Goal: Task Accomplishment & Management: Use online tool/utility

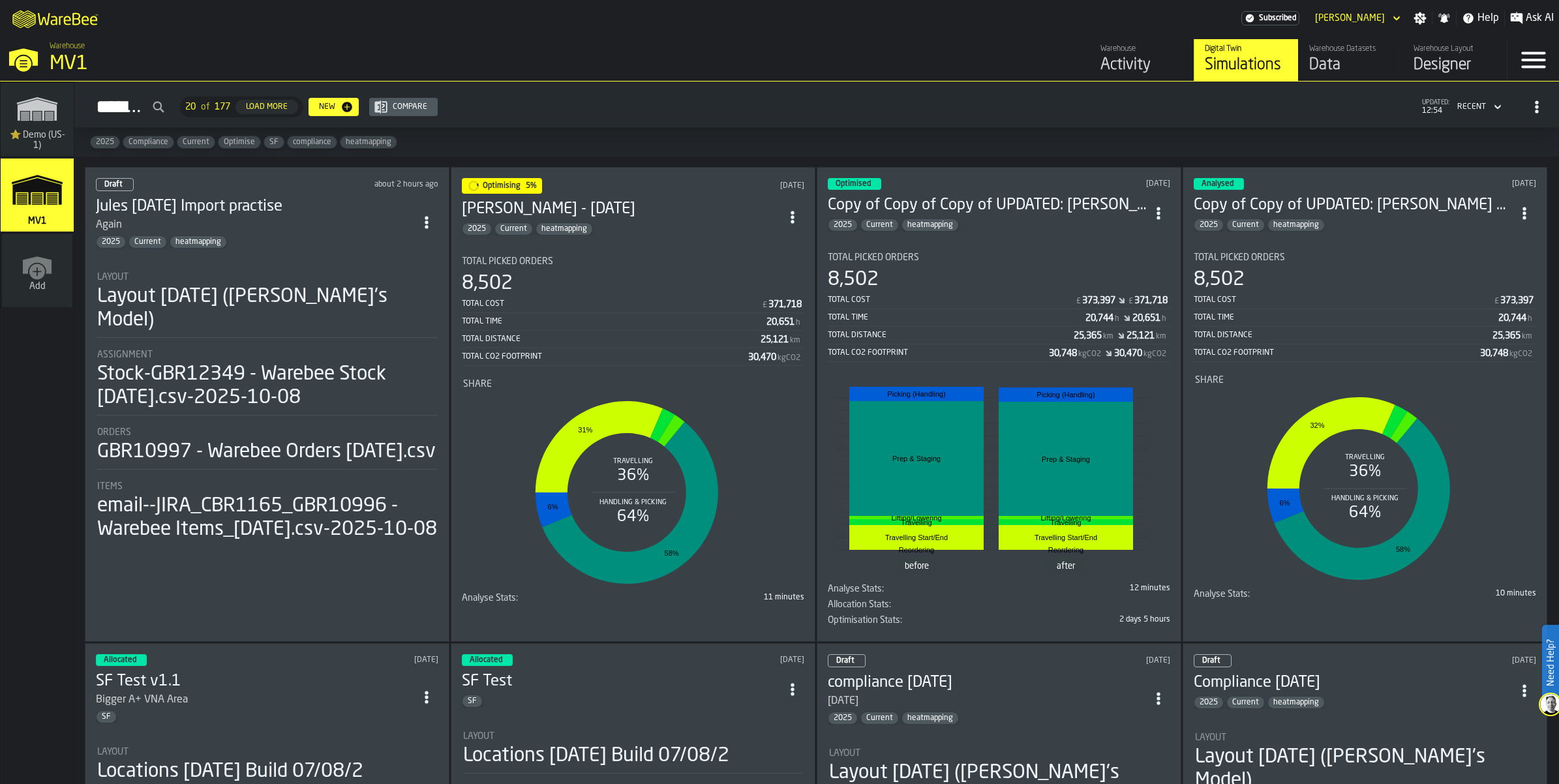
click at [1309, 76] on div "Data" at bounding box center [1350, 65] width 83 height 21
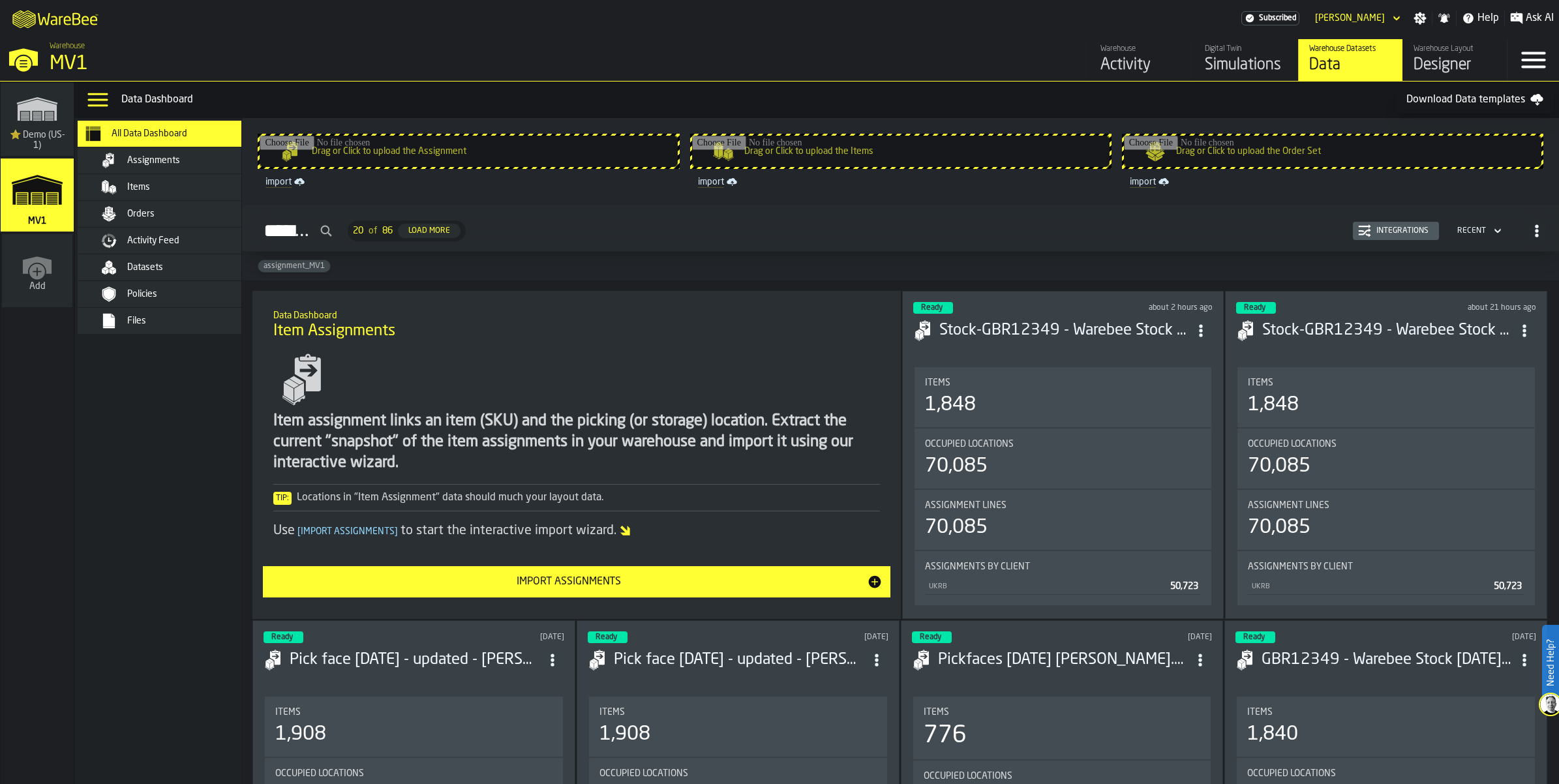
click at [518, 167] on input "Drag or Click to upload the Assignment" at bounding box center [468, 151] width 418 height 31
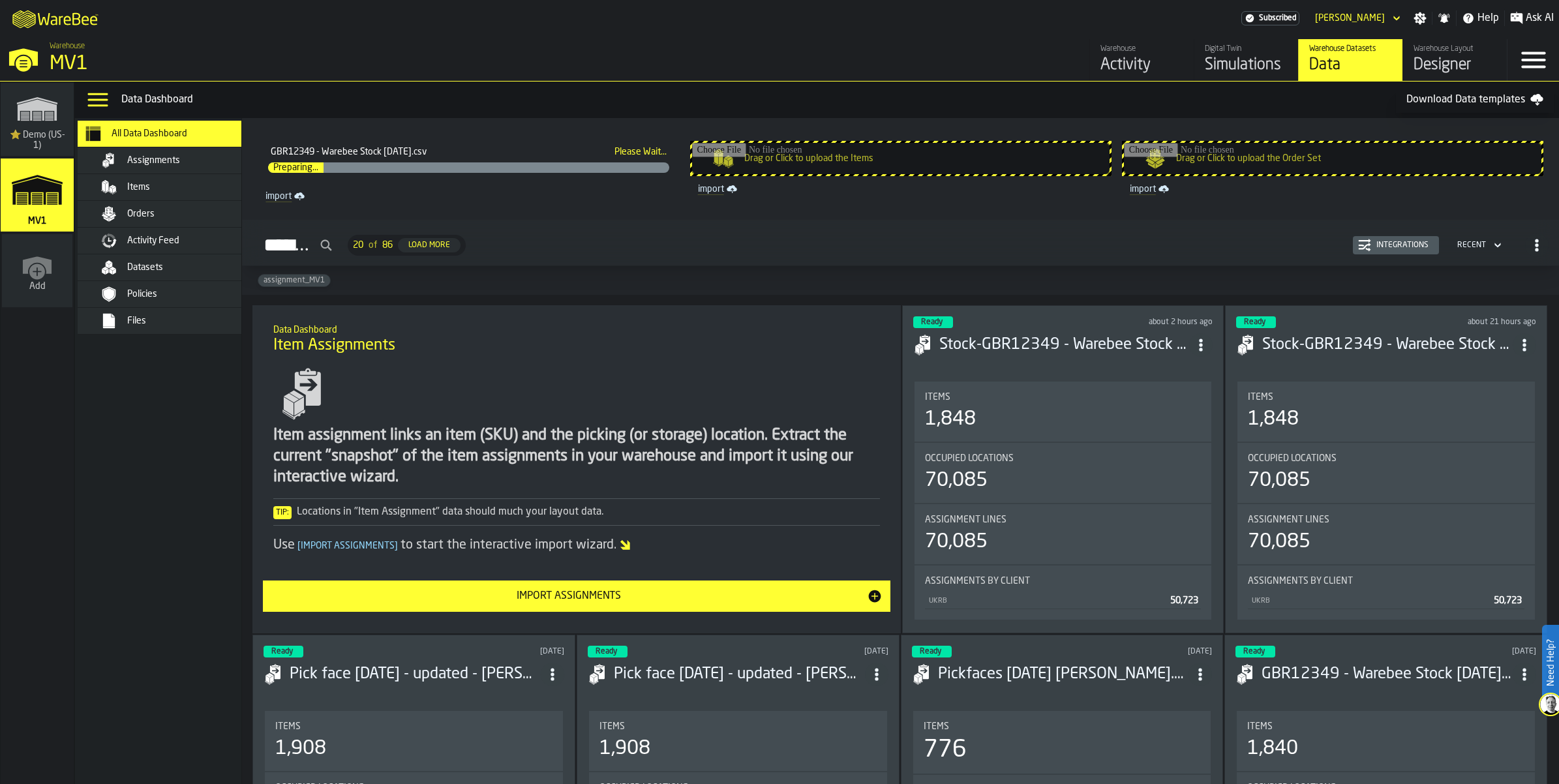
click at [866, 174] on input "Drag or Click to upload the Items" at bounding box center [901, 158] width 418 height 31
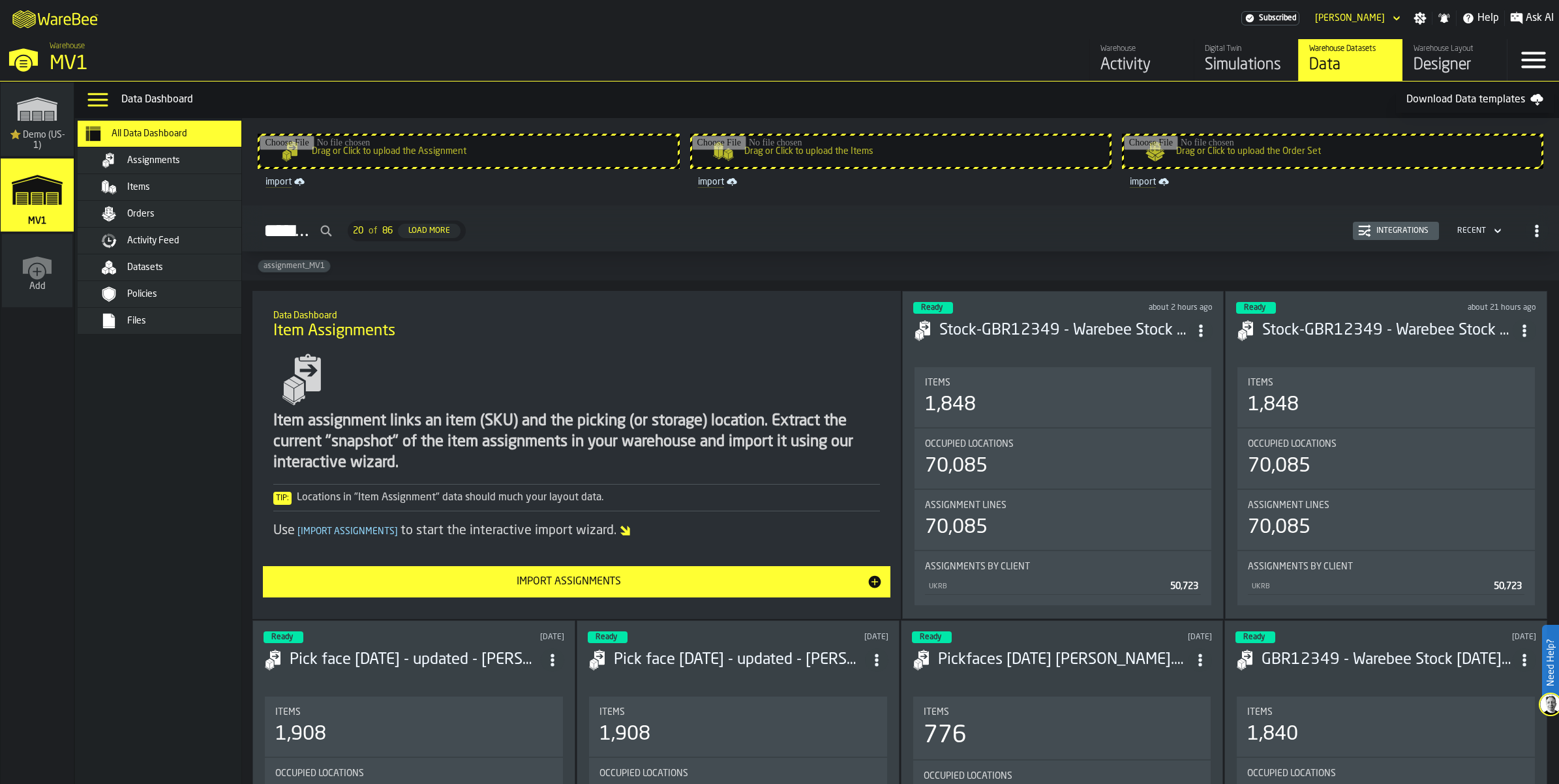
click at [163, 272] on span "Datasets" at bounding box center [145, 267] width 36 height 10
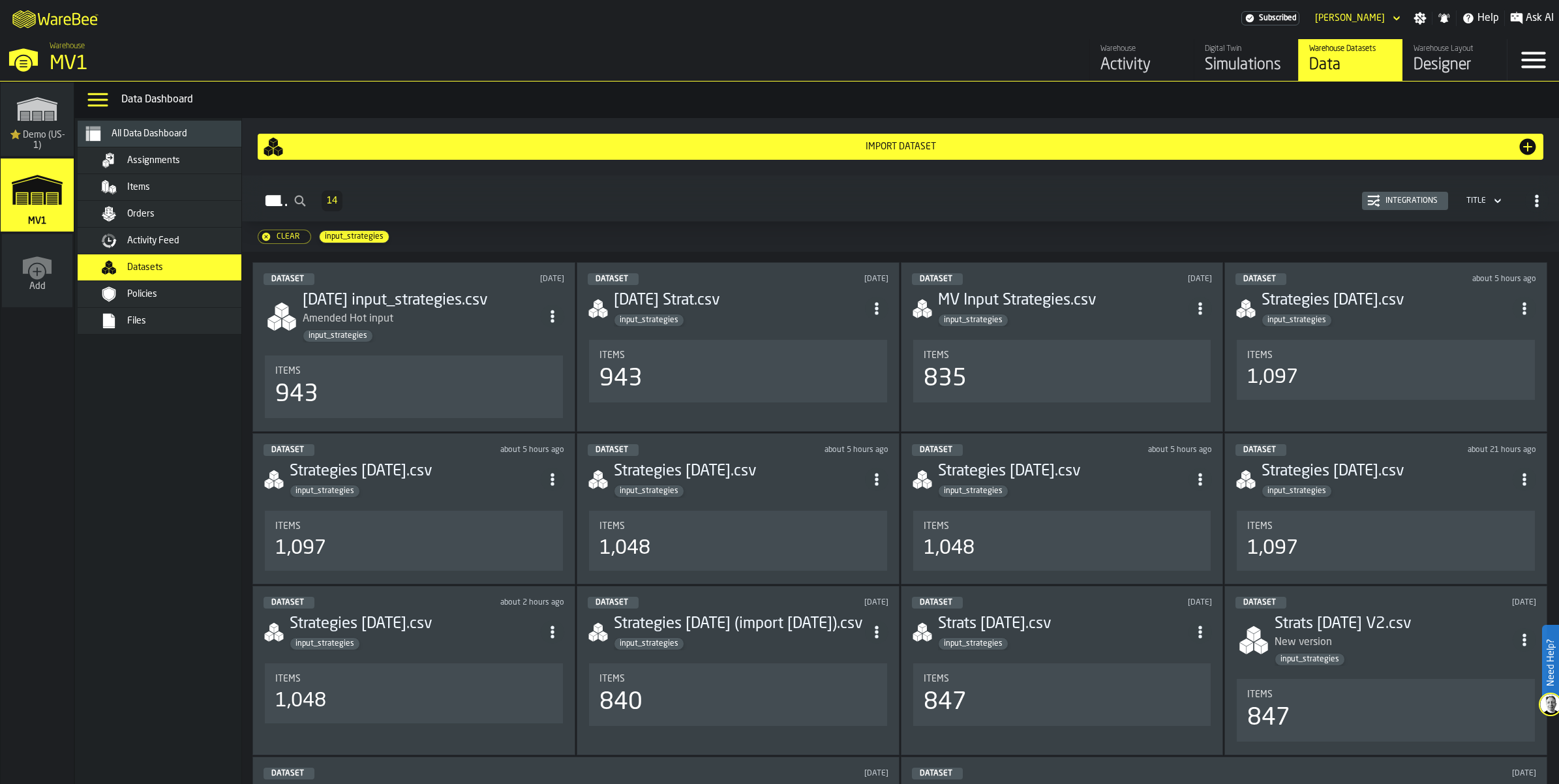
click at [810, 158] on div "Import Dataset" at bounding box center [900, 147] width 1275 height 21
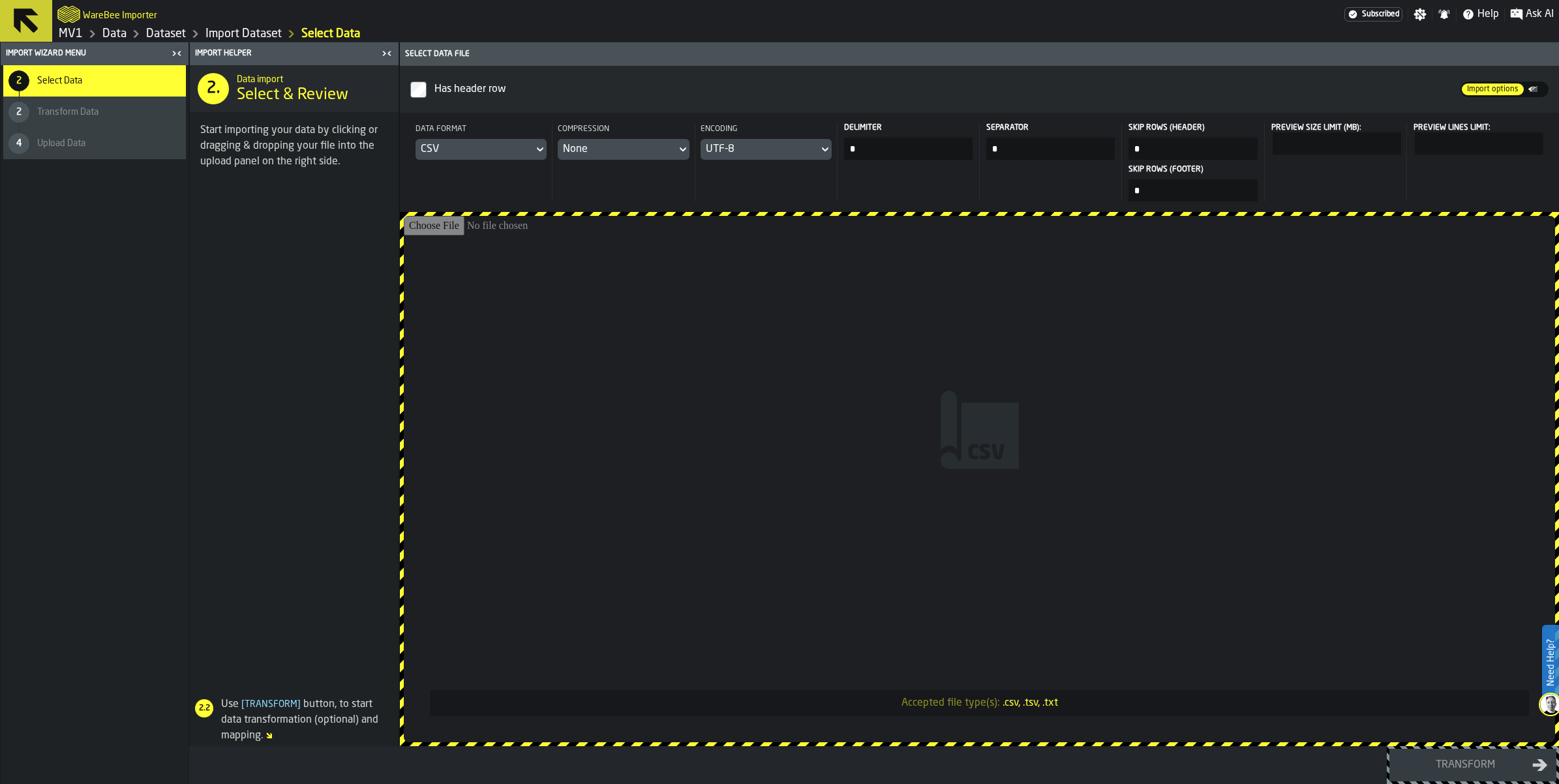
click at [1003, 468] on input "Accepted file type(s): .csv, .tsv, .txt" at bounding box center [979, 478] width 1152 height 526
type input "**********"
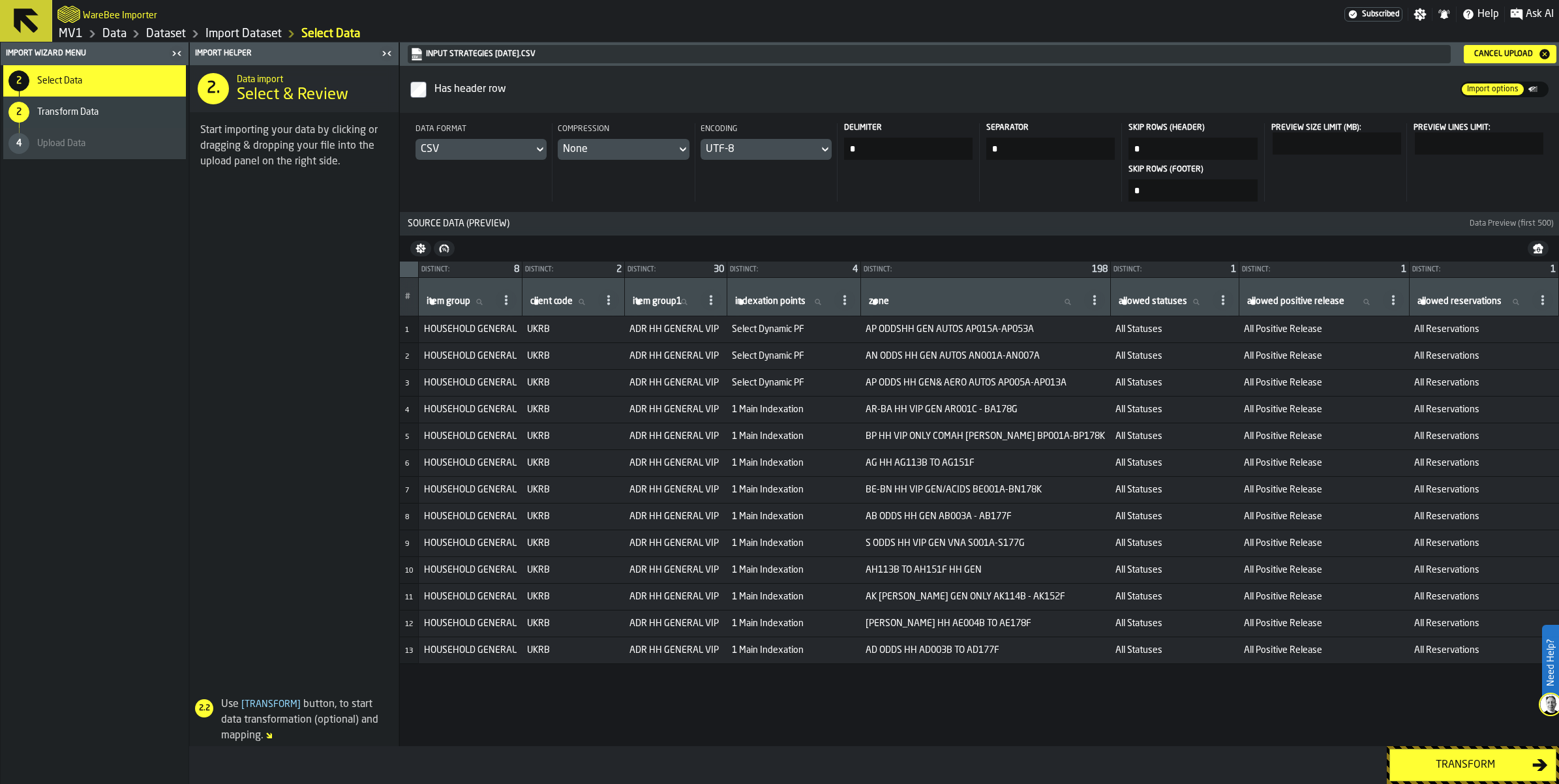
click at [1459, 760] on div "Transform" at bounding box center [1465, 765] width 135 height 15
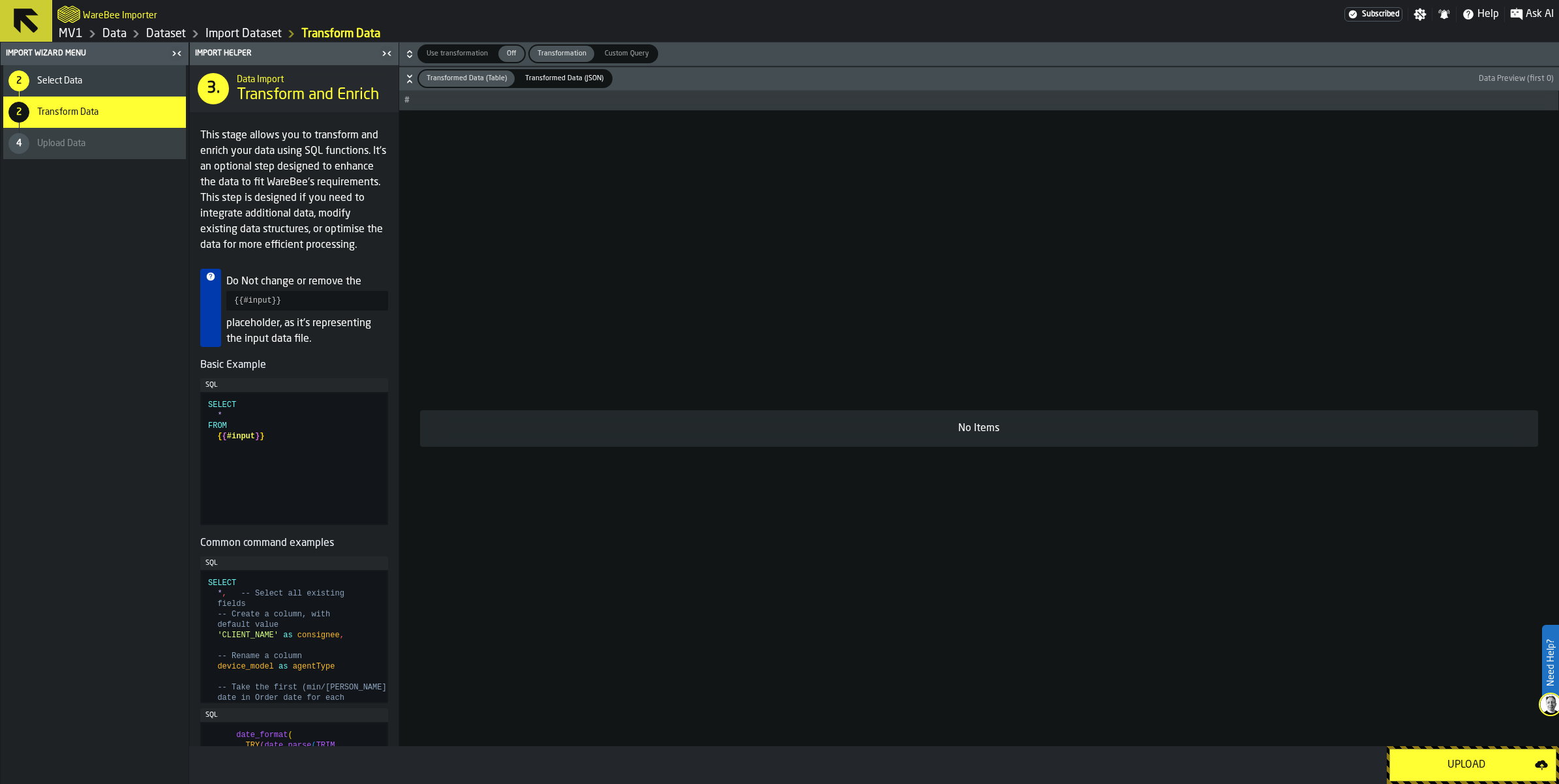
click at [1438, 757] on div "Upload" at bounding box center [1466, 765] width 137 height 15
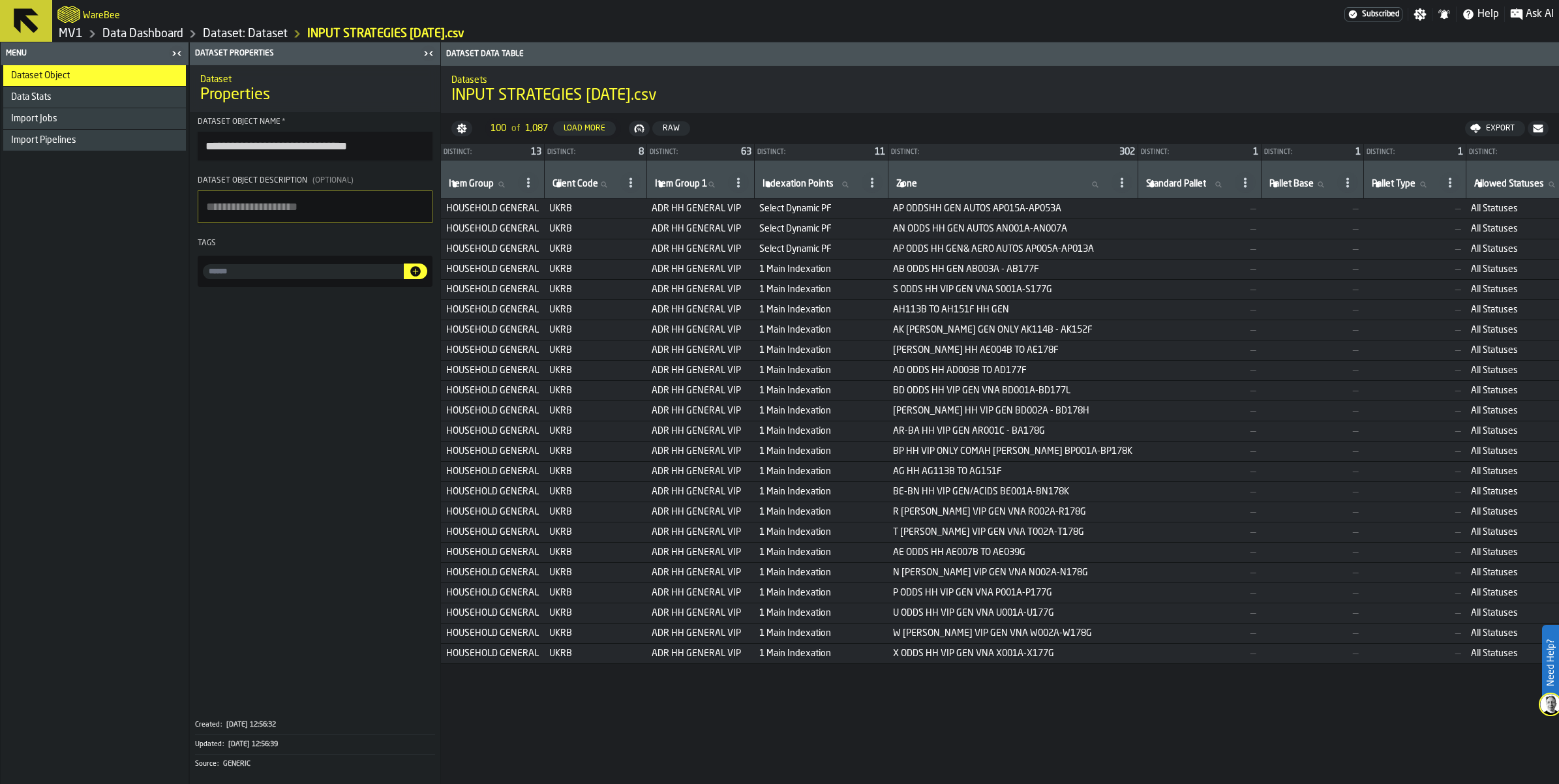
click at [715, 189] on icon at bounding box center [711, 184] width 8 height 8
click at [725, 193] on input "Item Group 1 Item Group 1" at bounding box center [688, 184] width 73 height 17
type input "***"
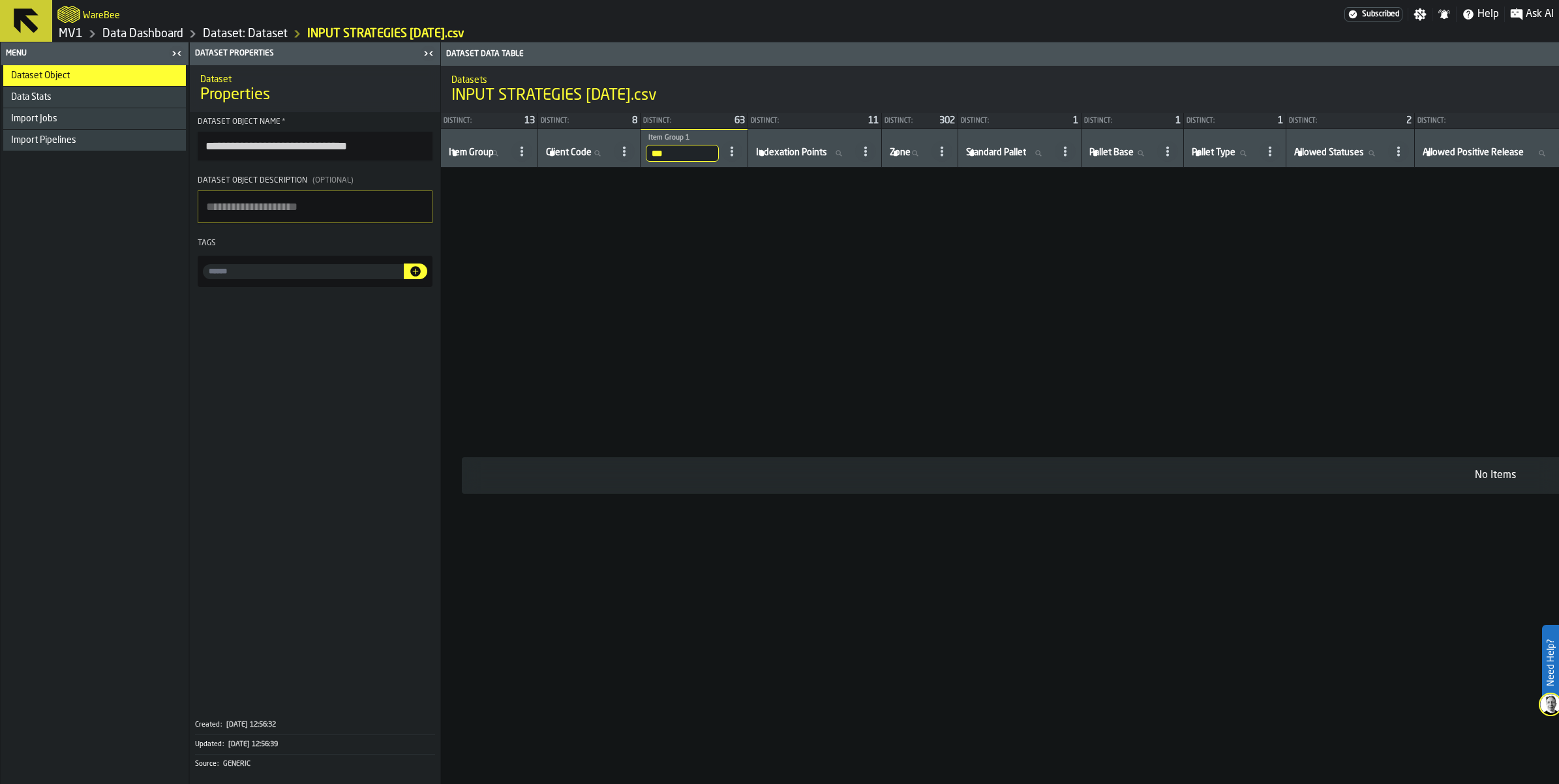
click at [719, 161] on input "***" at bounding box center [682, 154] width 73 height 17
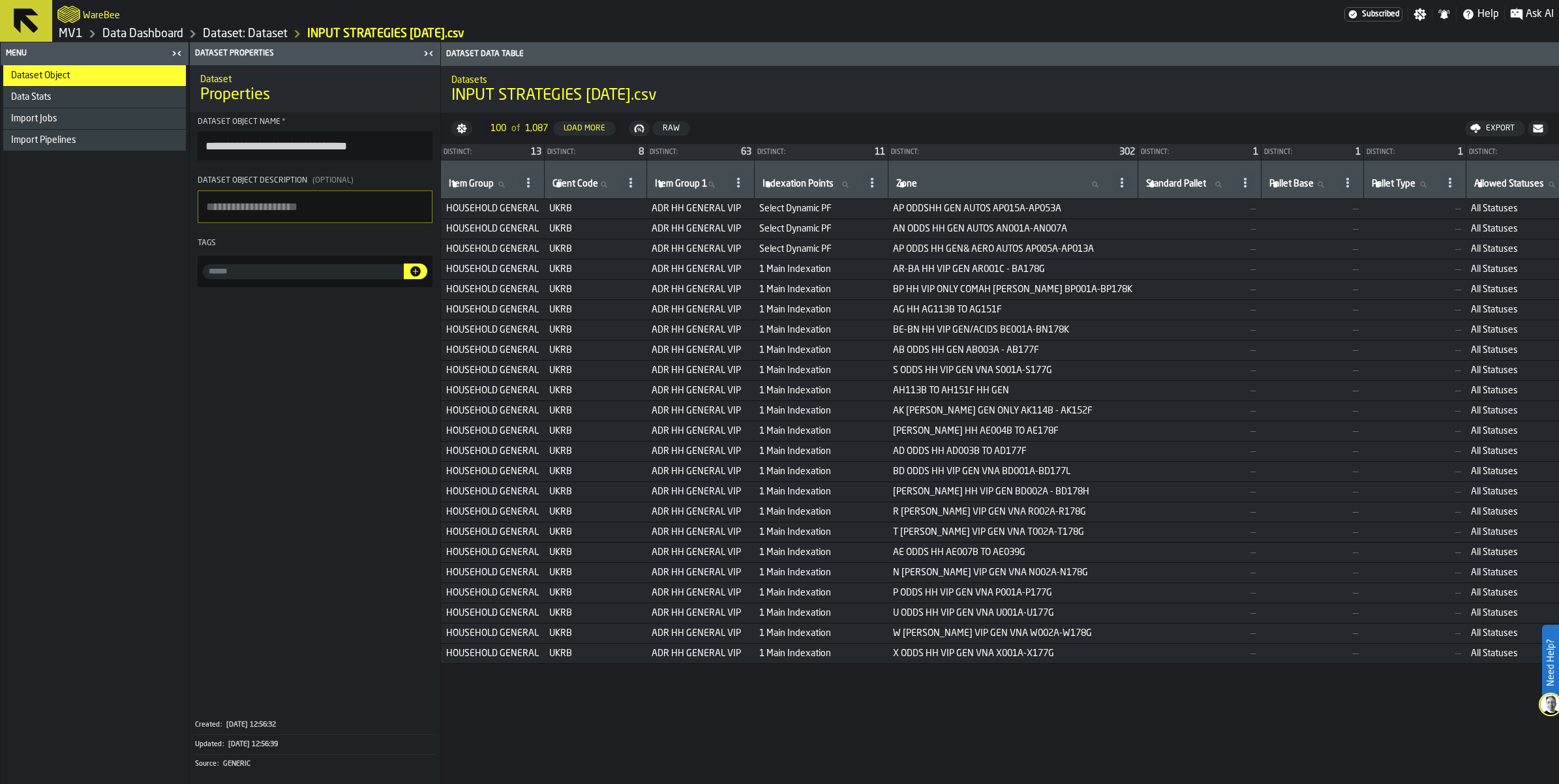
click at [529, 184] on circle at bounding box center [527, 182] width 3 height 3
click at [516, 193] on label "Item Group Item Group" at bounding box center [480, 184] width 69 height 17
click at [516, 193] on input "Item Group Item Group" at bounding box center [480, 184] width 69 height 17
type input "***"
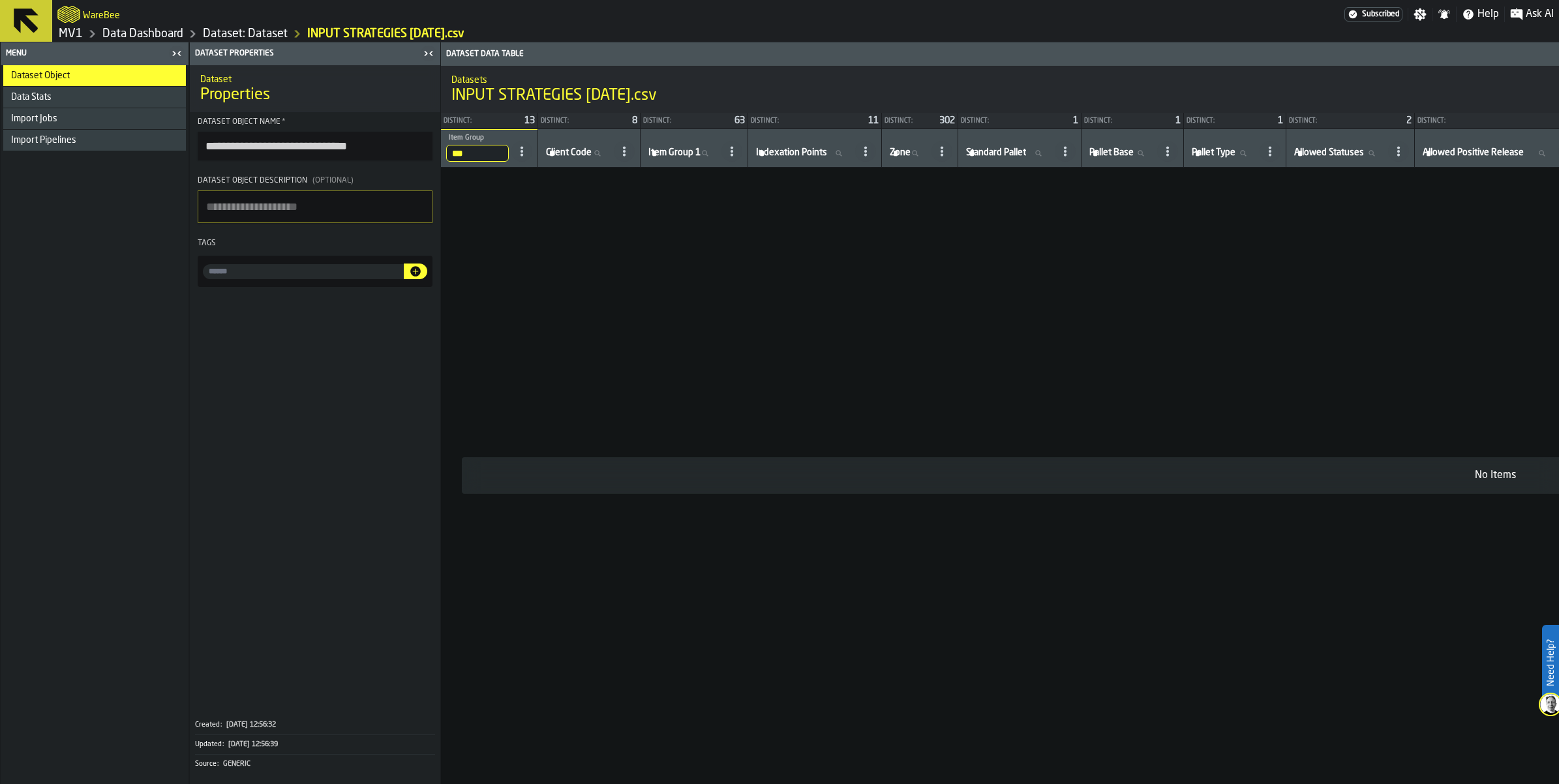
click at [523, 149] on circle at bounding box center [521, 147] width 3 height 3
drag, startPoint x: 764, startPoint y: 282, endPoint x: 752, endPoint y: 274, distance: 14.4
click at [763, 280] on td "No Items" at bounding box center [1495, 476] width 2110 height 616
click at [509, 161] on input "***" at bounding box center [478, 154] width 63 height 17
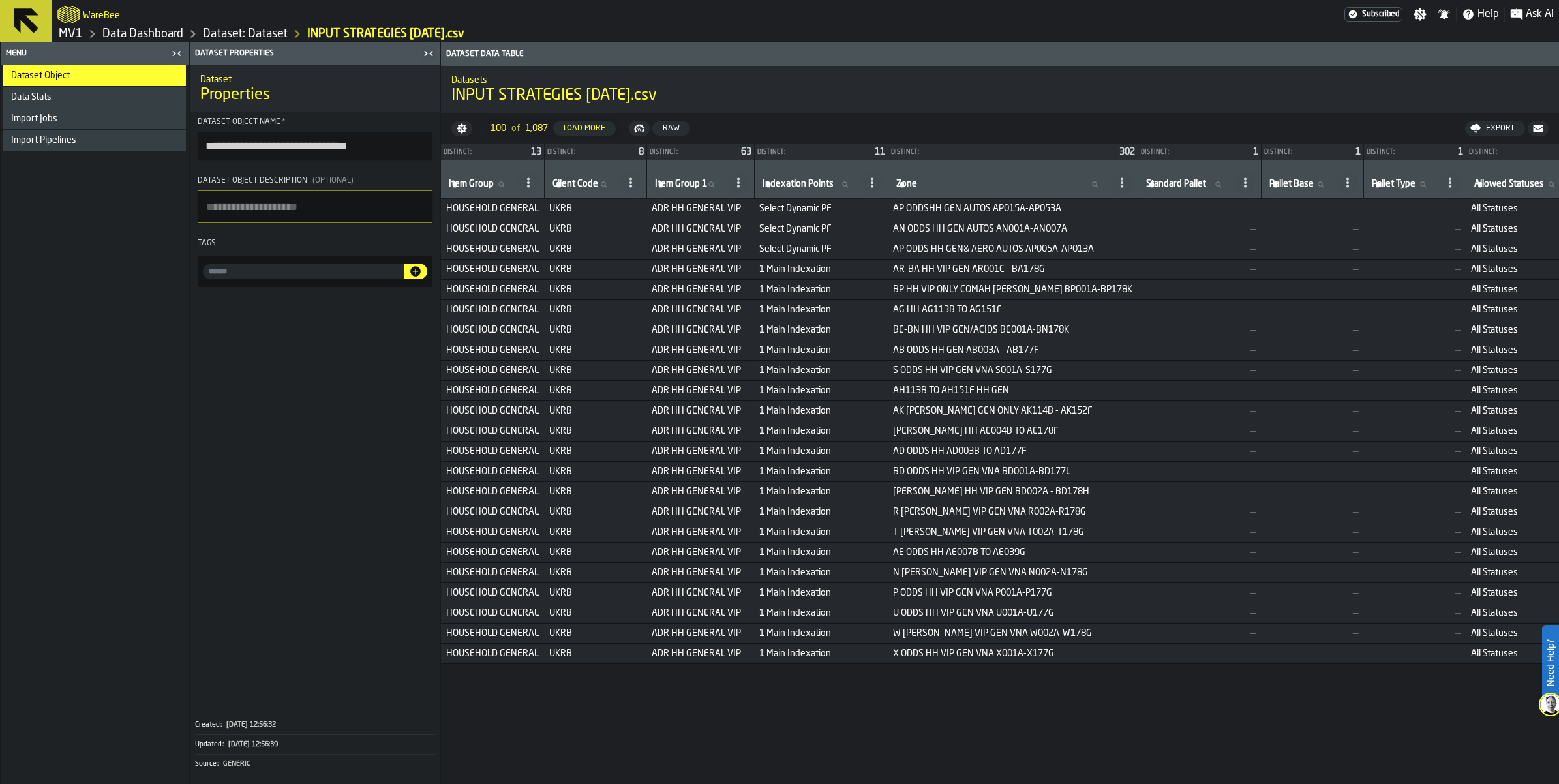
click at [1109, 193] on input "Zone Zone" at bounding box center [1001, 184] width 216 height 17
type input "*"
click at [1109, 193] on input "*" at bounding box center [1001, 184] width 216 height 17
type input "**"
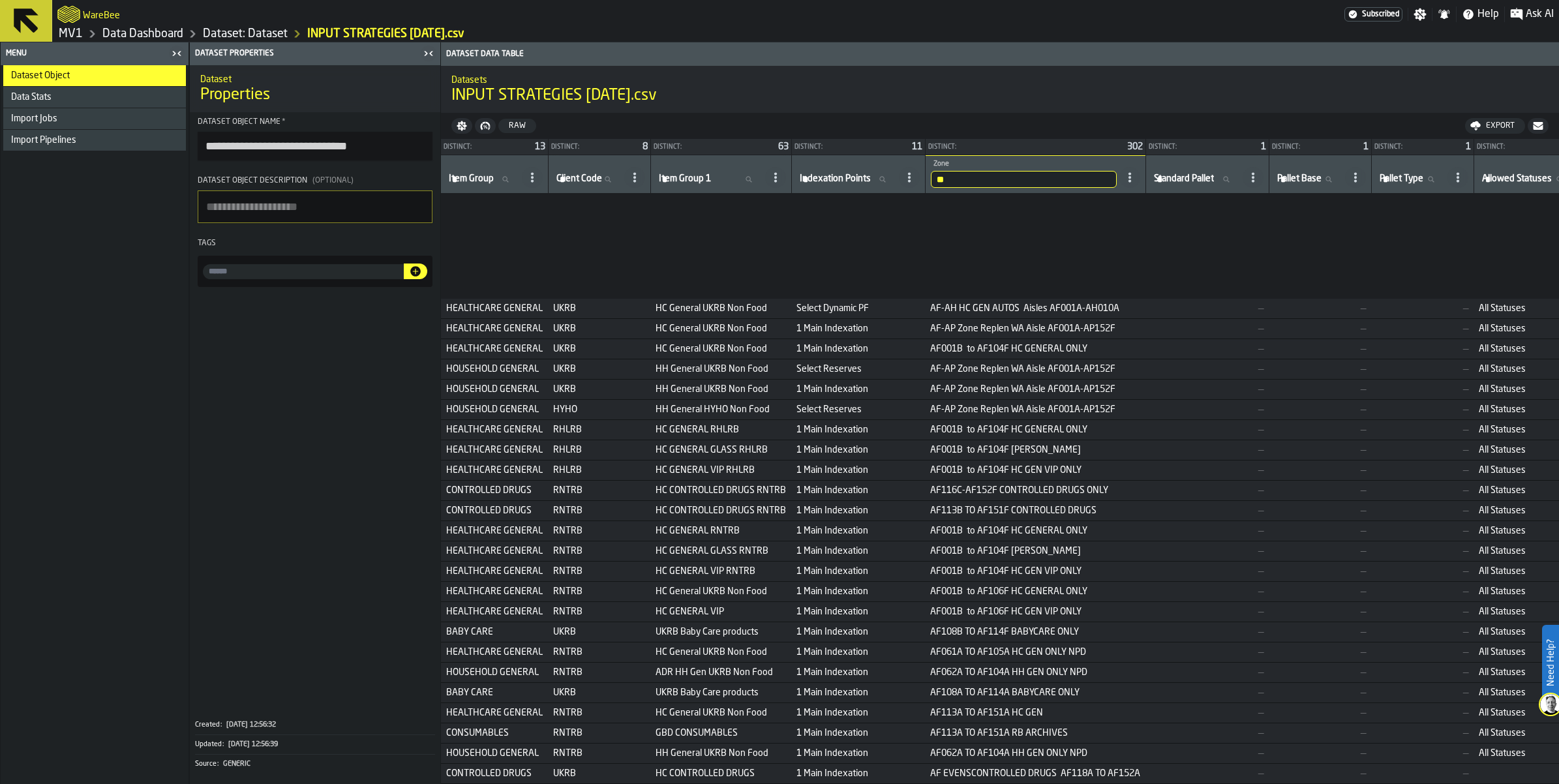
scroll to position [266, 0]
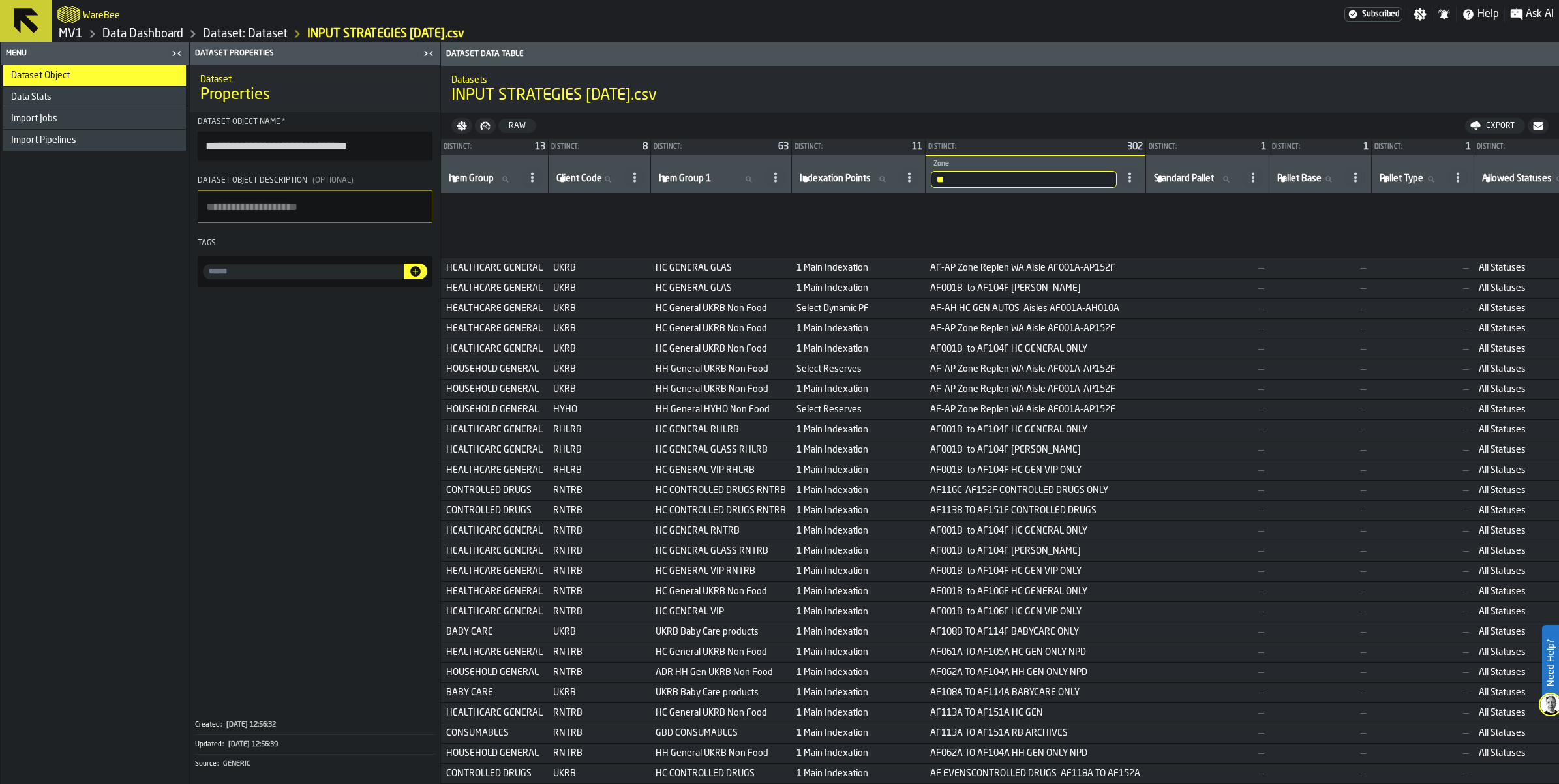
click at [543, 485] on span "CONTROLLED DRUGS" at bounding box center [495, 490] width 97 height 10
drag, startPoint x: 662, startPoint y: 471, endPoint x: 554, endPoint y: 470, distance: 108.0
click at [548, 480] on td "CONTROLLED DRUGS" at bounding box center [494, 490] width 107 height 20
drag, startPoint x: 554, startPoint y: 470, endPoint x: 566, endPoint y: 470, distance: 12.0
copy span "CONTROLLED DRUGS"
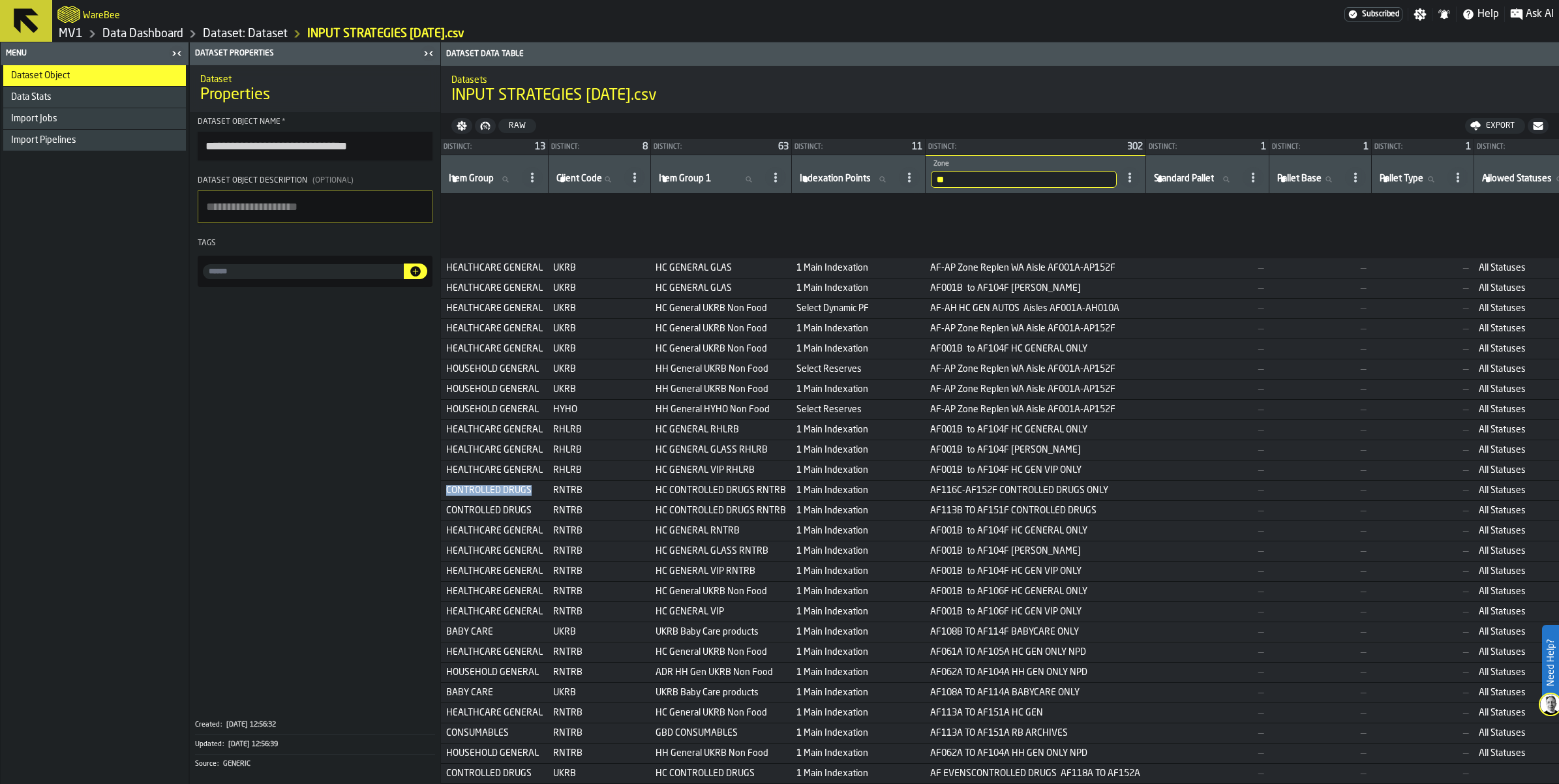
click at [509, 183] on icon at bounding box center [505, 179] width 8 height 8
click at [519, 188] on input "Item Group Item Group" at bounding box center [482, 179] width 73 height 17
paste input "**********"
type input "**********"
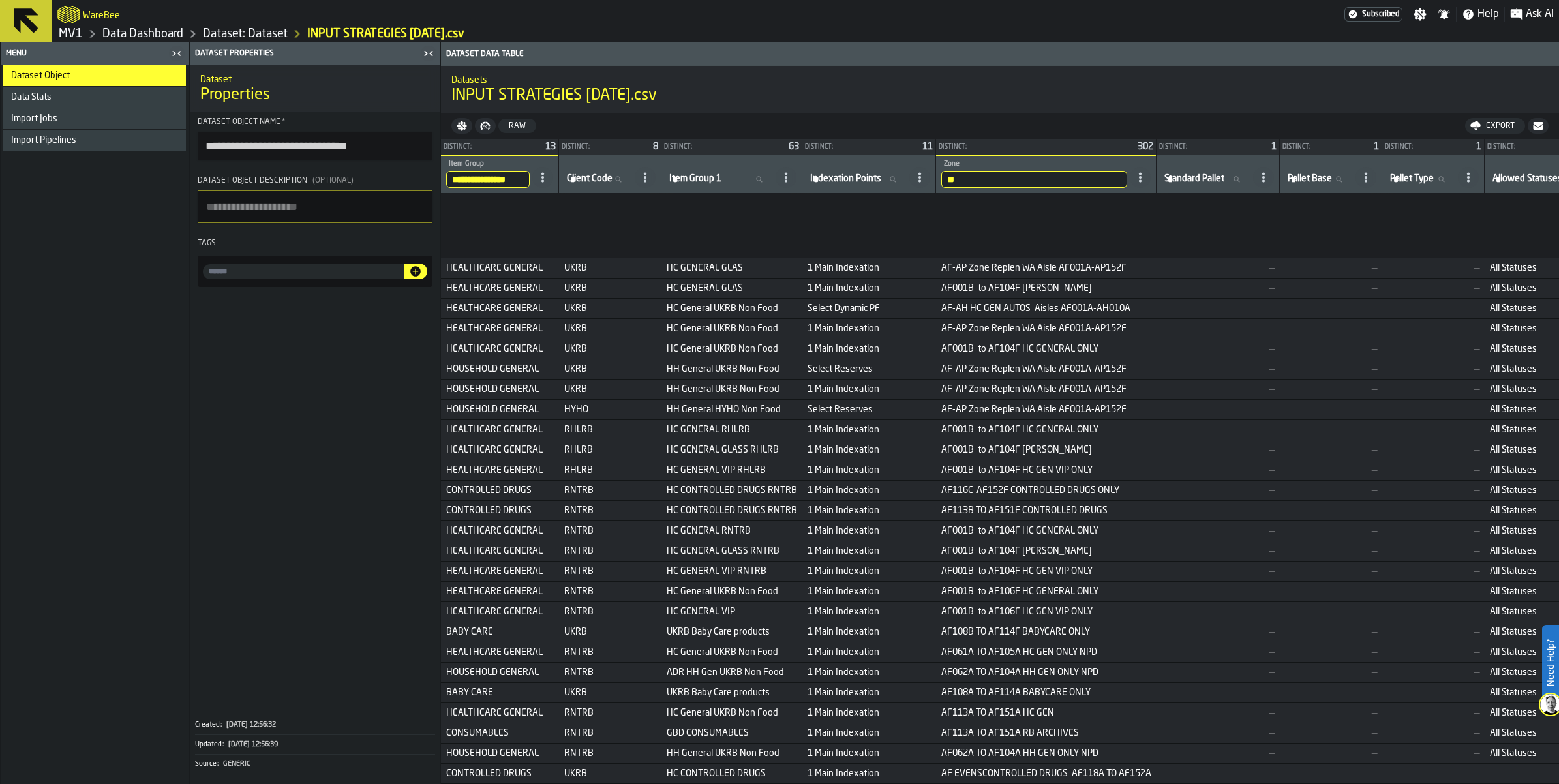
scroll to position [0, 0]
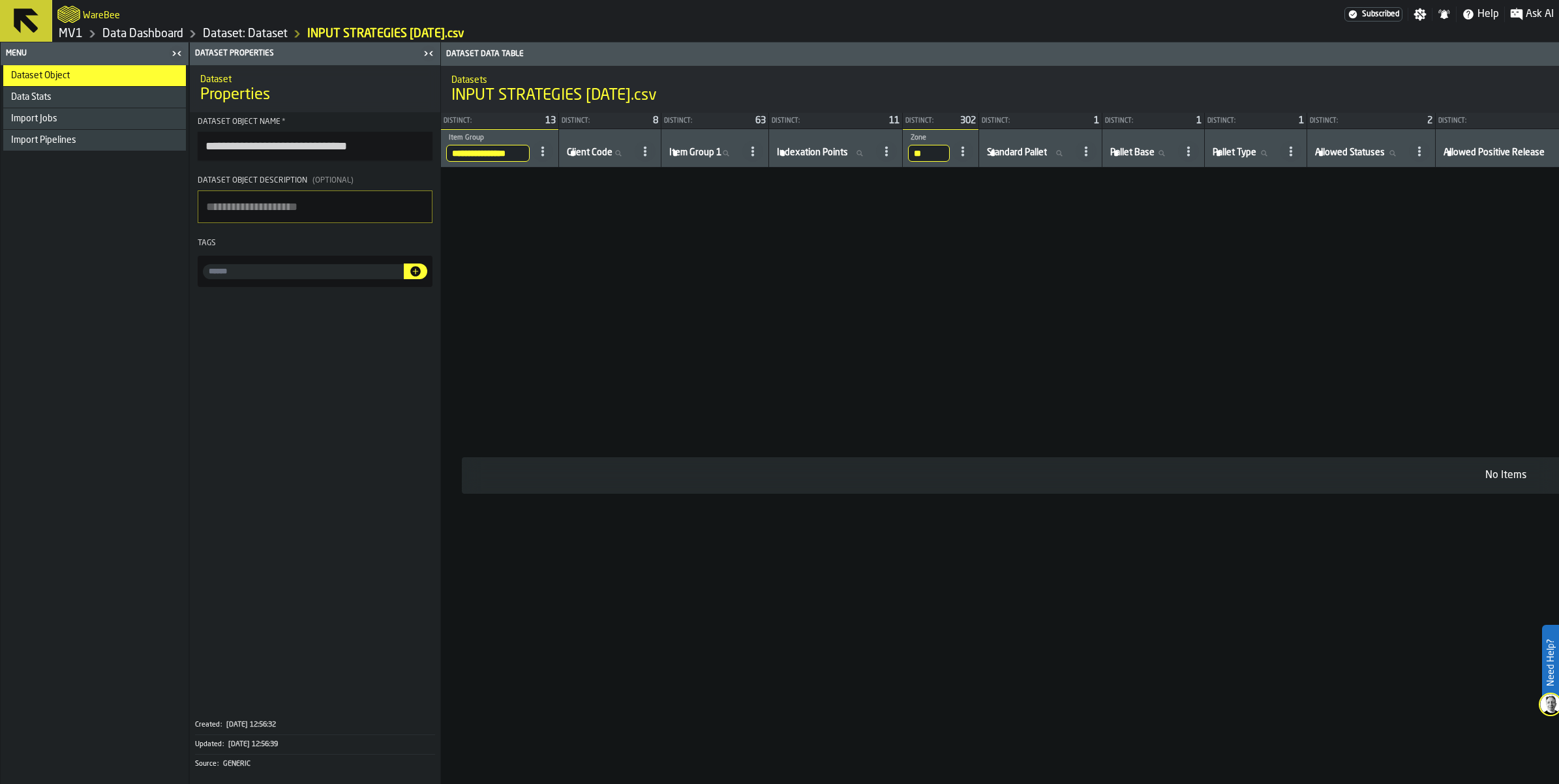
click at [530, 161] on input "**********" at bounding box center [488, 154] width 84 height 17
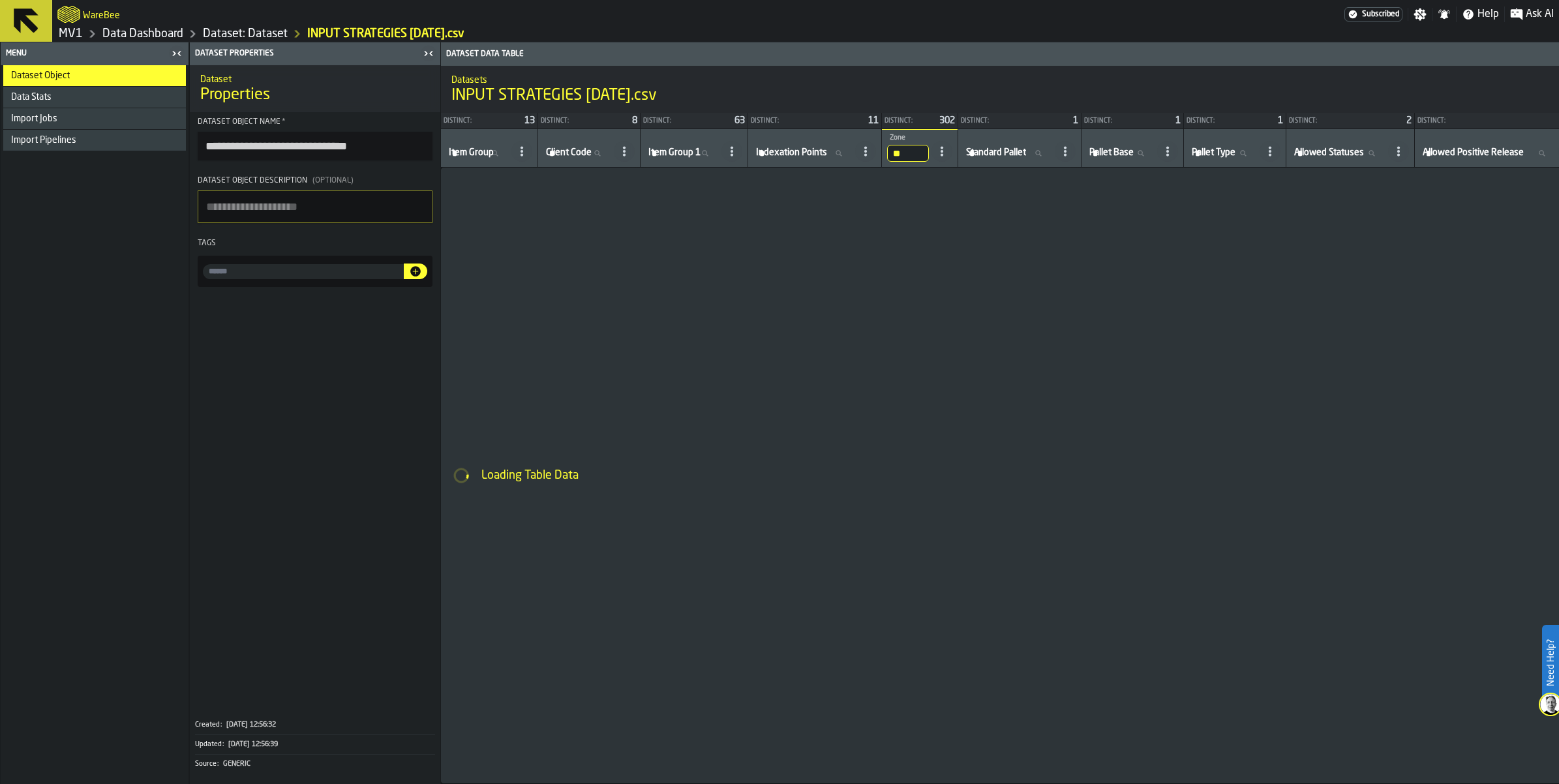
click at [929, 161] on input "**" at bounding box center [908, 154] width 42 height 17
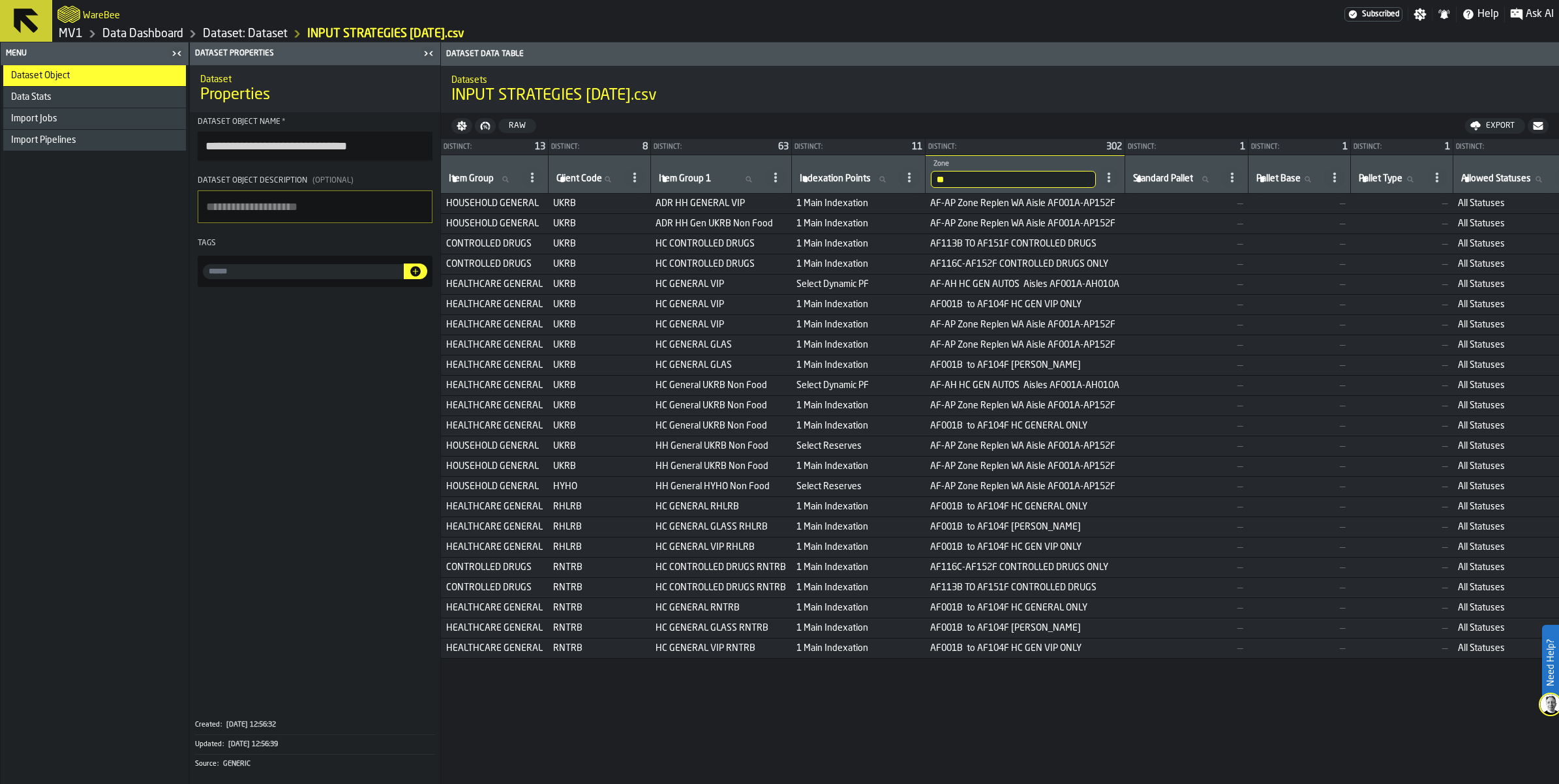
click at [1096, 188] on input "**" at bounding box center [1013, 179] width 165 height 17
type input "***"
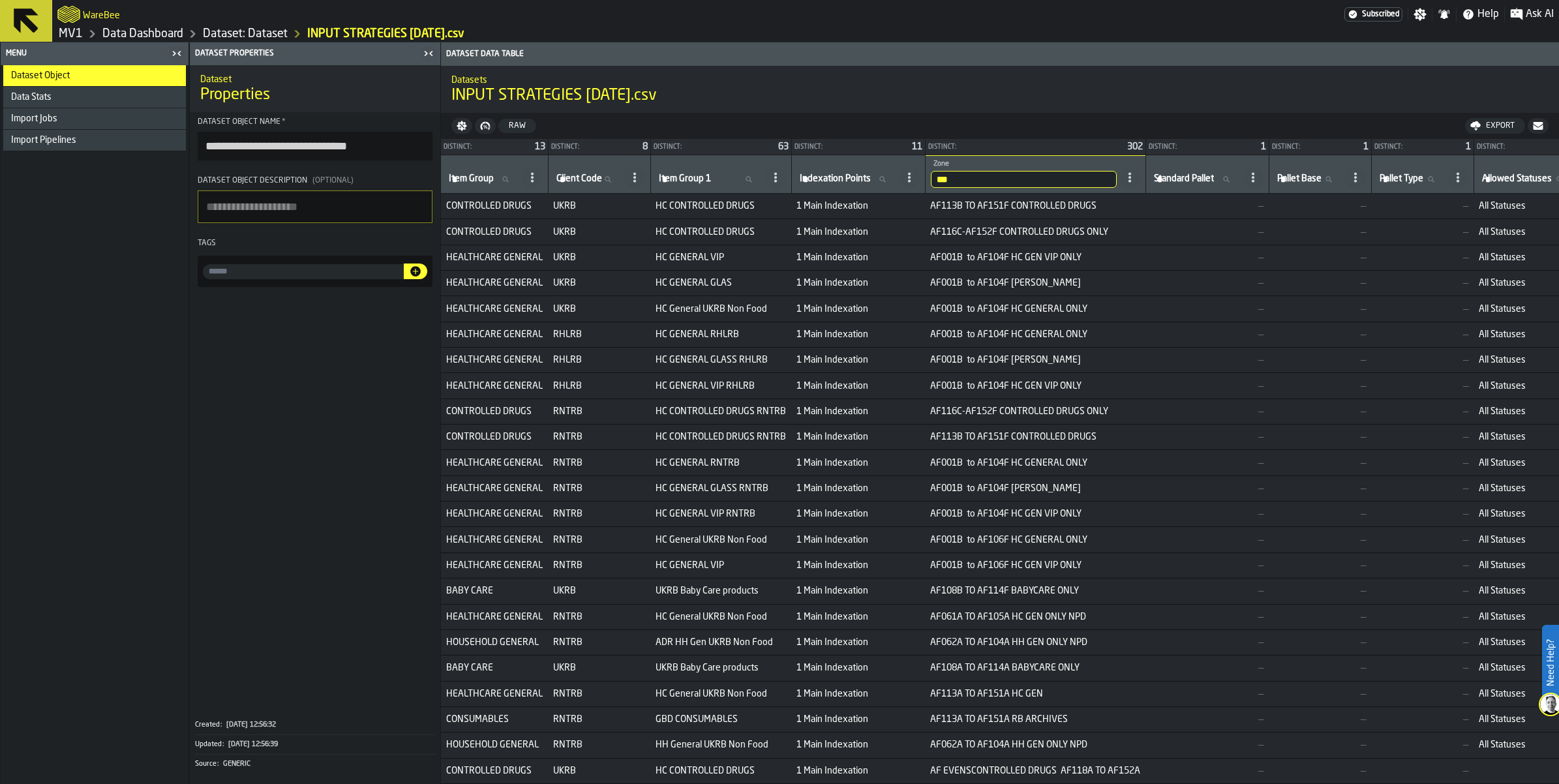
click at [1117, 188] on input "***" at bounding box center [1024, 179] width 186 height 17
type input "****"
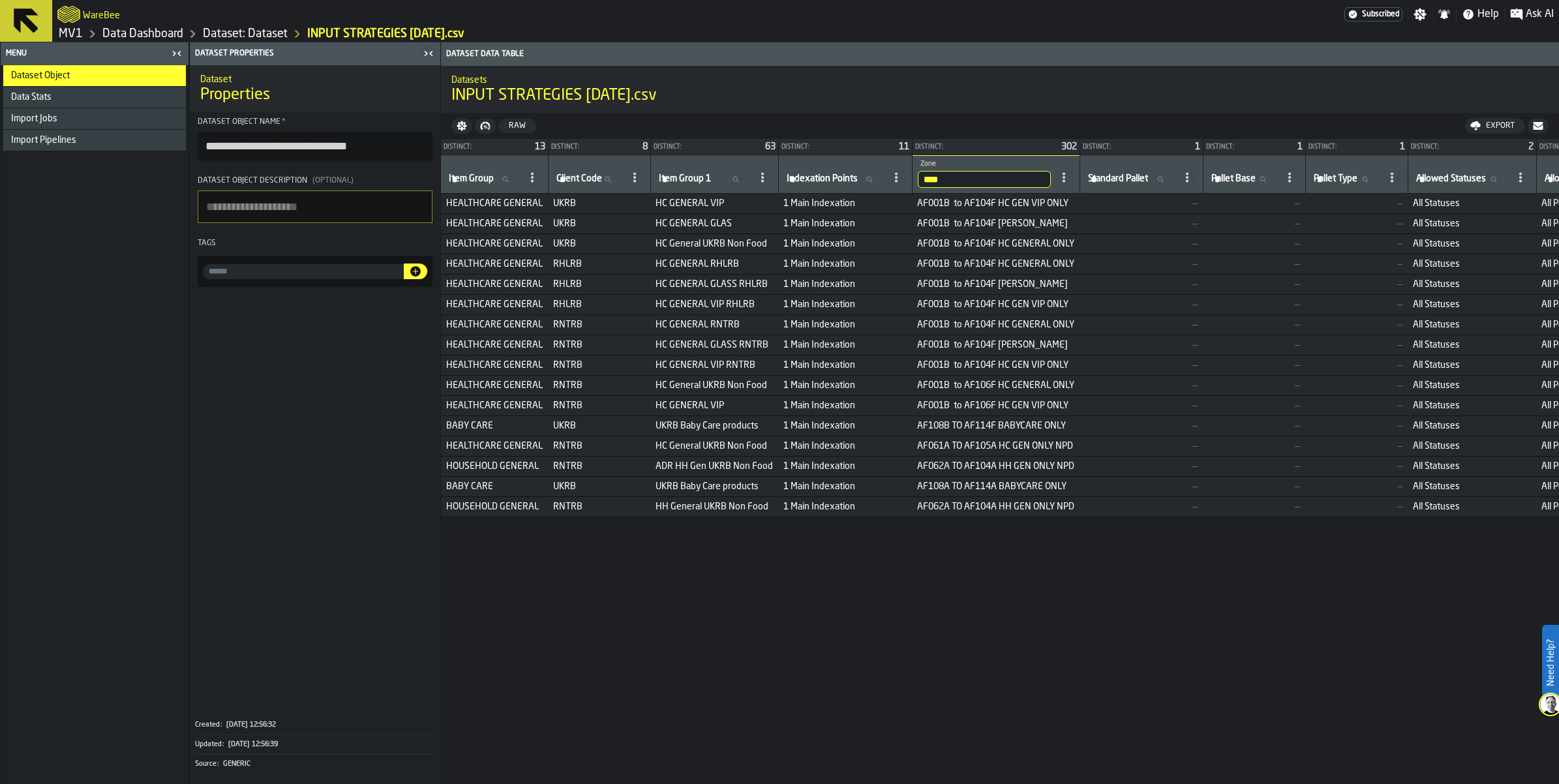
click at [288, 34] on link "Dataset: Dataset" at bounding box center [245, 33] width 85 height 14
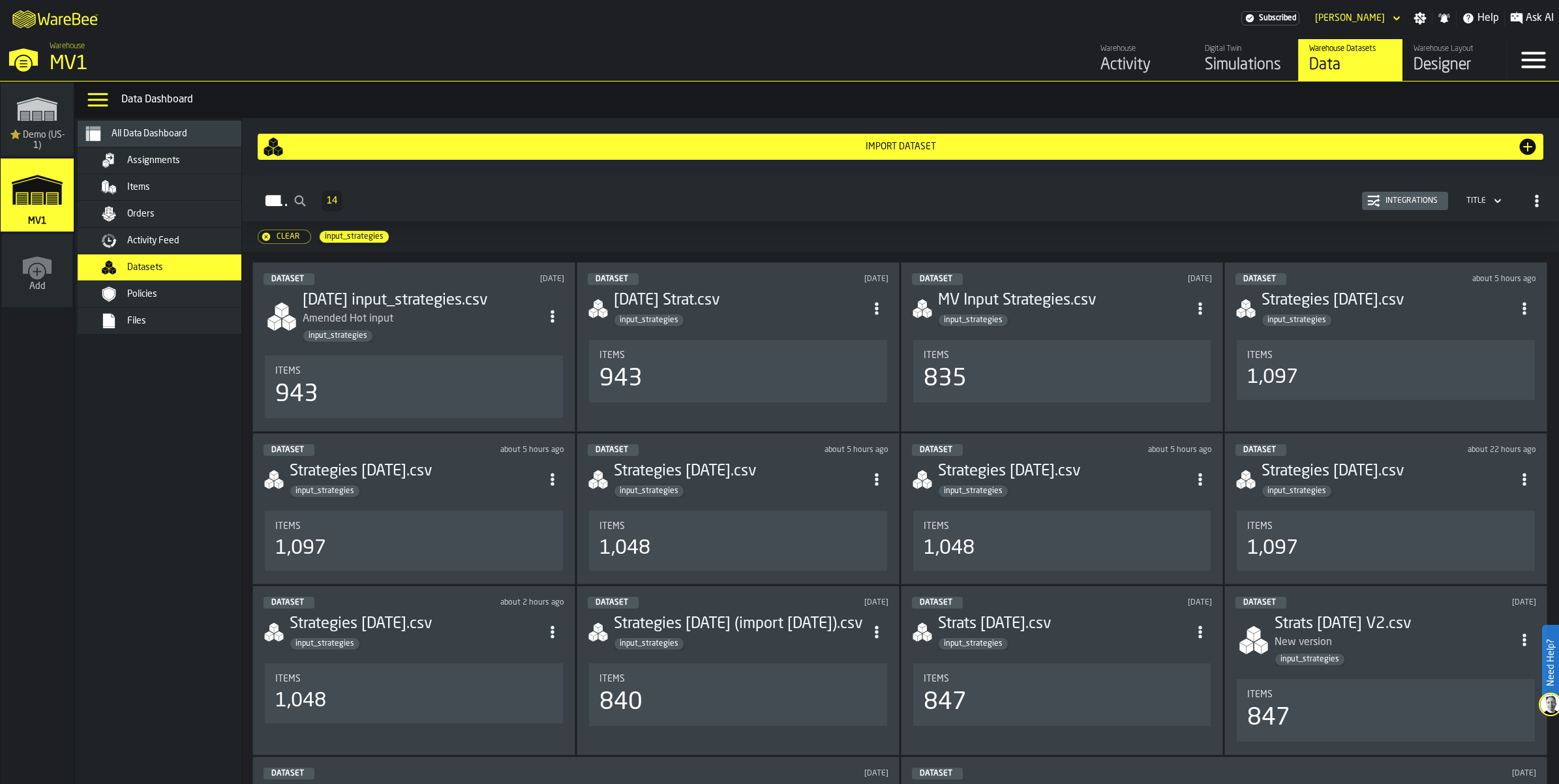
click at [270, 240] on icon "button-Clear" at bounding box center [266, 236] width 8 height 8
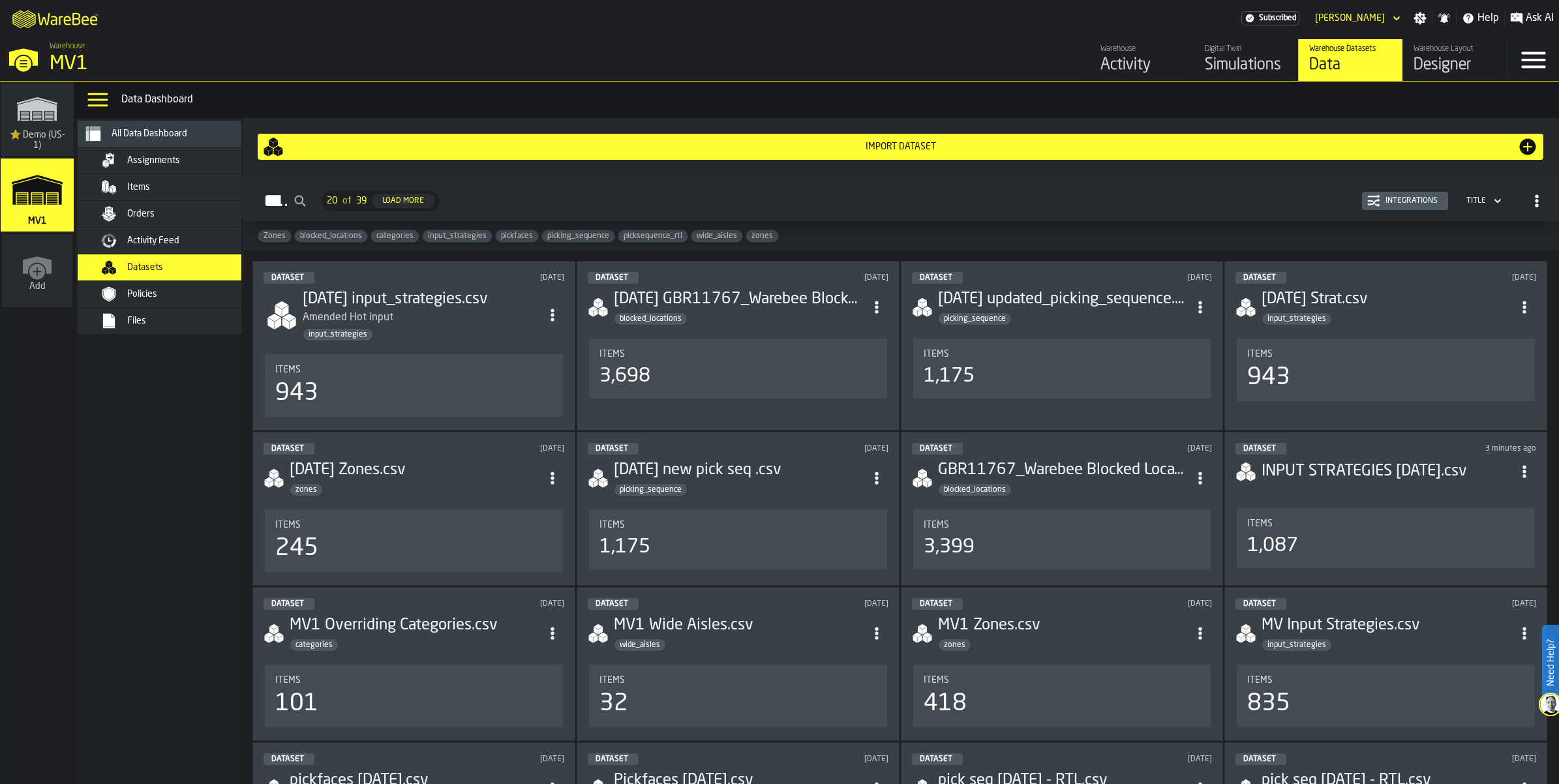
click at [911, 152] on div "Import Dataset" at bounding box center [900, 146] width 1233 height 10
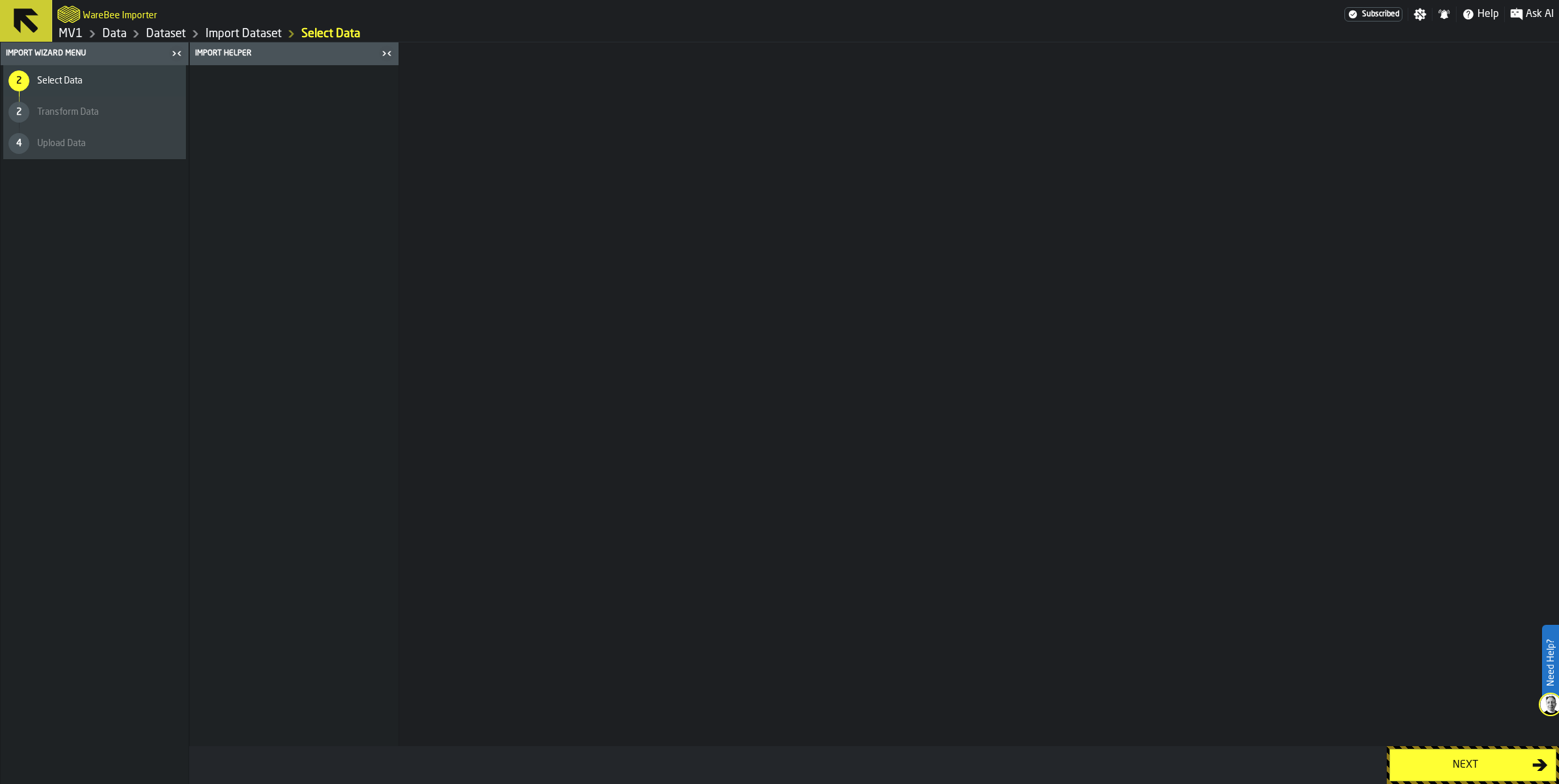
click at [1437, 761] on div "Next" at bounding box center [1465, 765] width 135 height 15
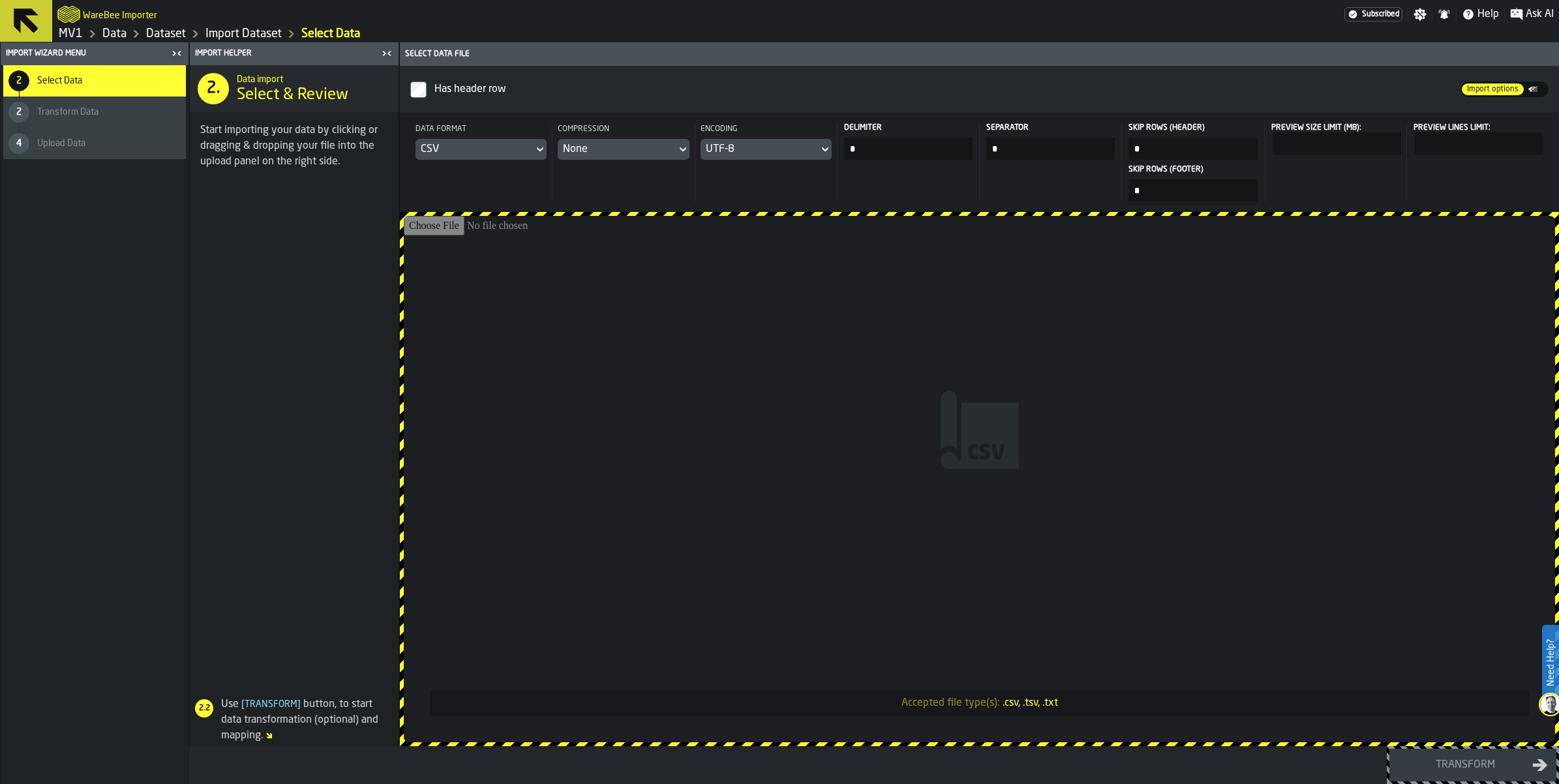
click at [1034, 437] on input "Accepted file type(s): .csv, .tsv, .txt" at bounding box center [979, 478] width 1152 height 526
type input "**********"
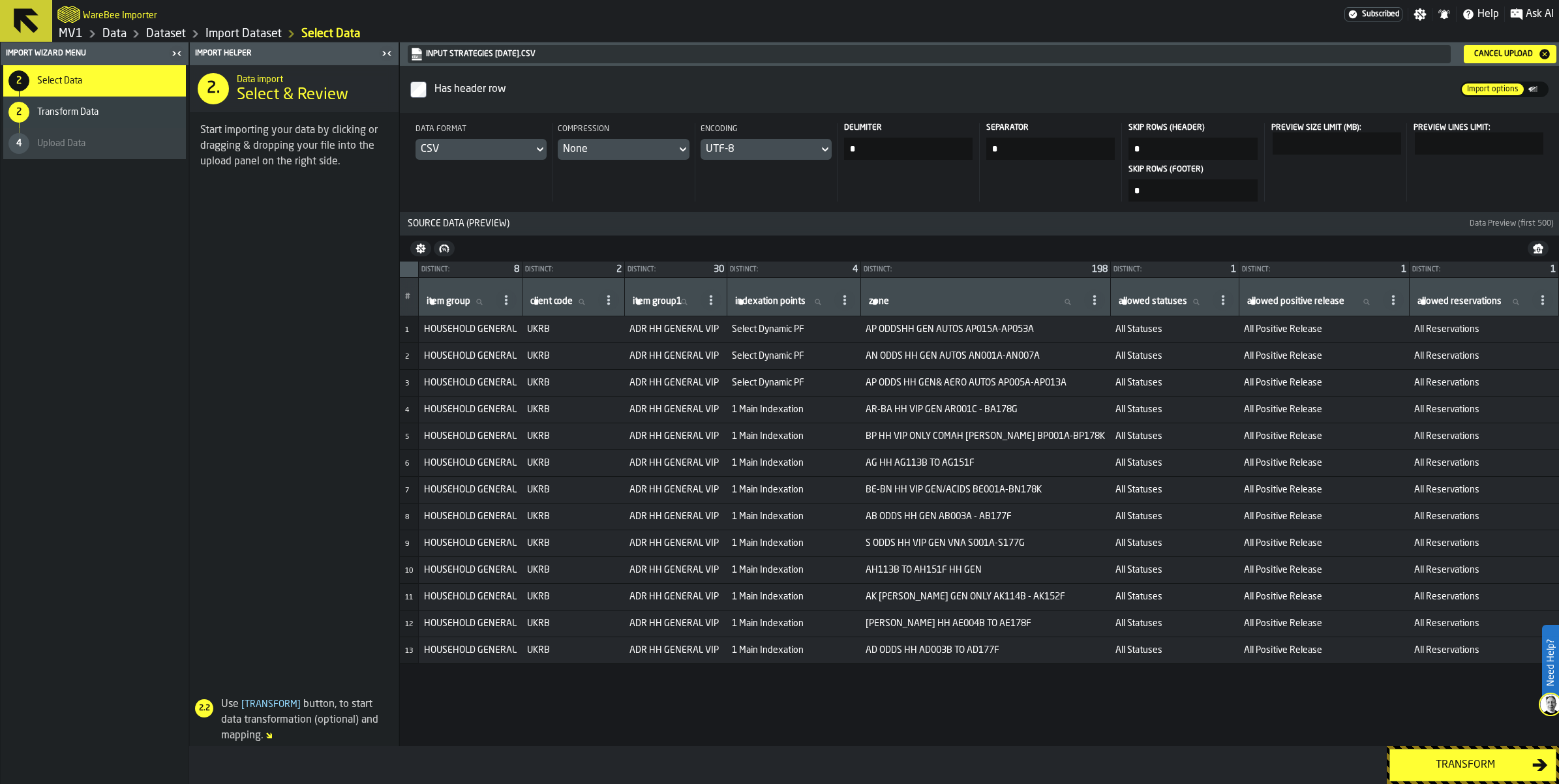
click at [1105, 310] on div "zone zone" at bounding box center [985, 296] width 238 height 28
click at [1071, 306] on icon at bounding box center [1067, 302] width 8 height 8
click at [1081, 310] on input "zone zone" at bounding box center [973, 302] width 216 height 17
type input "****"
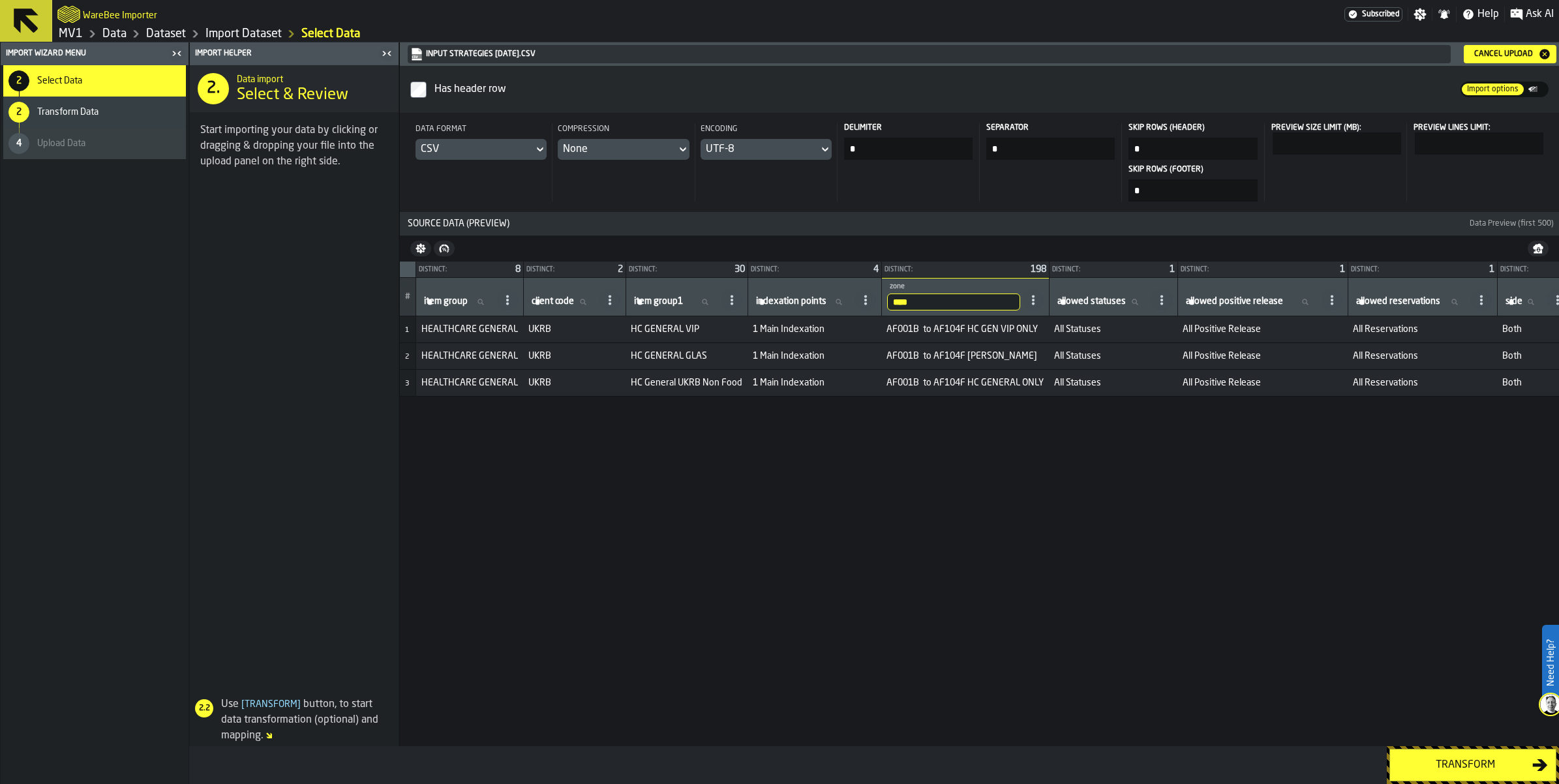
click at [186, 38] on link "Dataset" at bounding box center [166, 33] width 40 height 14
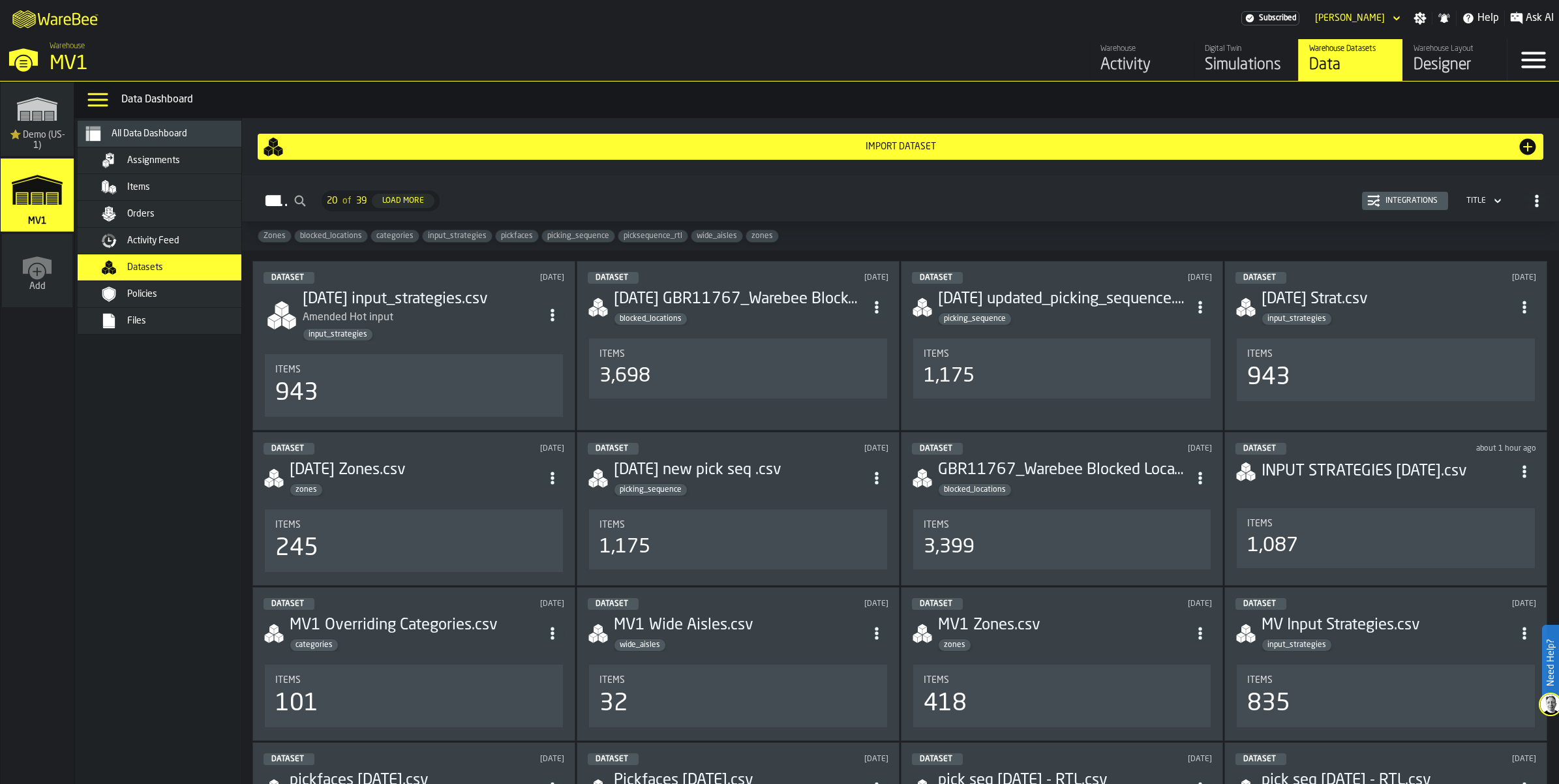
click at [845, 152] on div "Import Dataset" at bounding box center [900, 146] width 1233 height 10
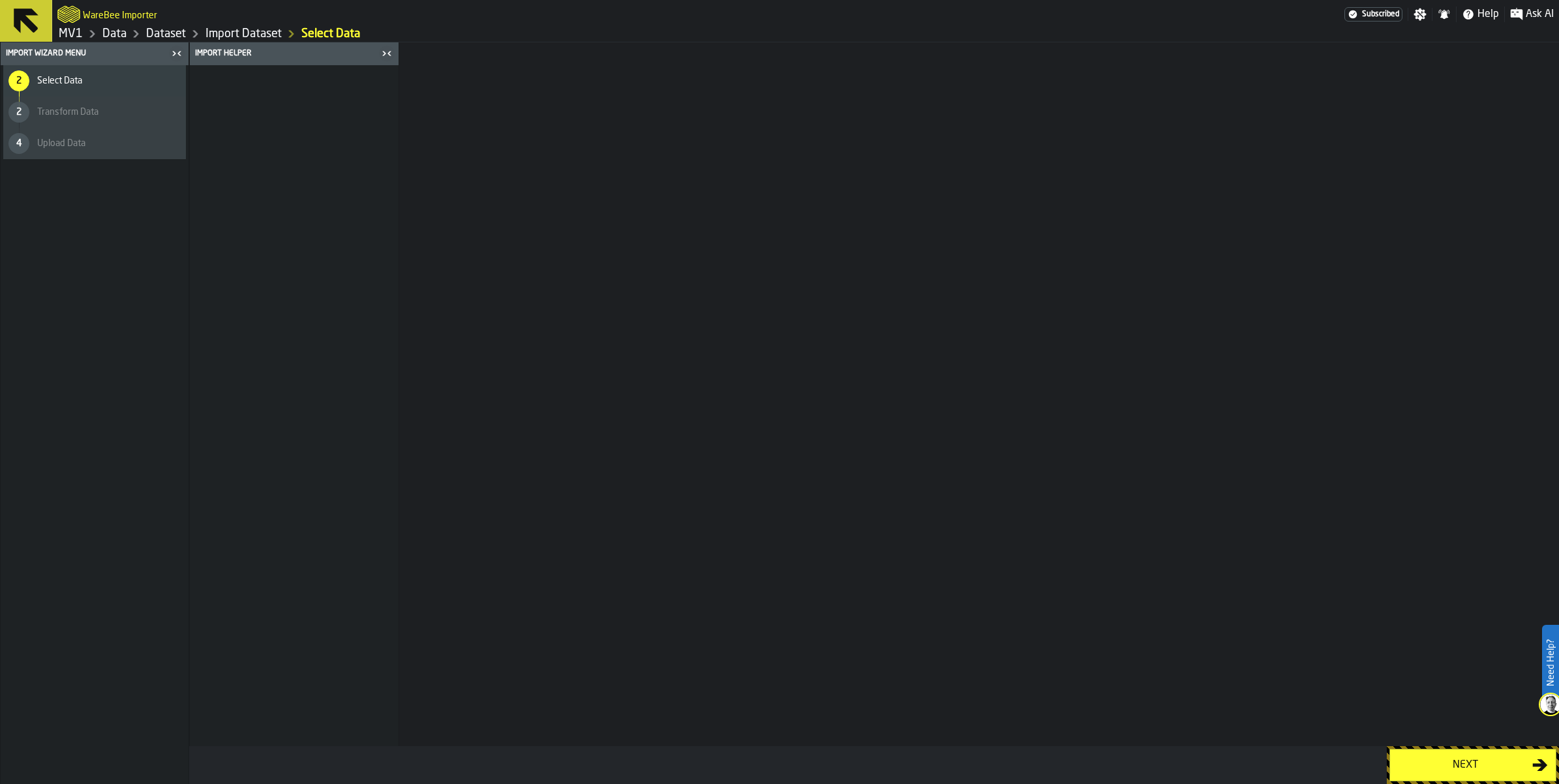
click at [1468, 770] on div "Next" at bounding box center [1465, 765] width 135 height 15
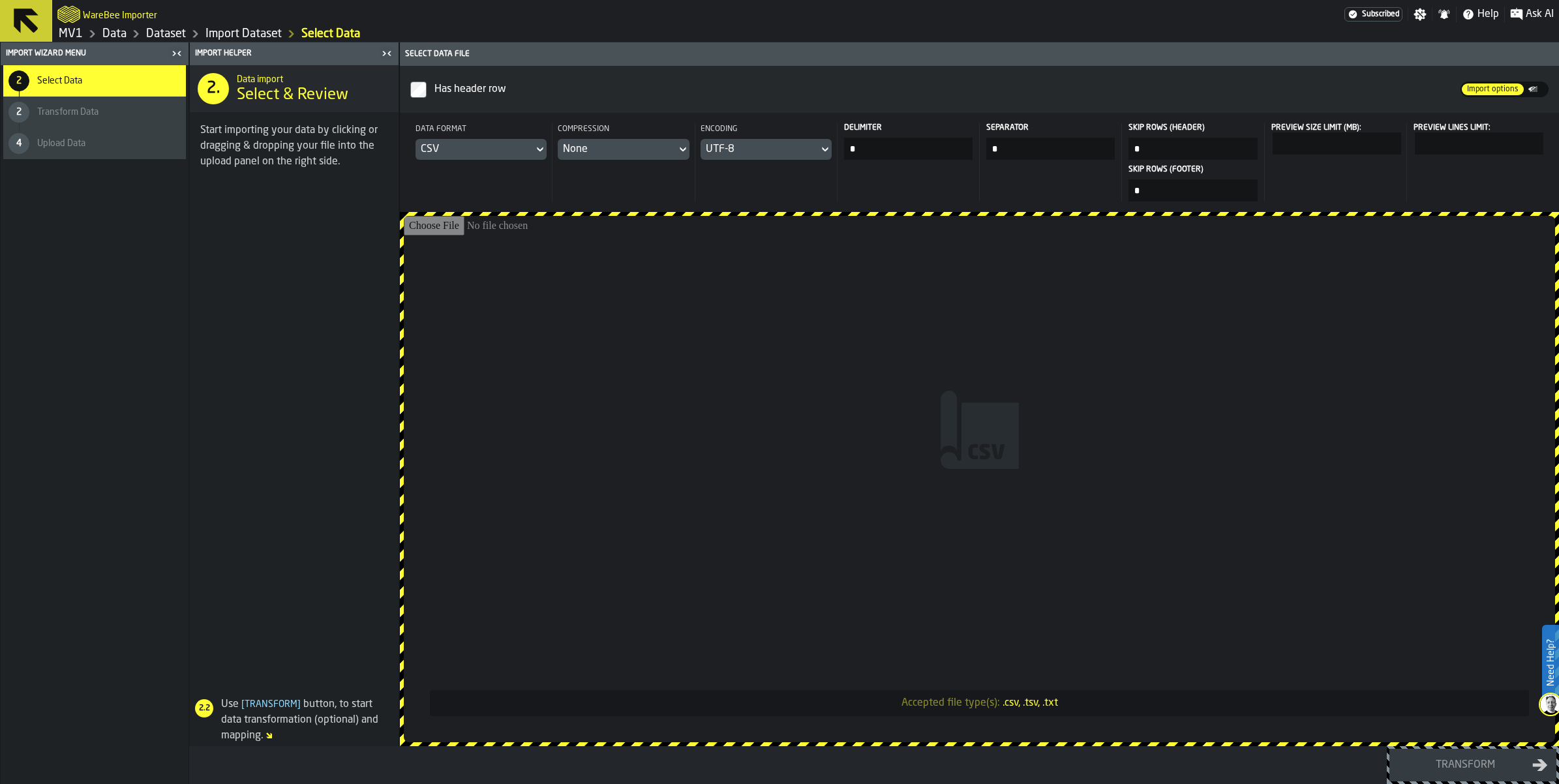
click at [998, 445] on input "Accepted file type(s): .csv, .tsv, .txt" at bounding box center [979, 478] width 1152 height 526
type input "**********"
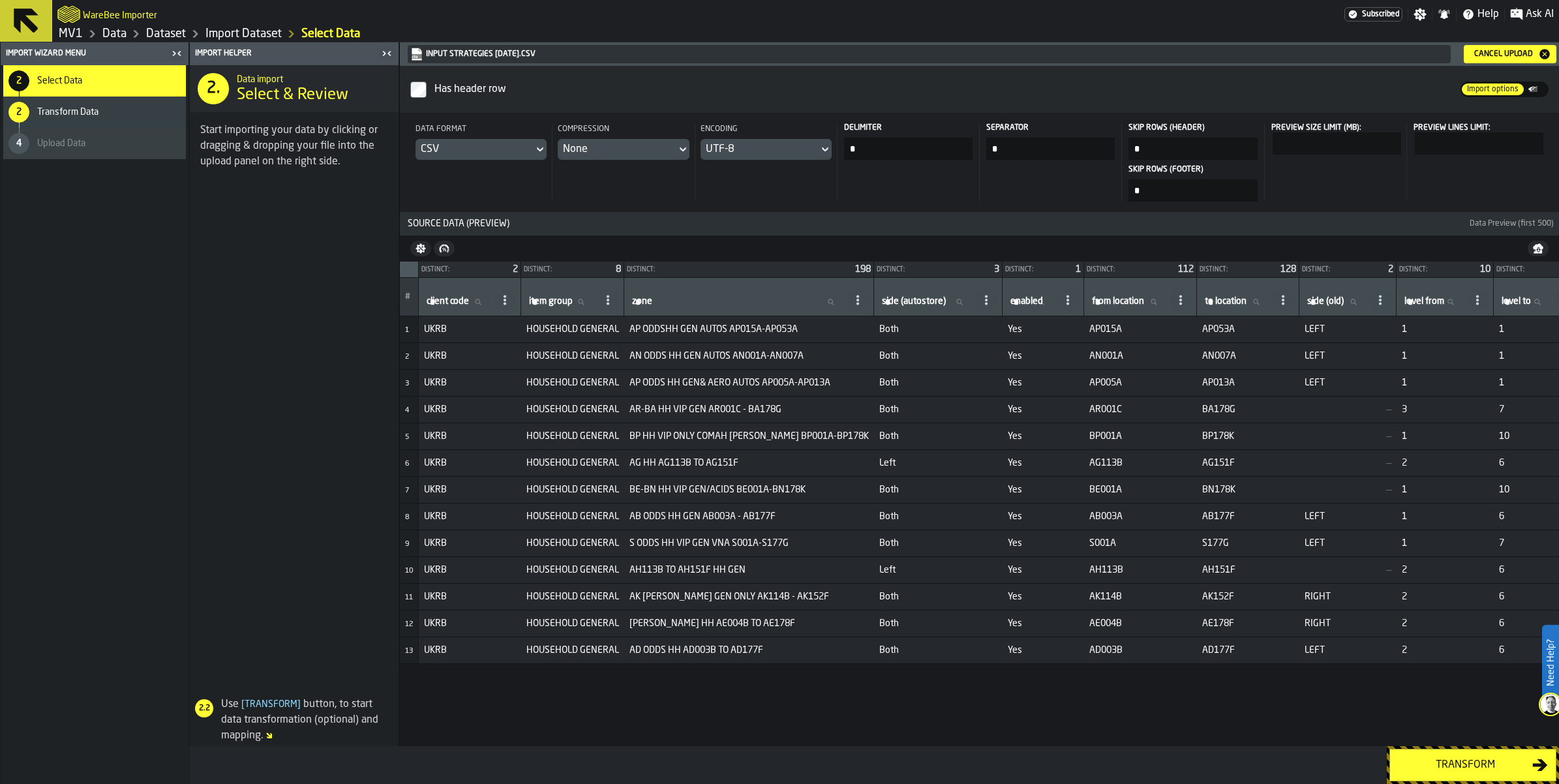
drag, startPoint x: 1349, startPoint y: 381, endPoint x: 1390, endPoint y: 360, distance: 46.1
click at [1191, 310] on div "from location from location" at bounding box center [1139, 296] width 102 height 28
click at [1168, 310] on input "from location from location" at bounding box center [1128, 302] width 78 height 17
type input "****"
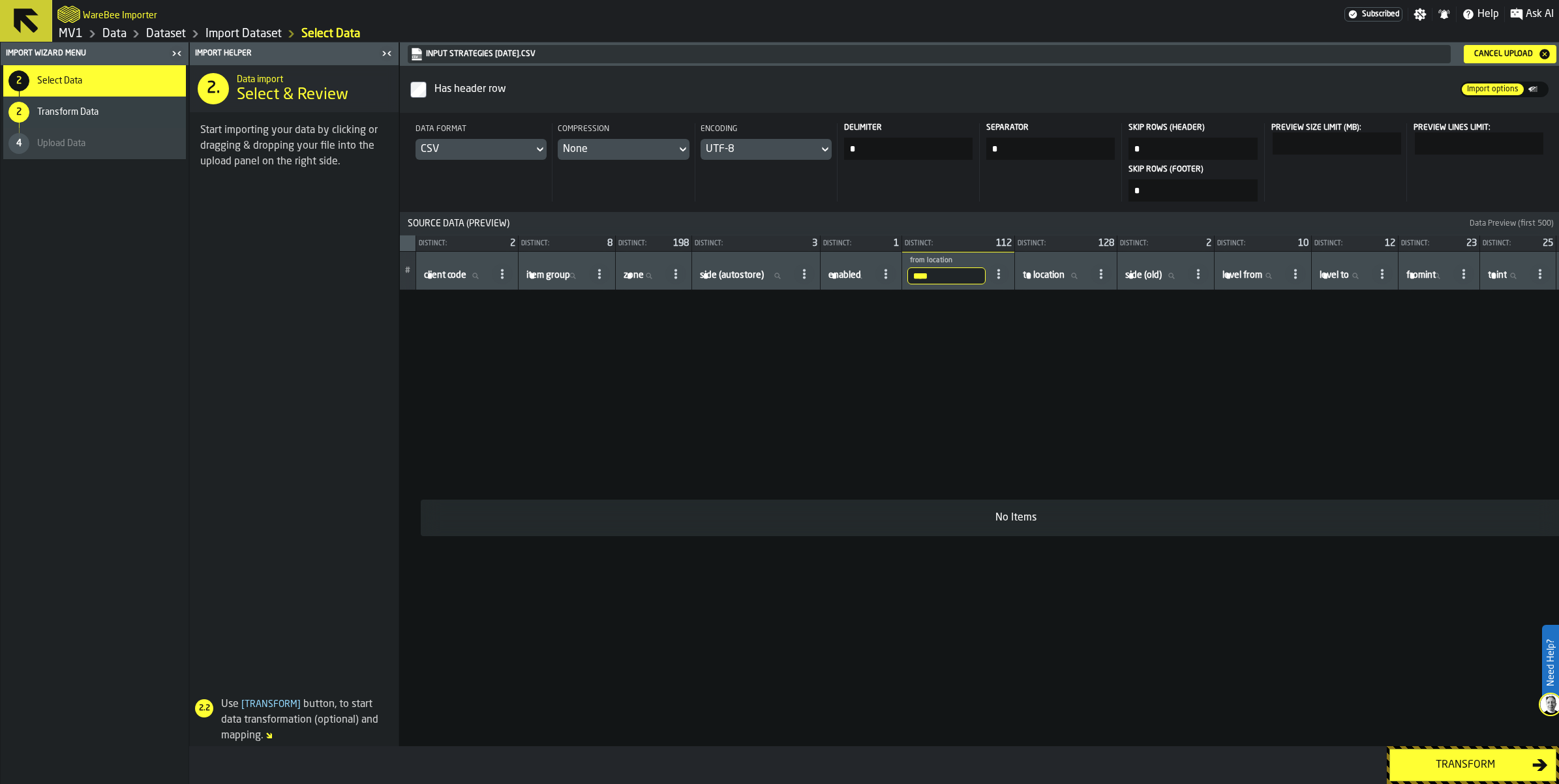
click at [986, 285] on input "****" at bounding box center [947, 276] width 78 height 17
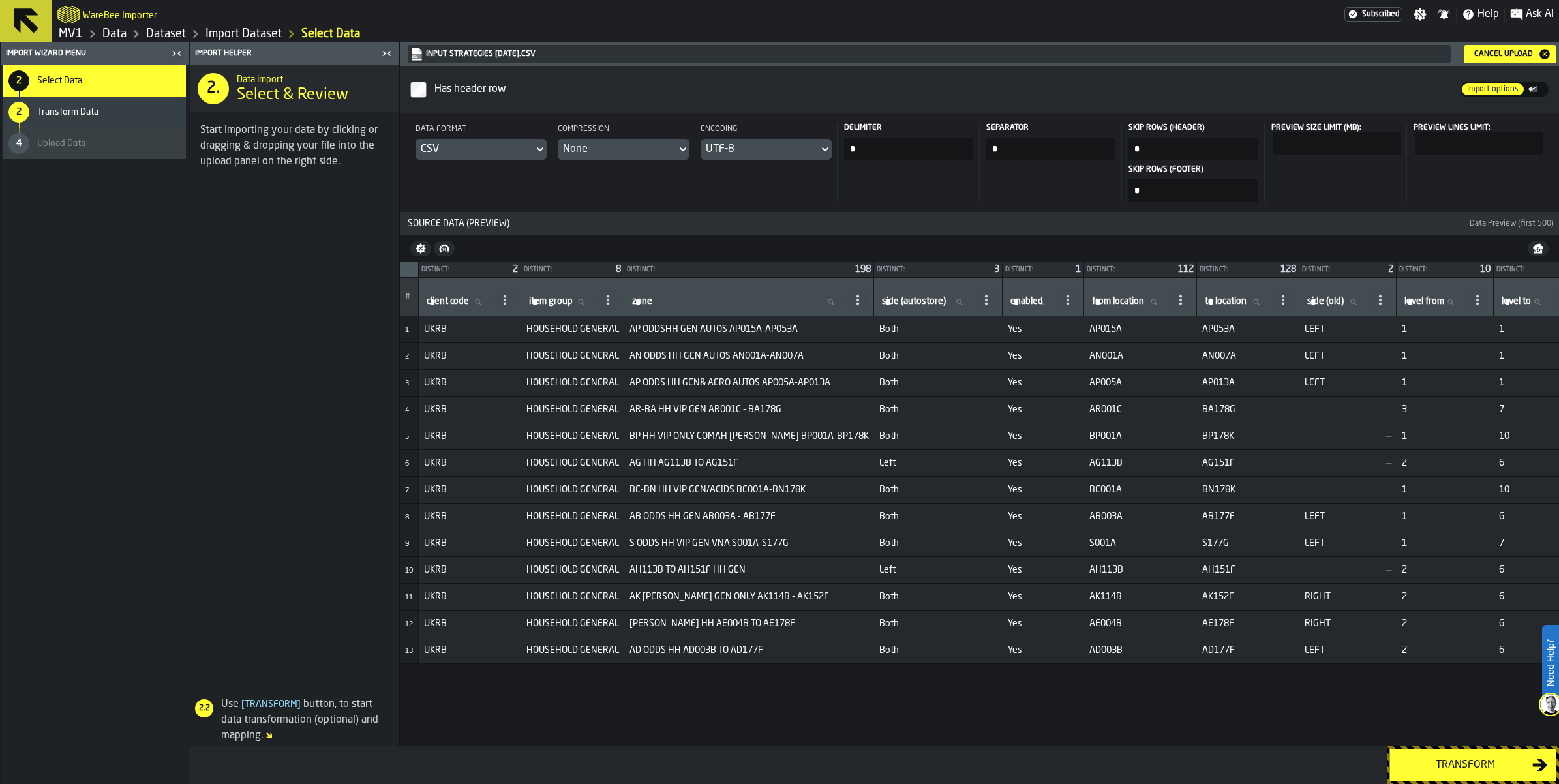
click at [1079, 334] on span "Yes" at bounding box center [1042, 328] width 71 height 10
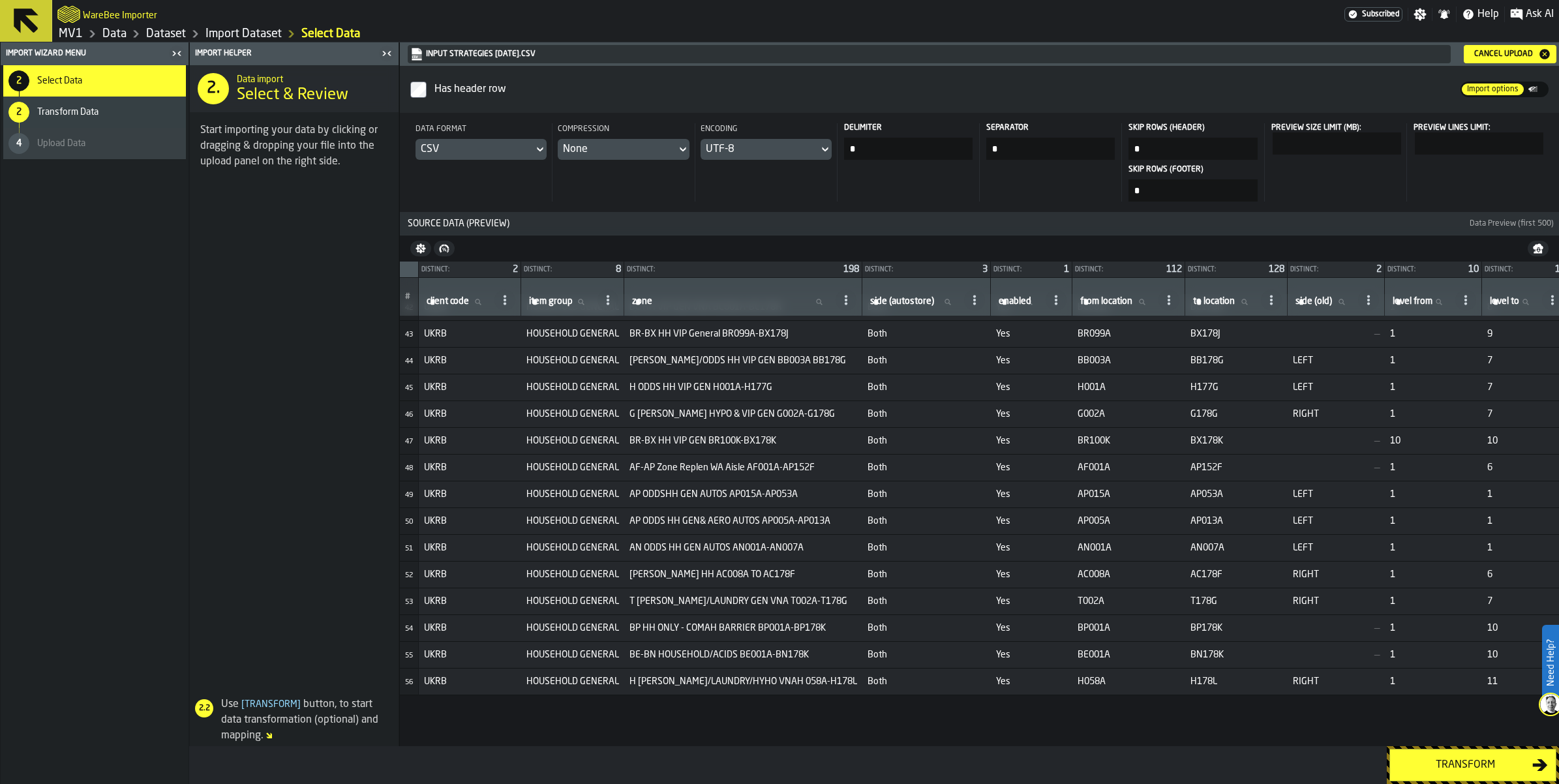
scroll to position [1549, 0]
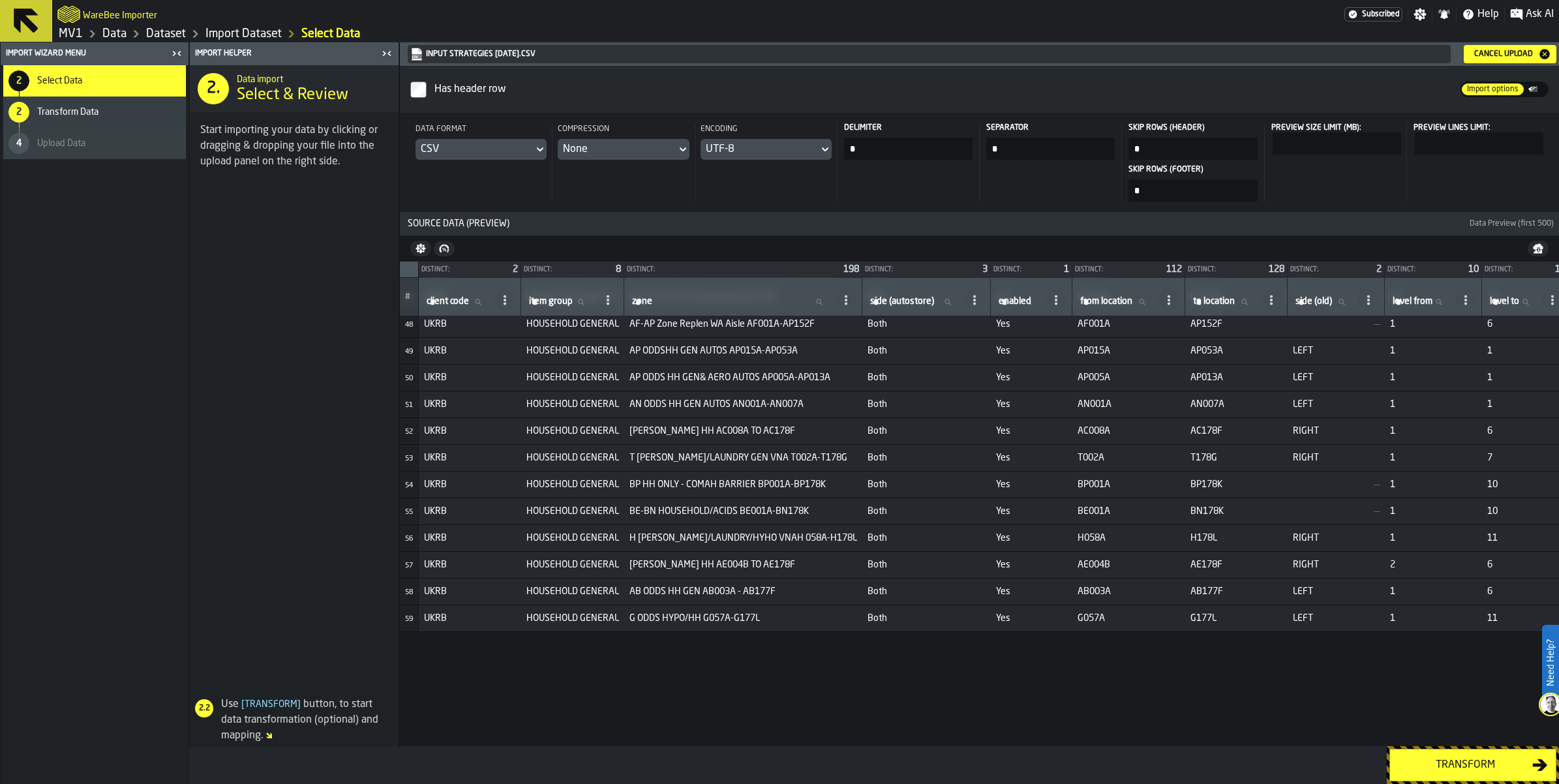
click at [410, 301] on span "#" at bounding box center [407, 297] width 5 height 9
click at [492, 310] on label "client code client code" at bounding box center [458, 302] width 67 height 17
click at [492, 310] on input "client code client code" at bounding box center [458, 302] width 67 height 17
type input "****"
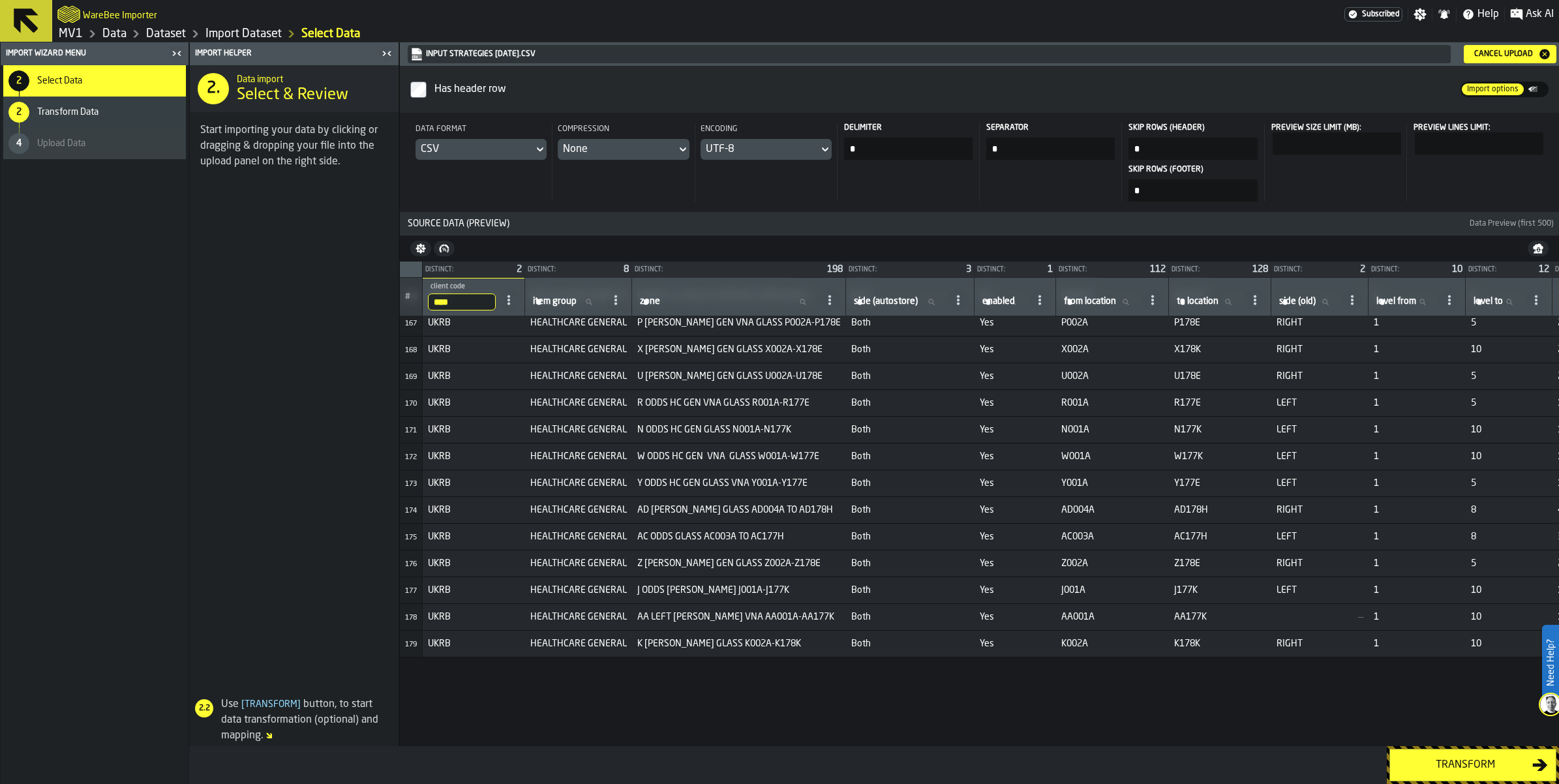
scroll to position [5542, 0]
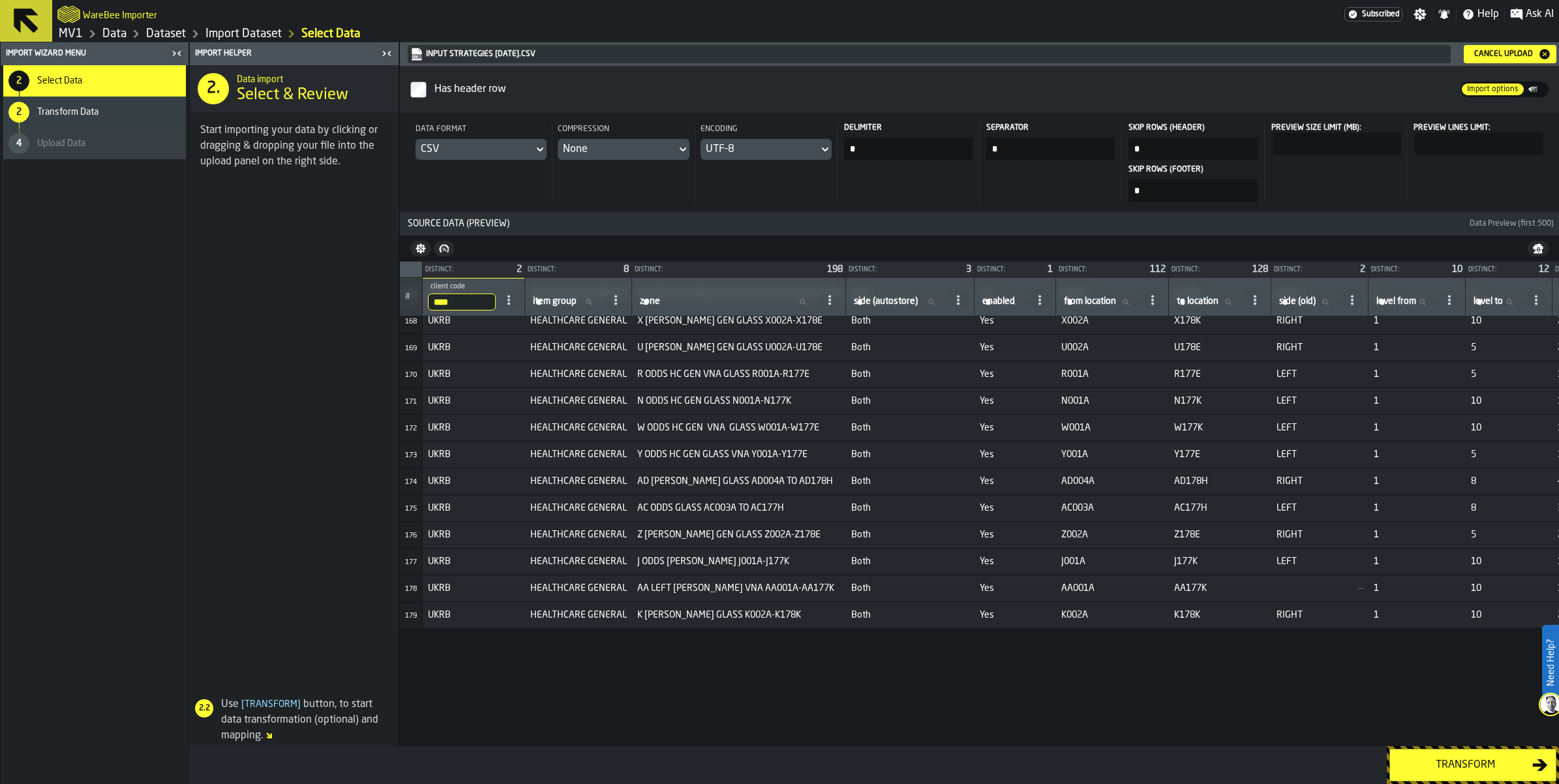
paste input "**********"
type input "**********"
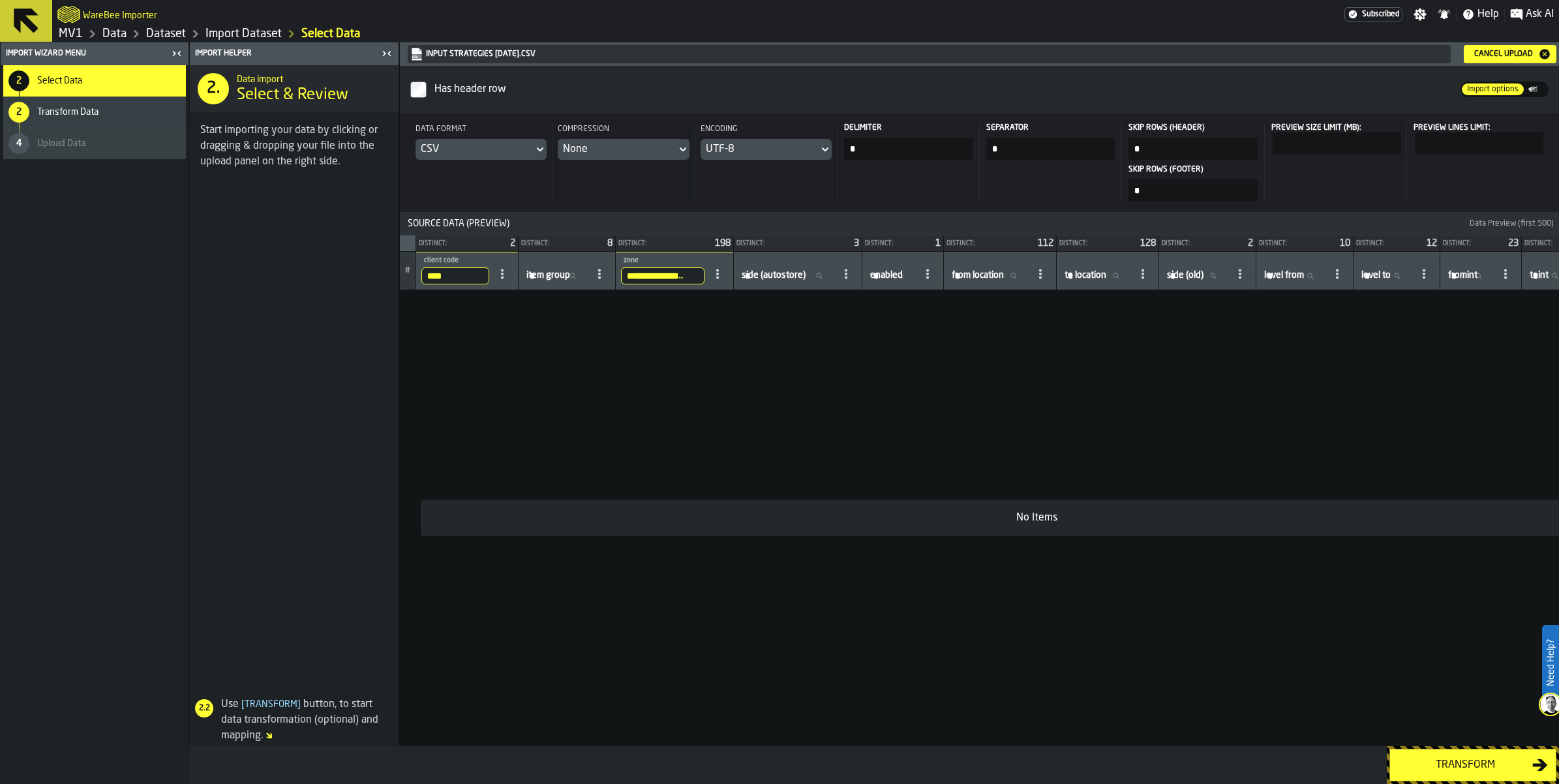
click at [1469, 59] on div "Cancel Upload" at bounding box center [1503, 54] width 69 height 9
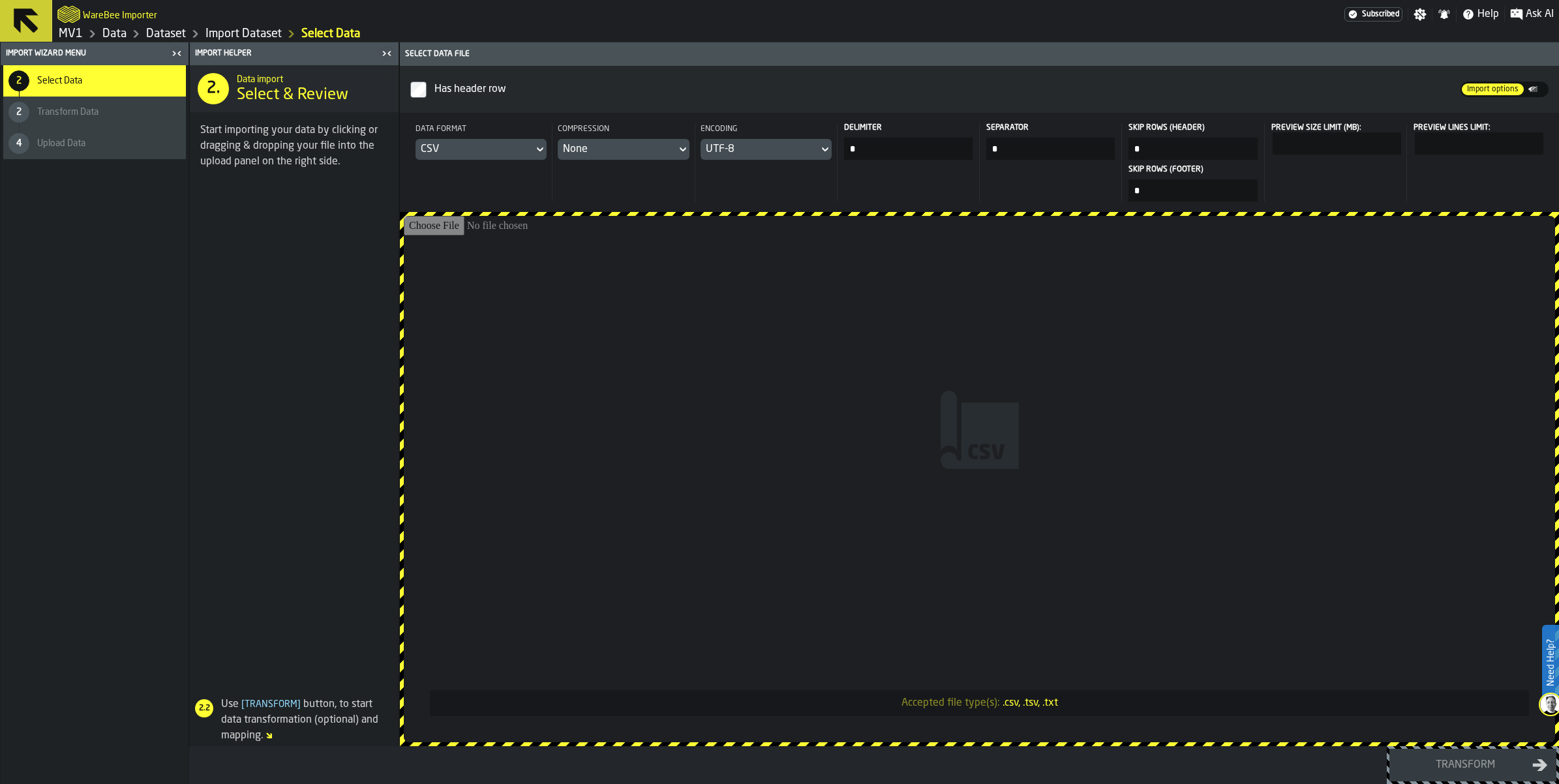
click at [1042, 464] on input "Accepted file type(s): .csv, .tsv, .txt" at bounding box center [979, 478] width 1152 height 526
type input "**********"
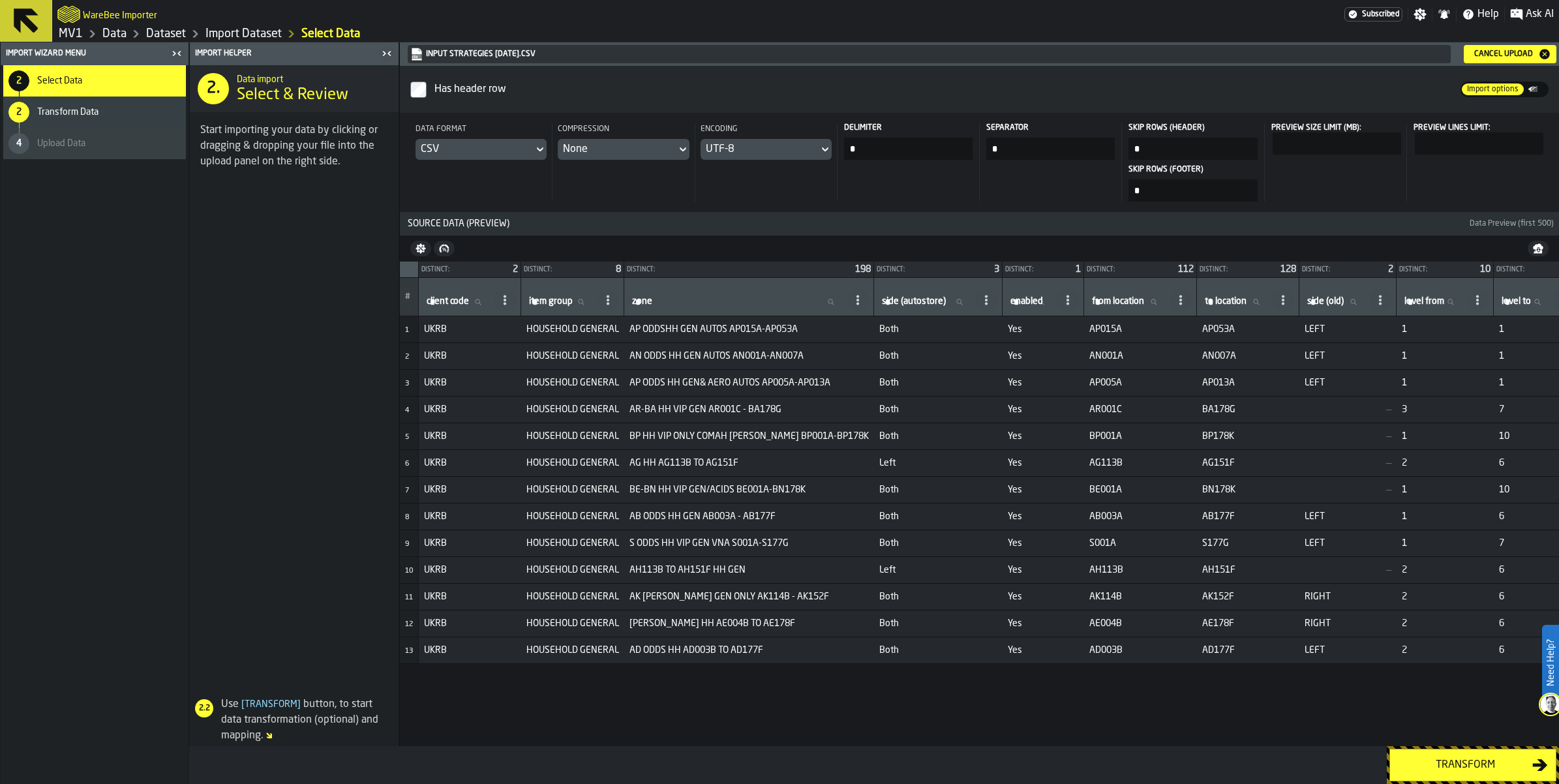
click at [521, 397] on td "UKRB" at bounding box center [470, 383] width 103 height 27
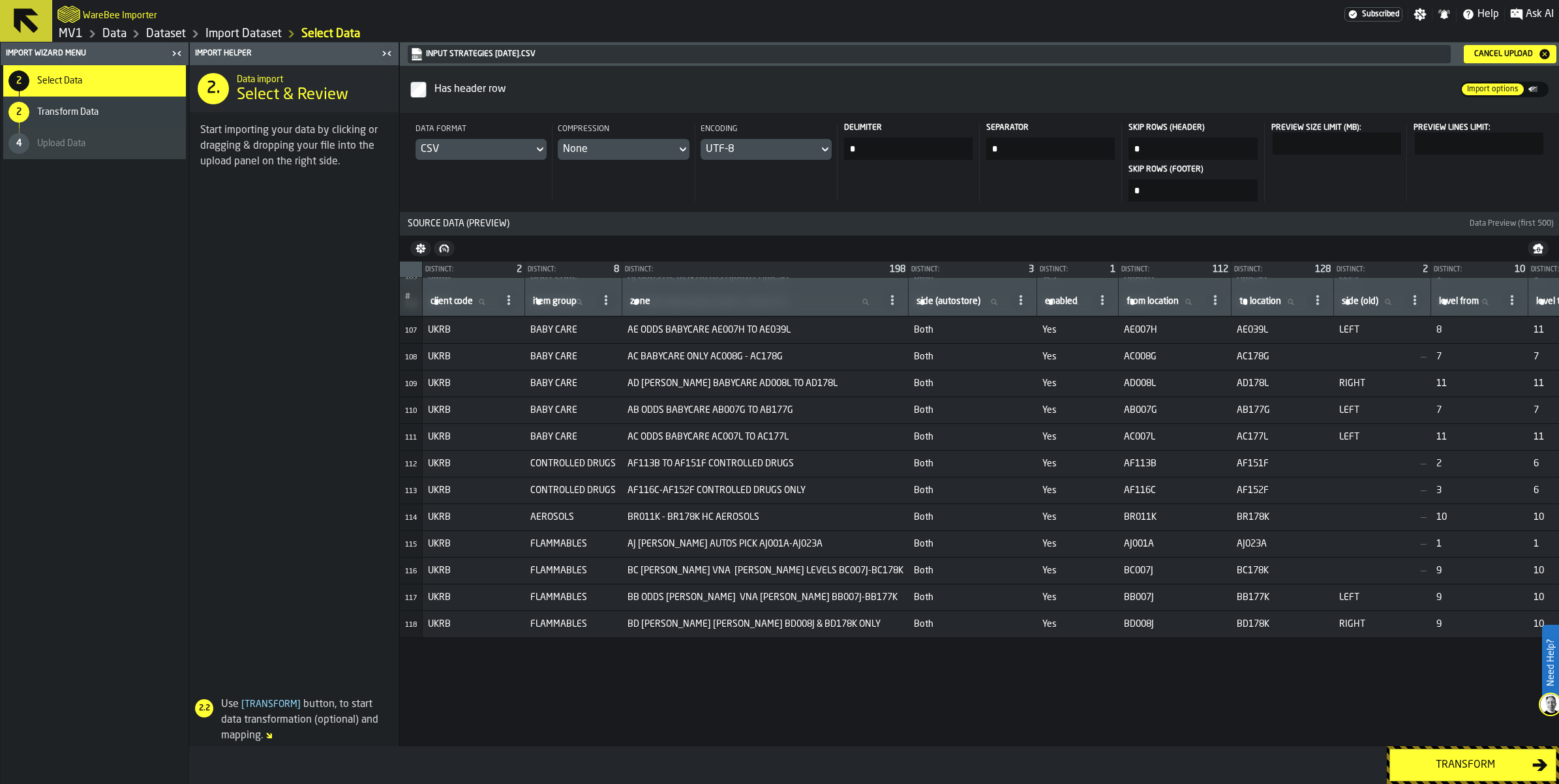
scroll to position [3424, 0]
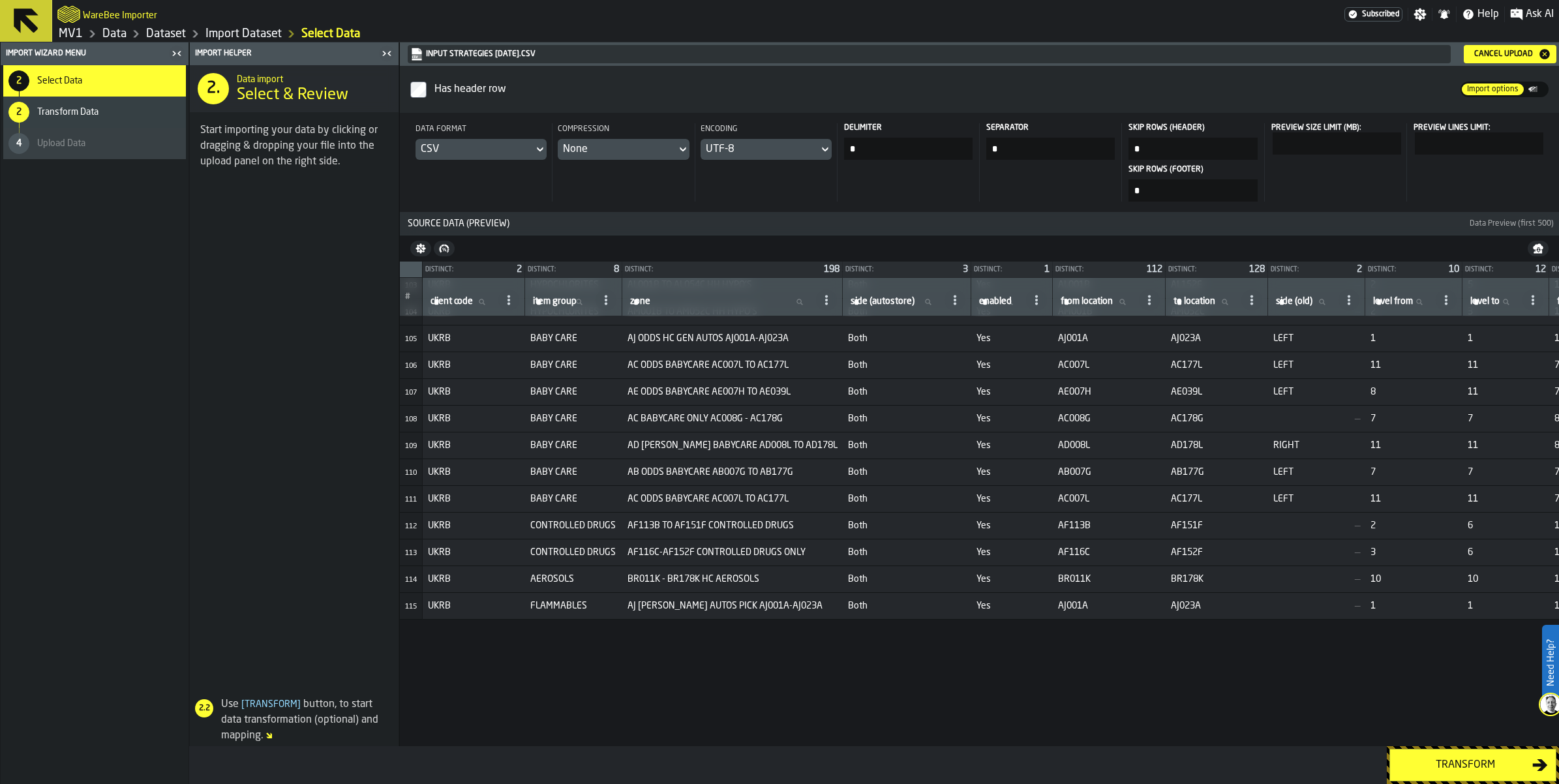
click at [843, 432] on td "AC BABYCARE ONLY AC008G - AC178G" at bounding box center [732, 419] width 220 height 27
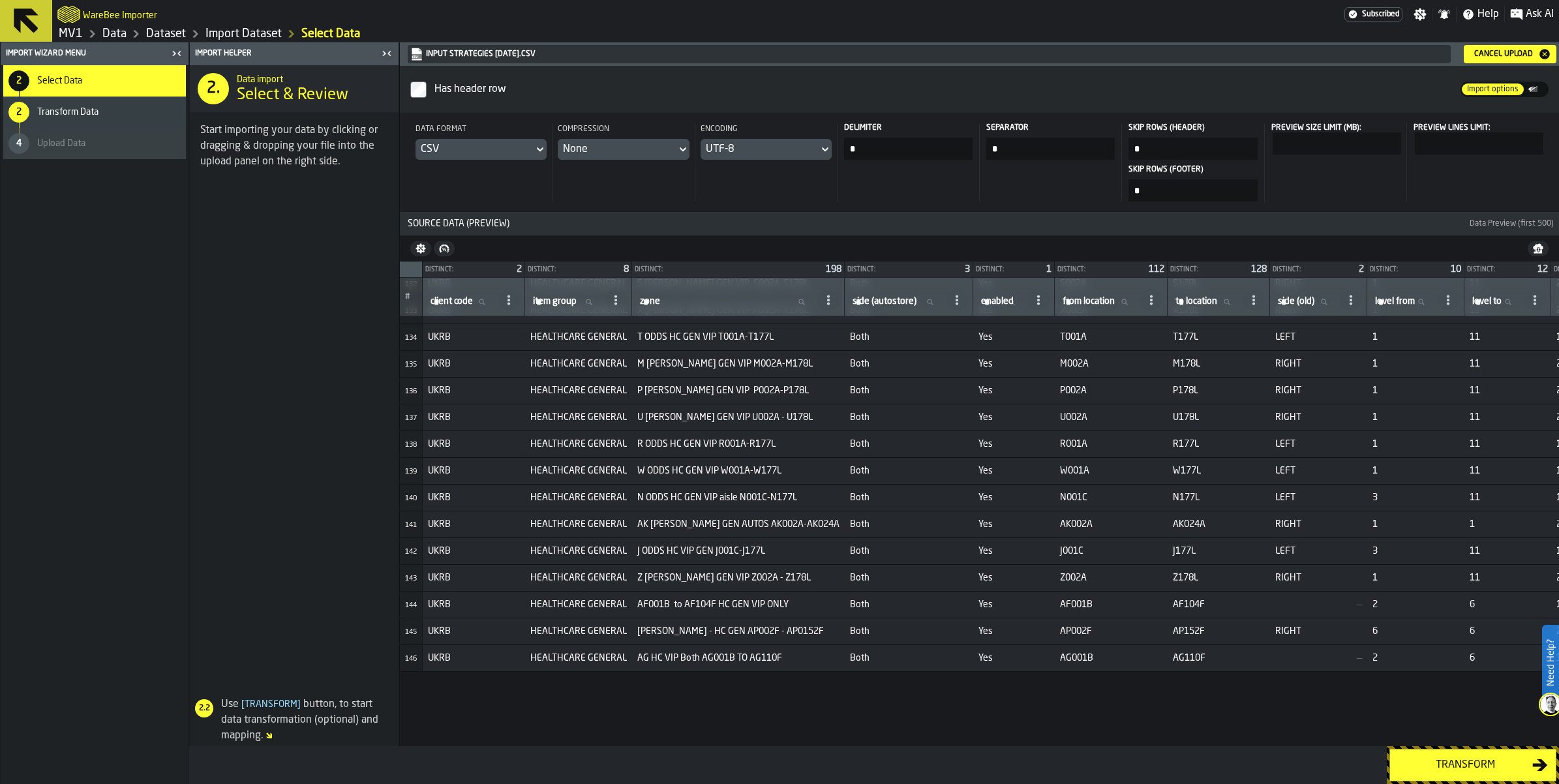
scroll to position [4483, 0]
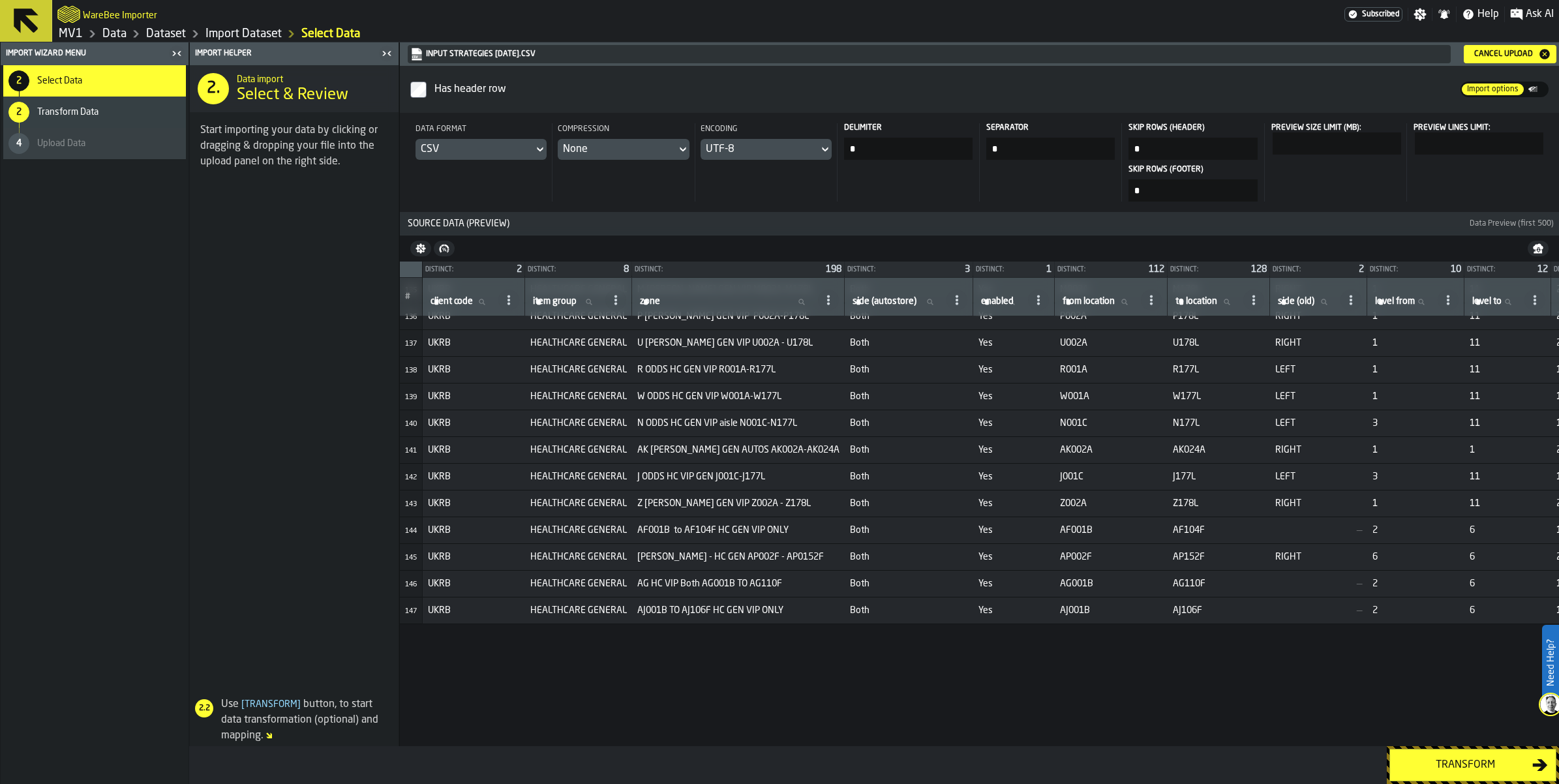
click at [621, 306] on icon at bounding box center [615, 300] width 10 height 10
click at [845, 316] on th "zone zone" at bounding box center [739, 297] width 213 height 39
click at [592, 305] on icon at bounding box center [589, 302] width 6 height 6
click at [603, 310] on input "item group item group" at bounding box center [567, 302] width 72 height 17
paste input "**********"
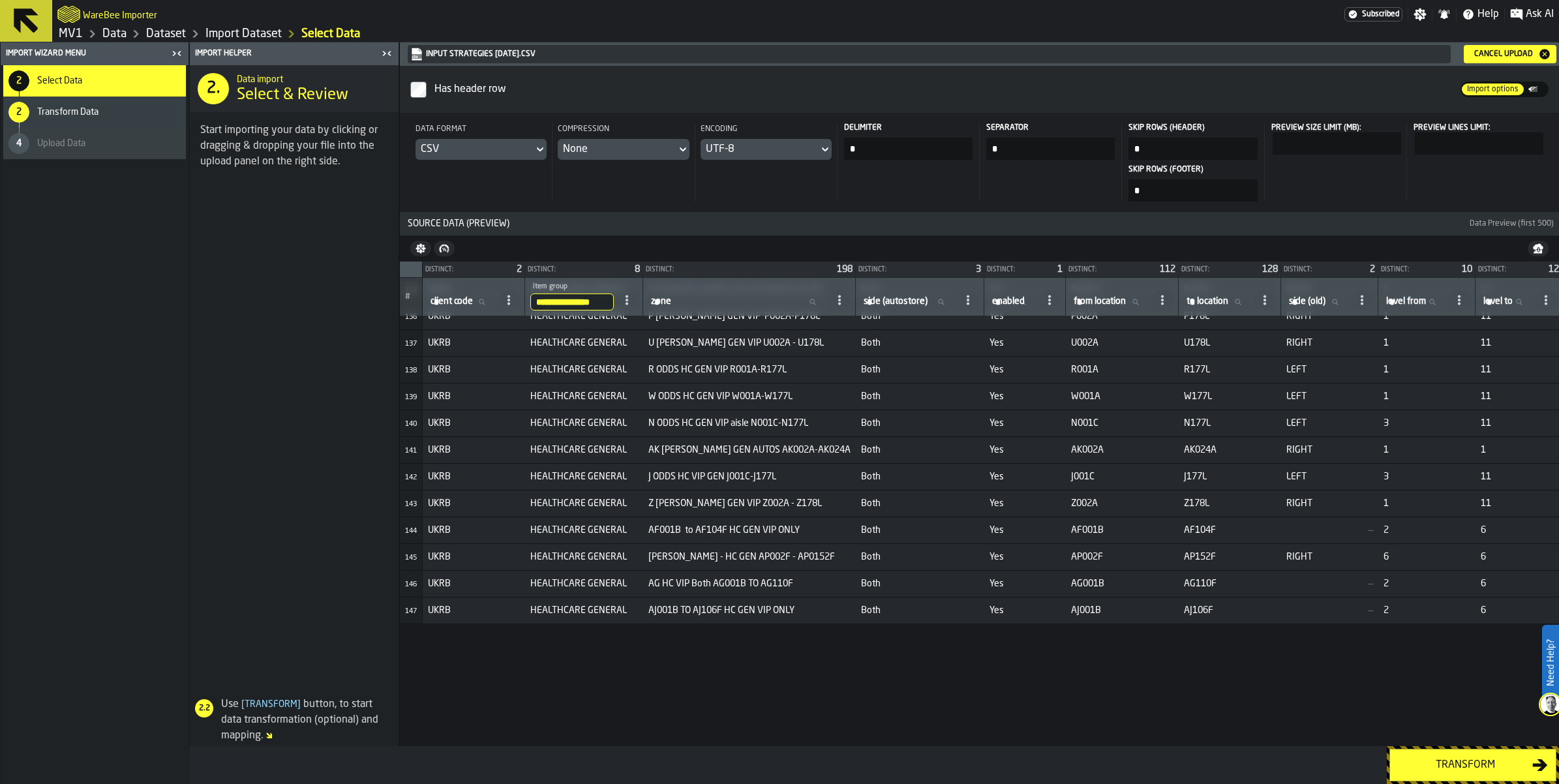
type input "**********"
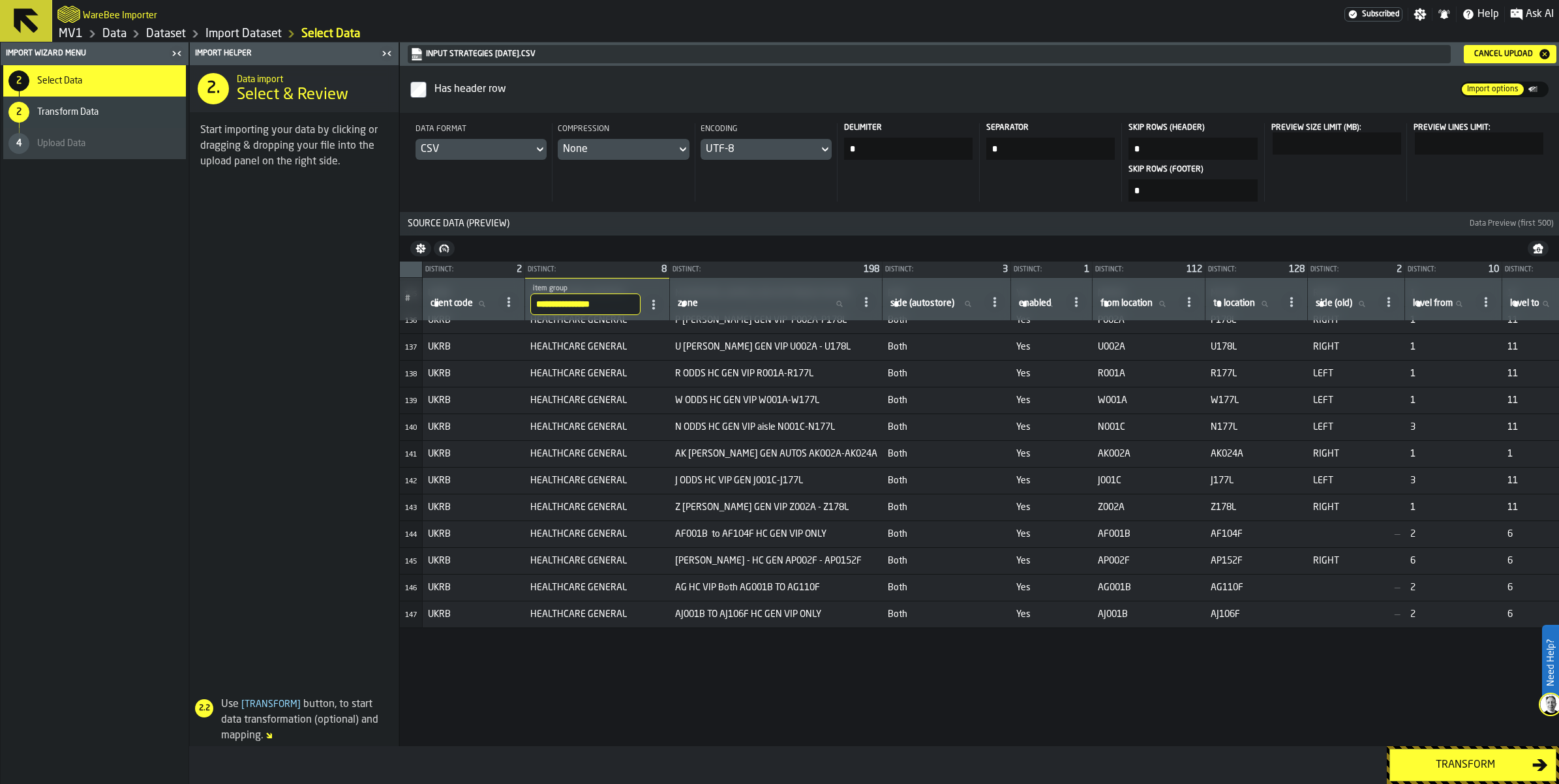
scroll to position [0, 0]
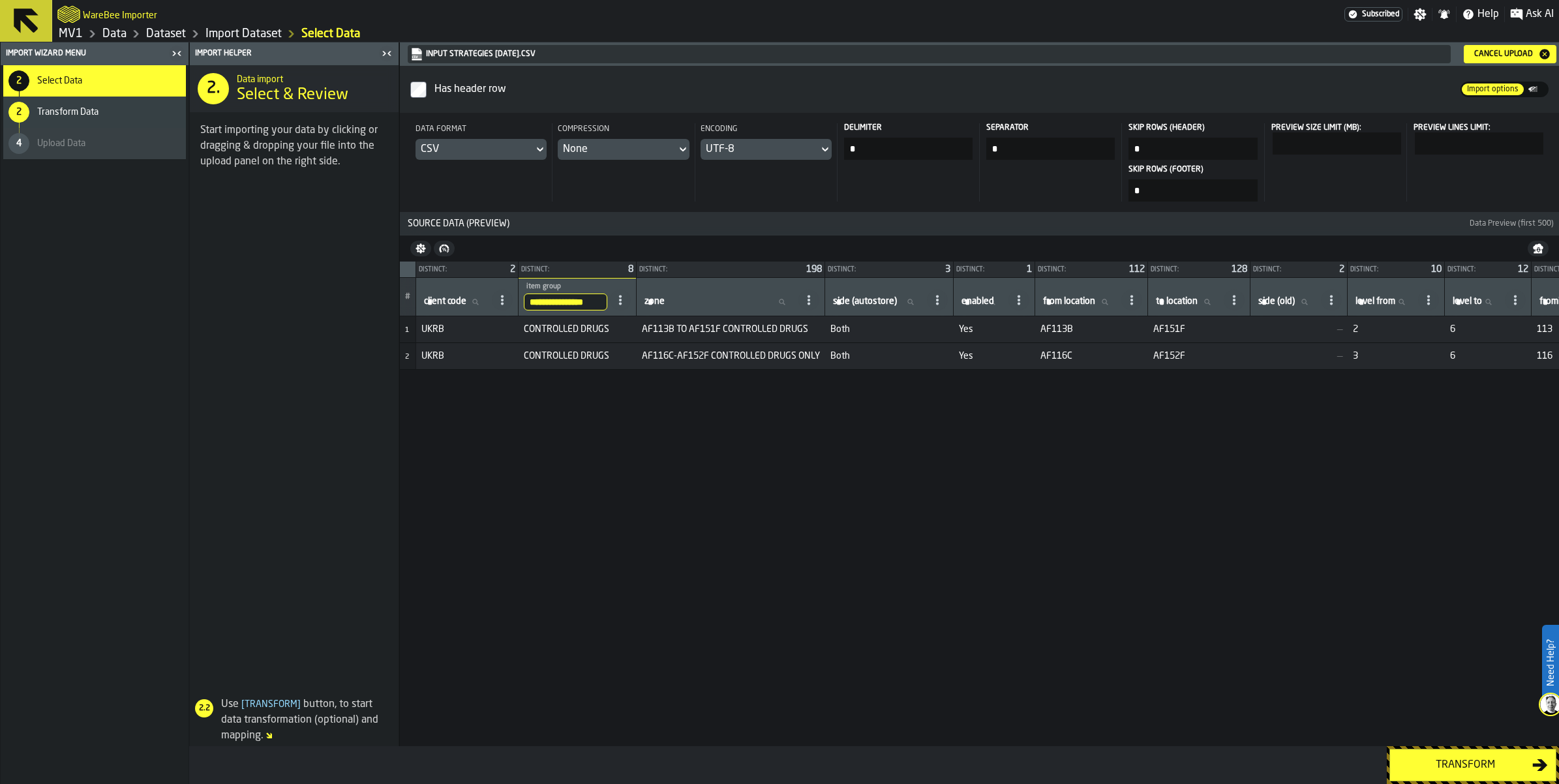
click at [1497, 59] on div "Cancel Upload" at bounding box center [1503, 54] width 69 height 9
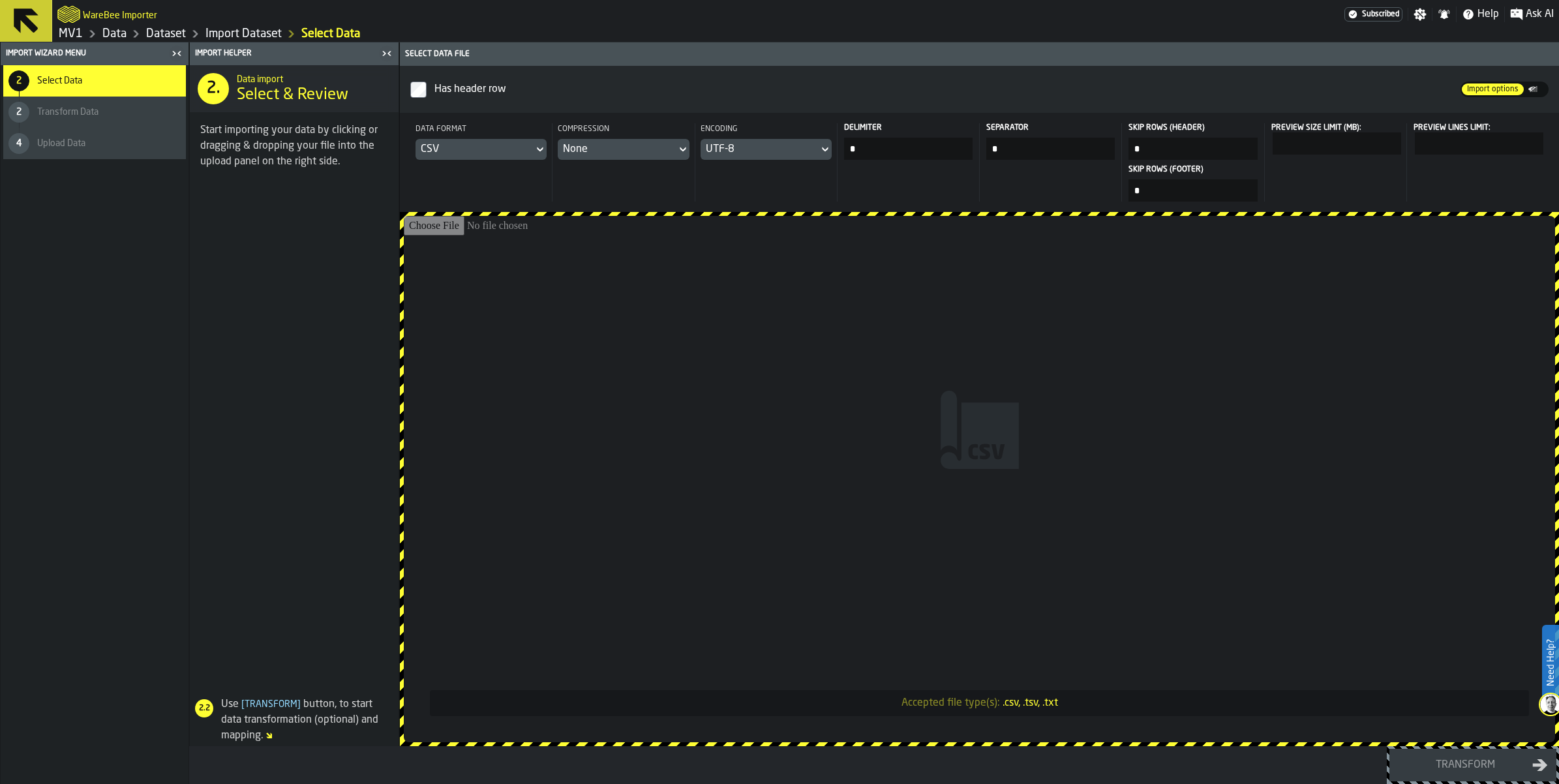
click at [282, 34] on link "Import Dataset" at bounding box center [243, 33] width 76 height 14
click at [186, 36] on link "Dataset" at bounding box center [166, 33] width 40 height 14
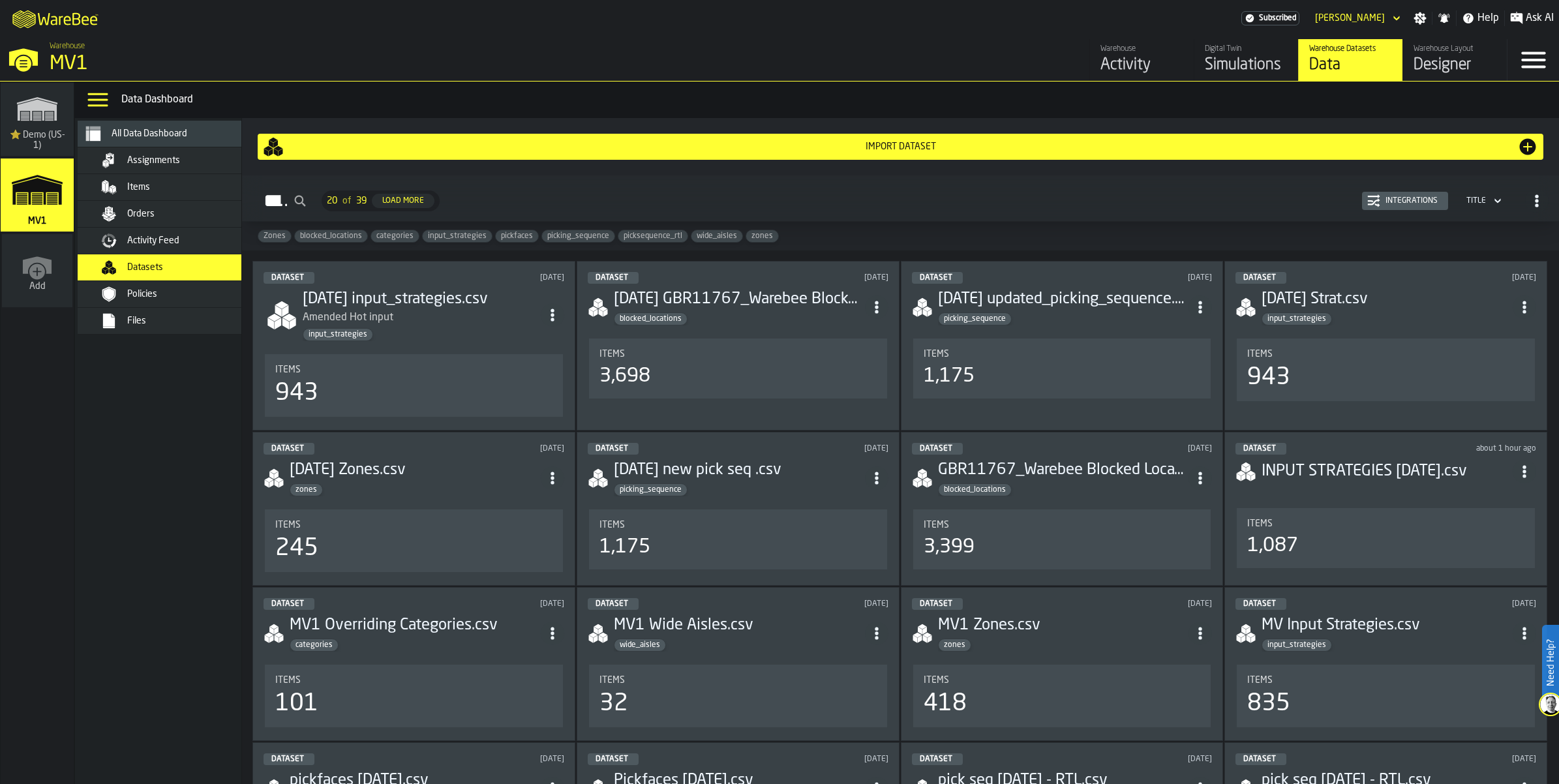
click at [925, 158] on div "Import Dataset" at bounding box center [900, 147] width 1275 height 21
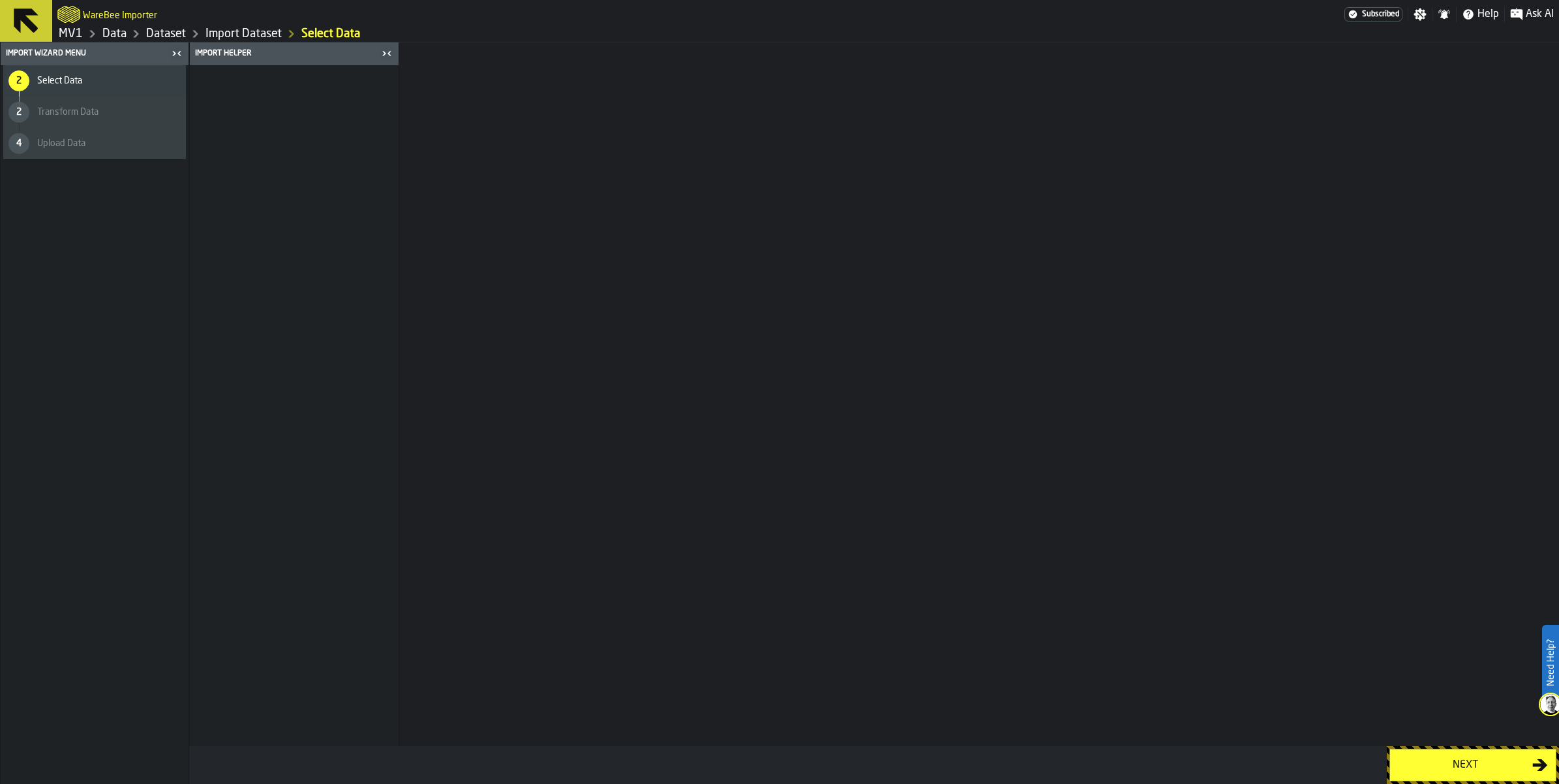
click at [1431, 759] on div "Next" at bounding box center [1465, 765] width 135 height 15
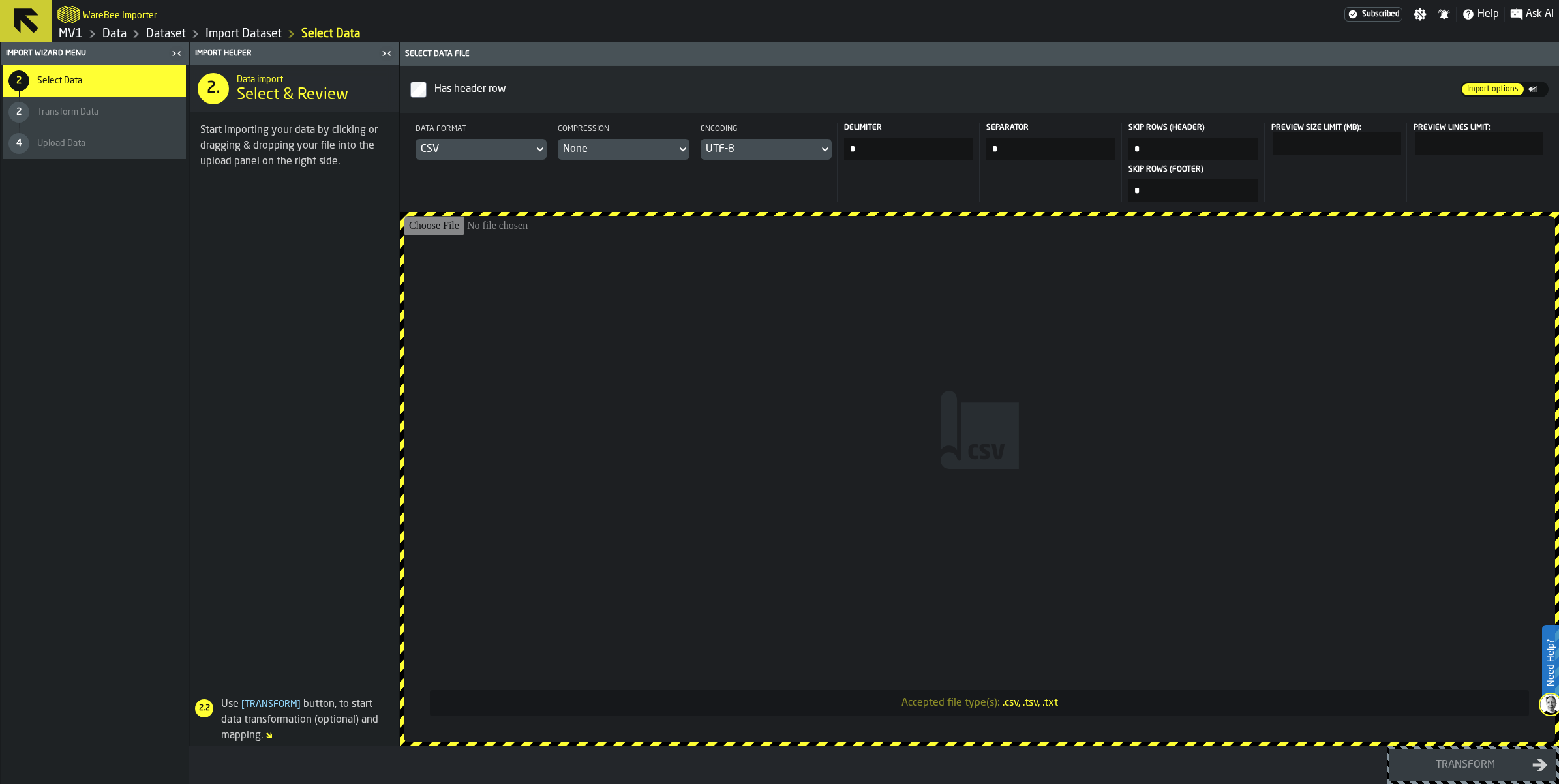
click at [1060, 461] on input "Accepted file type(s): .csv, .tsv, .txt" at bounding box center [979, 478] width 1152 height 526
click at [1016, 459] on input "Accepted file type(s): .csv, .tsv, .txt" at bounding box center [979, 478] width 1152 height 526
click at [1011, 453] on input "Accepted file type(s): .csv, .tsv, .txt" at bounding box center [979, 478] width 1152 height 526
type input "**********"
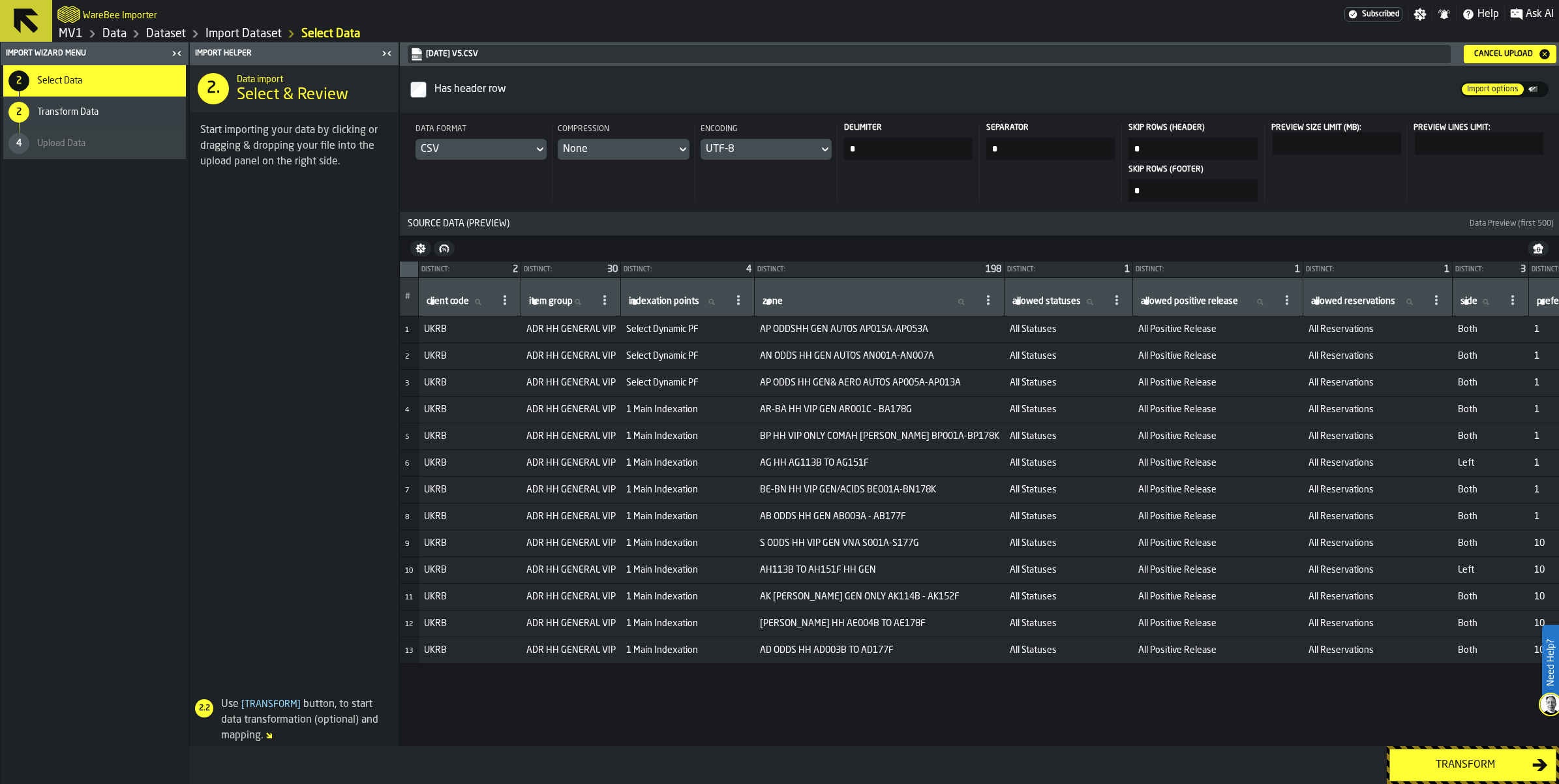
click at [975, 310] on input "zone zone" at bounding box center [867, 302] width 216 height 17
type input "**"
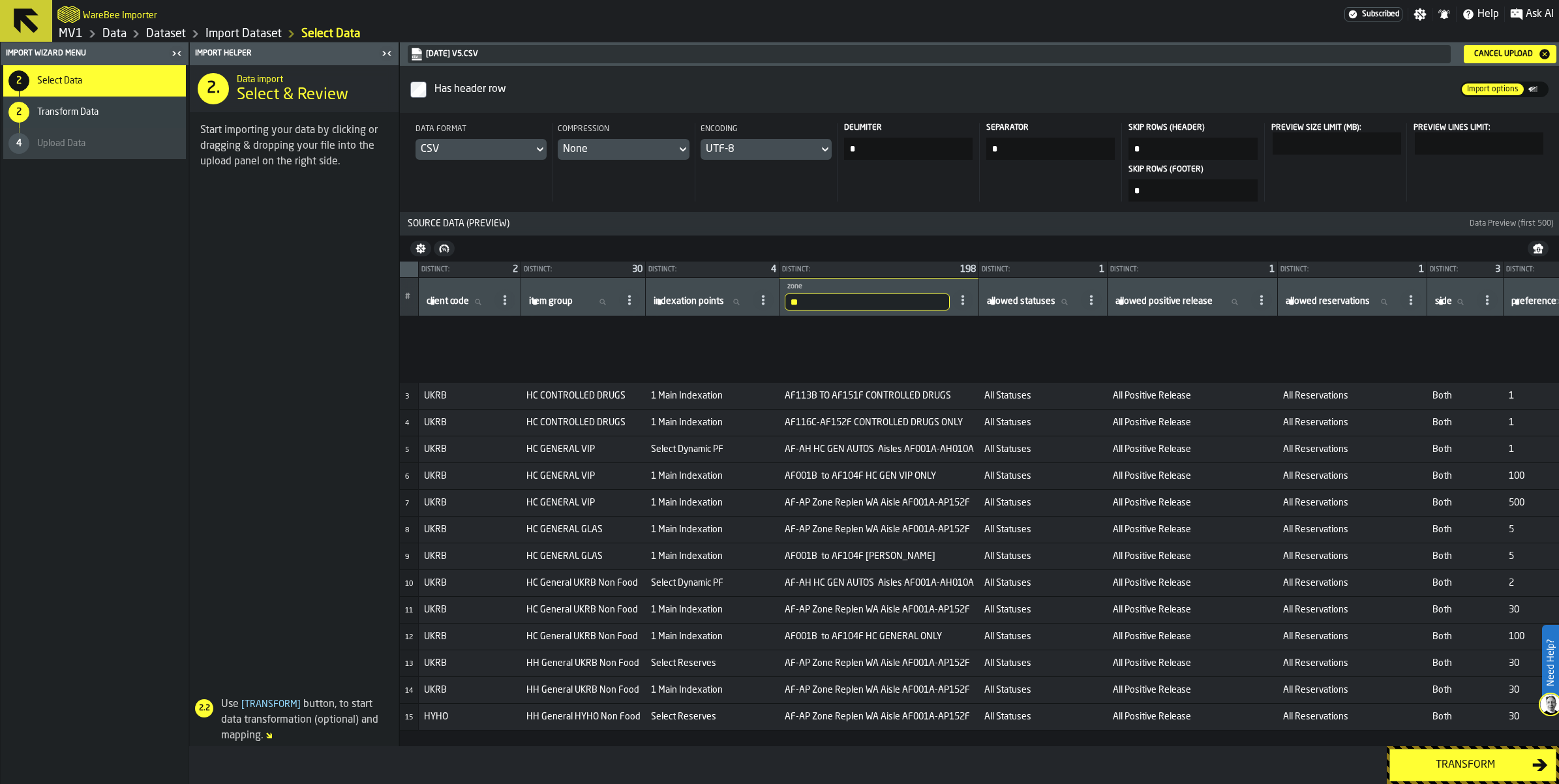
scroll to position [165, 0]
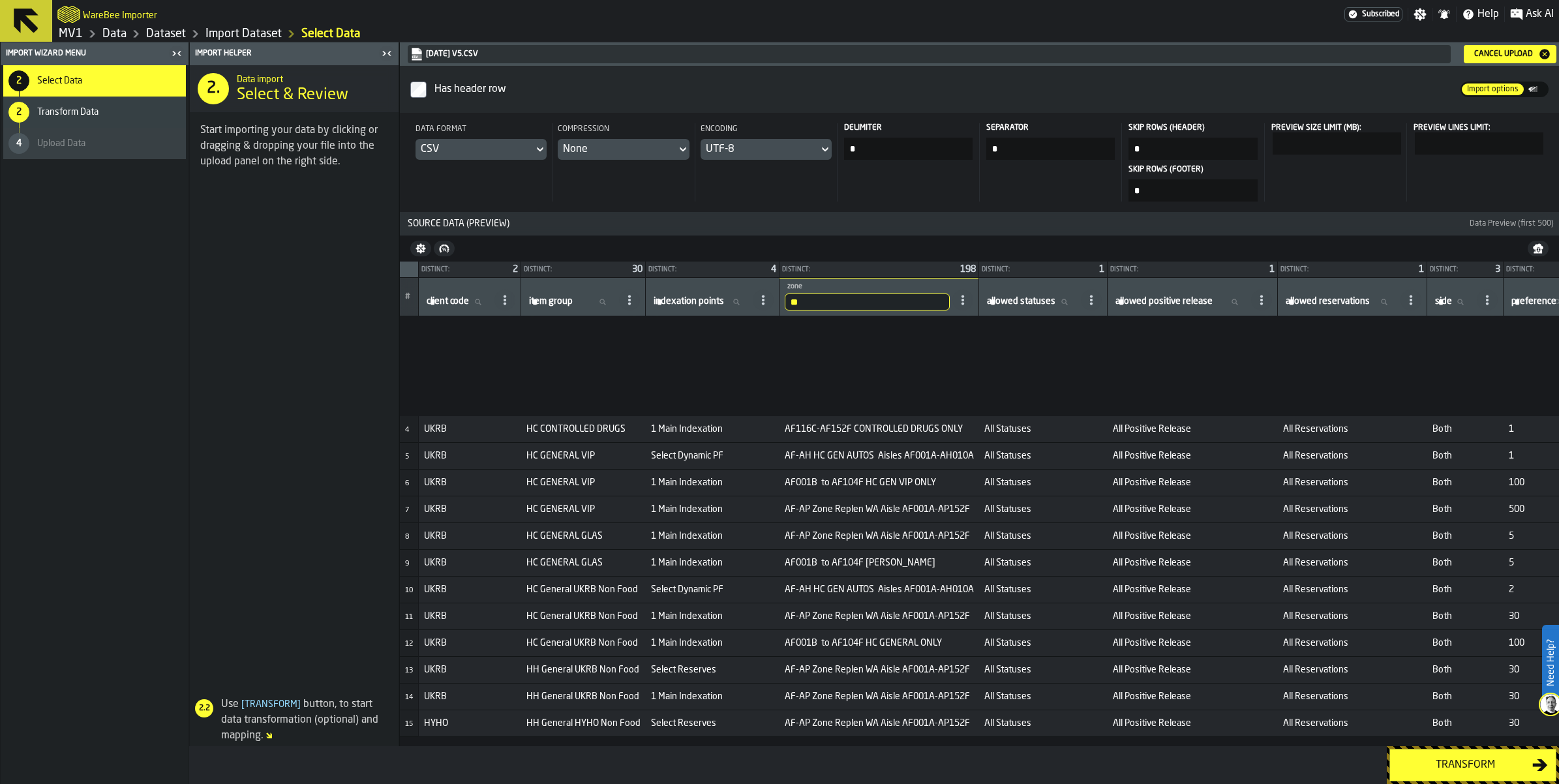
click at [949, 310] on input "**" at bounding box center [867, 302] width 165 height 17
type input "****"
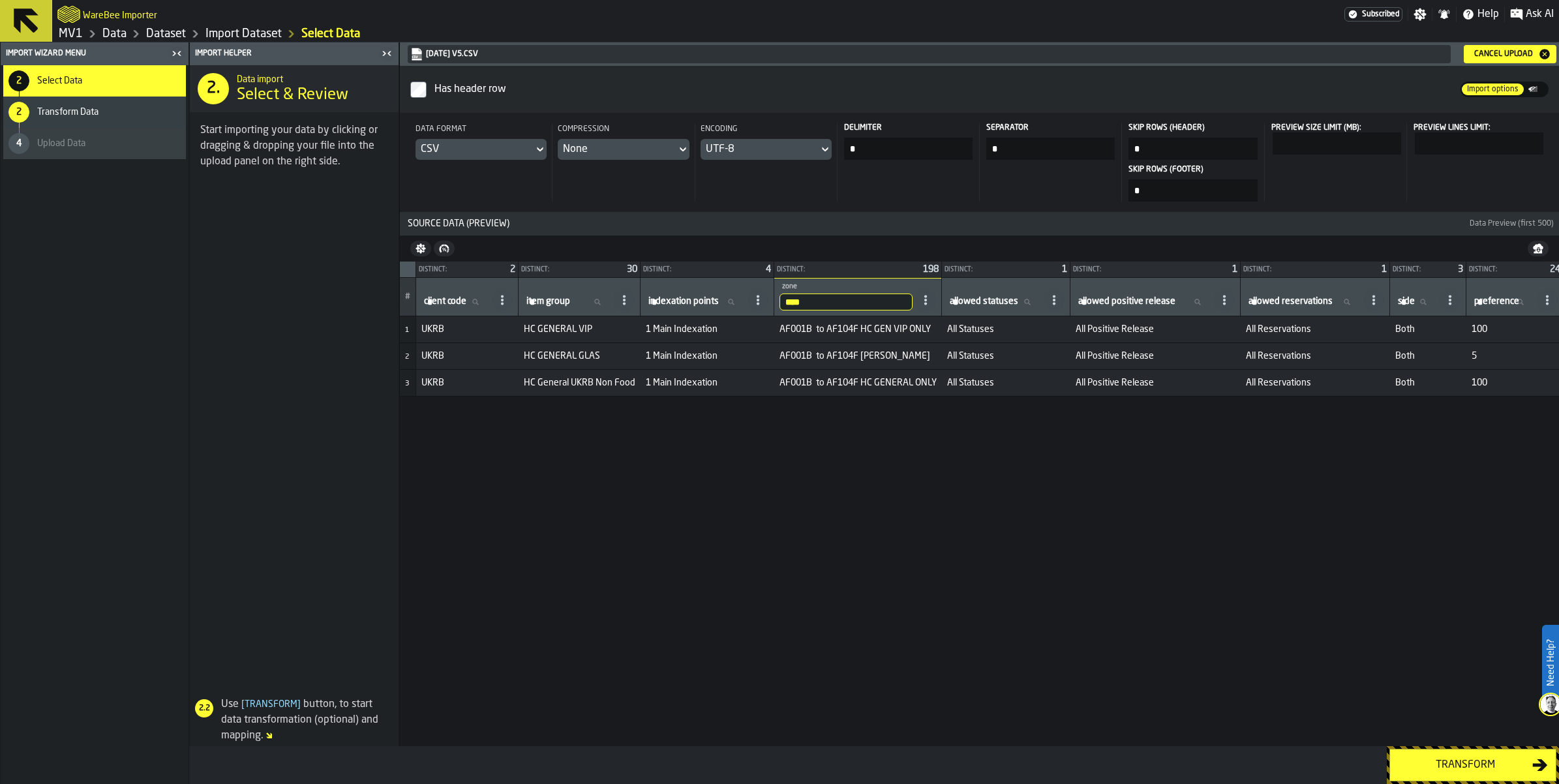
click at [912, 310] on input "****" at bounding box center [846, 302] width 133 height 17
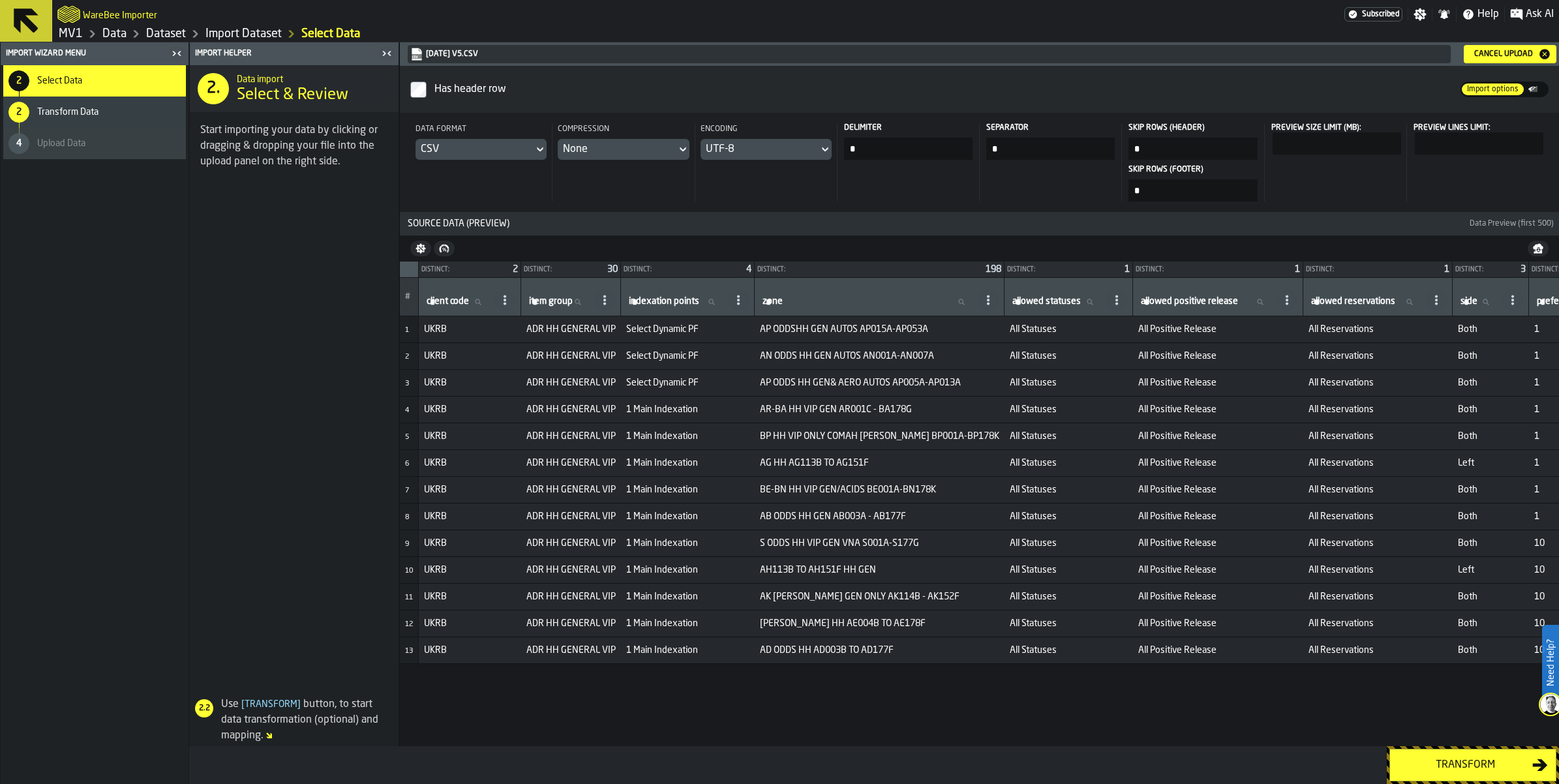
click at [975, 310] on input "zone zone" at bounding box center [867, 302] width 216 height 17
type input "****"
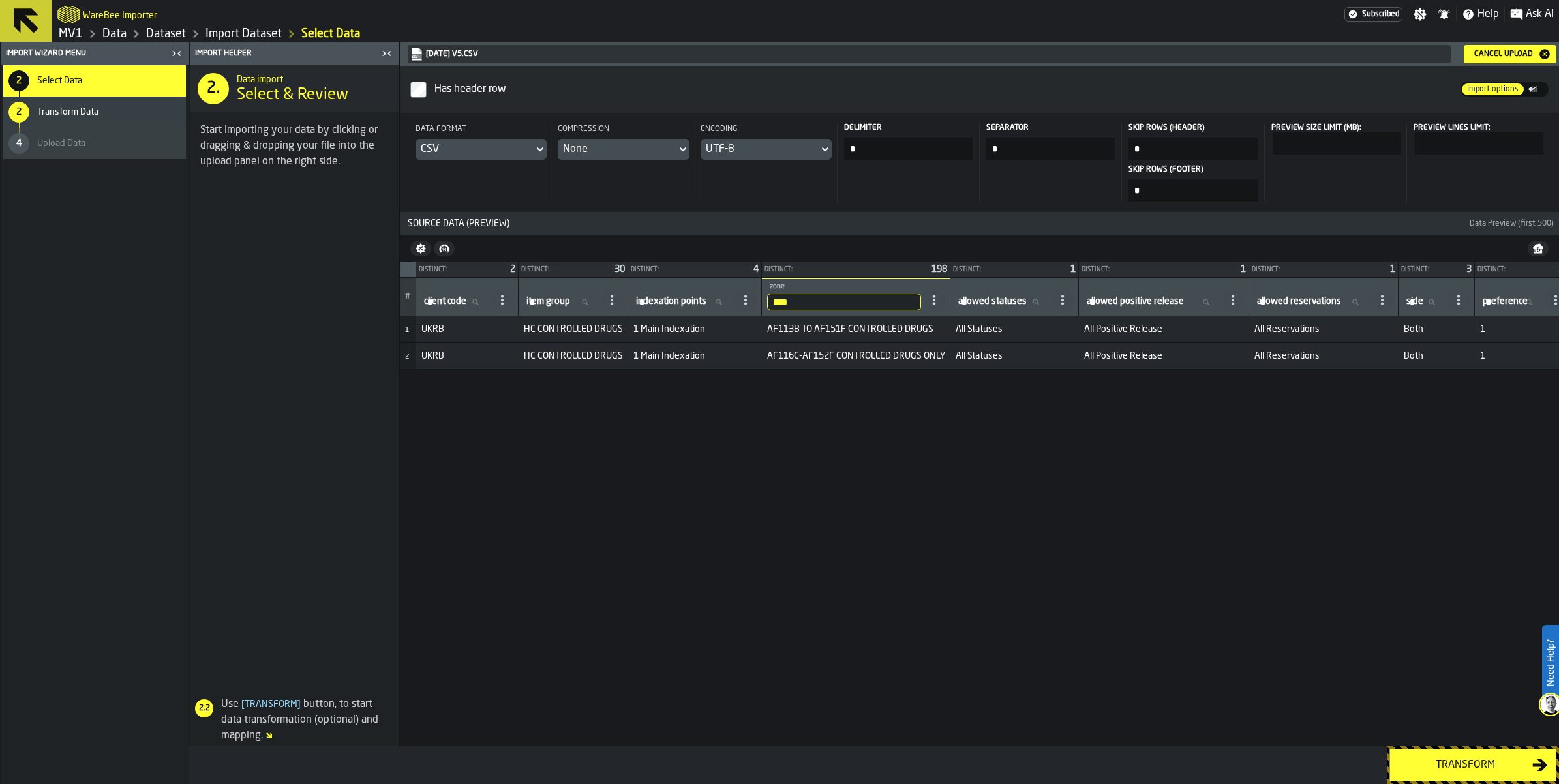
click at [945, 310] on span at bounding box center [934, 300] width 21 height 21
click at [921, 310] on input "****" at bounding box center [844, 302] width 154 height 17
click at [1221, 557] on div "Distinct: 2 Distinct: 30 Distinct: 4 Distinct: 198 Distinct: 1 Distinct: 1 Dist…" at bounding box center [979, 503] width 1159 height 484
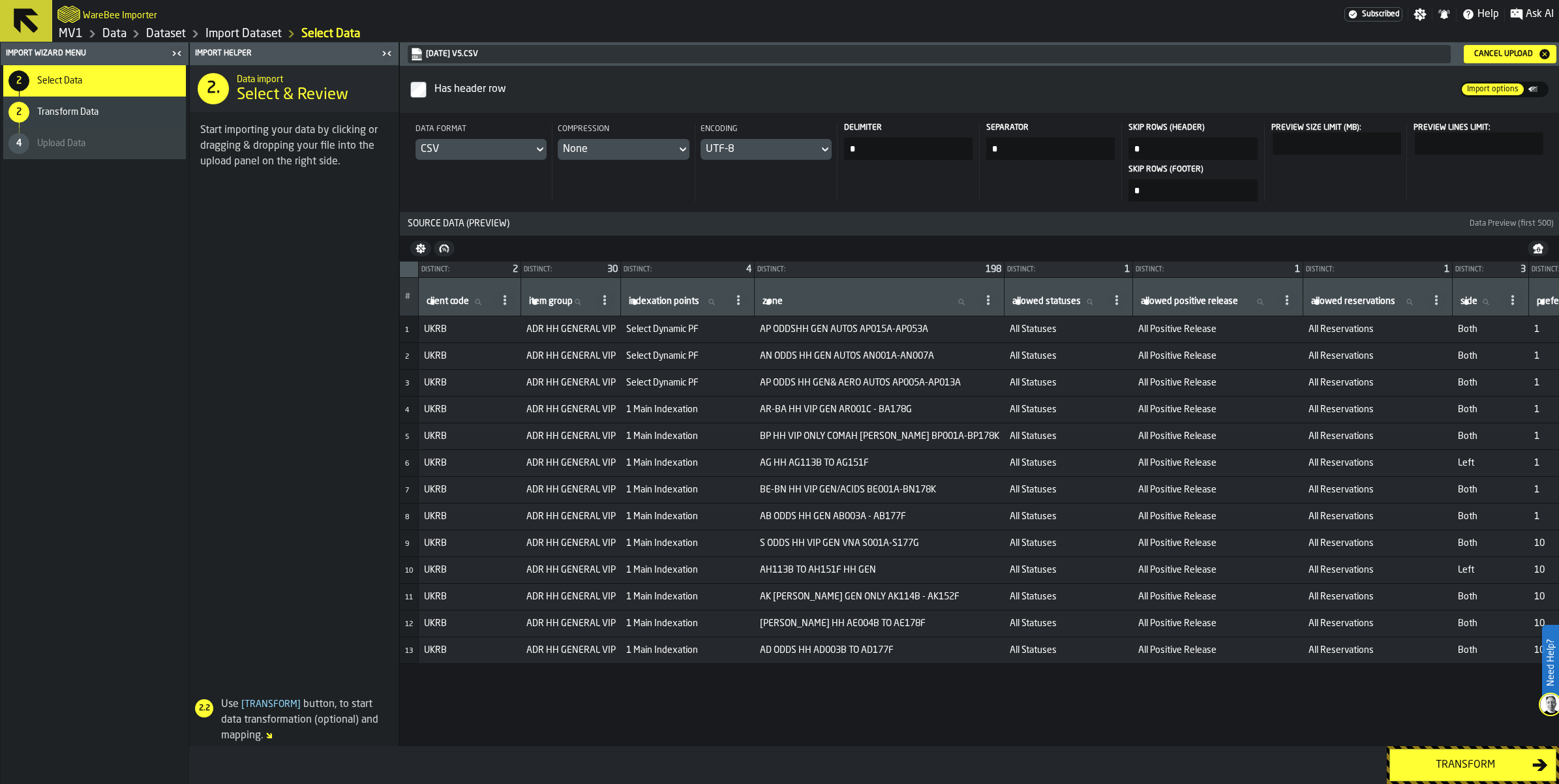
click at [1453, 757] on div "Transform" at bounding box center [1465, 765] width 135 height 15
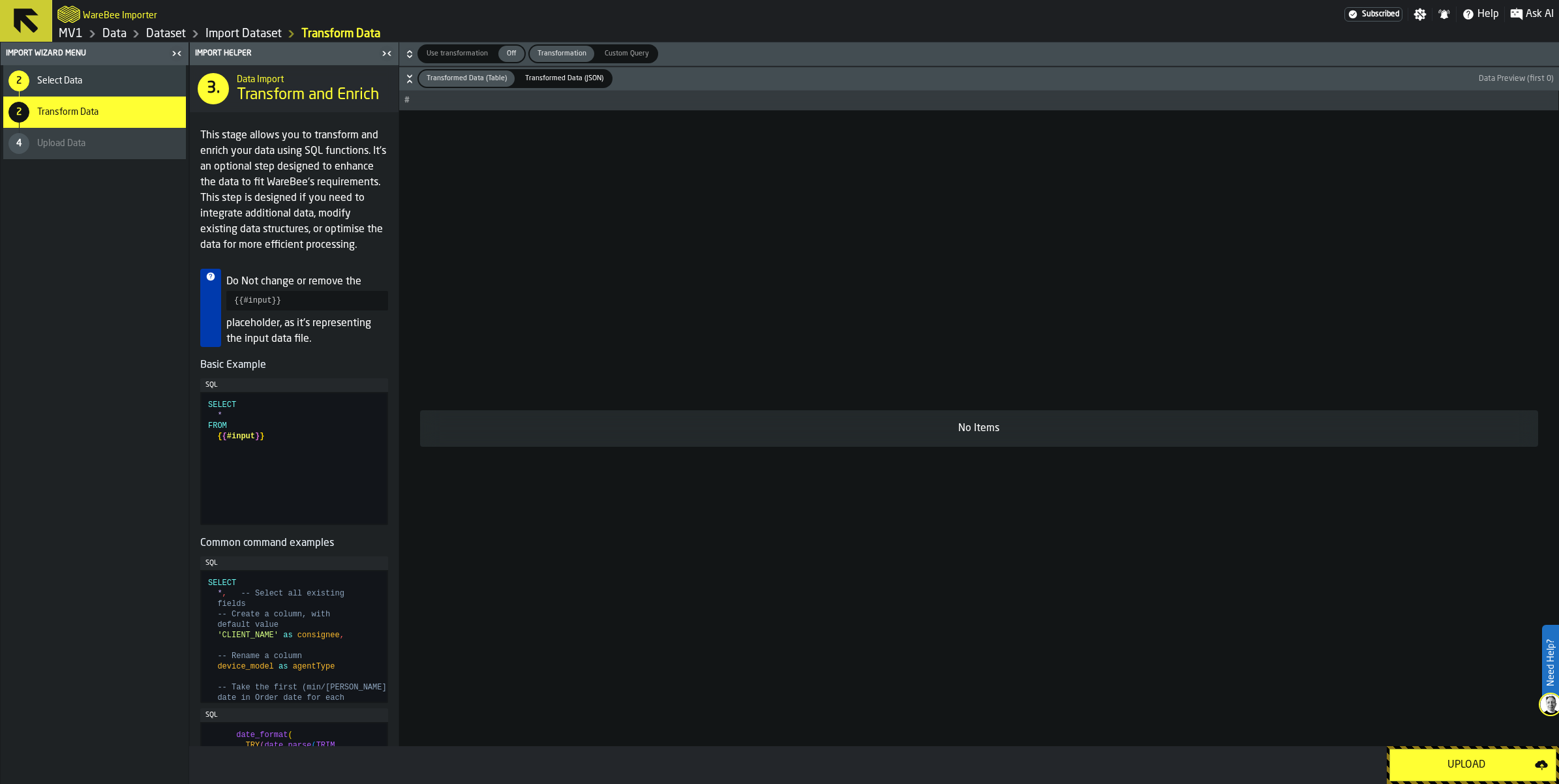
click at [1434, 760] on div "Upload" at bounding box center [1466, 765] width 137 height 15
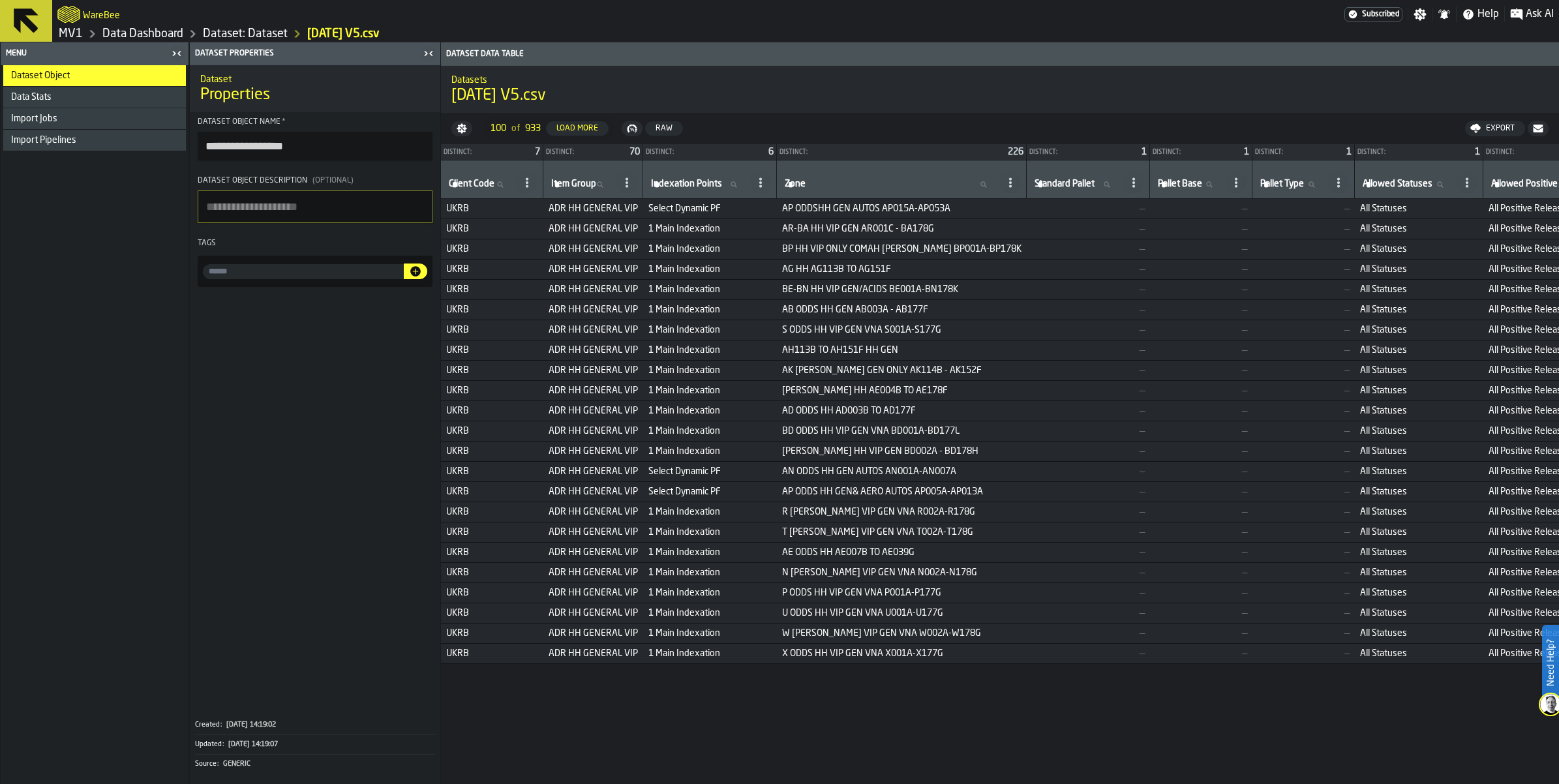
click at [364, 279] on input "input-value-" at bounding box center [304, 271] width 201 height 15
type input "*"
type input "**********"
click at [441, 457] on span at bounding box center [315, 501] width 251 height 418
click at [603, 189] on icon at bounding box center [599, 184] width 8 height 8
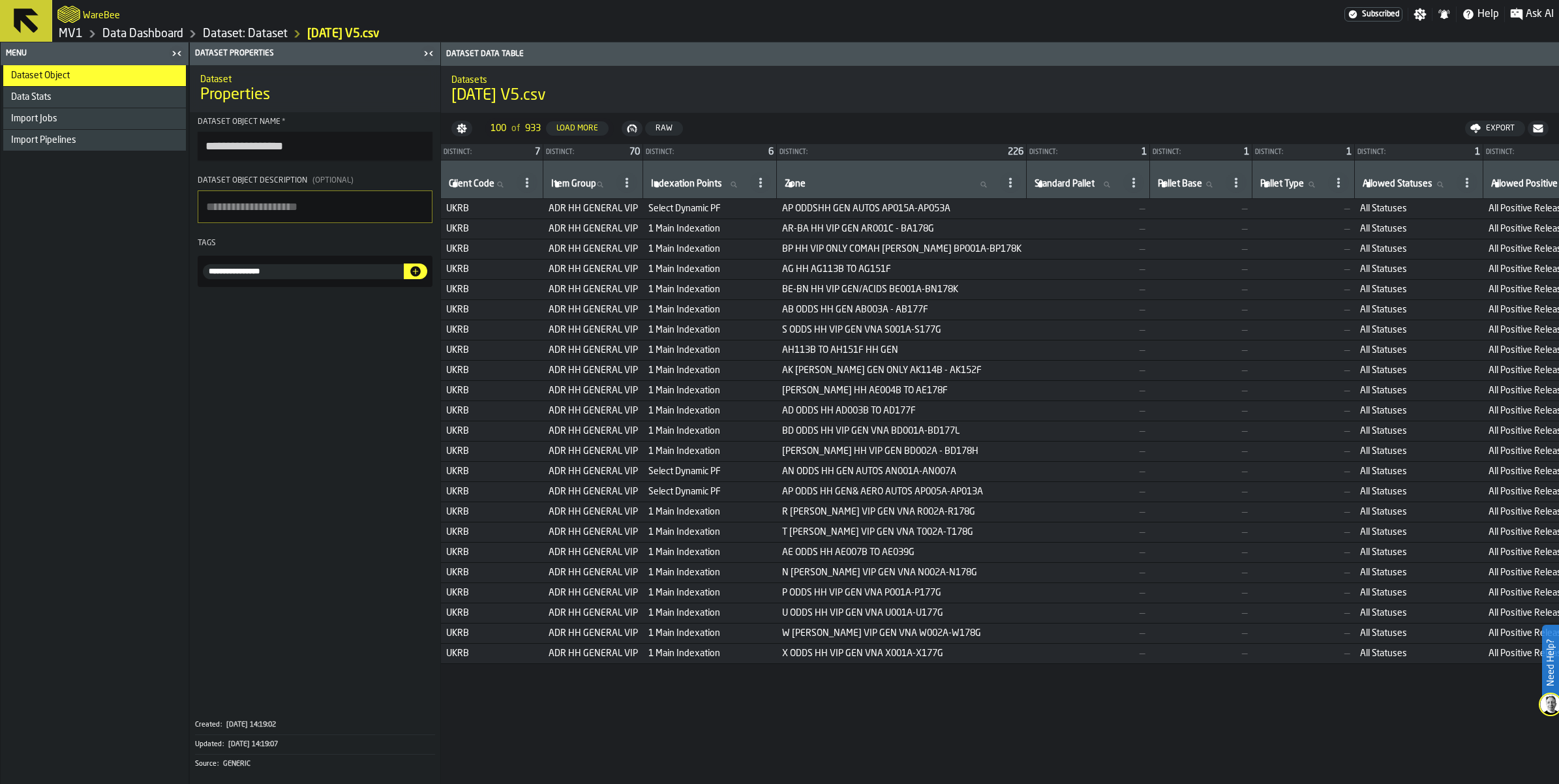
click at [613, 193] on input "Item Group Item Group" at bounding box center [581, 184] width 66 height 17
type input "****"
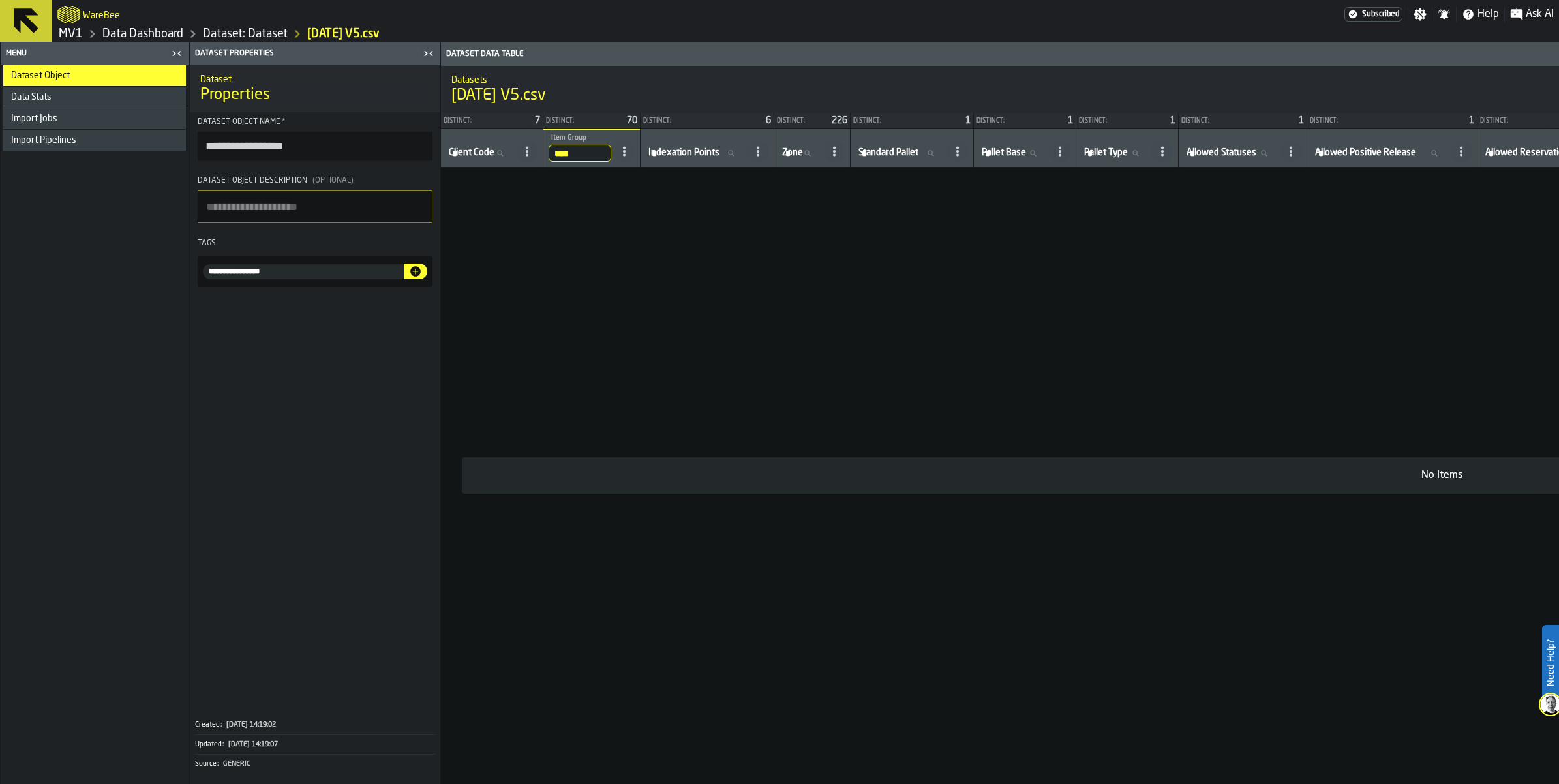
click at [611, 161] on input "****" at bounding box center [580, 154] width 63 height 17
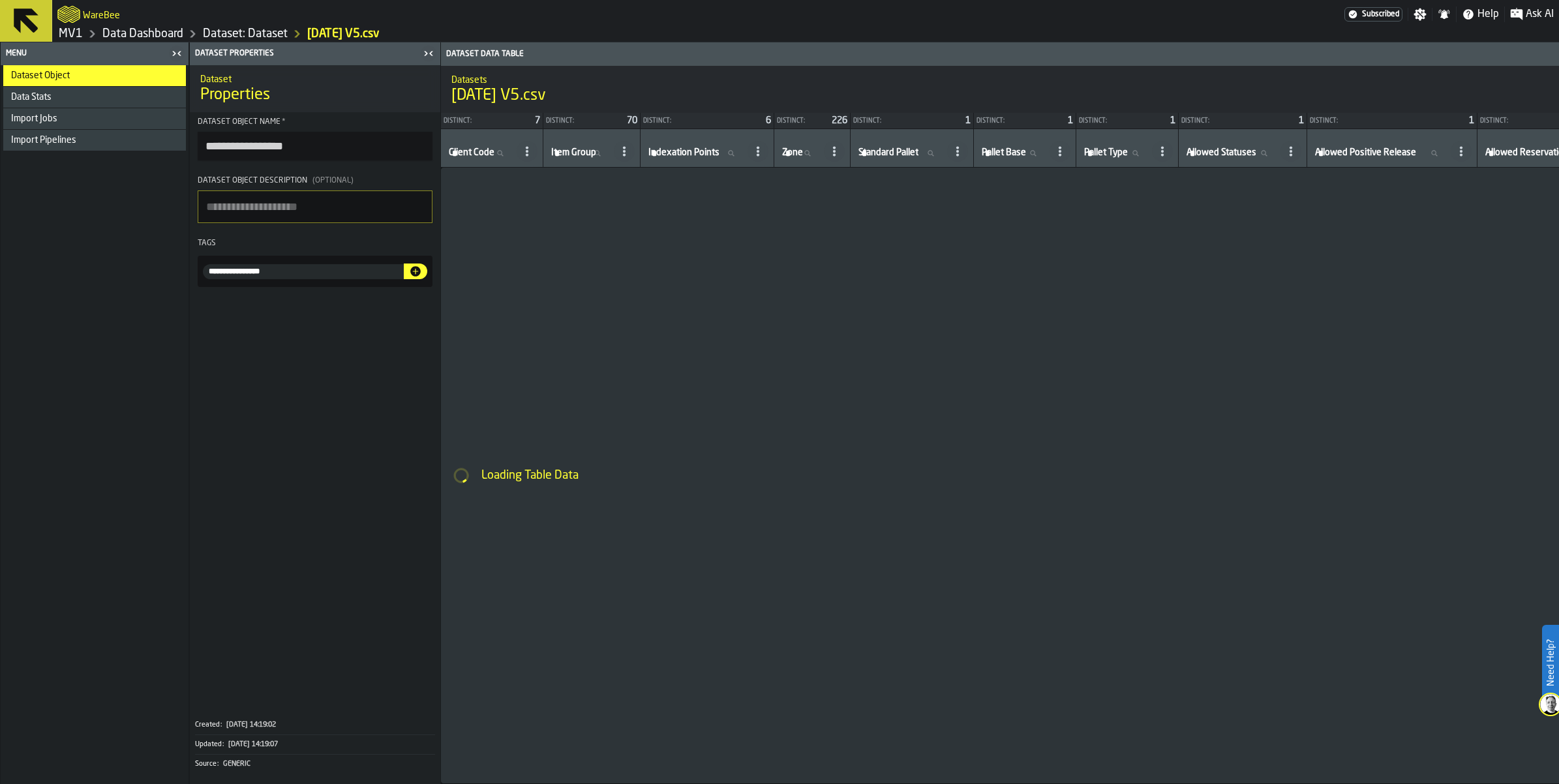
click at [811, 158] on icon at bounding box center [807, 153] width 8 height 8
click at [821, 161] on input "Zone Zone" at bounding box center [800, 154] width 42 height 17
type input "*"
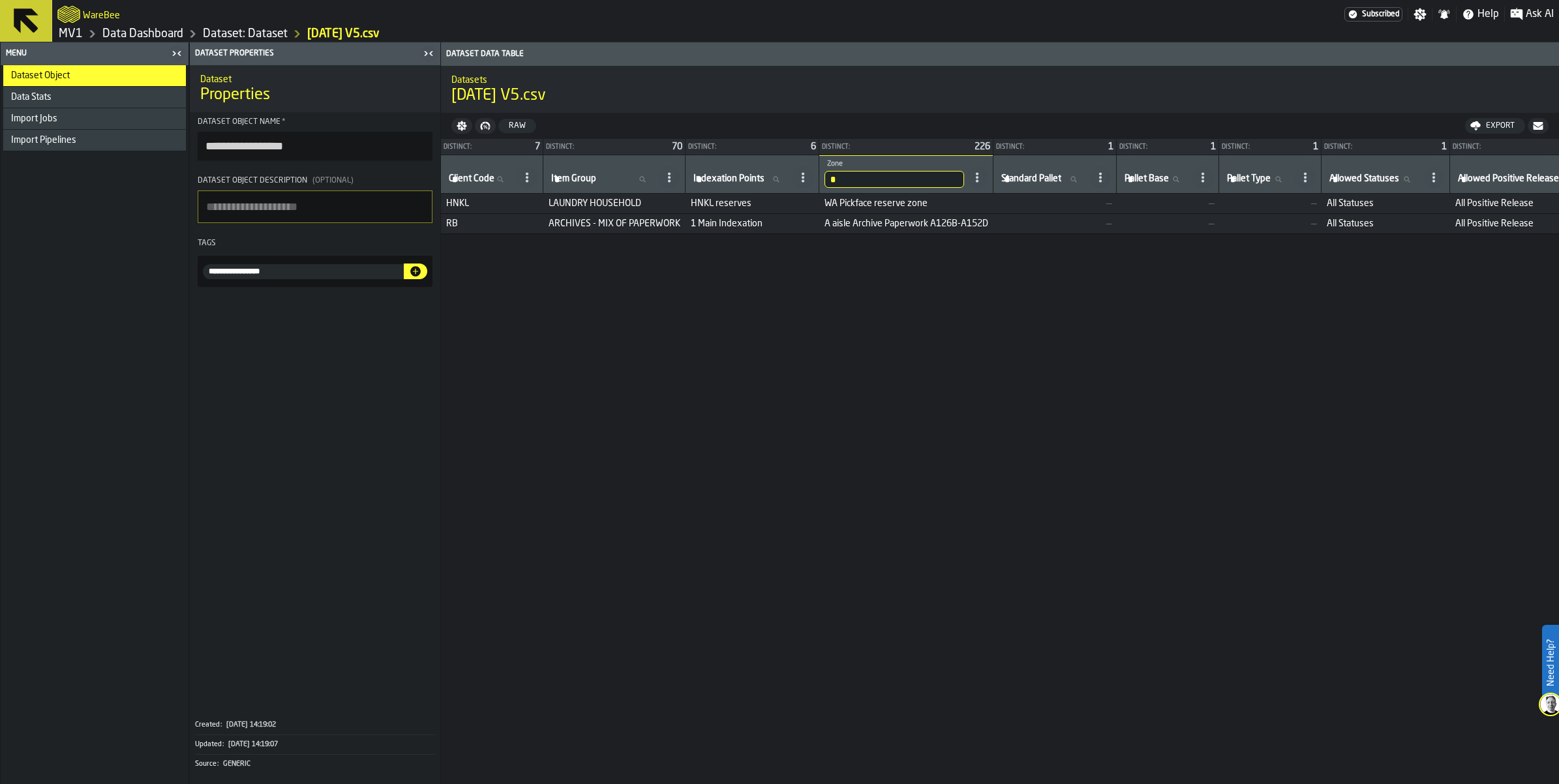
click at [964, 188] on input "*" at bounding box center [893, 179] width 140 height 17
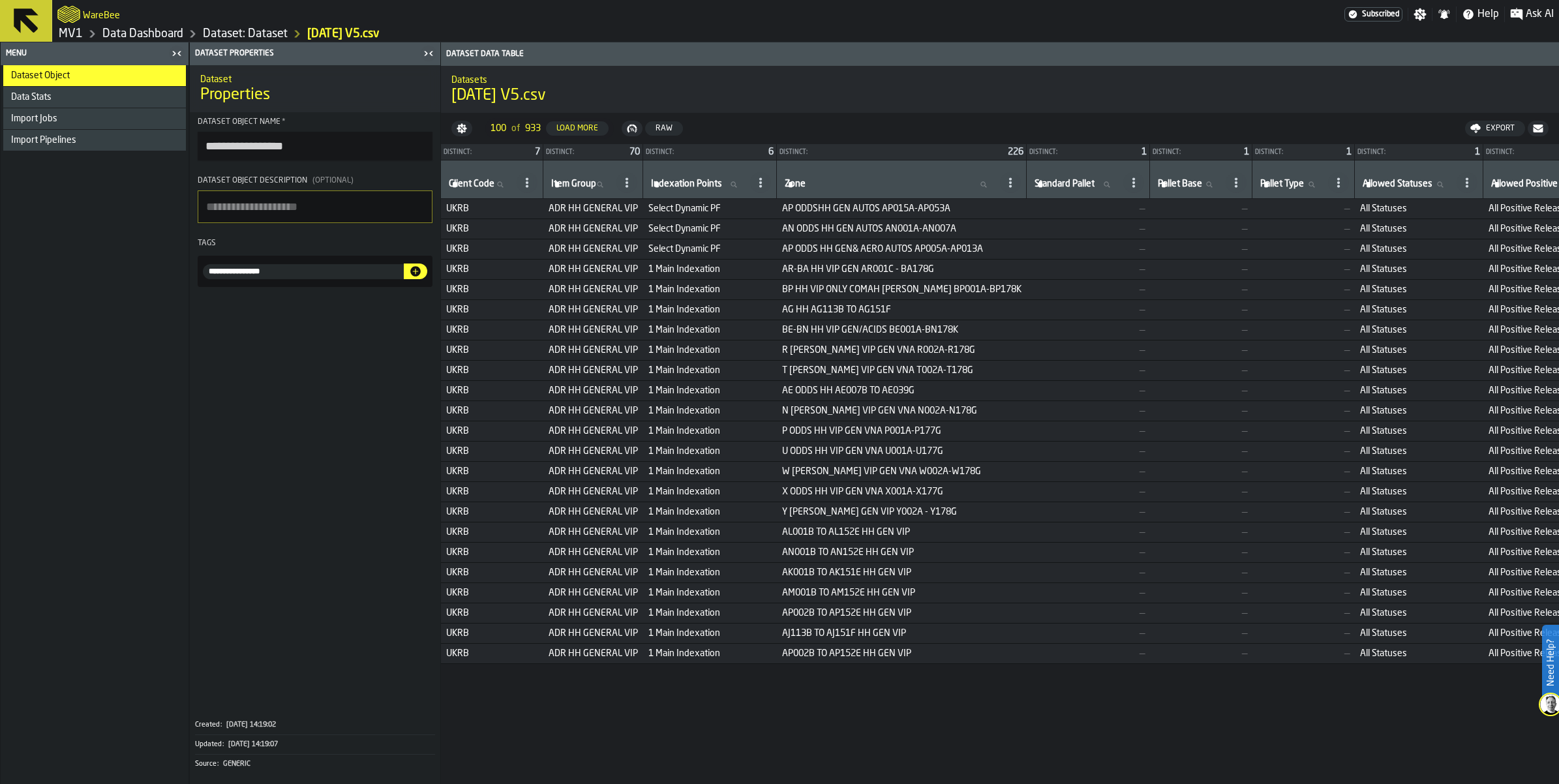
click at [184, 62] on icon "button-toggle-Close me" at bounding box center [177, 53] width 15 height 15
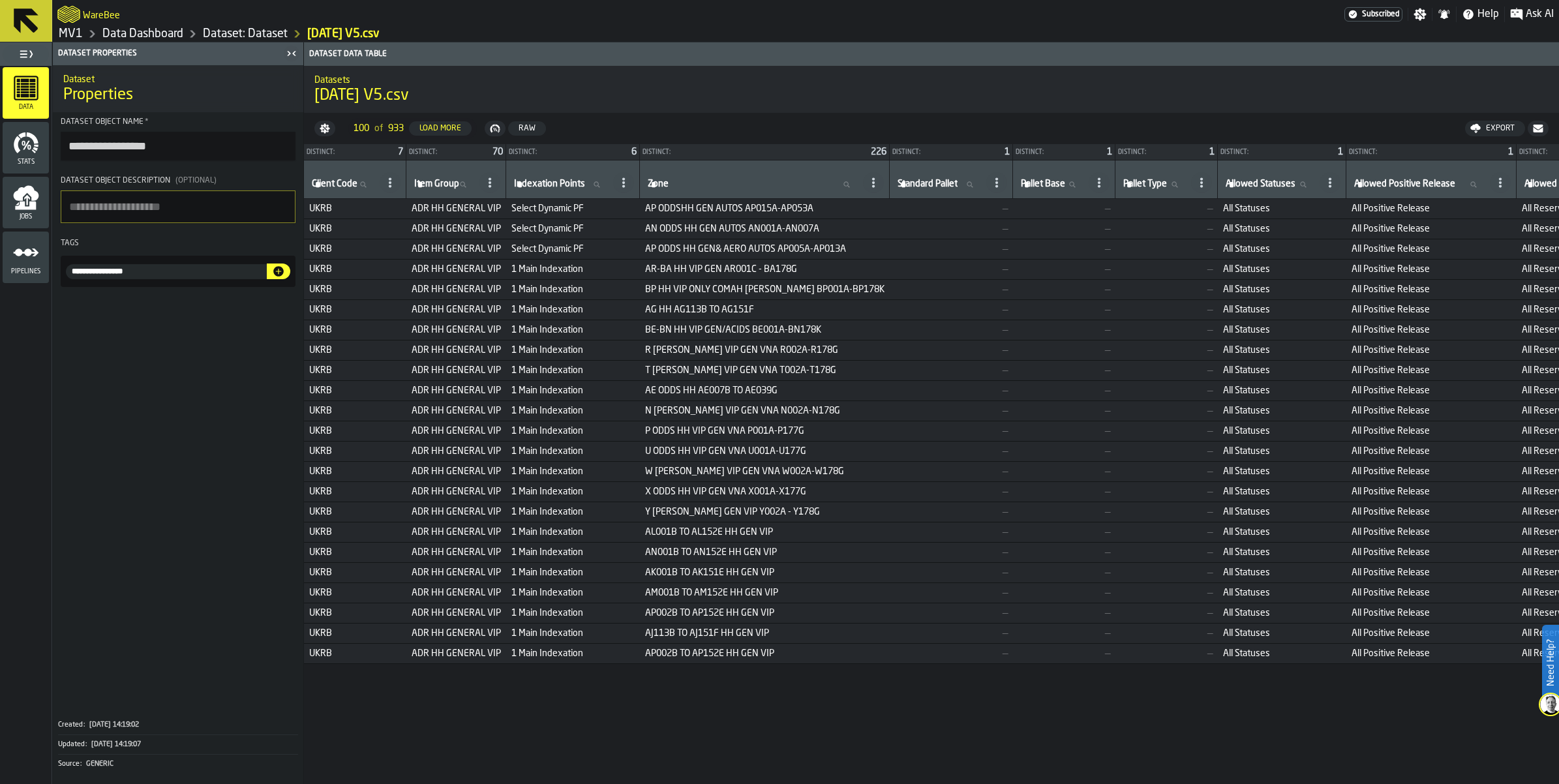
click at [395, 188] on icon at bounding box center [389, 182] width 10 height 10
click at [1084, 117] on div "Datasets 08.10.2025 V5.csv" at bounding box center [931, 89] width 1255 height 55
click at [610, 193] on label "Indexation Points Indexation Points" at bounding box center [561, 184] width 99 height 17
click at [610, 193] on input "Indexation Points Indexation Points" at bounding box center [561, 184] width 99 height 17
type input "***"
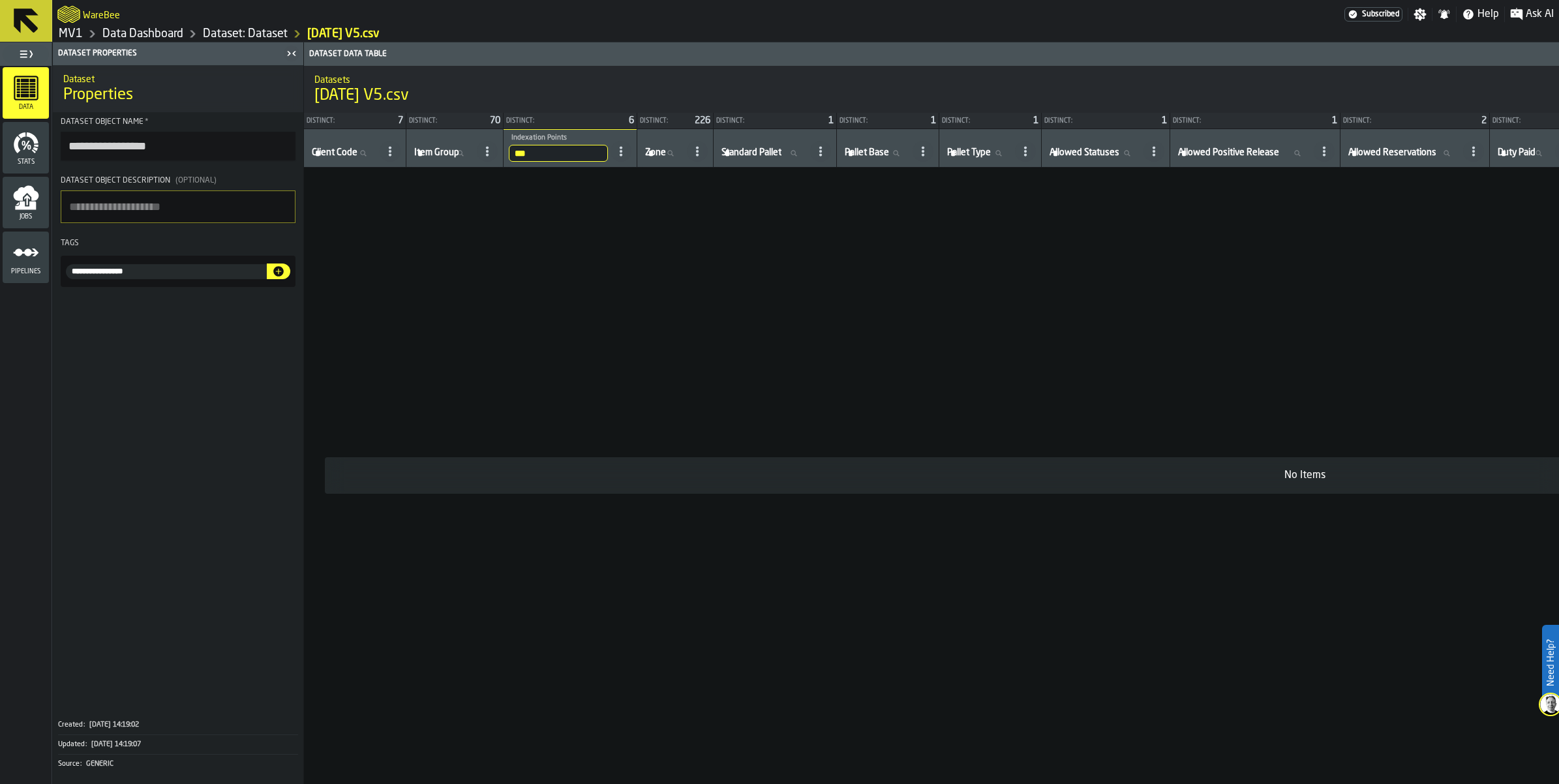
click at [608, 161] on input "***" at bounding box center [558, 154] width 99 height 17
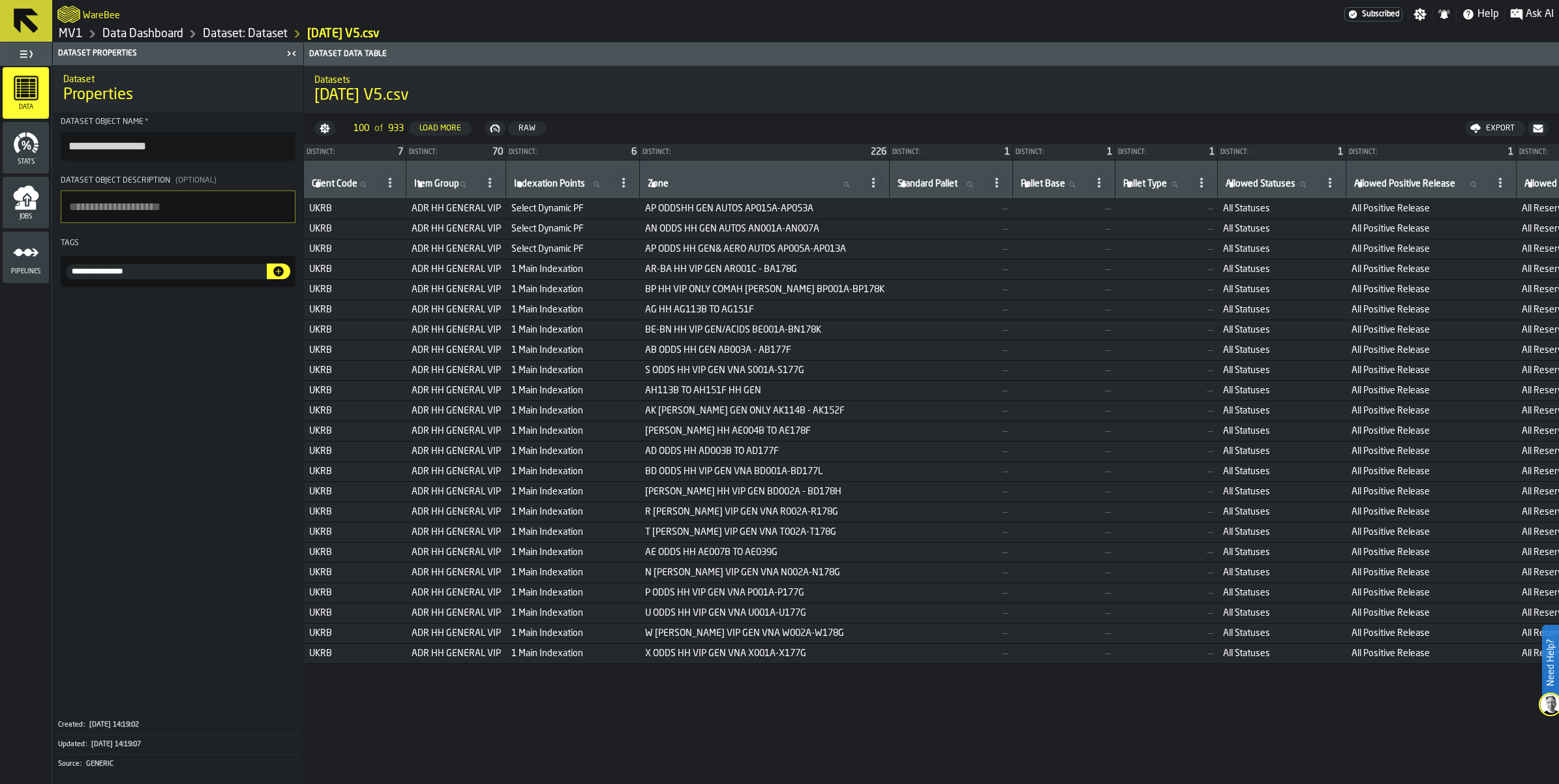
click at [860, 193] on input "Zone Zone" at bounding box center [752, 184] width 216 height 17
type input "**"
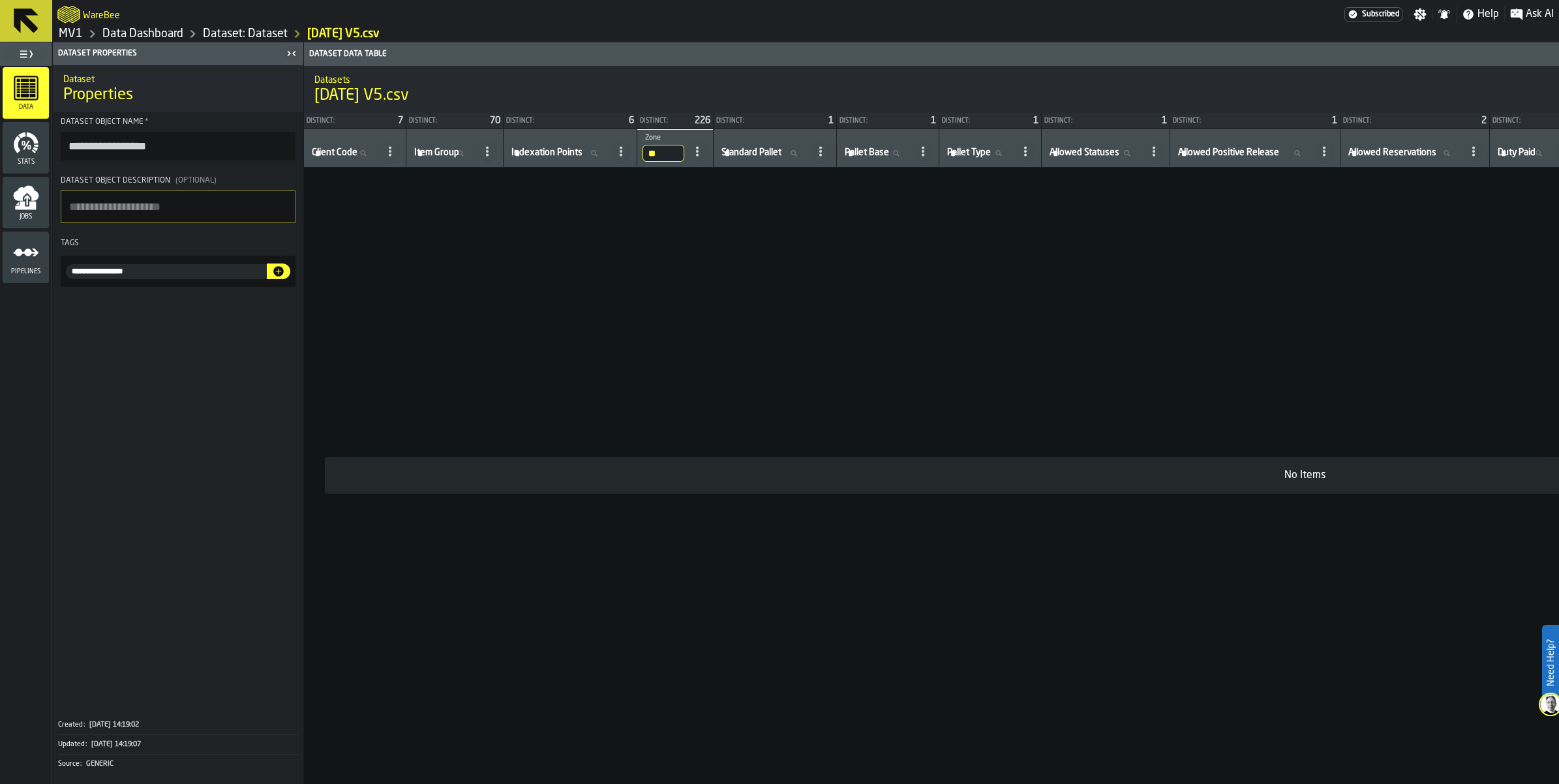
click at [685, 161] on input "**" at bounding box center [664, 154] width 42 height 17
type input "*"
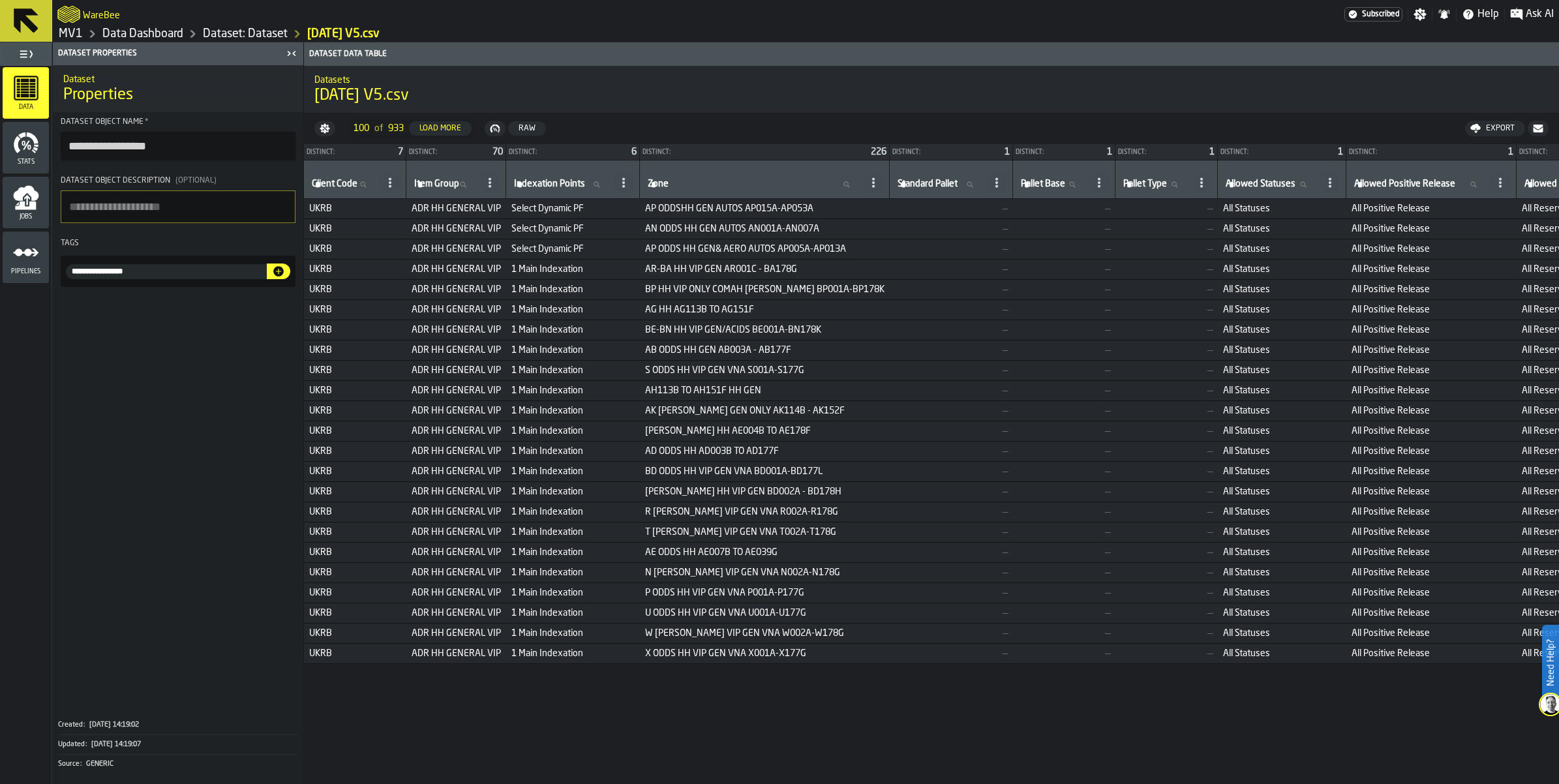
click at [860, 193] on input "Zone Zone" at bounding box center [752, 184] width 216 height 17
type input "***"
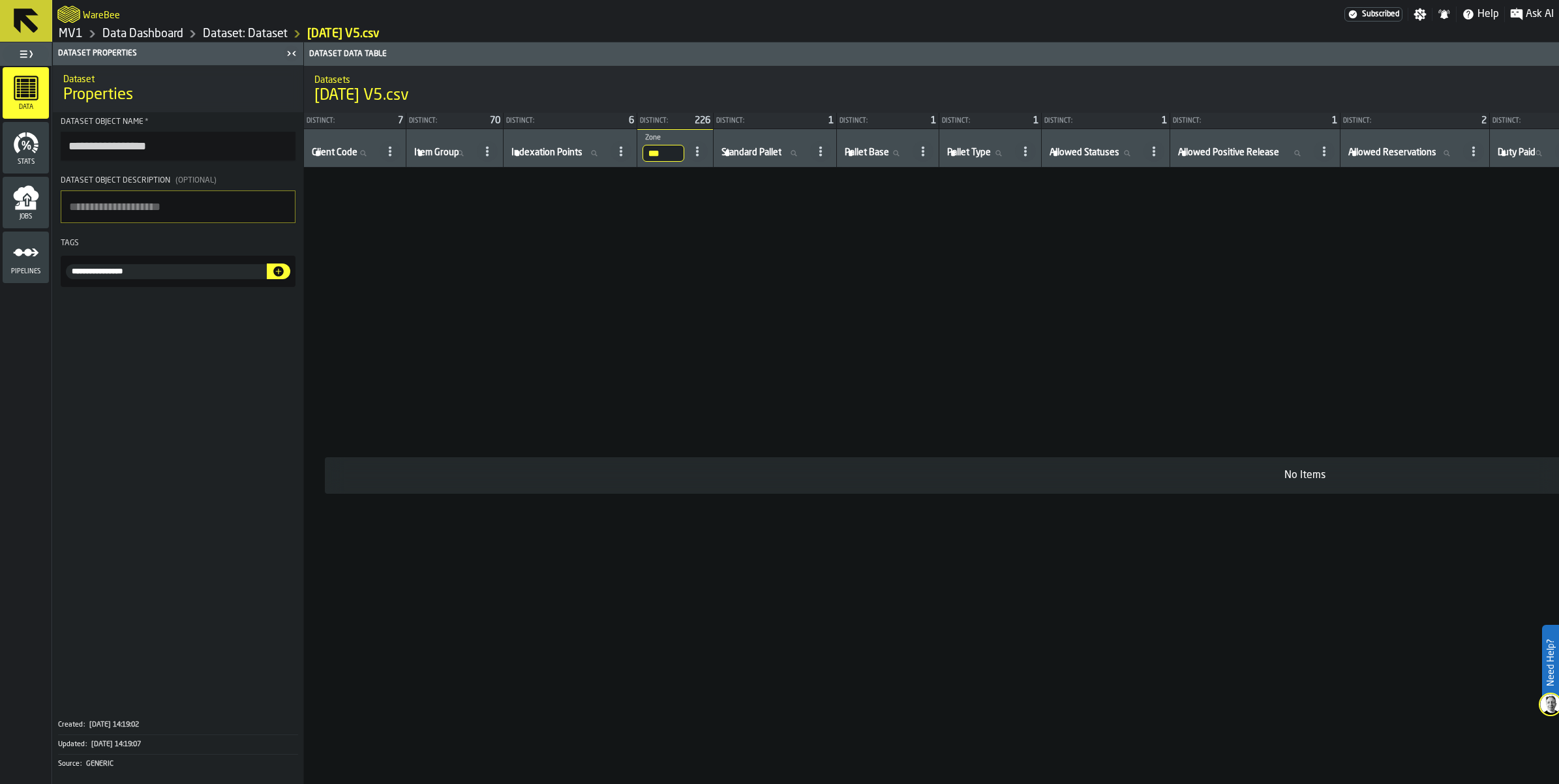
click at [517, 266] on td "No Items" at bounding box center [1305, 476] width 2001 height 616
drag, startPoint x: 864, startPoint y: 190, endPoint x: 858, endPoint y: 196, distance: 8.5
click at [685, 161] on input "***" at bounding box center [664, 154] width 42 height 17
click at [871, 261] on td "No Items" at bounding box center [1305, 476] width 2001 height 616
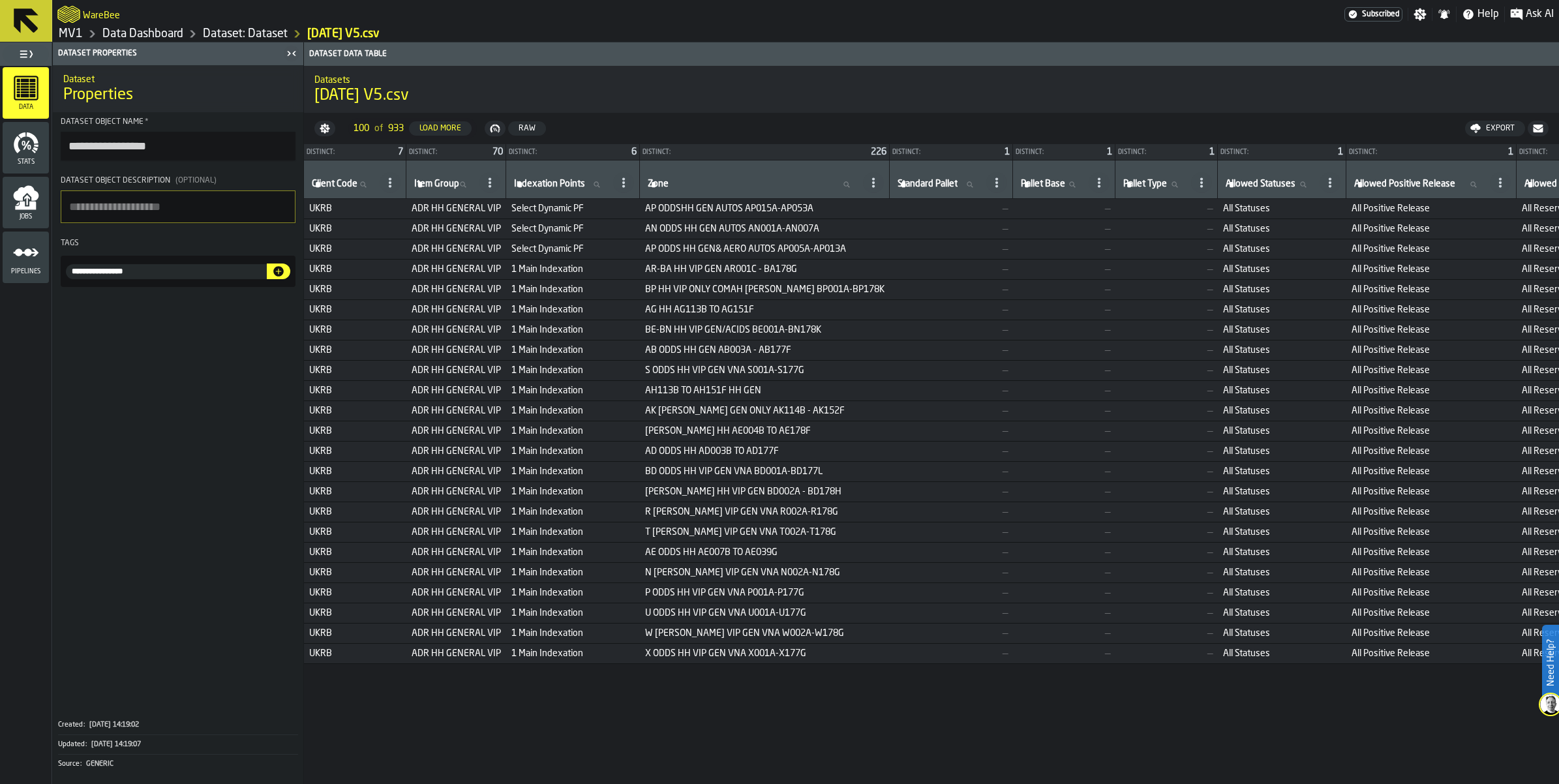
click at [1480, 133] on div "Export" at bounding box center [1499, 129] width 39 height 9
click at [1462, 134] on span "Download (csv)" at bounding box center [1490, 128] width 61 height 10
click at [155, 33] on link "Data Dashboard" at bounding box center [142, 33] width 81 height 14
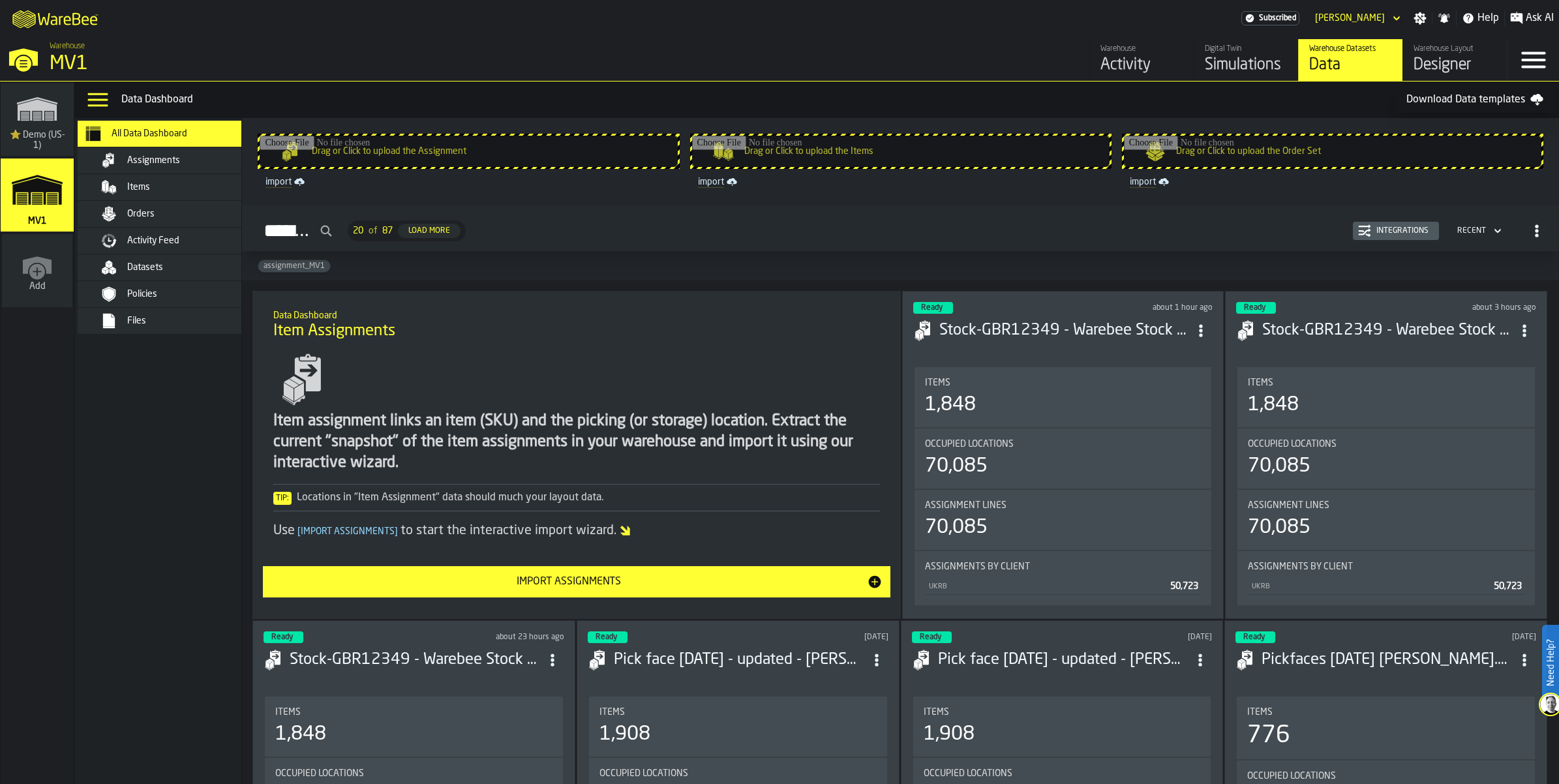
click at [1205, 76] on div "Simulations" at bounding box center [1246, 65] width 83 height 21
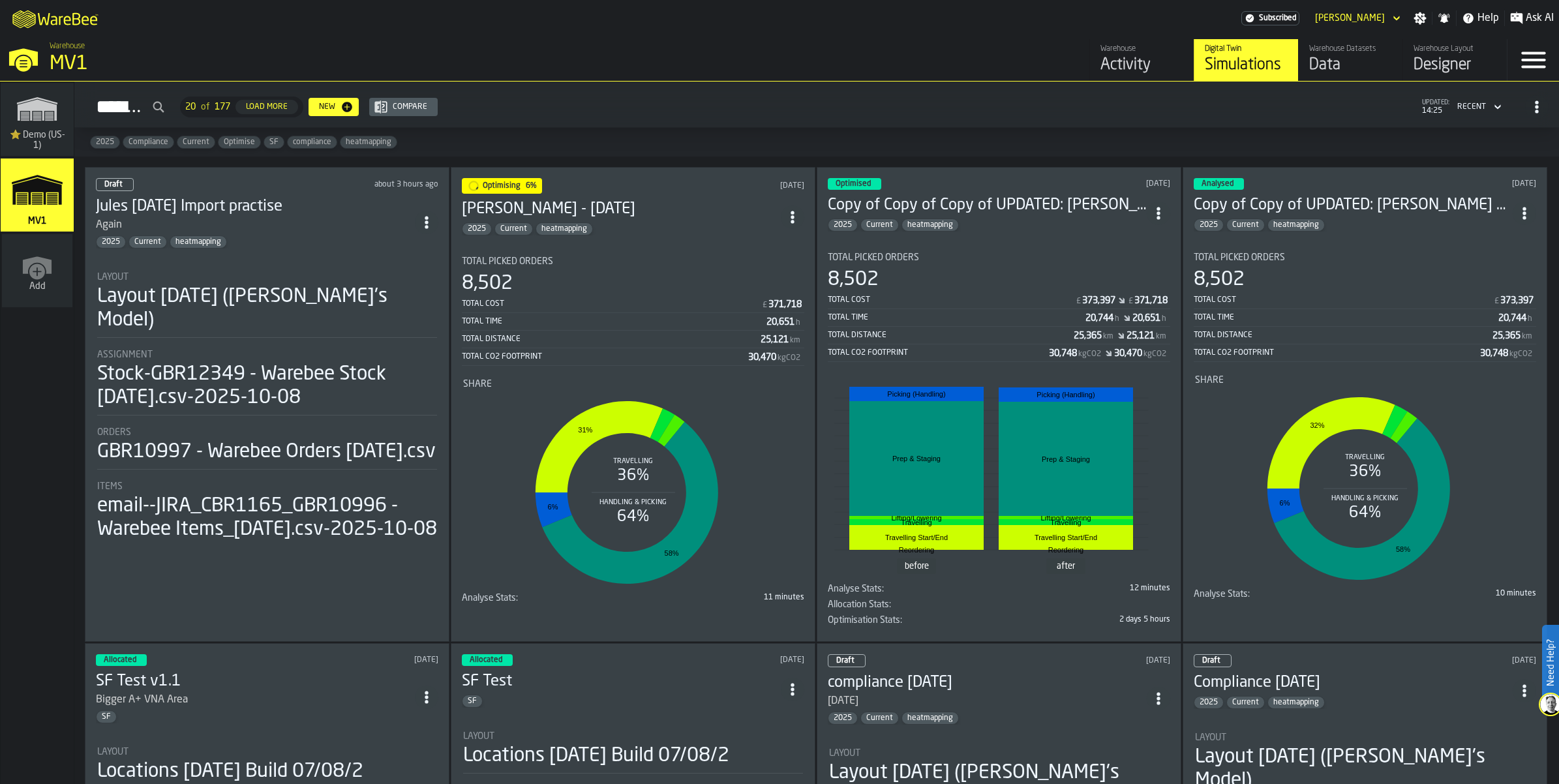
drag, startPoint x: 366, startPoint y: 318, endPoint x: 297, endPoint y: 281, distance: 78.3
click at [297, 233] on div "Again" at bounding box center [255, 225] width 319 height 15
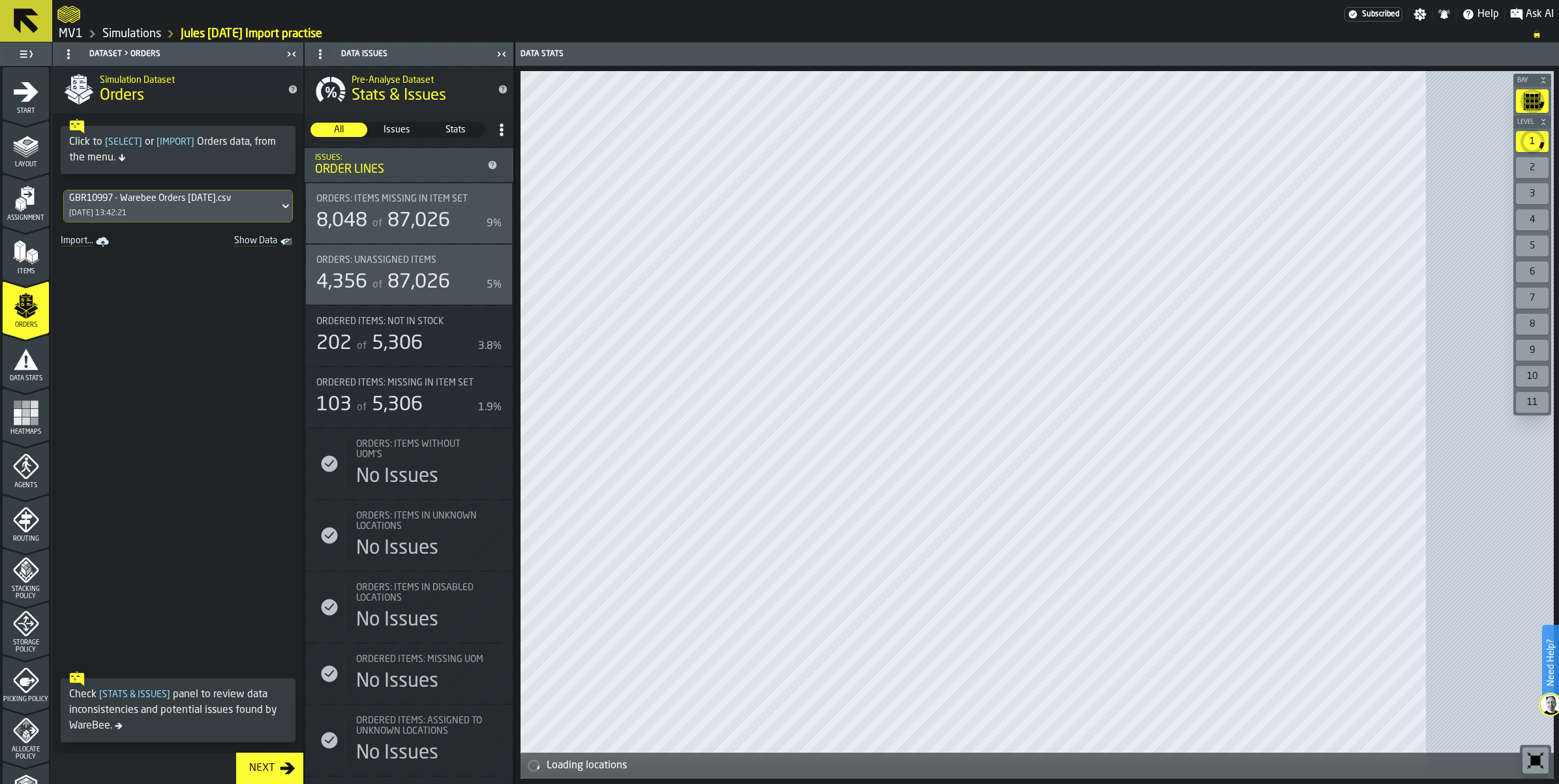
click at [178, 18] on div at bounding box center [700, 14] width 1287 height 24
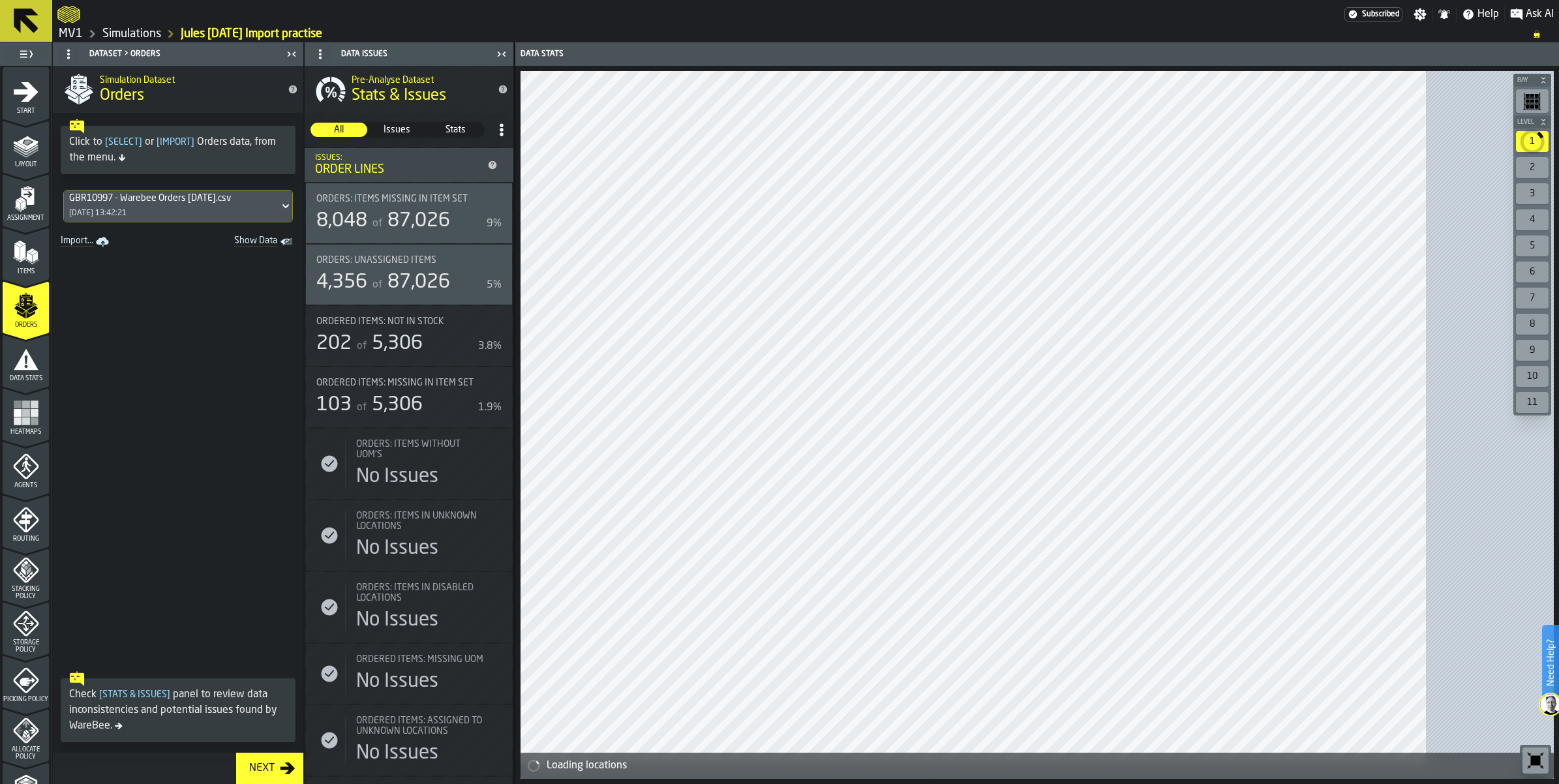
click at [141, 36] on link "Simulations" at bounding box center [132, 33] width 59 height 14
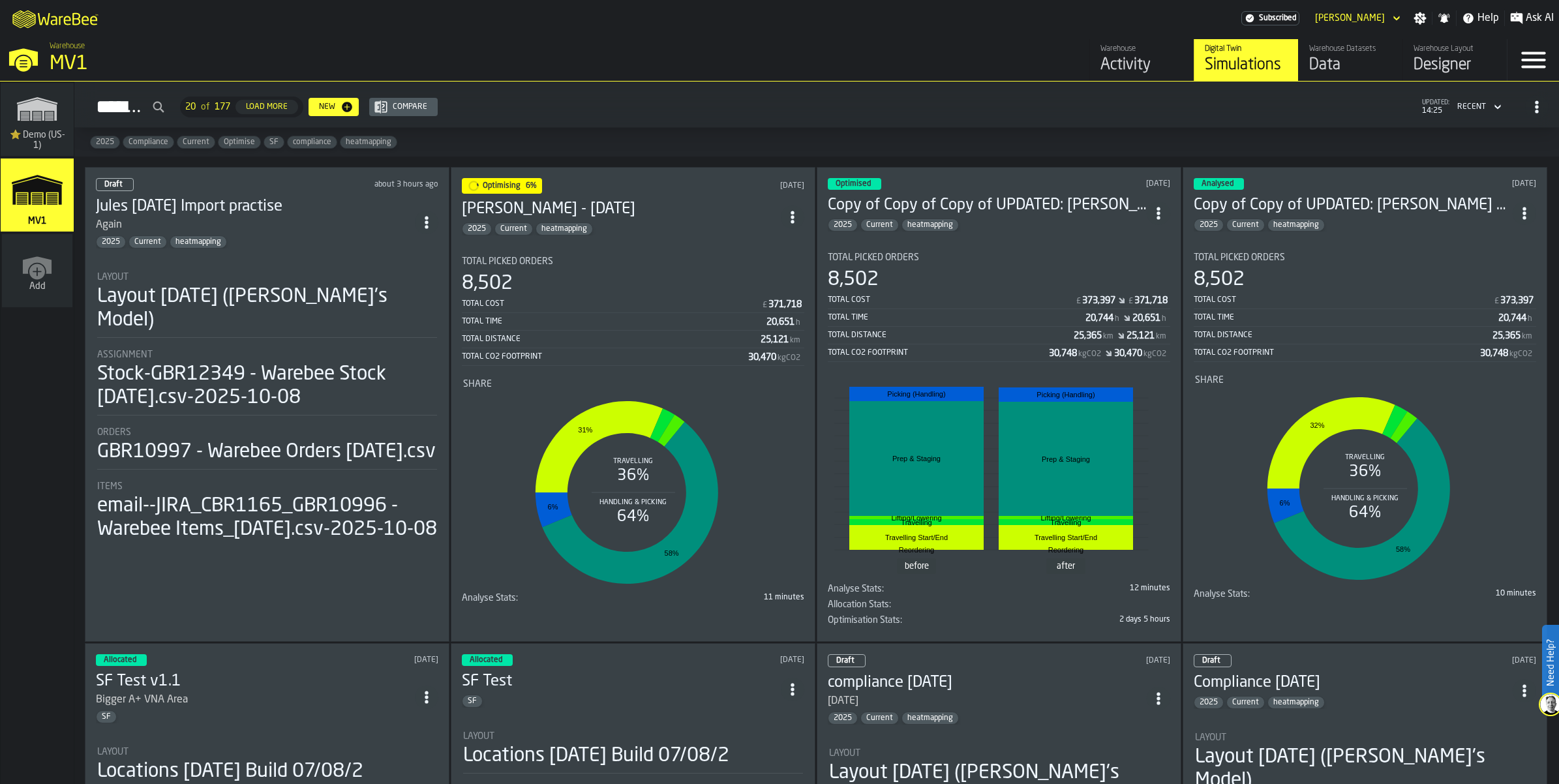
click at [794, 224] on icon "ItemListCard-DashboardItemContainer" at bounding box center [793, 217] width 13 height 13
click at [742, 365] on div "Duplicate" at bounding box center [772, 358] width 67 height 15
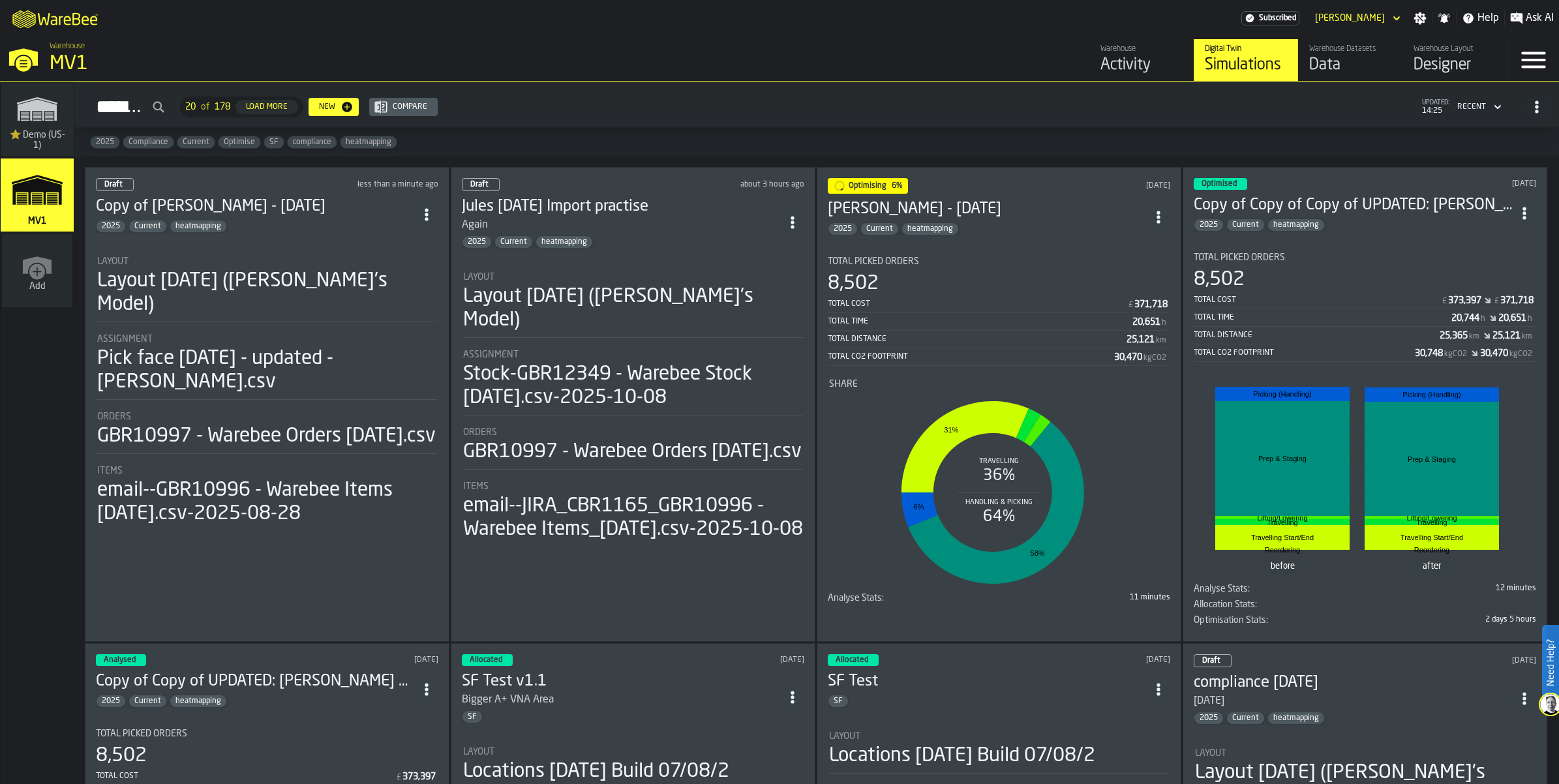
click at [430, 226] on span "ItemListCard-DashboardItemContainer" at bounding box center [426, 215] width 24 height 24
click at [333, 233] on header "Draft less than a minute ago Copy of Aaron - 7th October 2025 Current heatmappi…" at bounding box center [267, 206] width 343 height 55
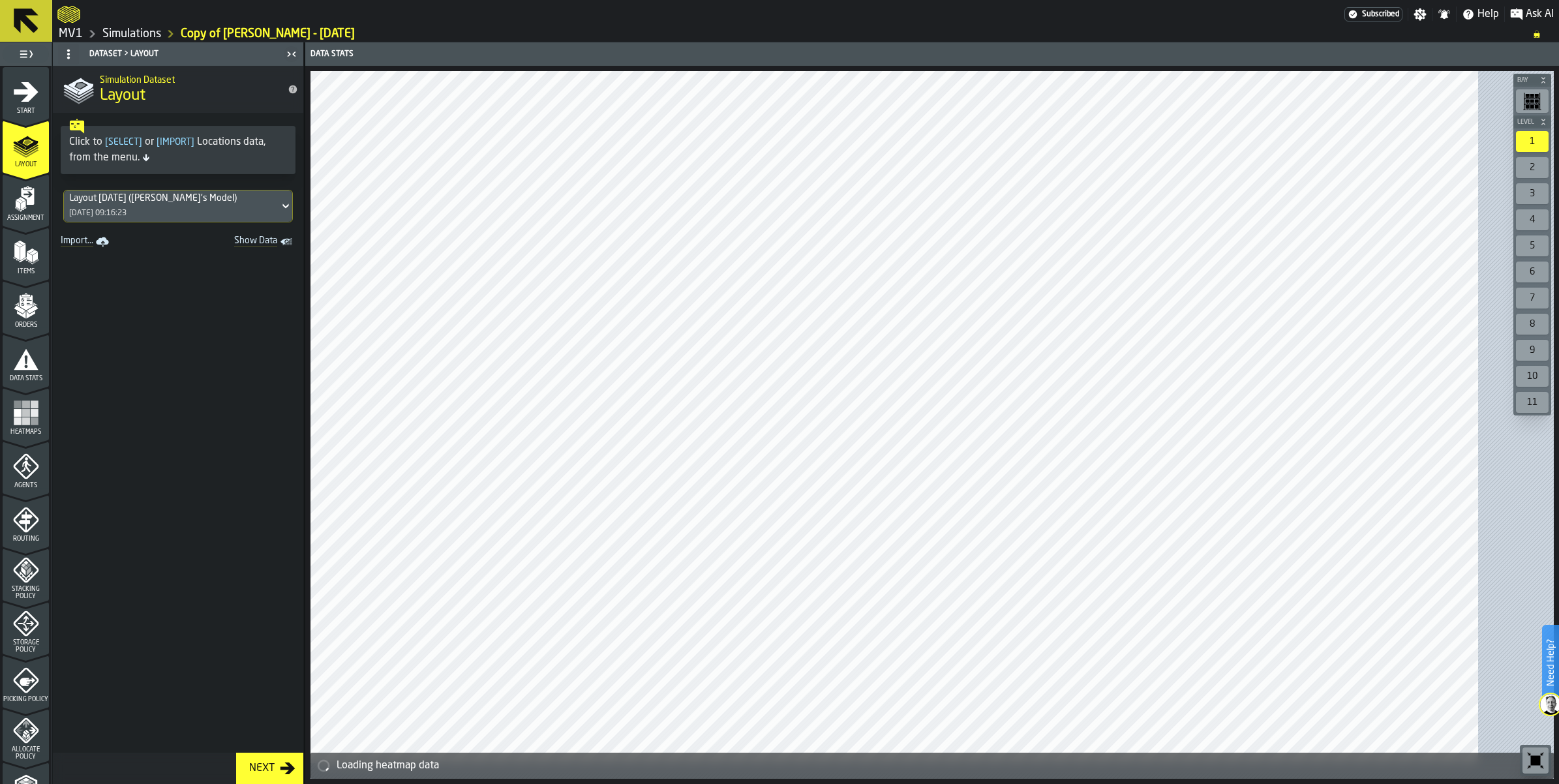
click at [39, 105] on icon "menu Start" at bounding box center [26, 91] width 26 height 26
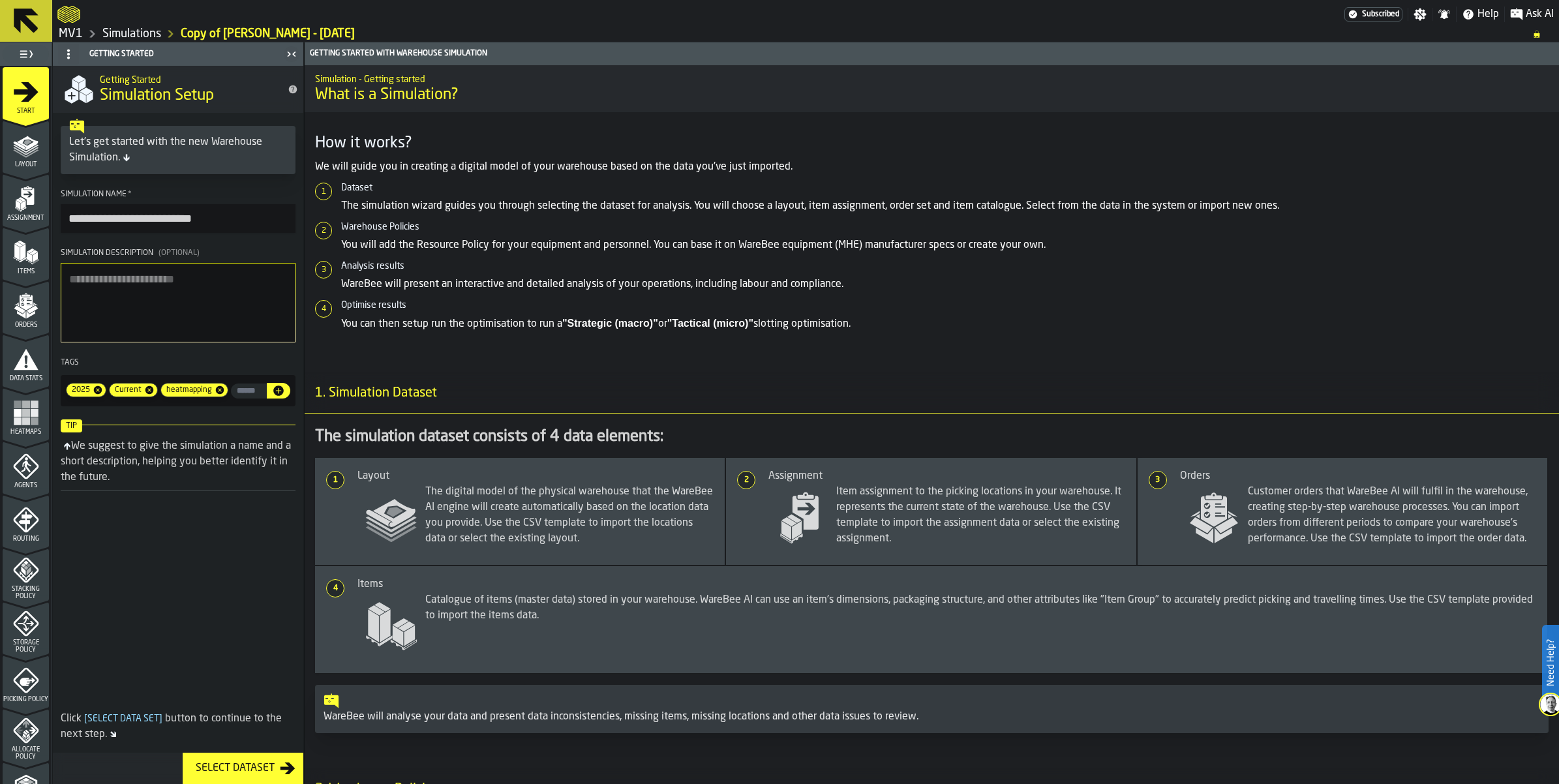
drag, startPoint x: 324, startPoint y: 271, endPoint x: 78, endPoint y: 271, distance: 246.0
click at [78, 233] on input "**********" at bounding box center [178, 218] width 235 height 28
type input "**********"
click at [23, 159] on icon "menu Layout" at bounding box center [26, 144] width 26 height 26
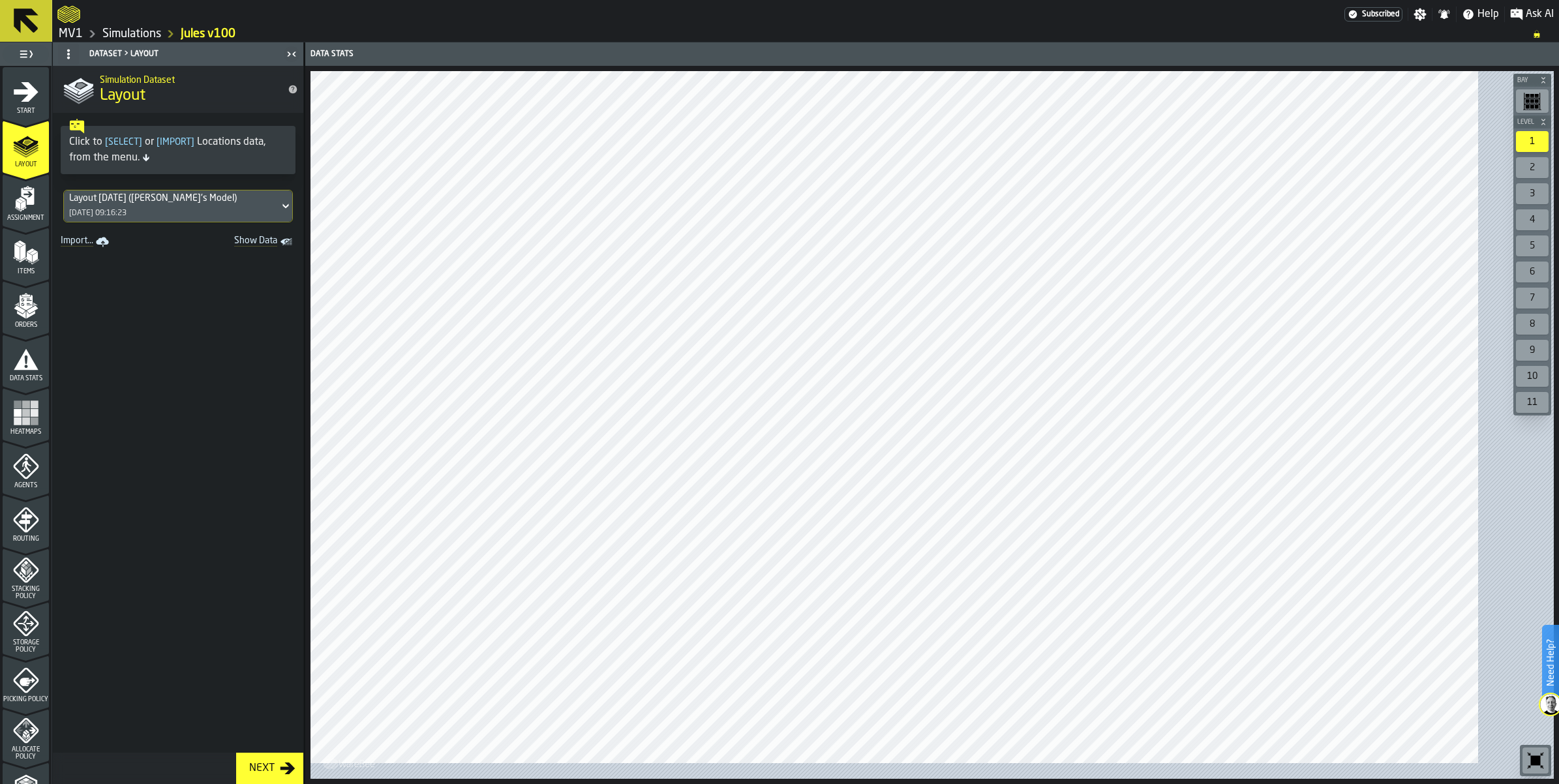
click at [163, 203] on div "Layout [DATE] ([PERSON_NAME]'s Model)" at bounding box center [172, 197] width 205 height 10
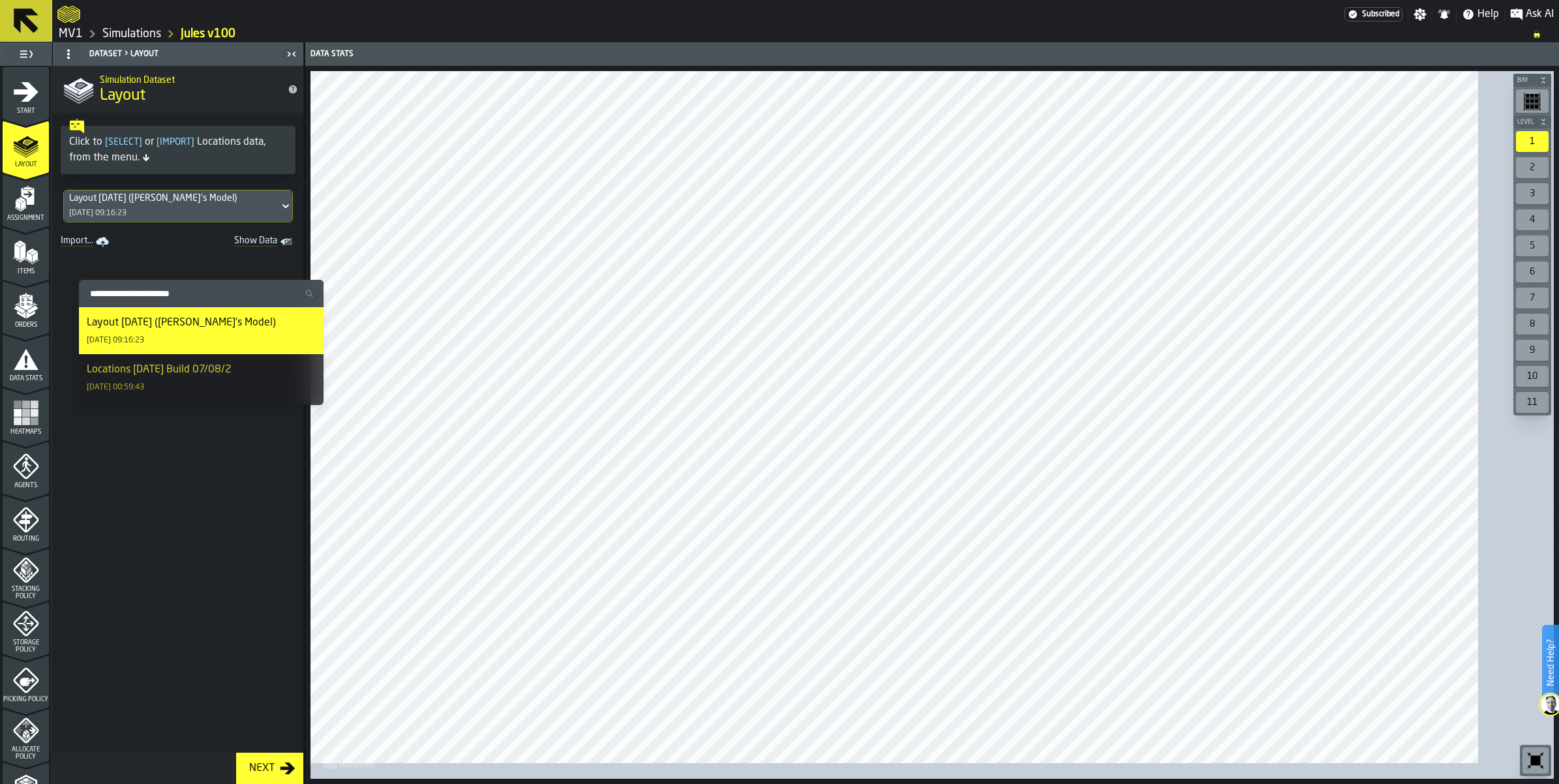
click at [36, 212] on icon "menu Assignment" at bounding box center [26, 198] width 26 height 26
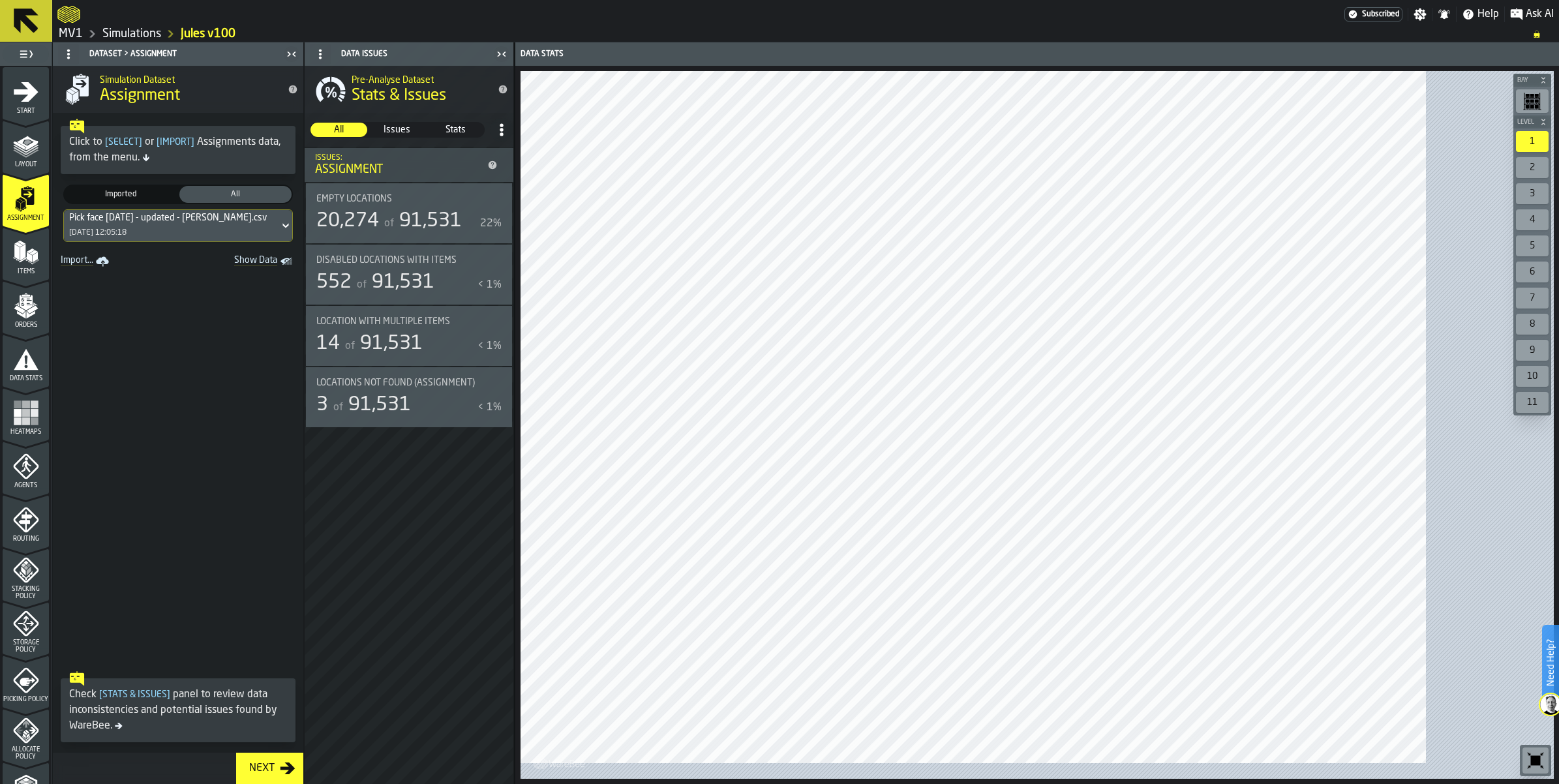
click at [203, 223] on div "Pick face [DATE] - updated - [PERSON_NAME].csv" at bounding box center [168, 217] width 197 height 10
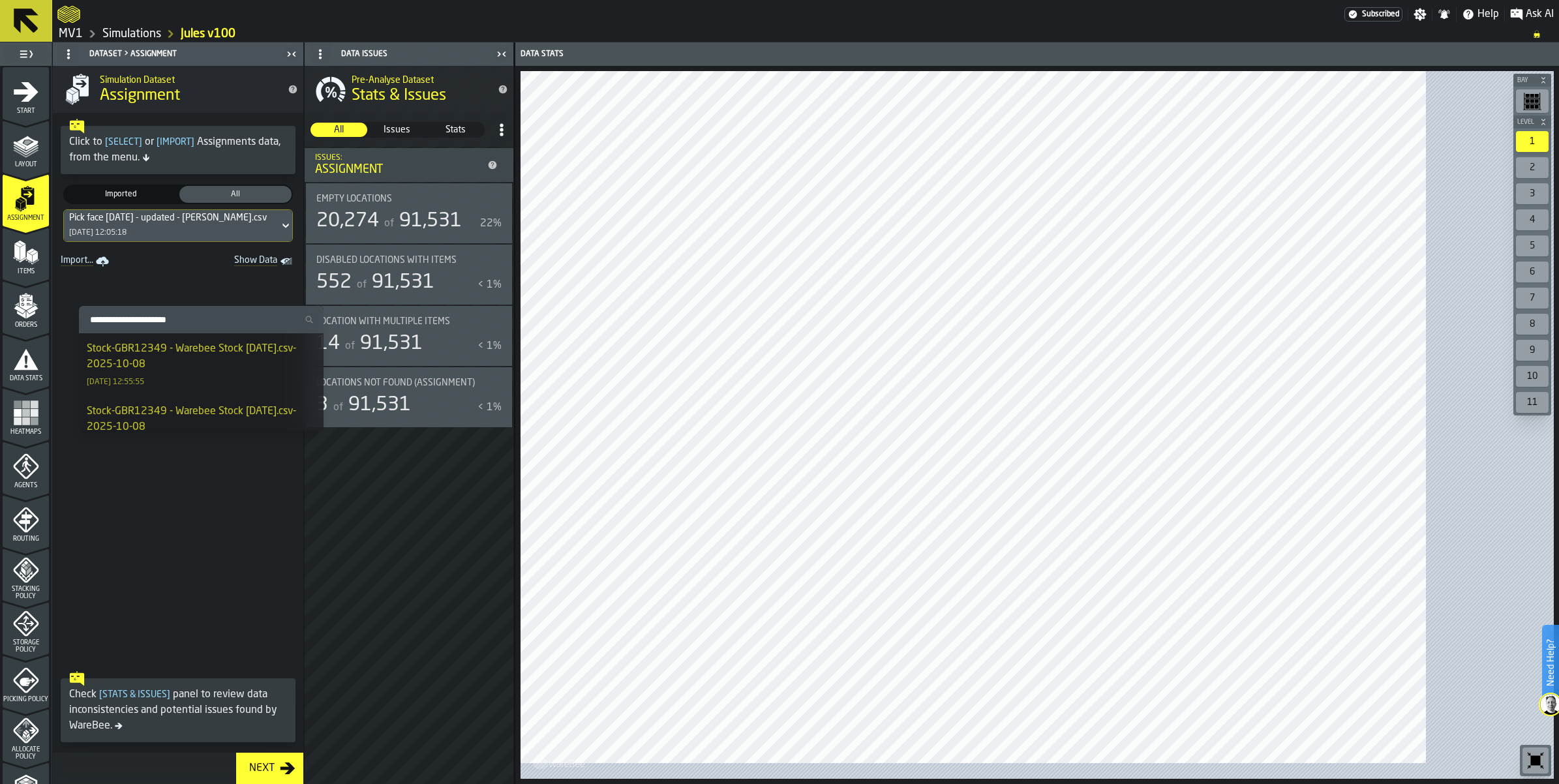
click at [201, 357] on div "Stock-GBR12349 - Warebee Stock [DATE].csv-2025-10-08" at bounding box center [200, 356] width 229 height 31
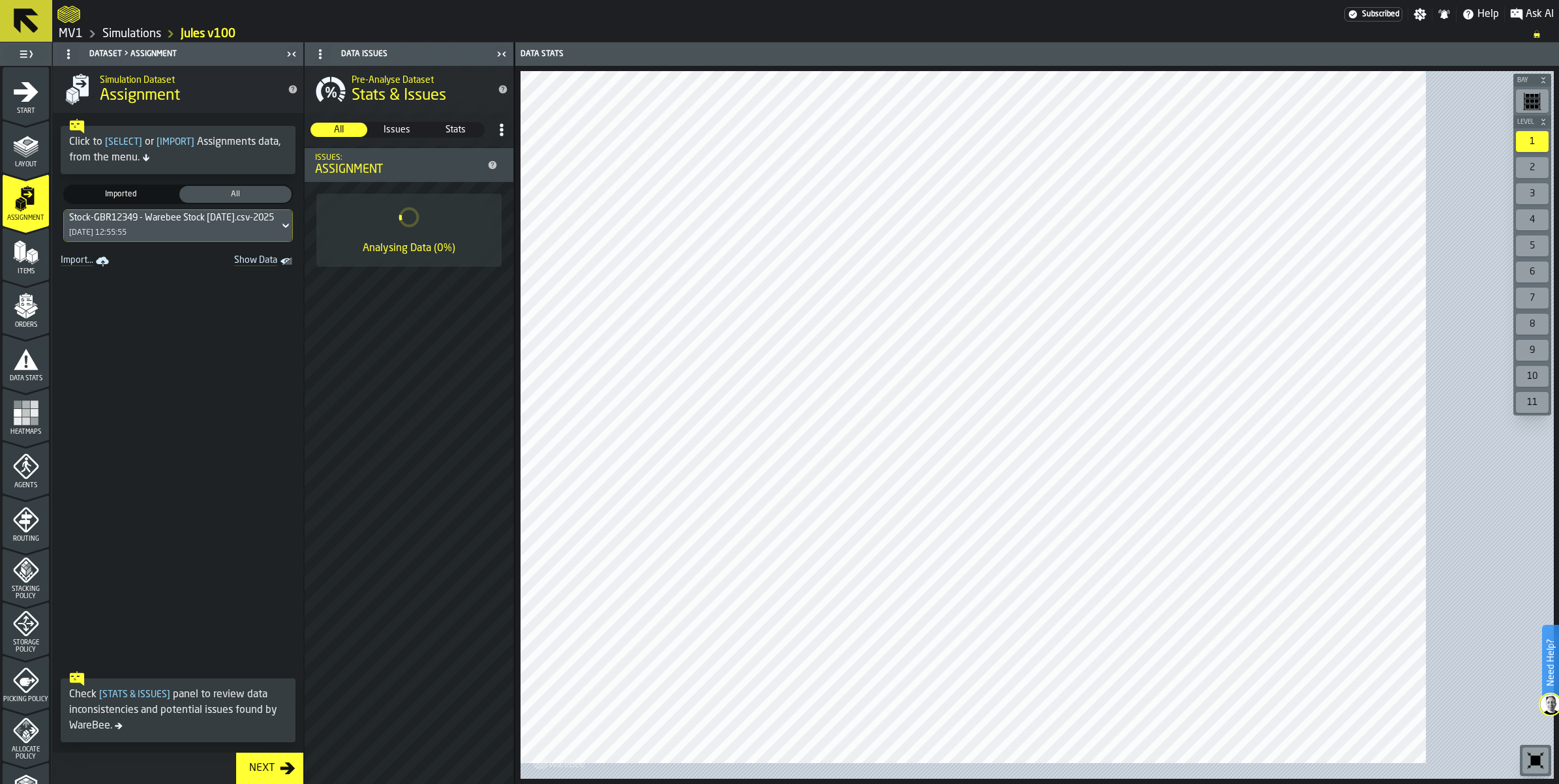
click at [34, 266] on icon "menu Items" at bounding box center [26, 252] width 26 height 26
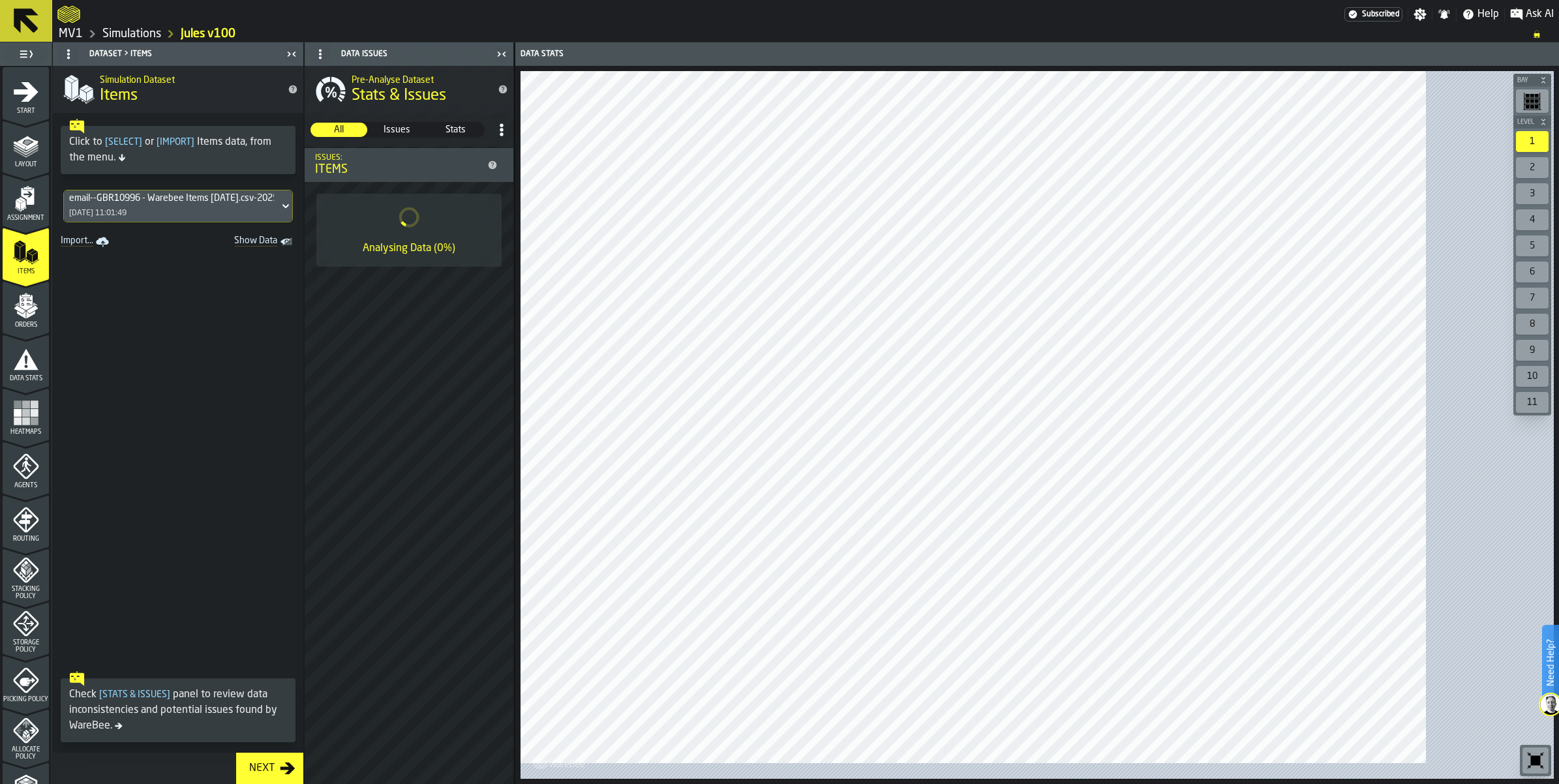
click at [289, 209] on icon at bounding box center [285, 206] width 6 height 5
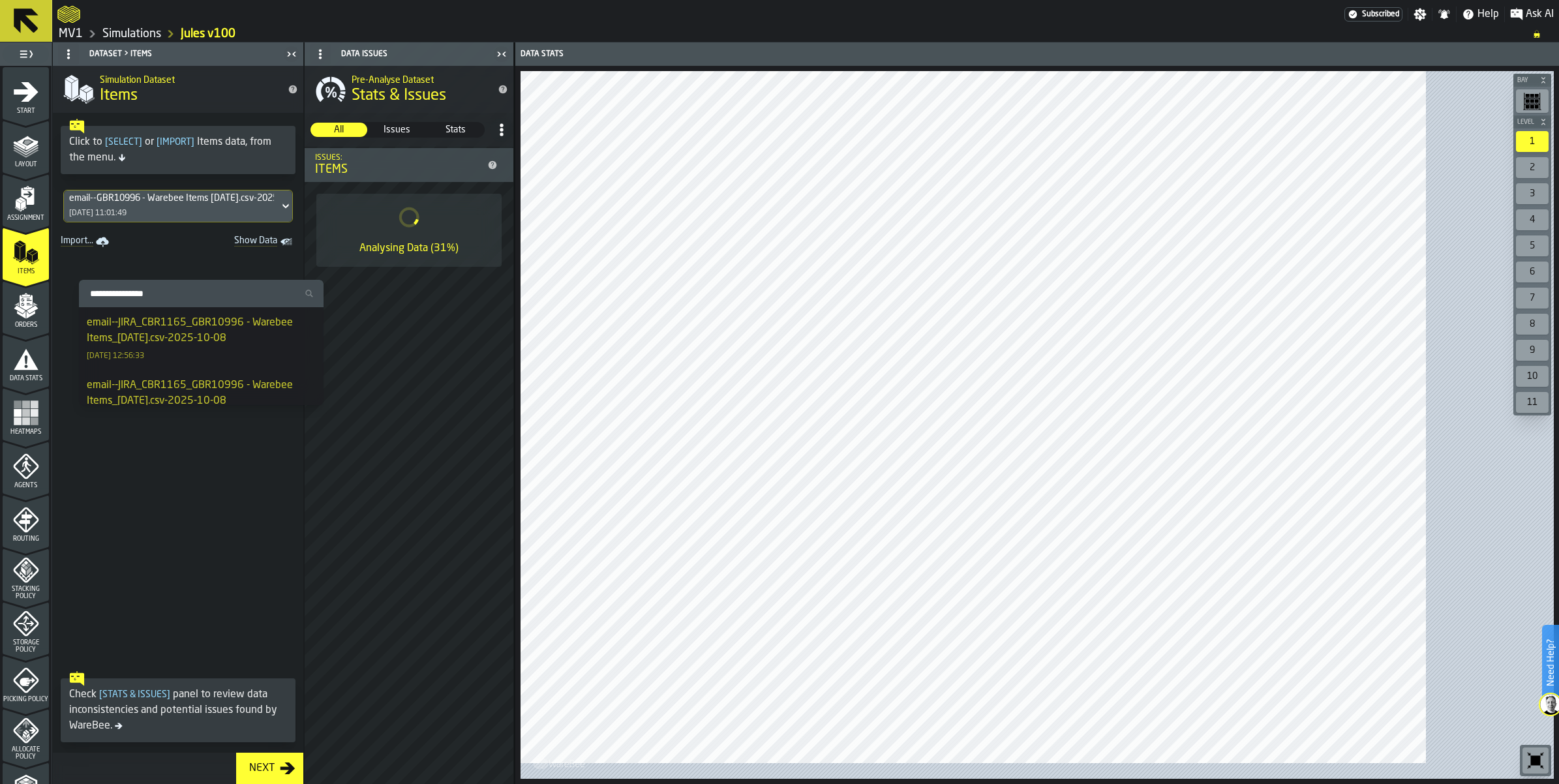
click at [268, 346] on div "email--JIRA_CBR1165_GBR10996 - Warebee Items_[DATE].csv-2025-10-08" at bounding box center [200, 330] width 229 height 31
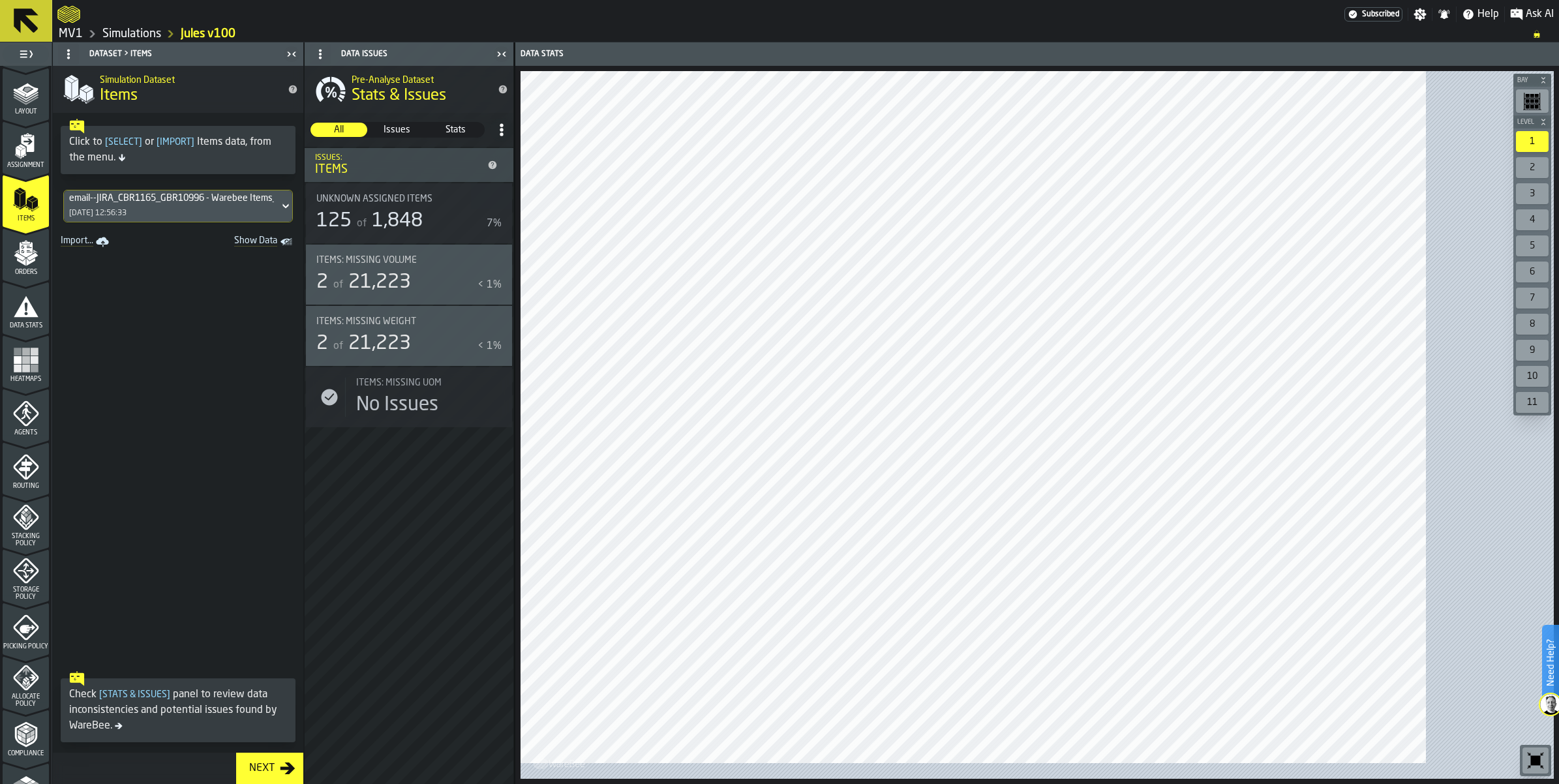
scroll to position [82, 0]
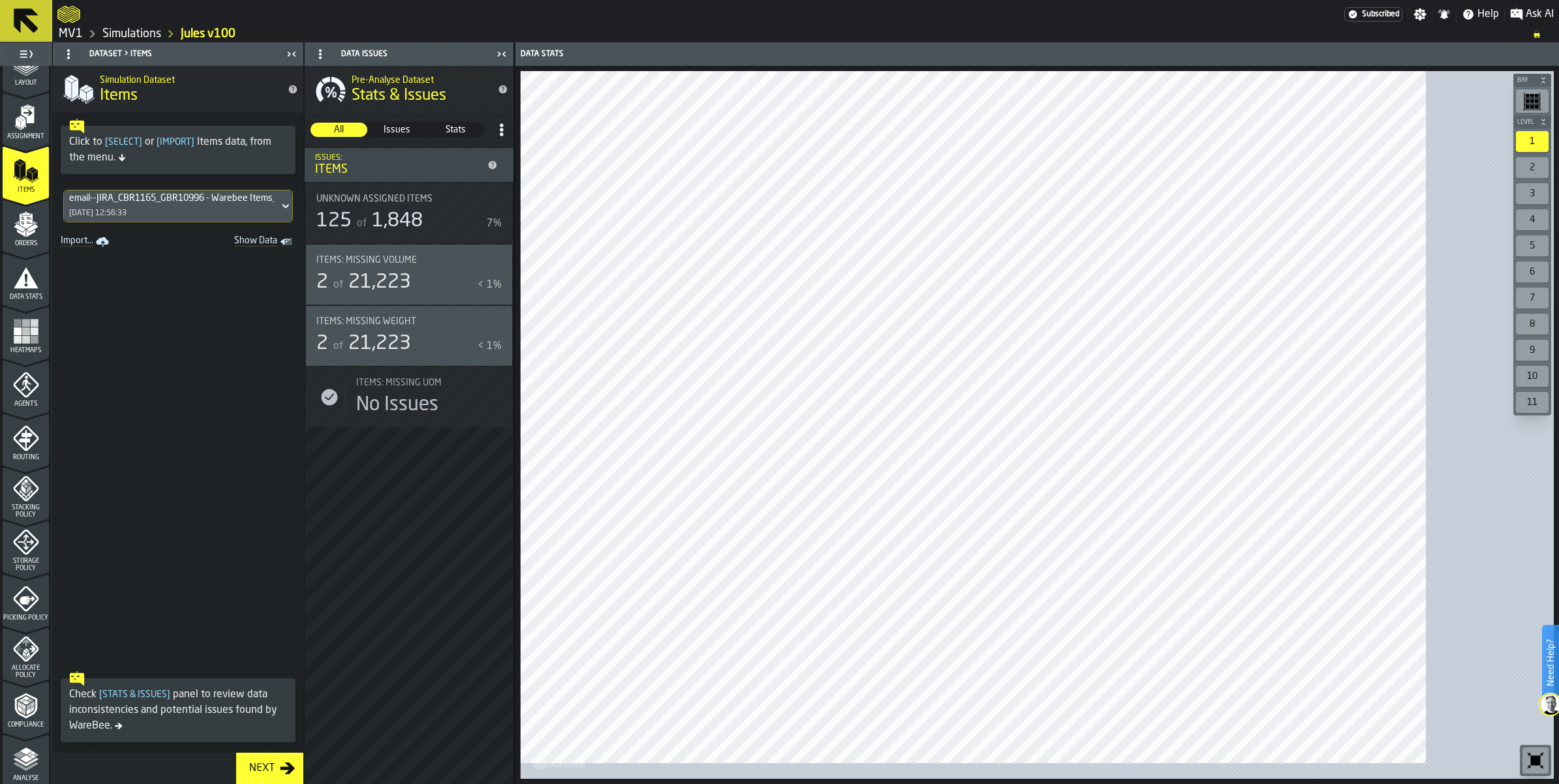
click at [25, 571] on span "Storage Policy" at bounding box center [26, 564] width 47 height 14
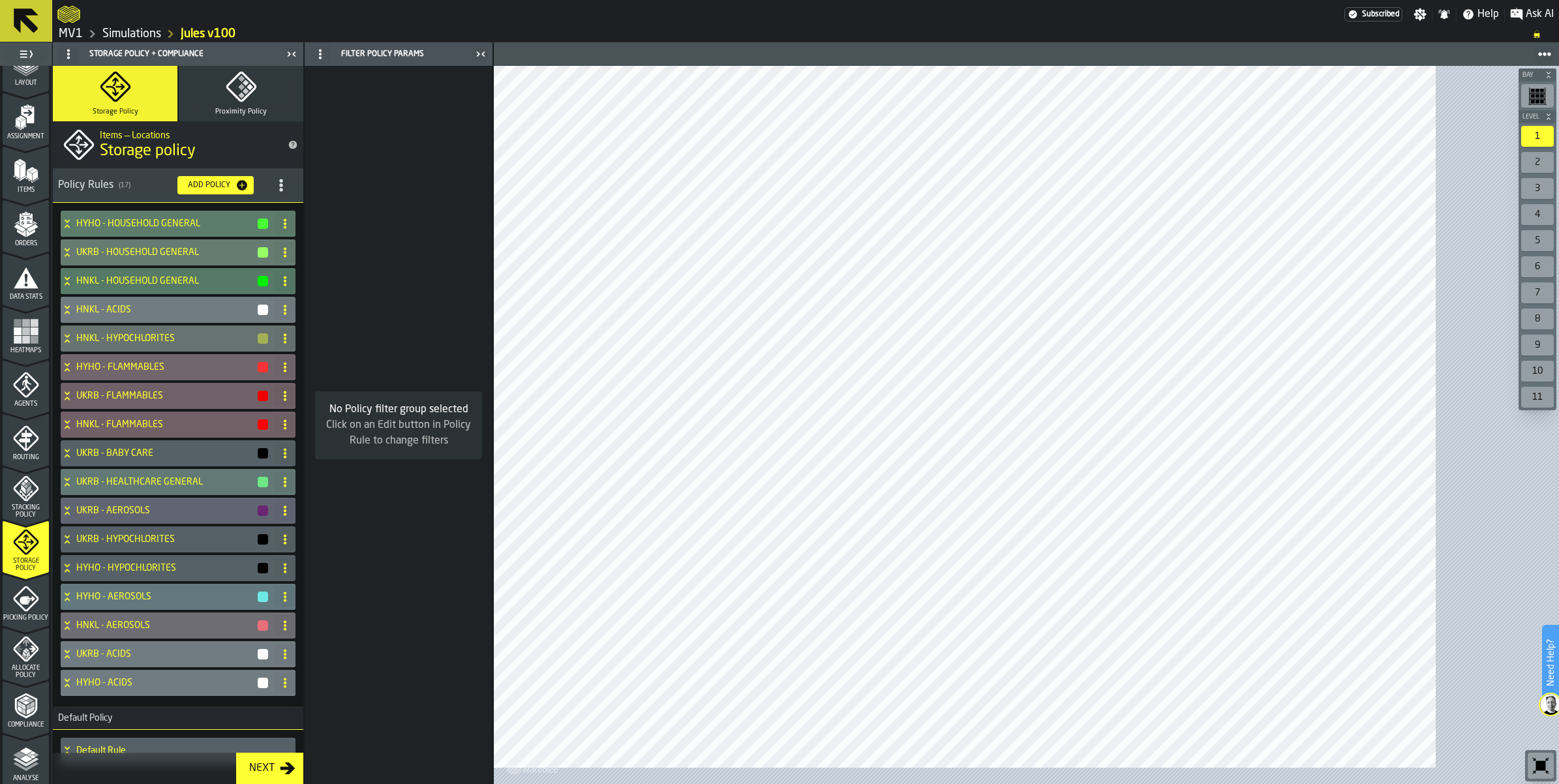
click at [288, 192] on icon "title-section-[object Object]" at bounding box center [281, 185] width 13 height 13
click at [286, 334] on div "Import" at bounding box center [299, 327] width 109 height 15
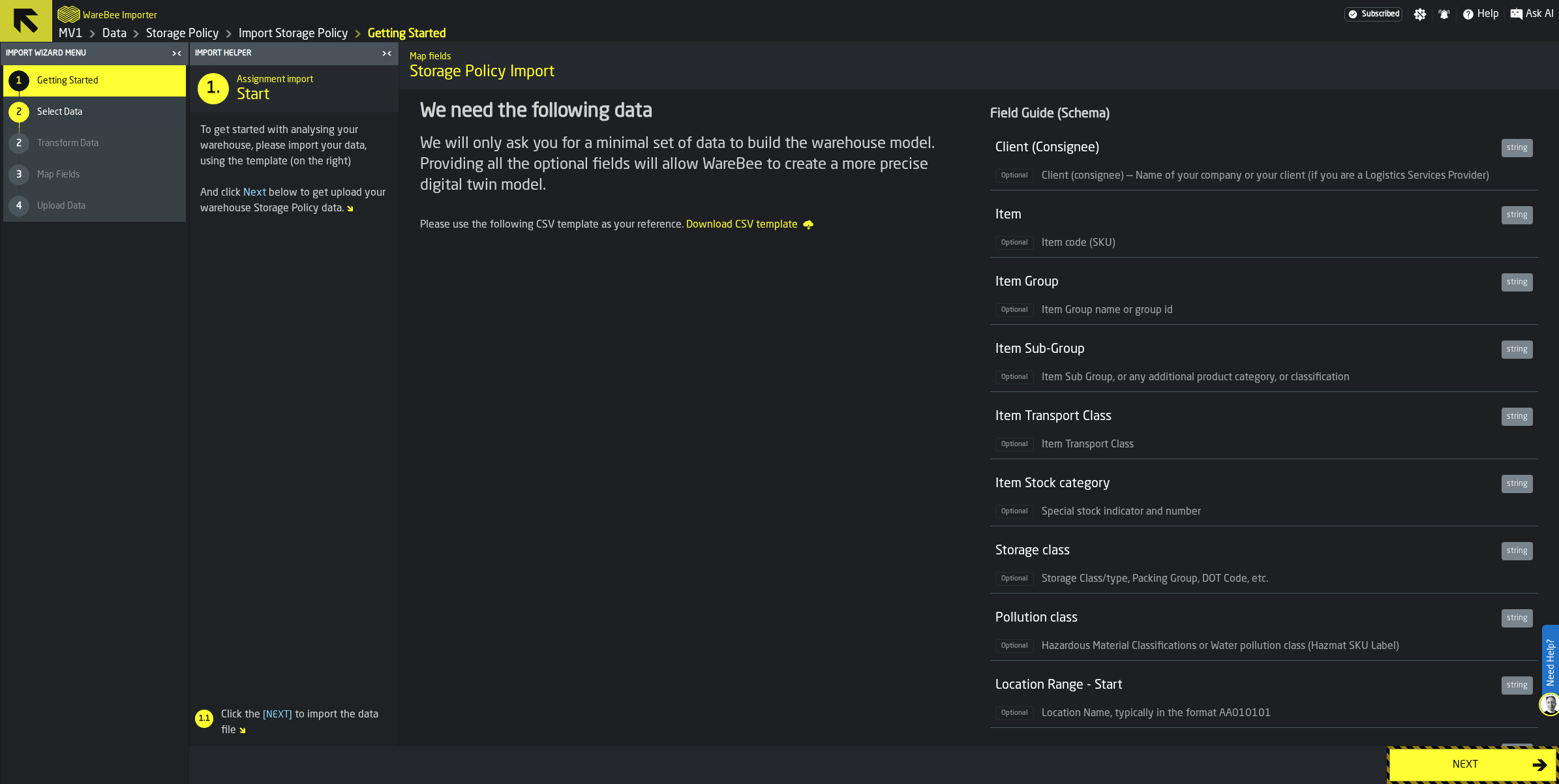
click at [1462, 757] on div "Next" at bounding box center [1465, 765] width 135 height 15
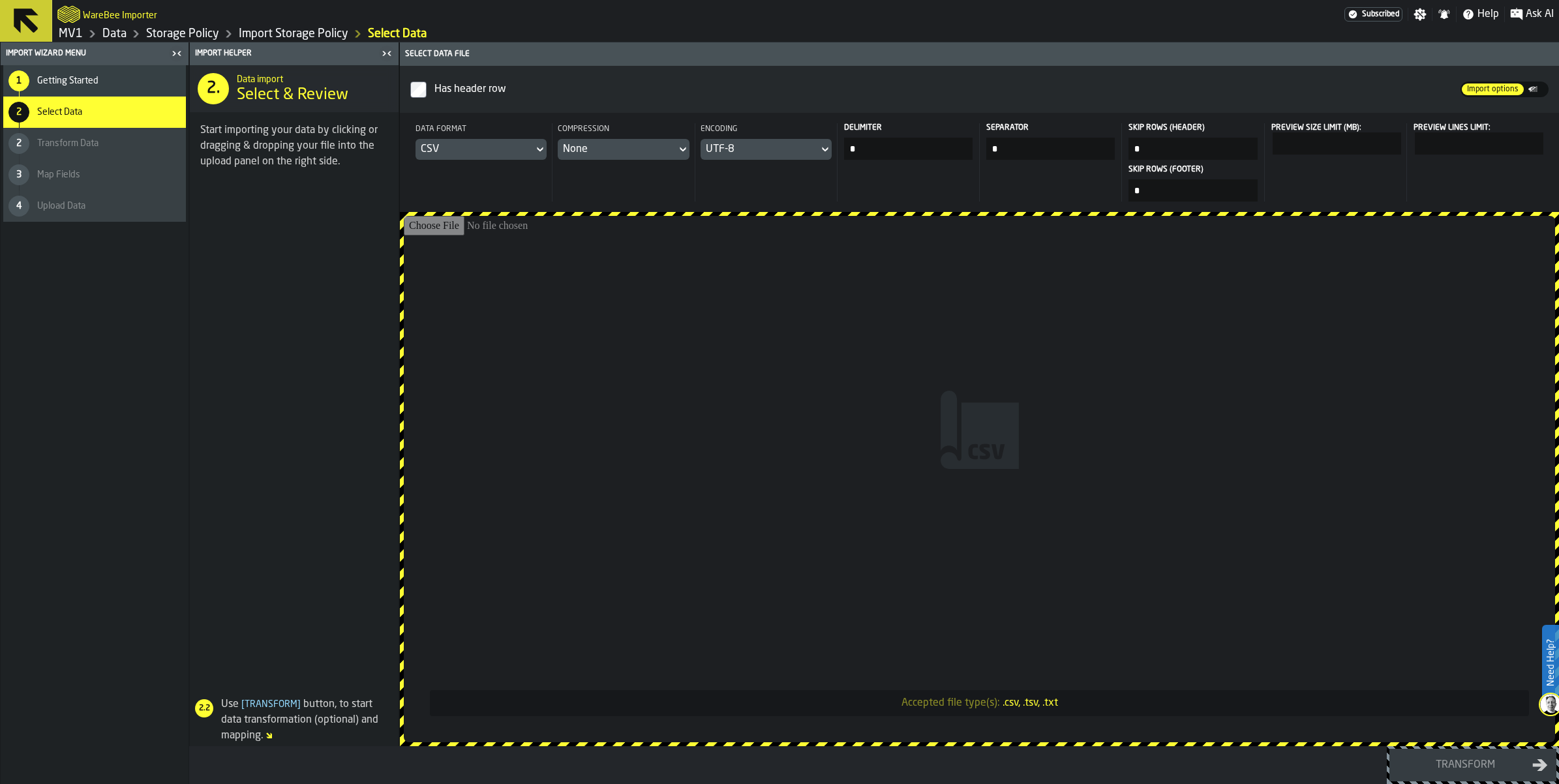
click at [547, 158] on icon at bounding box center [540, 149] width 13 height 15
click at [592, 288] on div "Dataset" at bounding box center [592, 279] width 67 height 15
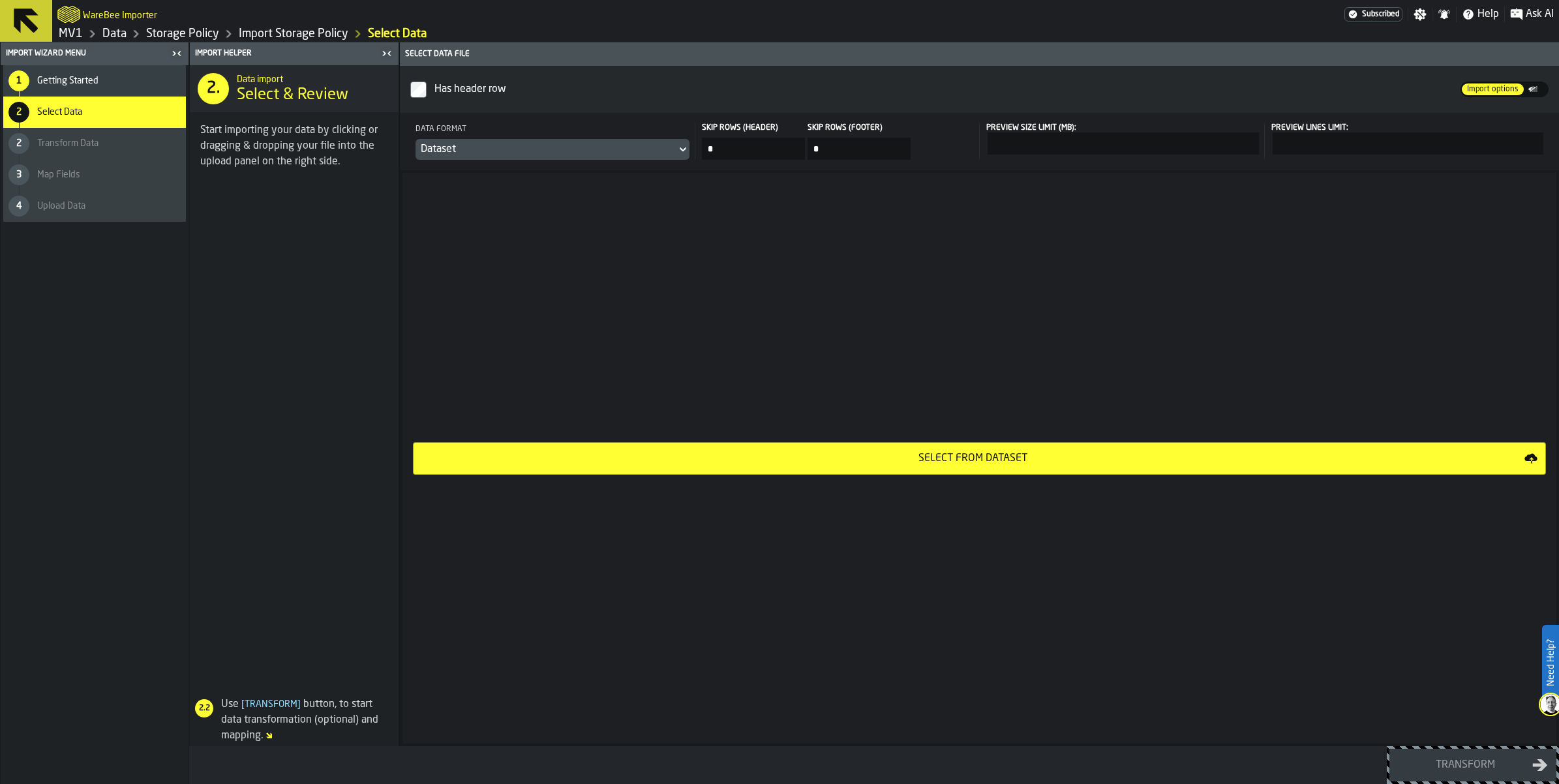
click at [1060, 466] on div "Select from Dataset" at bounding box center [973, 458] width 1103 height 15
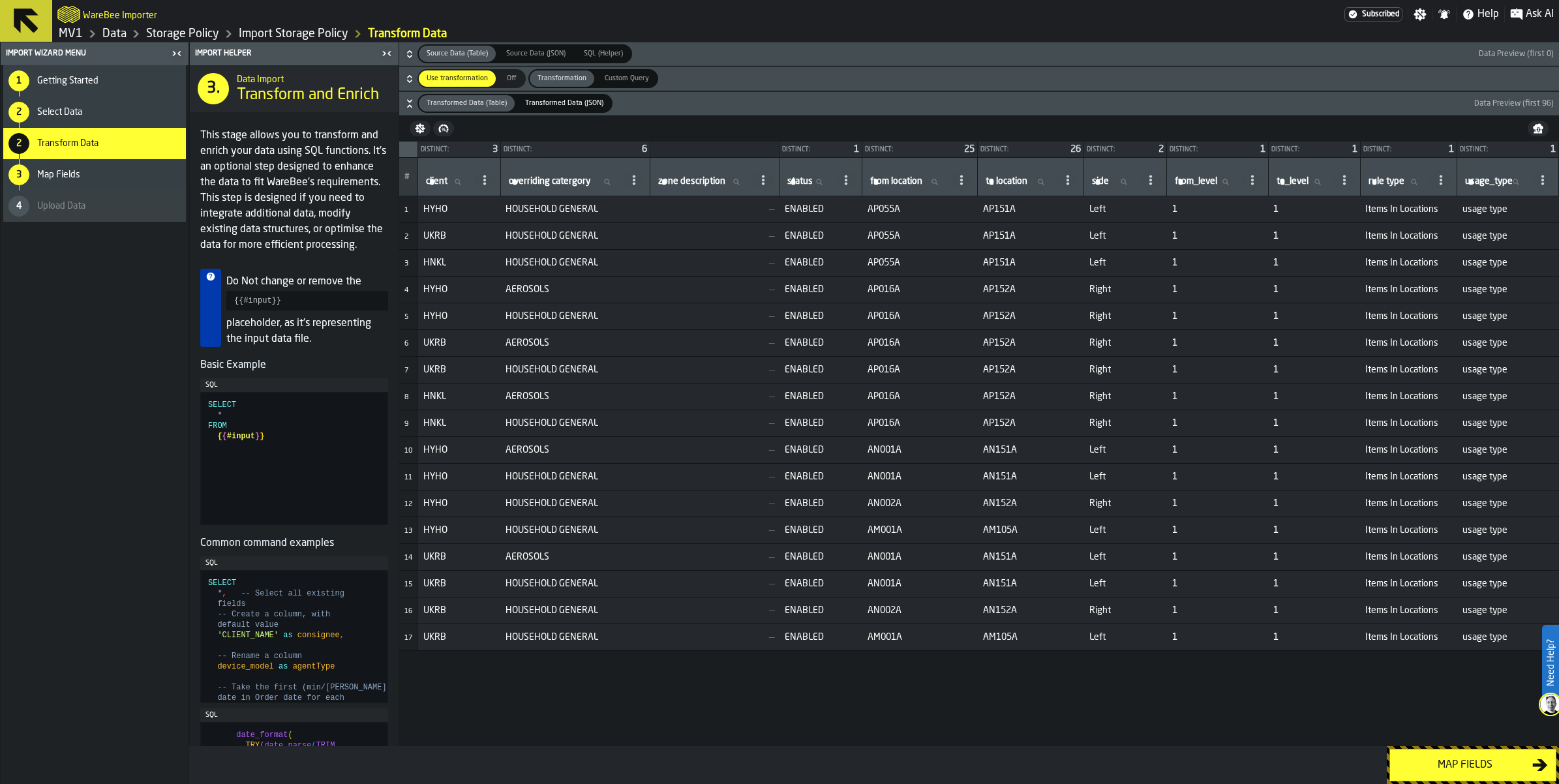
click at [64, 118] on span "Select Data" at bounding box center [59, 112] width 45 height 10
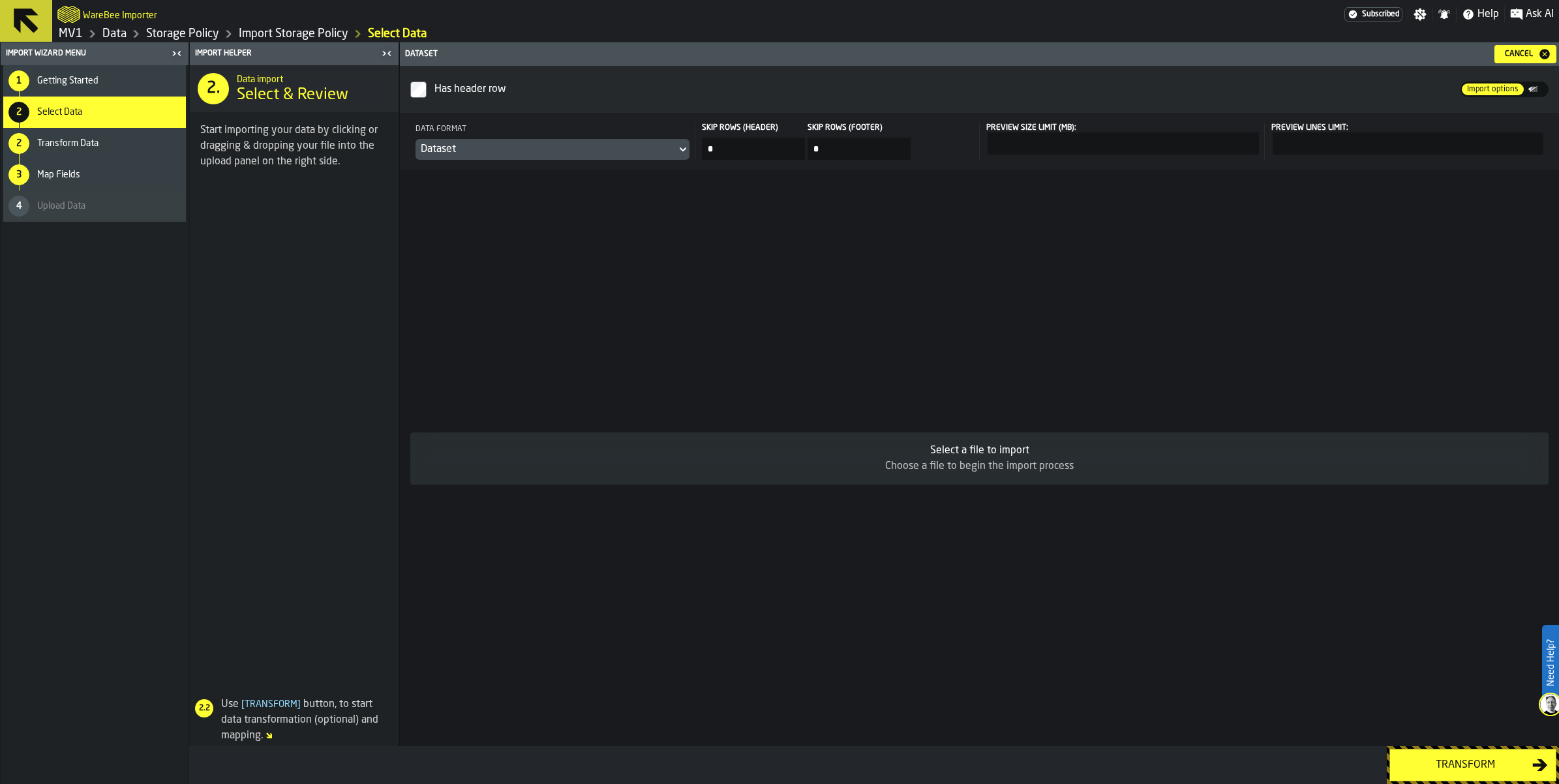
click at [689, 158] on icon at bounding box center [683, 149] width 13 height 15
click at [704, 288] on div "Dataset" at bounding box center [722, 279] width 67 height 15
click at [103, 91] on div "1 Getting Started" at bounding box center [94, 81] width 182 height 31
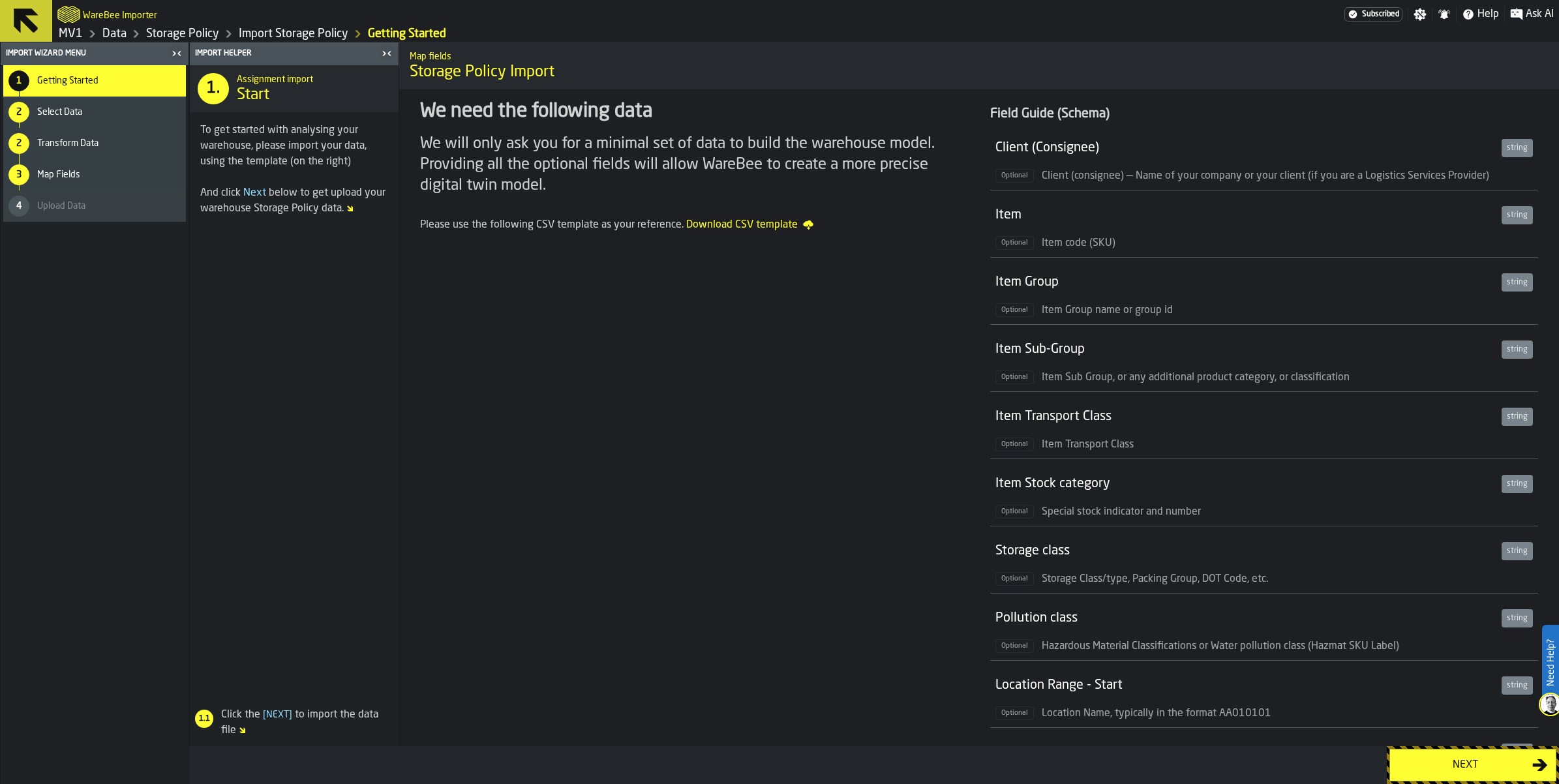
click at [814, 233] on span "Download CSV template" at bounding box center [750, 225] width 127 height 15
click at [83, 118] on span "Select Data" at bounding box center [59, 112] width 45 height 10
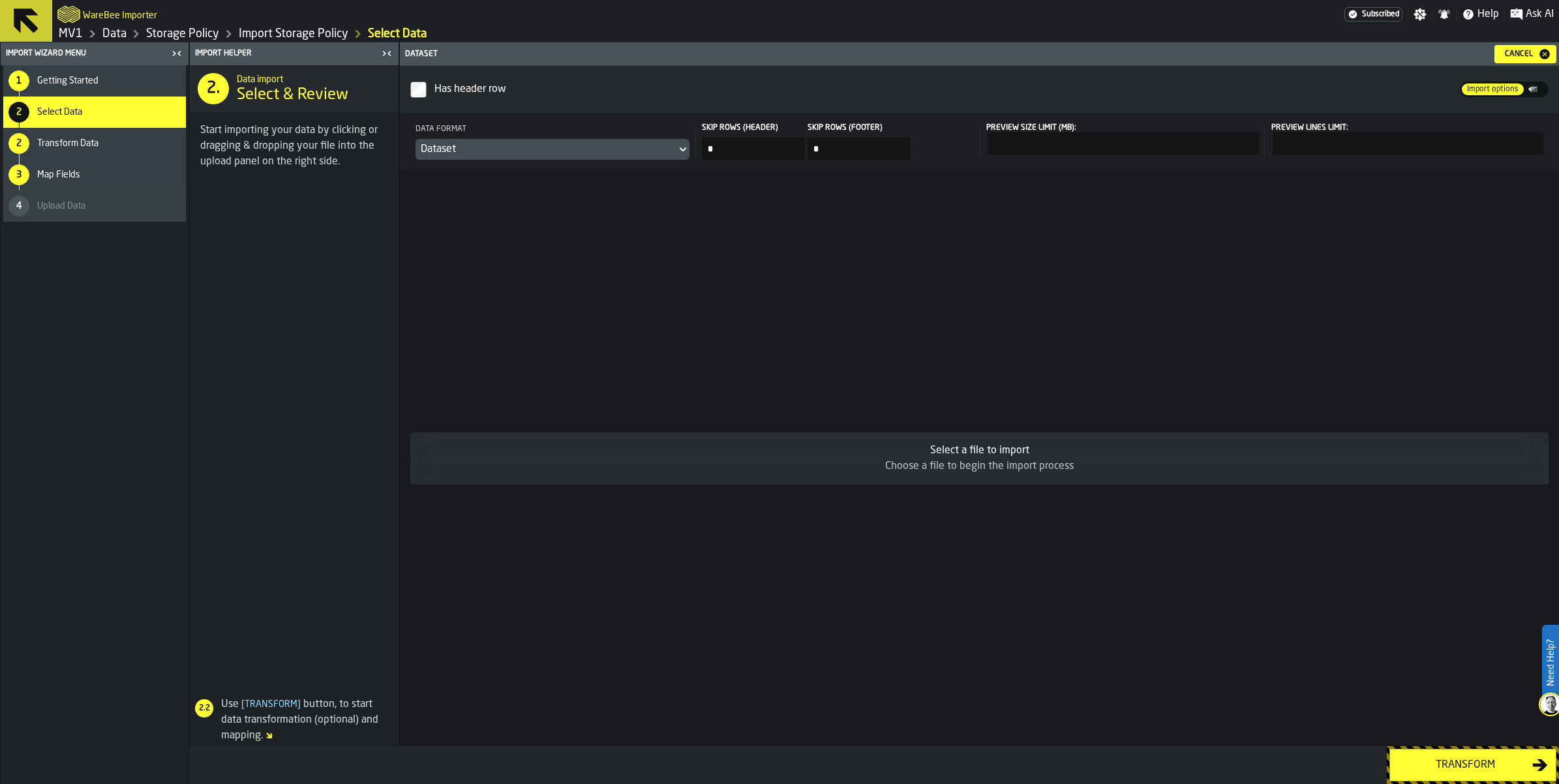
click at [99, 86] on span "Getting Started" at bounding box center [67, 81] width 62 height 10
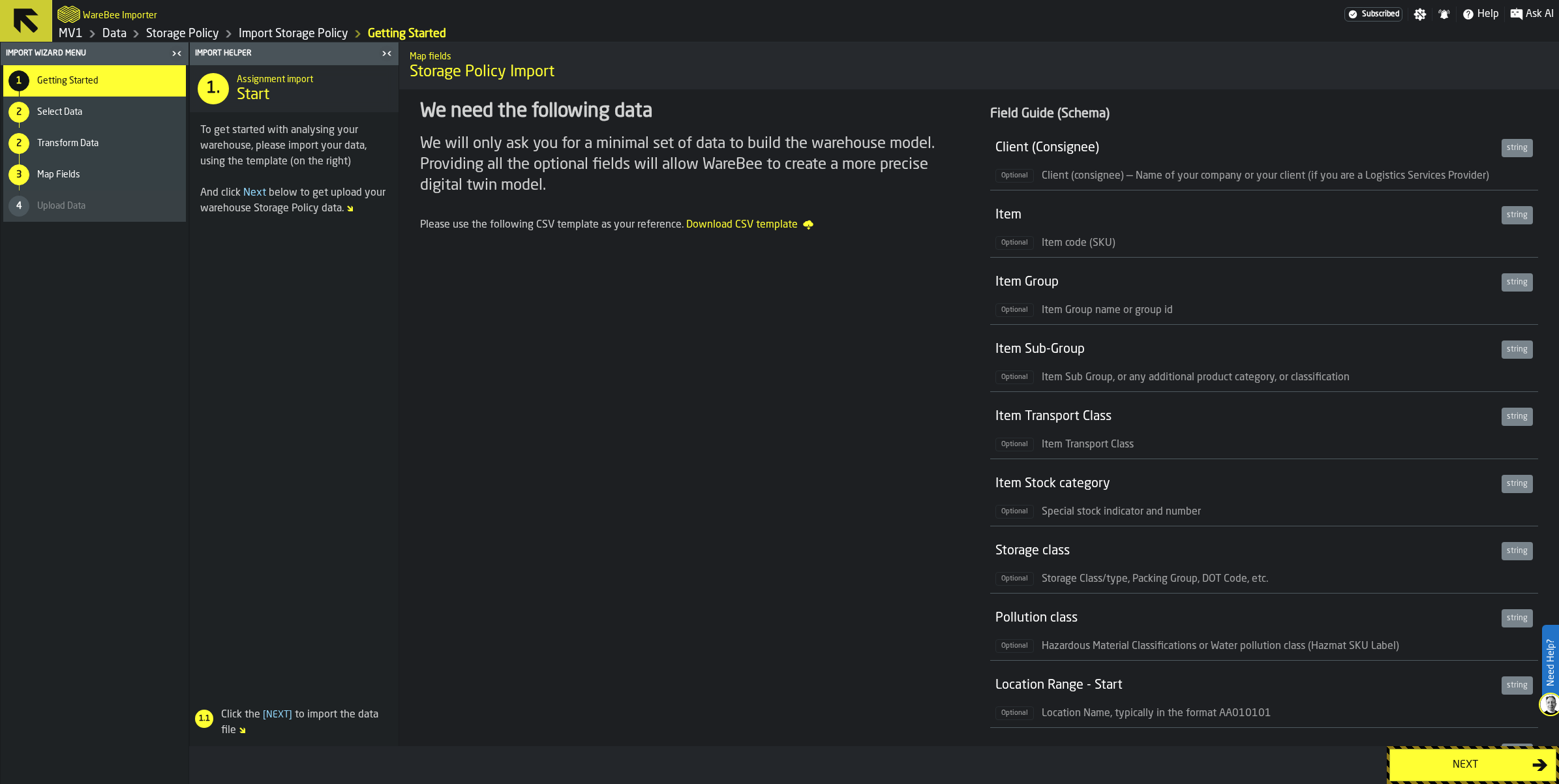
click at [114, 118] on div "Select Data" at bounding box center [108, 112] width 143 height 10
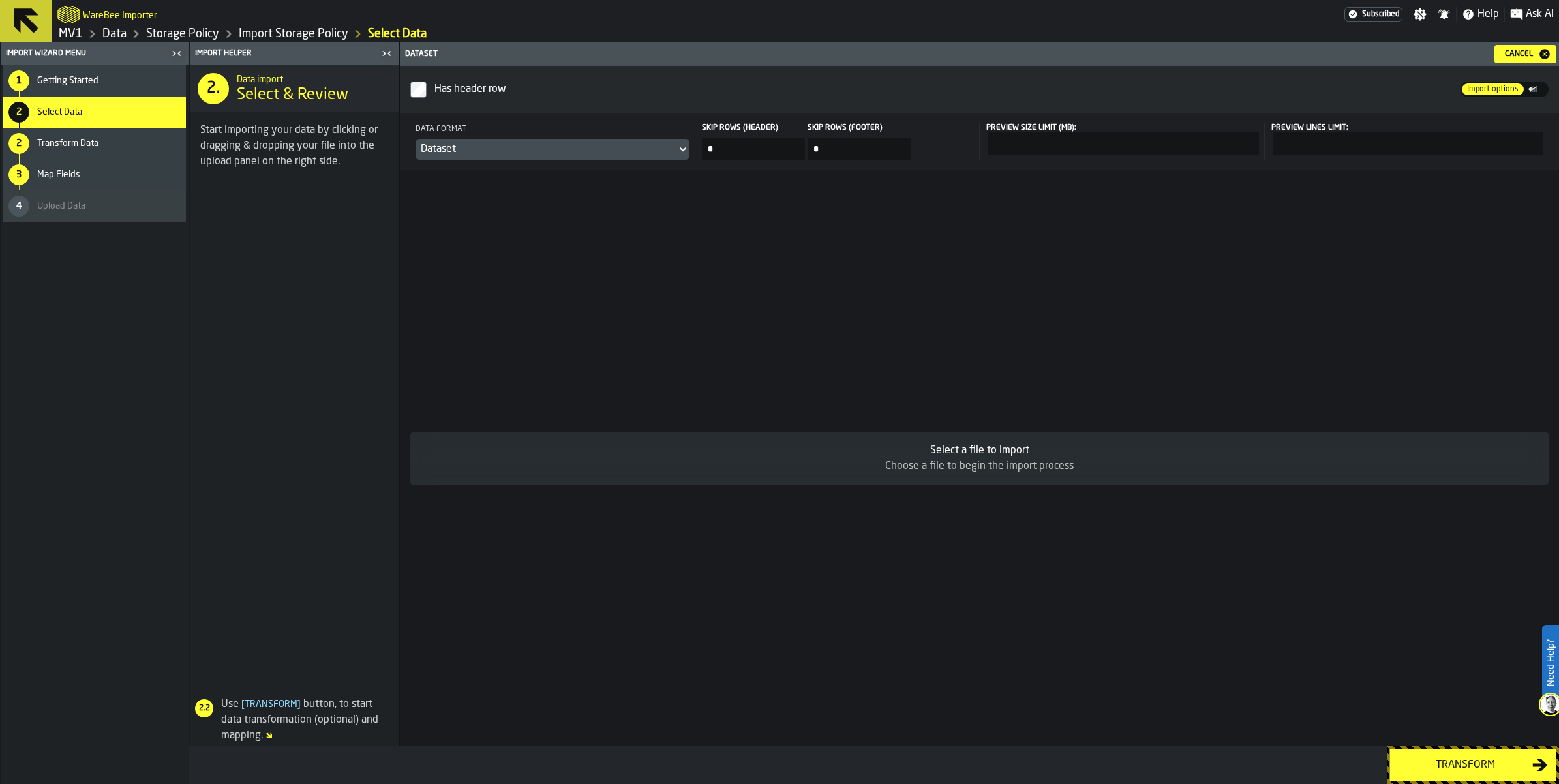
click at [1468, 95] on span "Import options" at bounding box center [1493, 89] width 62 height 11
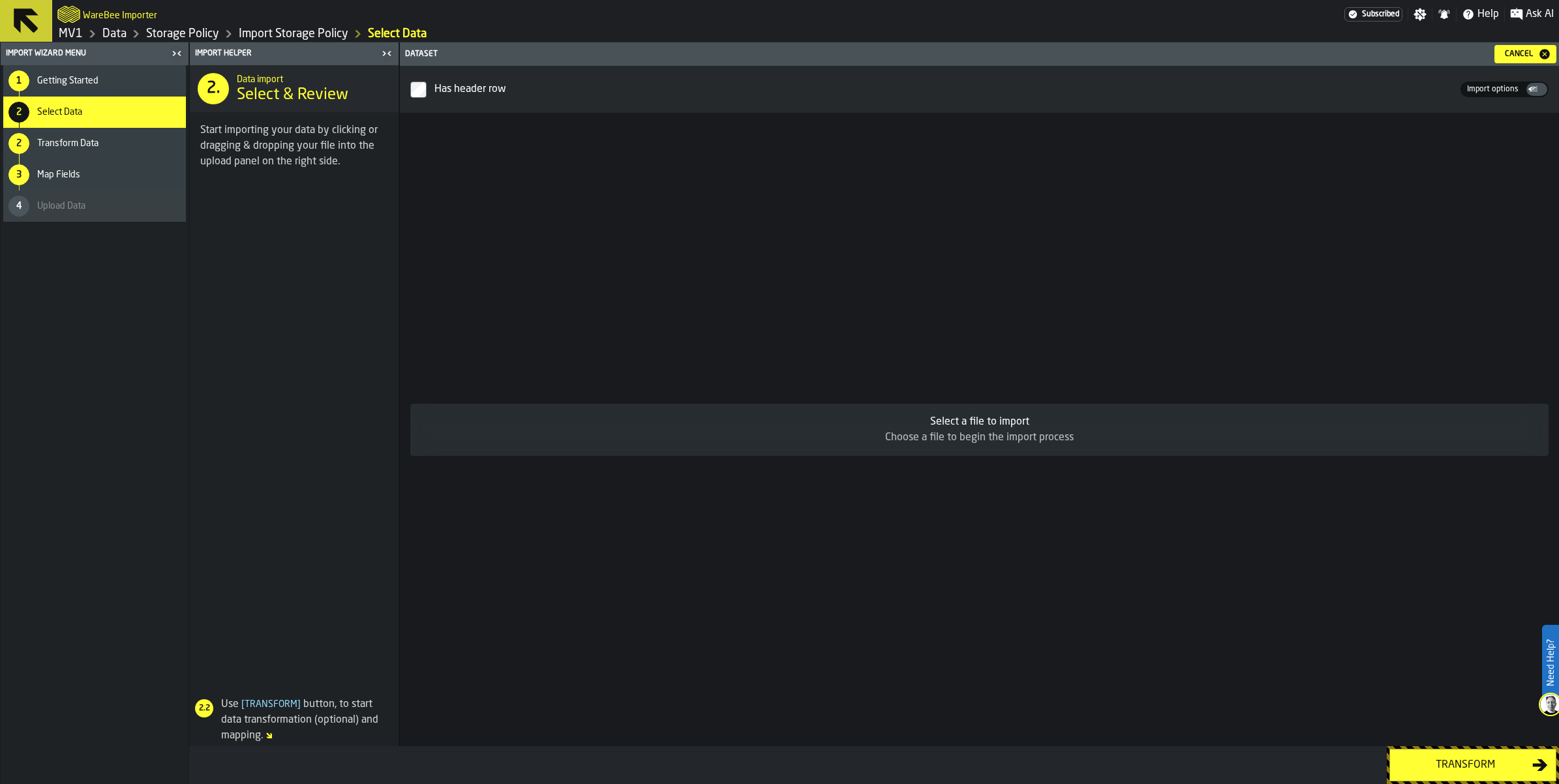
click at [1002, 426] on div "Select a file to import" at bounding box center [979, 421] width 1118 height 15
click at [1462, 95] on span "Import options" at bounding box center [1493, 89] width 62 height 11
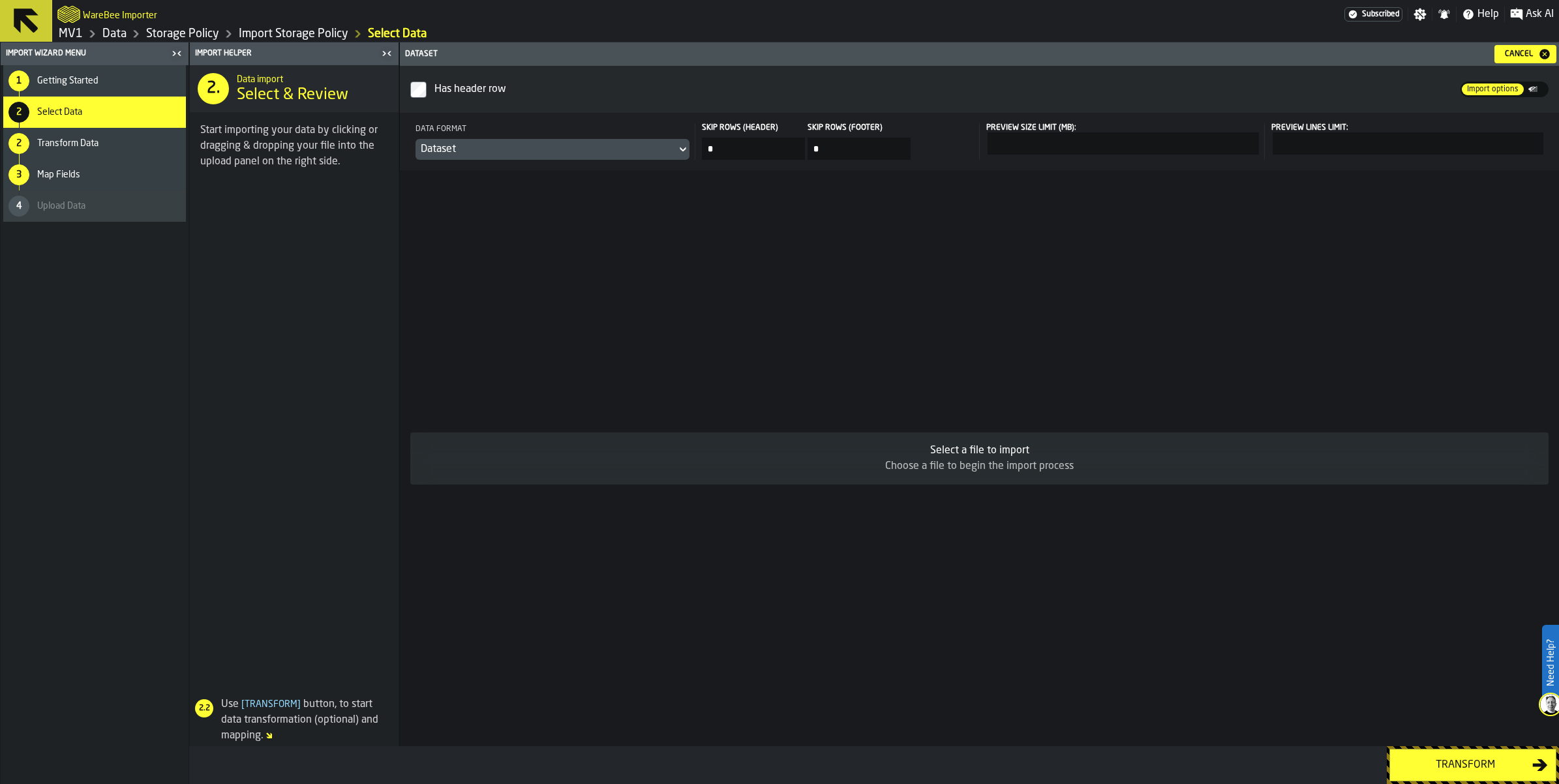
click at [1462, 95] on span "Import options" at bounding box center [1493, 89] width 62 height 11
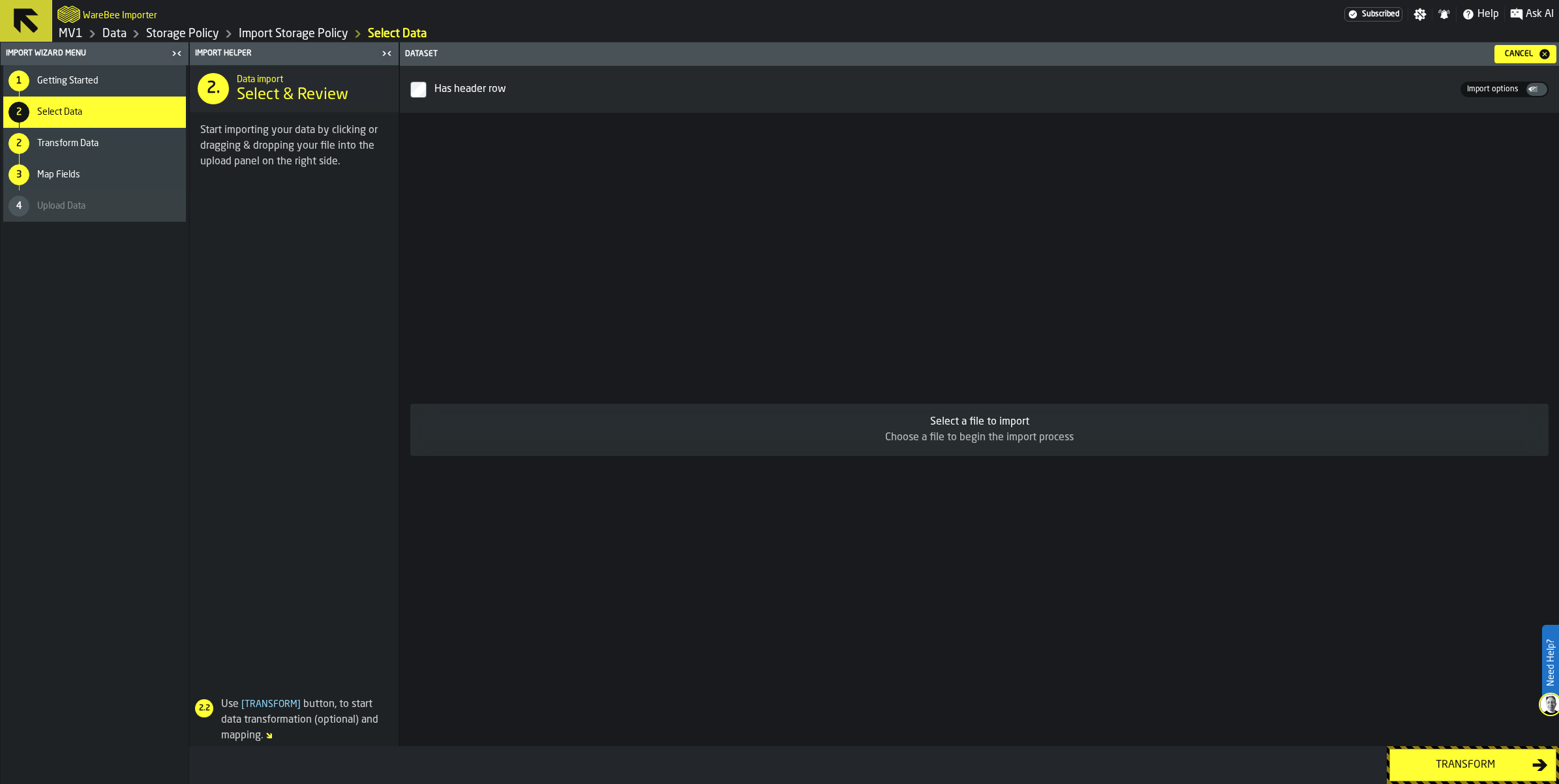
click at [1462, 95] on span "Import options" at bounding box center [1493, 89] width 62 height 11
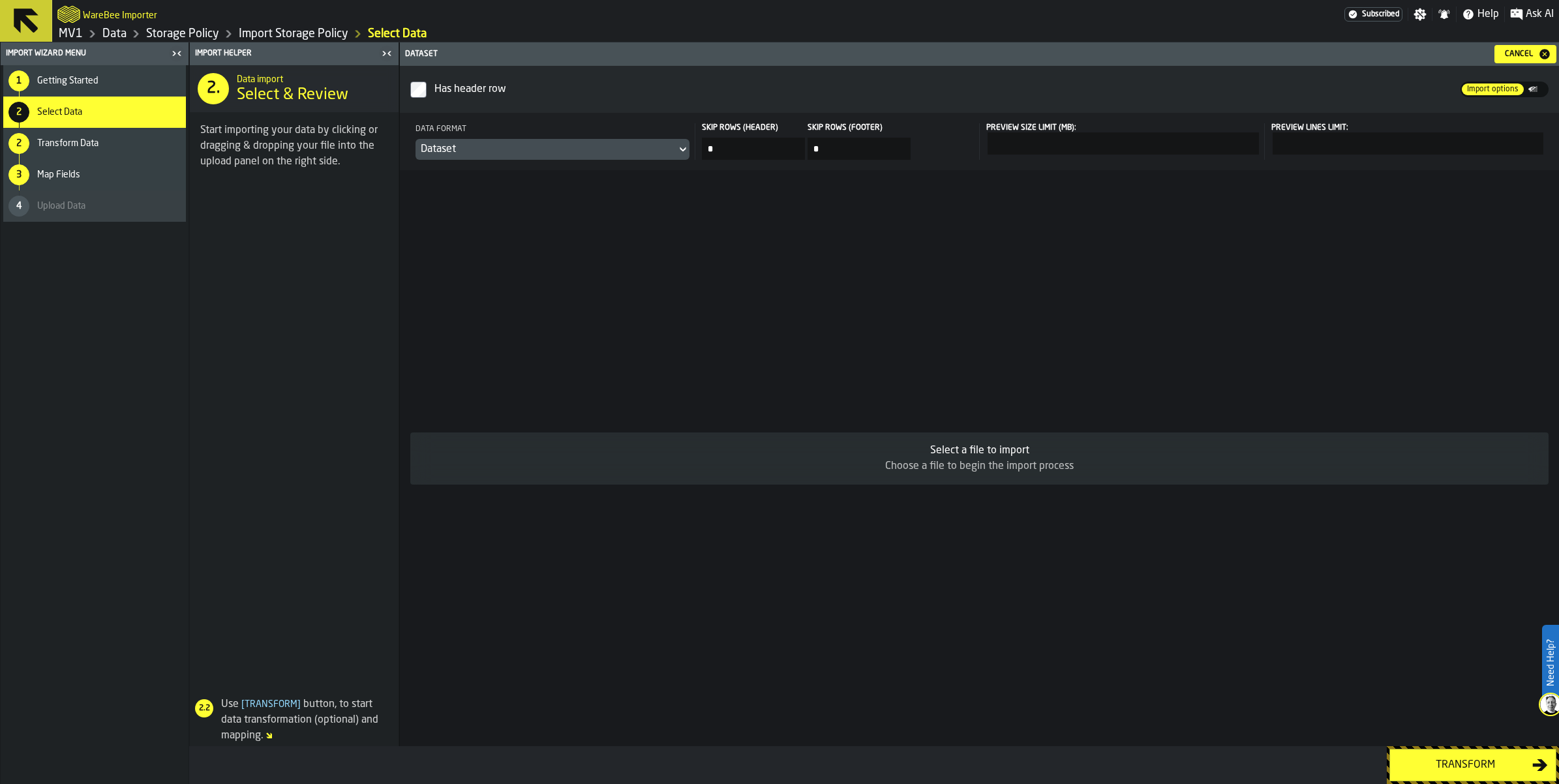
click at [1417, 757] on div "Transform" at bounding box center [1465, 765] width 135 height 15
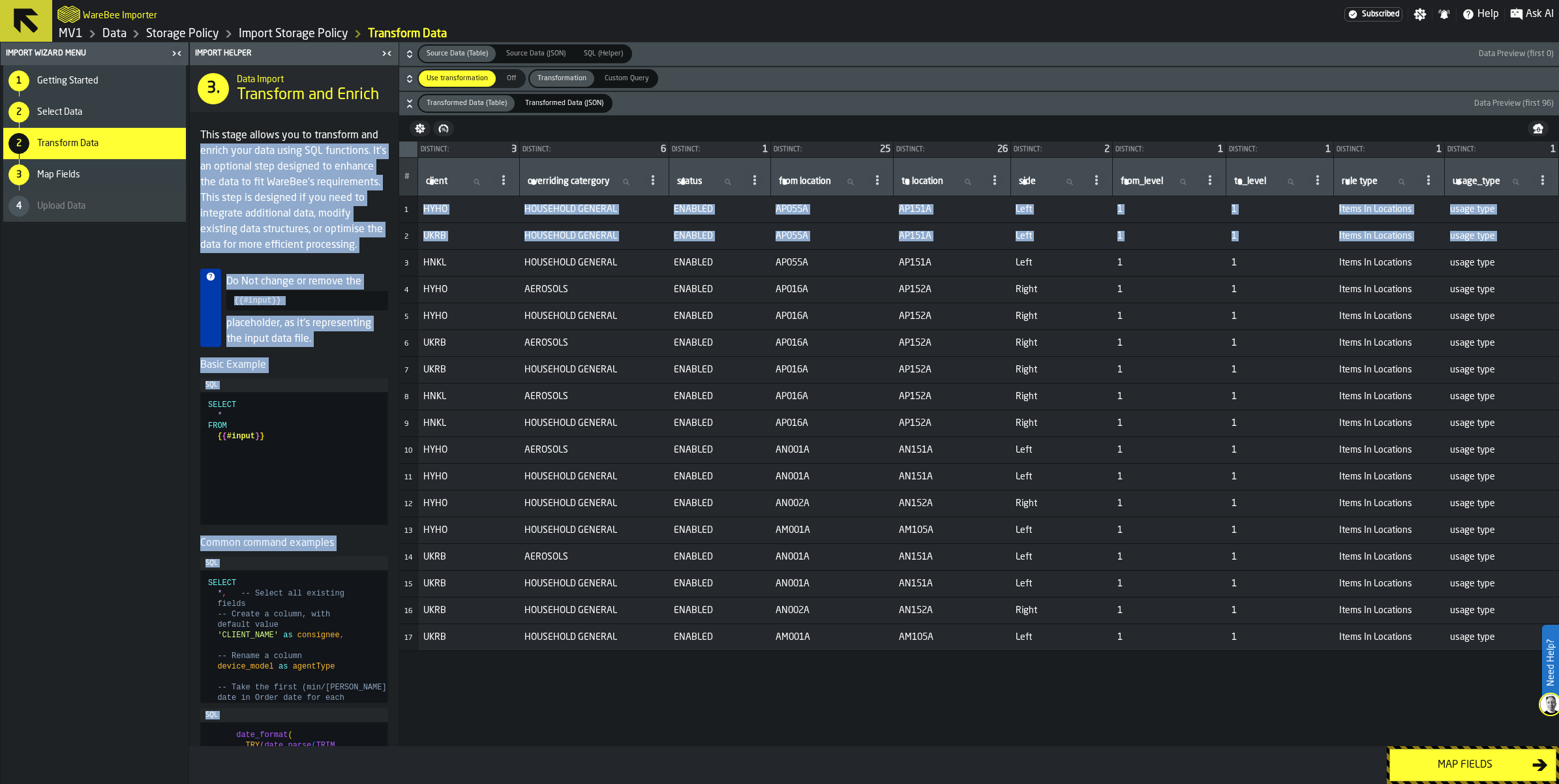
drag, startPoint x: 494, startPoint y: 155, endPoint x: 512, endPoint y: 316, distance: 162.0
click at [512, 316] on div "Import Helper 3. Data Import Transform and Enrich This stage allows you to tran…" at bounding box center [873, 394] width 1370 height 703
click at [493, 60] on span "Source Data (Table)" at bounding box center [458, 54] width 72 height 11
click at [83, 118] on span "Select Data" at bounding box center [59, 112] width 45 height 10
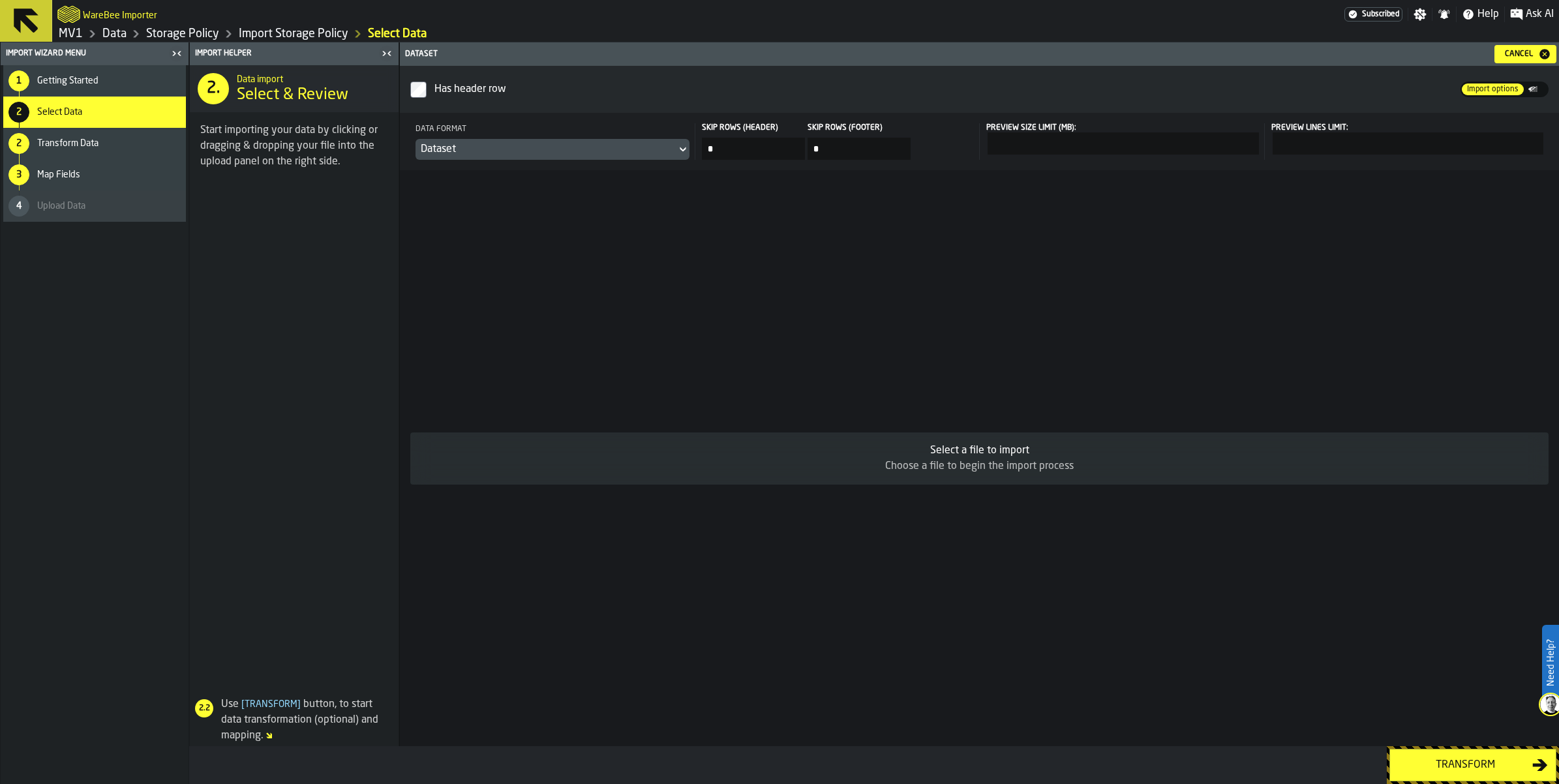
click at [99, 86] on span "Getting Started" at bounding box center [67, 81] width 62 height 10
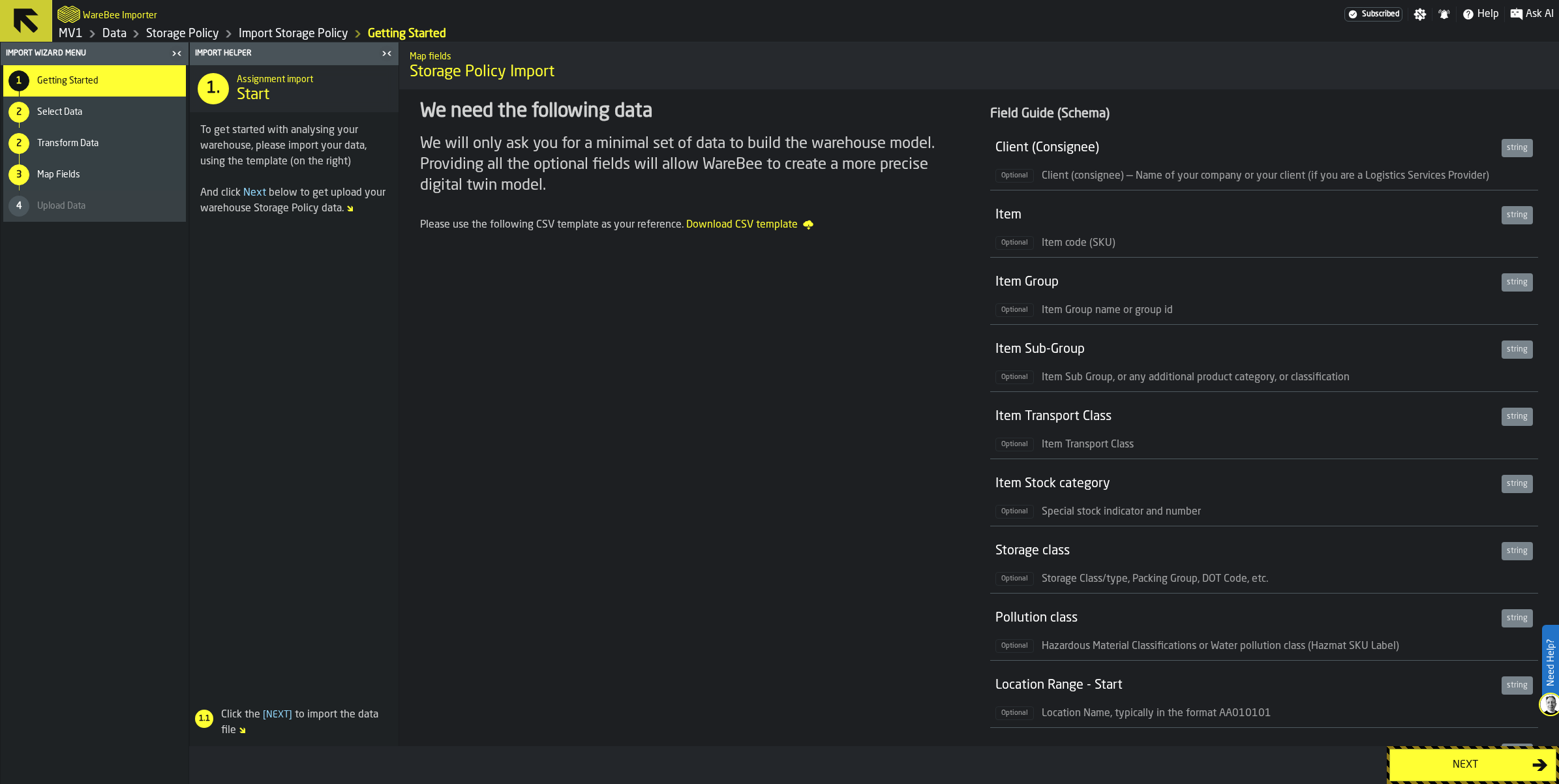
click at [1433, 749] on button "Next" at bounding box center [1473, 765] width 167 height 32
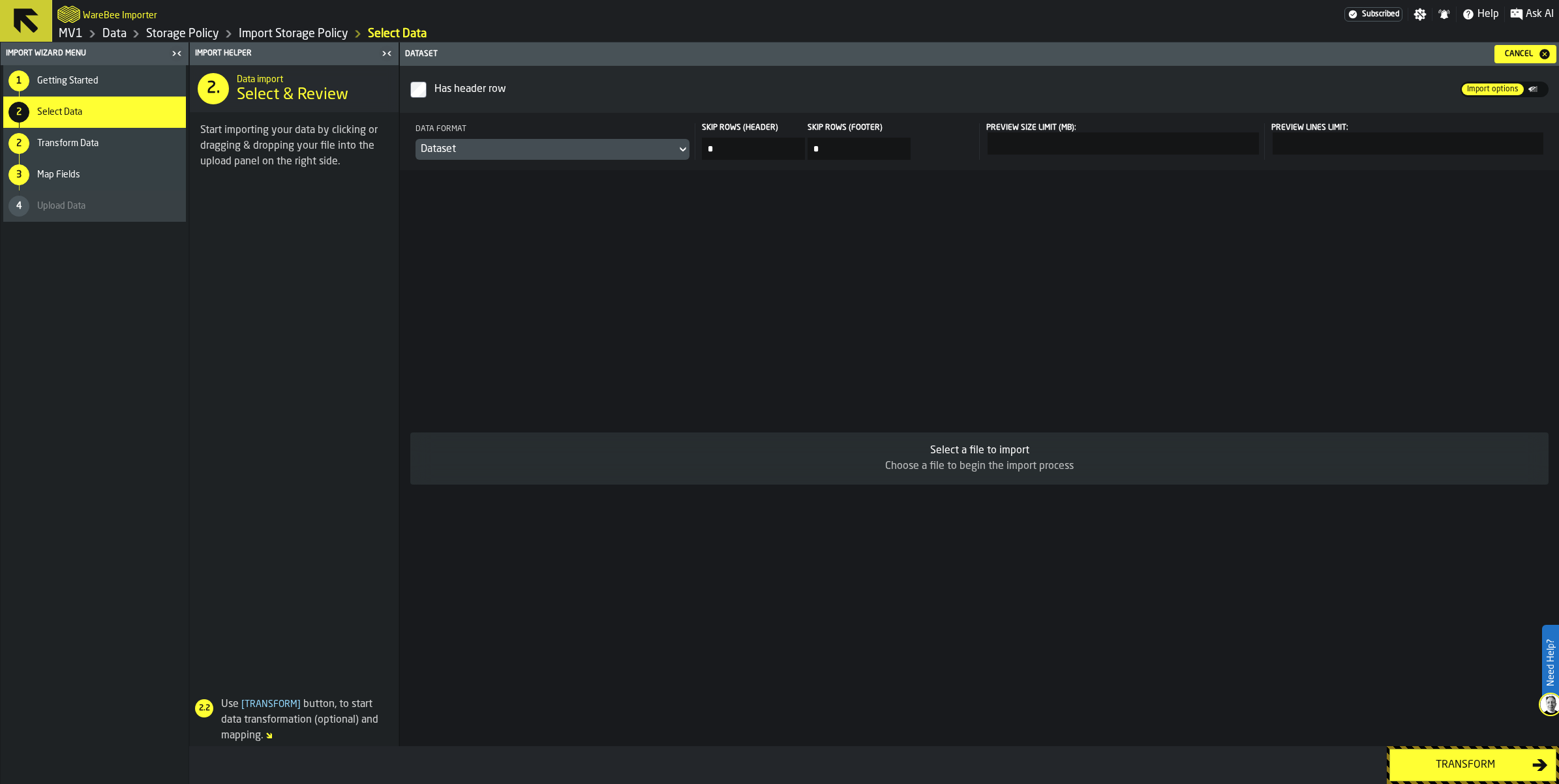
click at [964, 474] on div "Choose a file to begin the import process" at bounding box center [979, 466] width 1118 height 15
click at [961, 474] on div "Choose a file to begin the import process" at bounding box center [979, 466] width 1118 height 15
click at [1492, 95] on span "Import options" at bounding box center [1493, 89] width 62 height 11
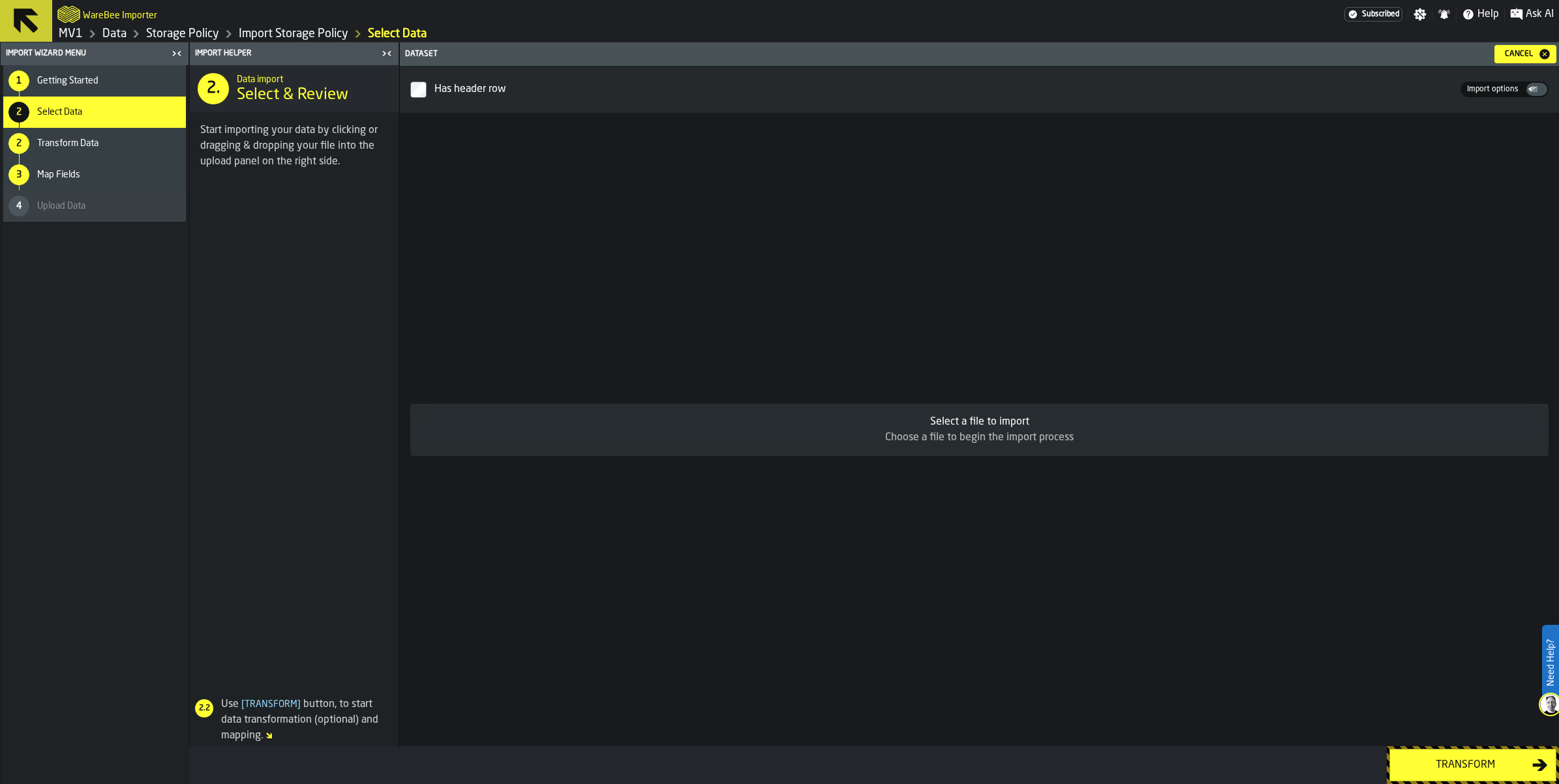
click at [1038, 443] on div "Choose a file to begin the import process" at bounding box center [979, 438] width 1118 height 15
click at [1462, 95] on span "Import options" at bounding box center [1493, 89] width 62 height 11
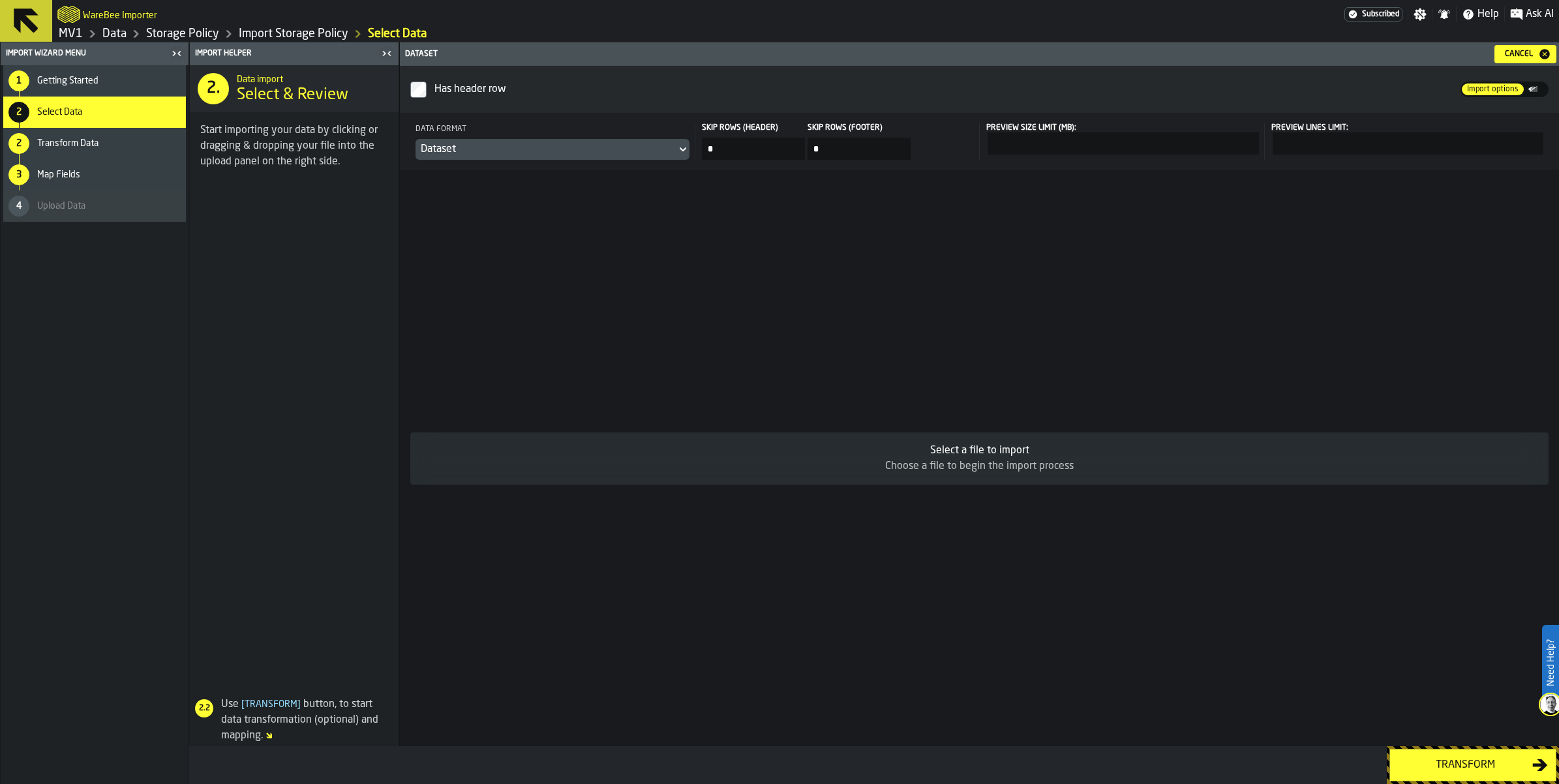
click at [975, 424] on div "Select a file to import Choose a file to begin the import process" at bounding box center [979, 457] width 1159 height 576
click at [126, 40] on link "Data" at bounding box center [114, 33] width 24 height 14
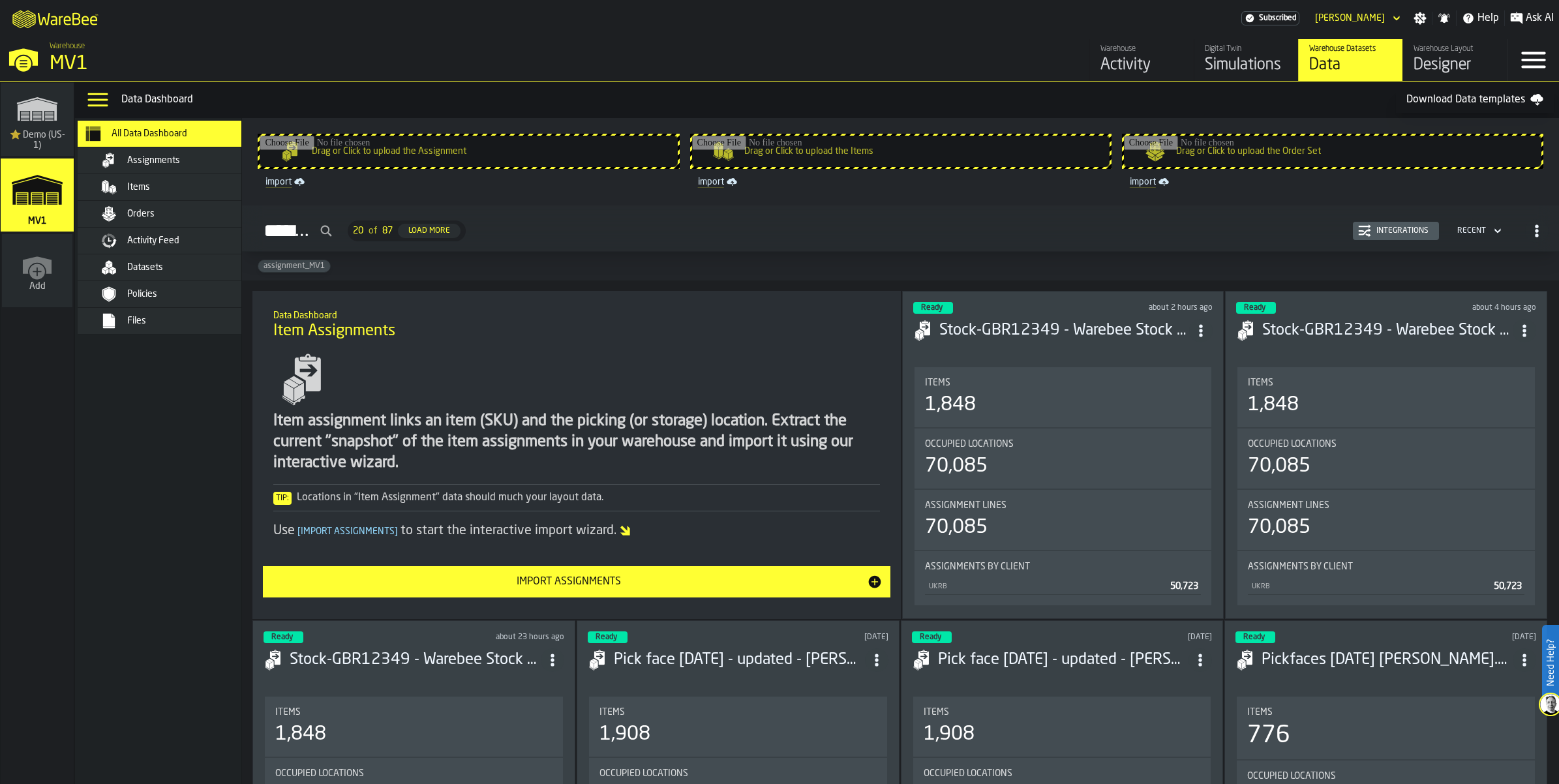
click at [1205, 72] on div "Simulations" at bounding box center [1246, 65] width 83 height 21
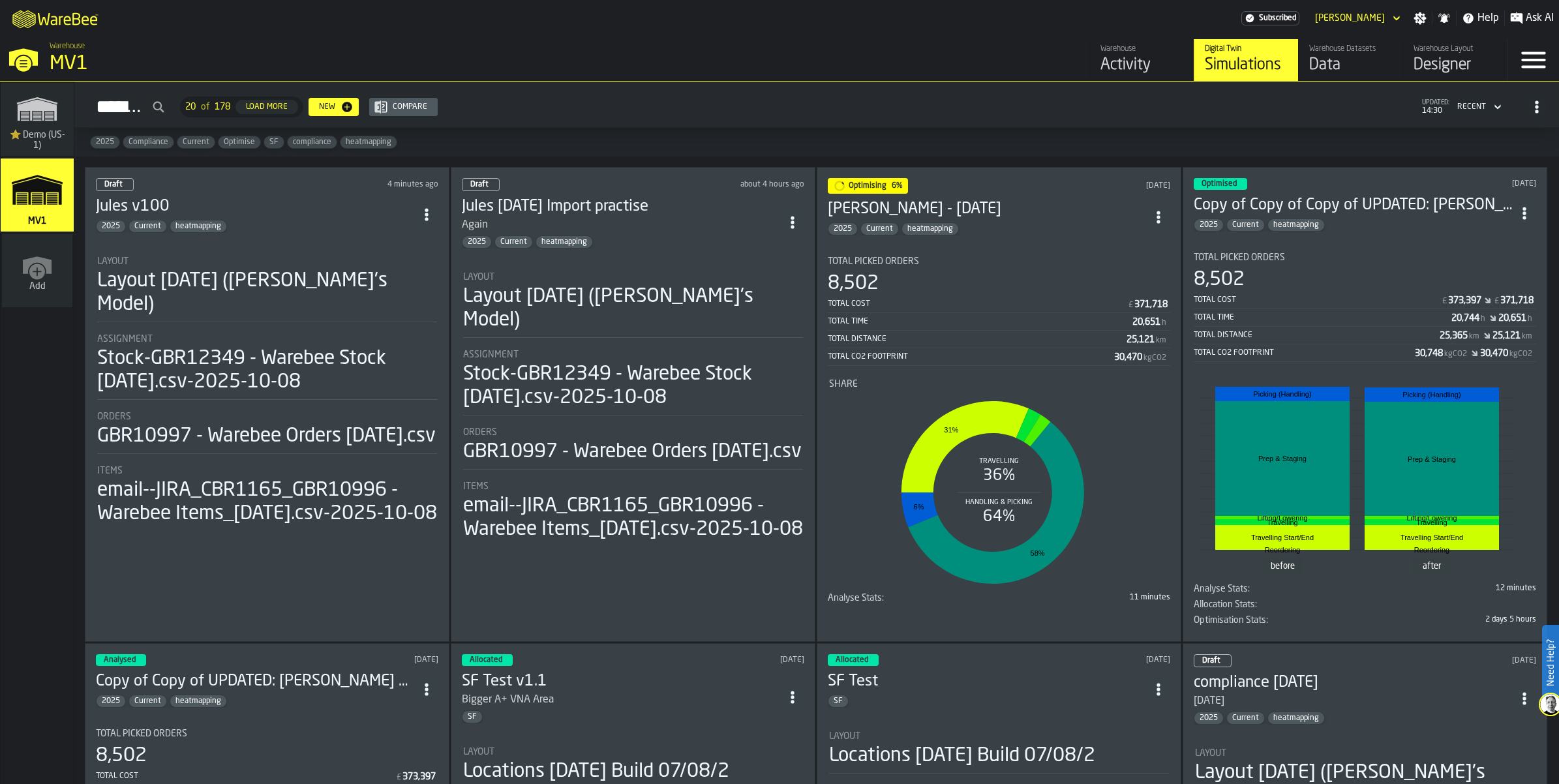
click at [341, 233] on div "2025 Current heatmapping" at bounding box center [255, 227] width 319 height 13
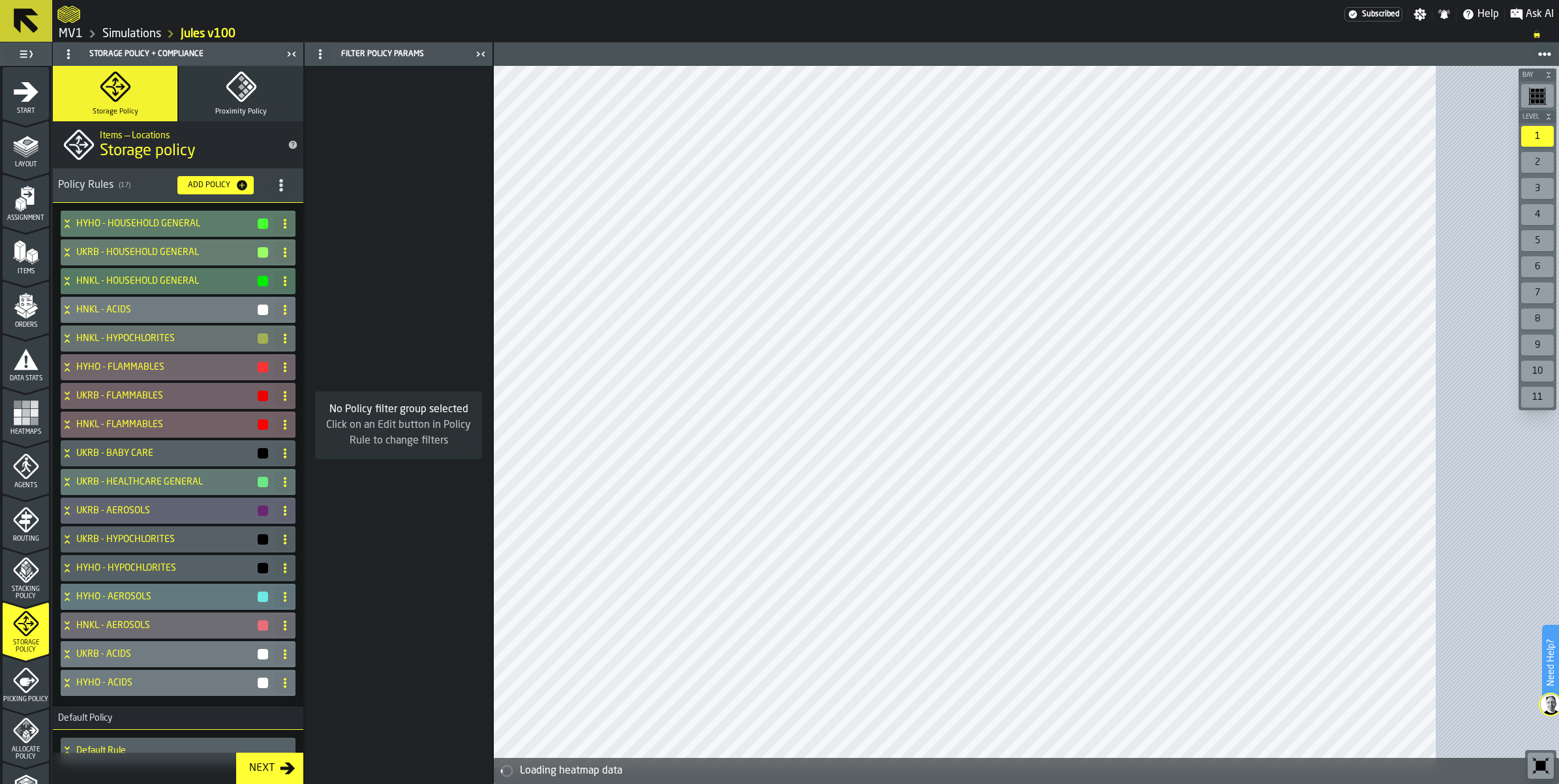
click at [40, 383] on span "Data Stats" at bounding box center [26, 379] width 47 height 8
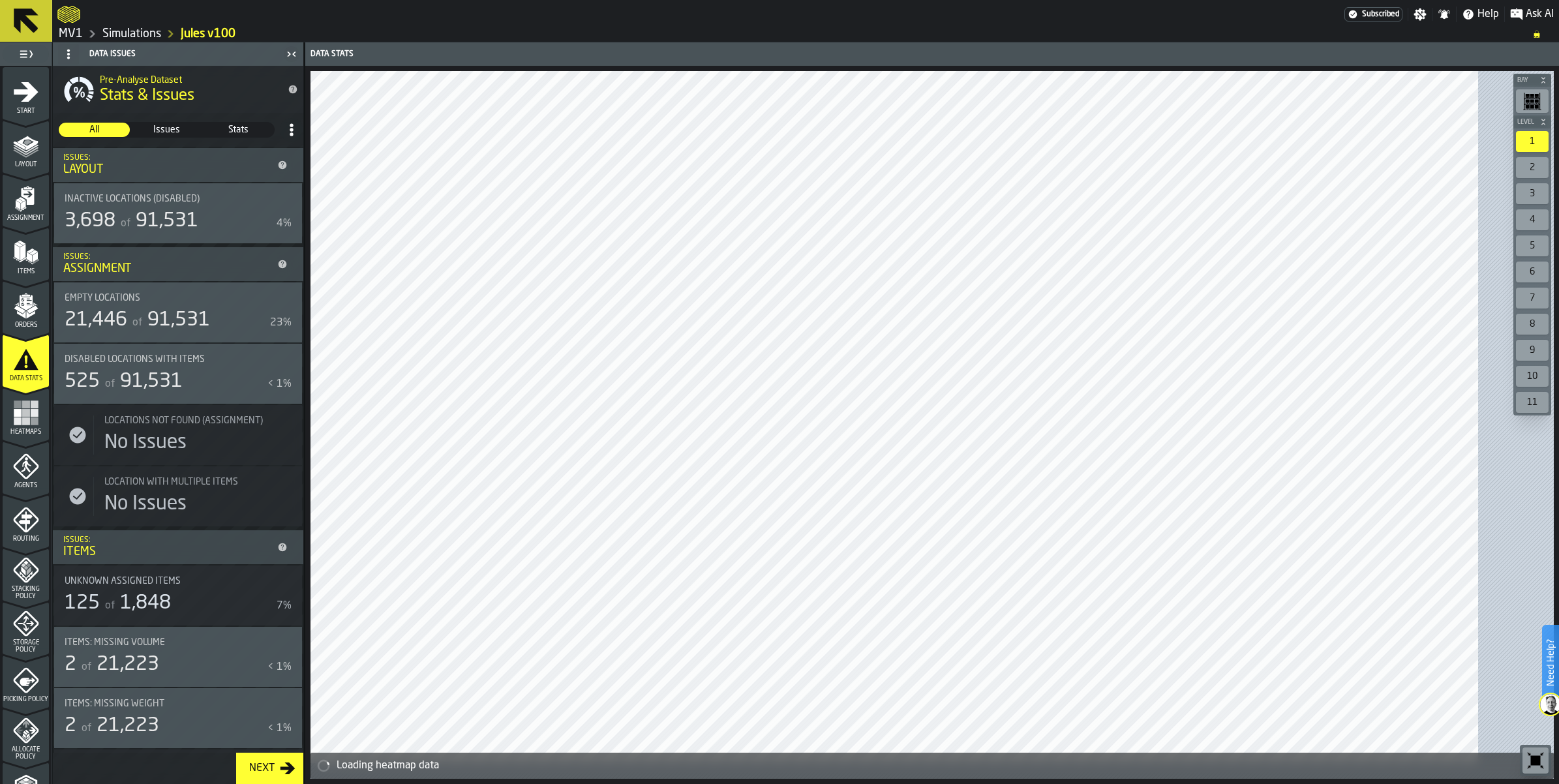
click at [398, 534] on main "1 Start 2 Layout 3 Assignment 4 Items 5 Orders 6 Data Stats 7 Heatmaps 8 Agents…" at bounding box center [780, 413] width 1559 height 741
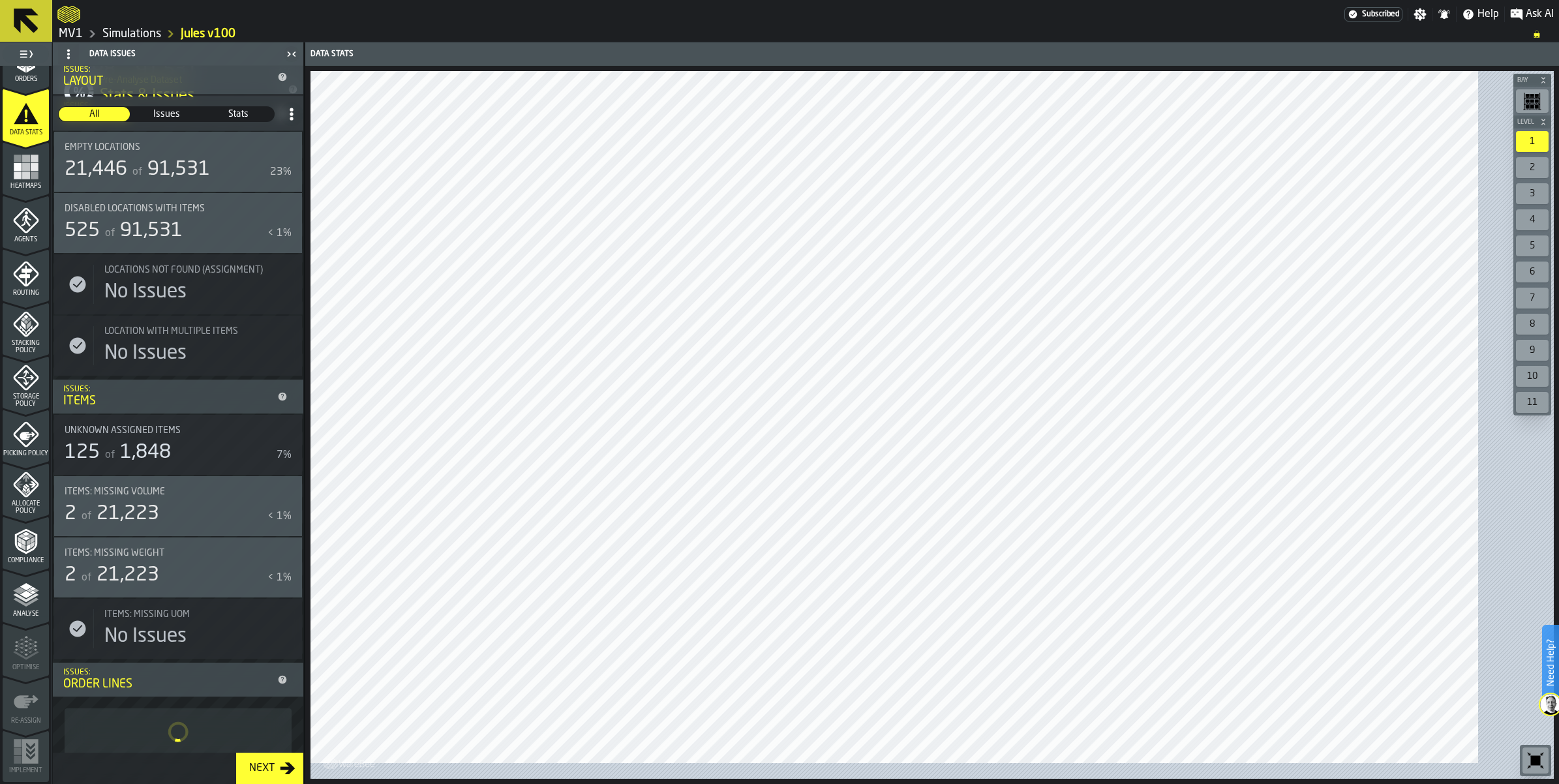
scroll to position [265, 0]
drag, startPoint x: 41, startPoint y: 480, endPoint x: 30, endPoint y: 520, distance: 41.5
click at [43, 354] on span "Stacking Policy" at bounding box center [26, 346] width 47 height 14
click at [39, 390] on icon "menu Storage Policy" at bounding box center [26, 377] width 26 height 26
click at [34, 390] on icon "menu Storage Policy" at bounding box center [26, 377] width 26 height 26
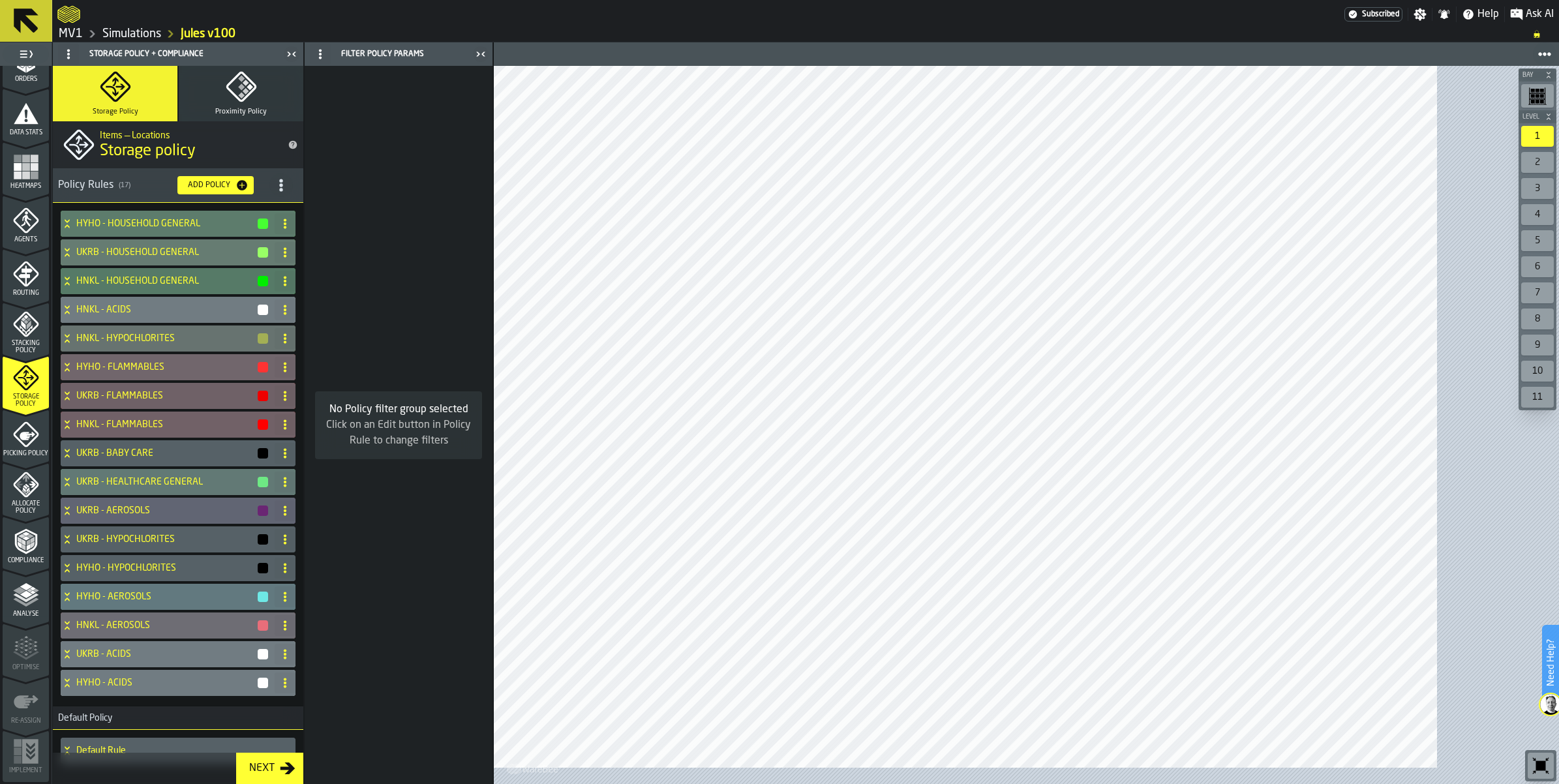
click at [292, 196] on span "title-section-[object Object]" at bounding box center [281, 185] width 24 height 24
click at [288, 192] on icon "title-section-[object Object]" at bounding box center [281, 185] width 13 height 13
drag, startPoint x: 374, startPoint y: 311, endPoint x: 390, endPoint y: 426, distance: 116.1
click at [390, 437] on aside "1 Start 2 Layout 3 Assignment 4 Items 5 Orders 6 Data Stats 7 Heatmaps 8 Agents…" at bounding box center [246, 413] width 493 height 741
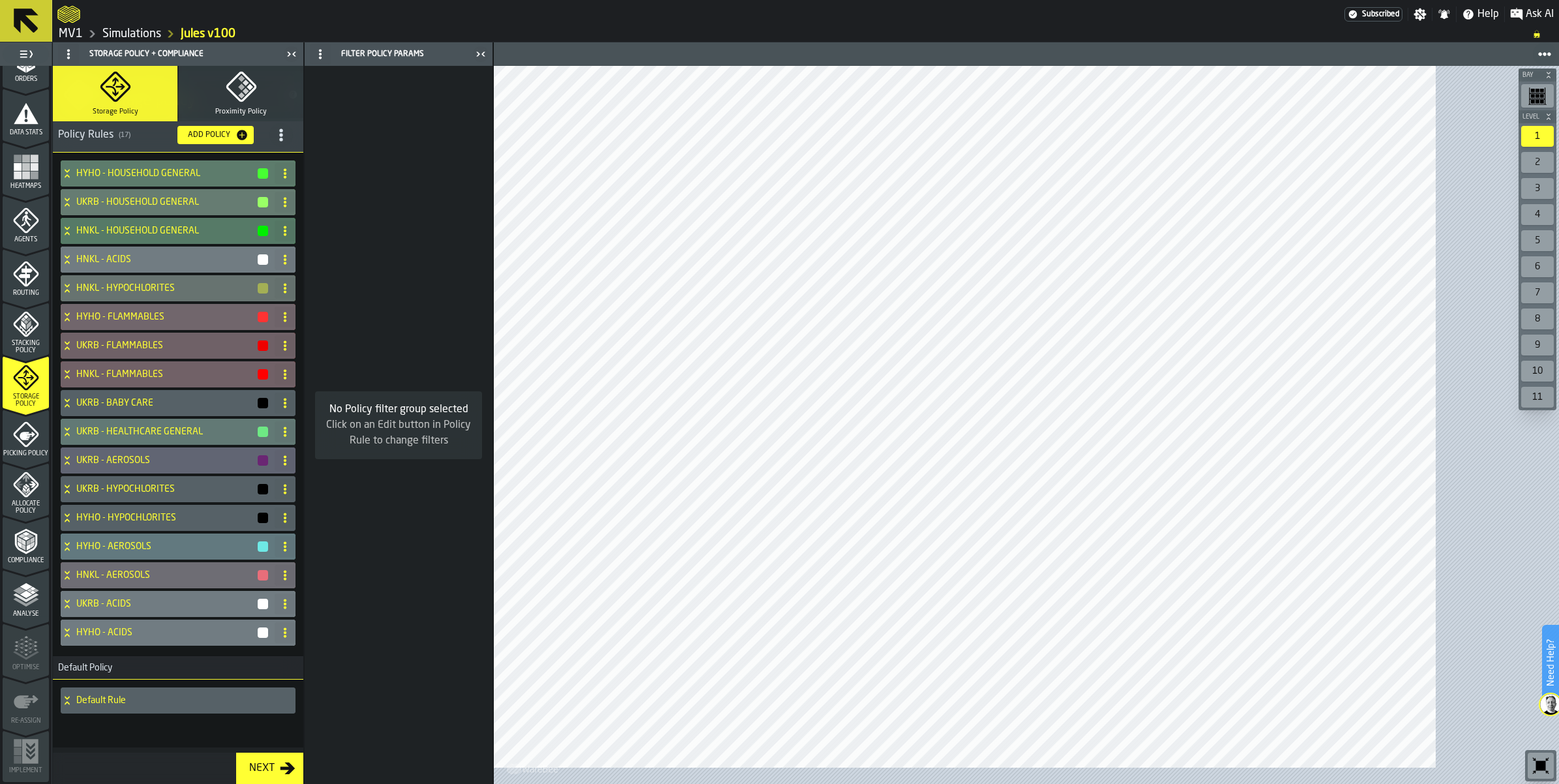
scroll to position [158, 0]
click at [74, 408] on icon at bounding box center [67, 402] width 13 height 10
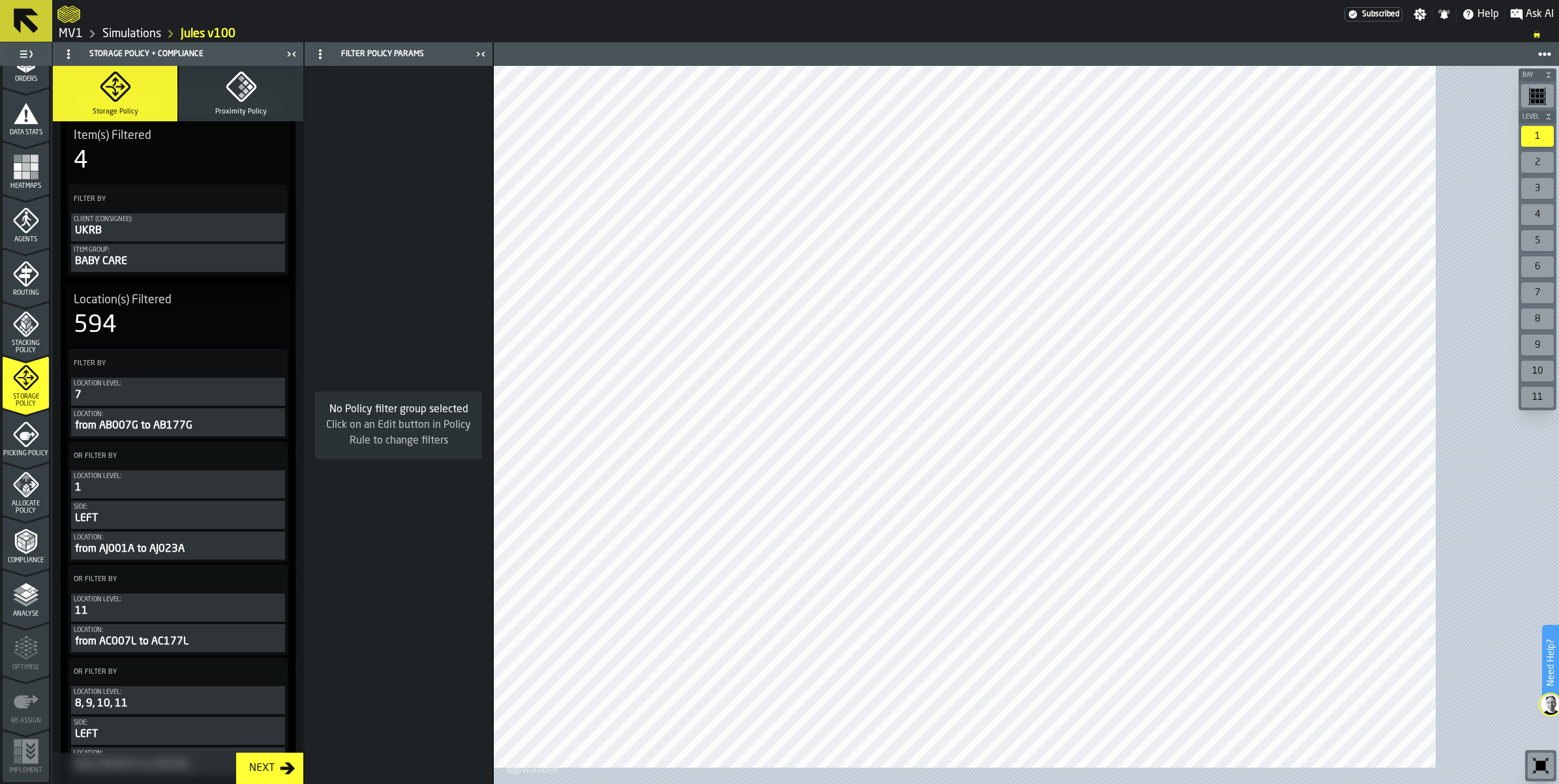
scroll to position [0, 0]
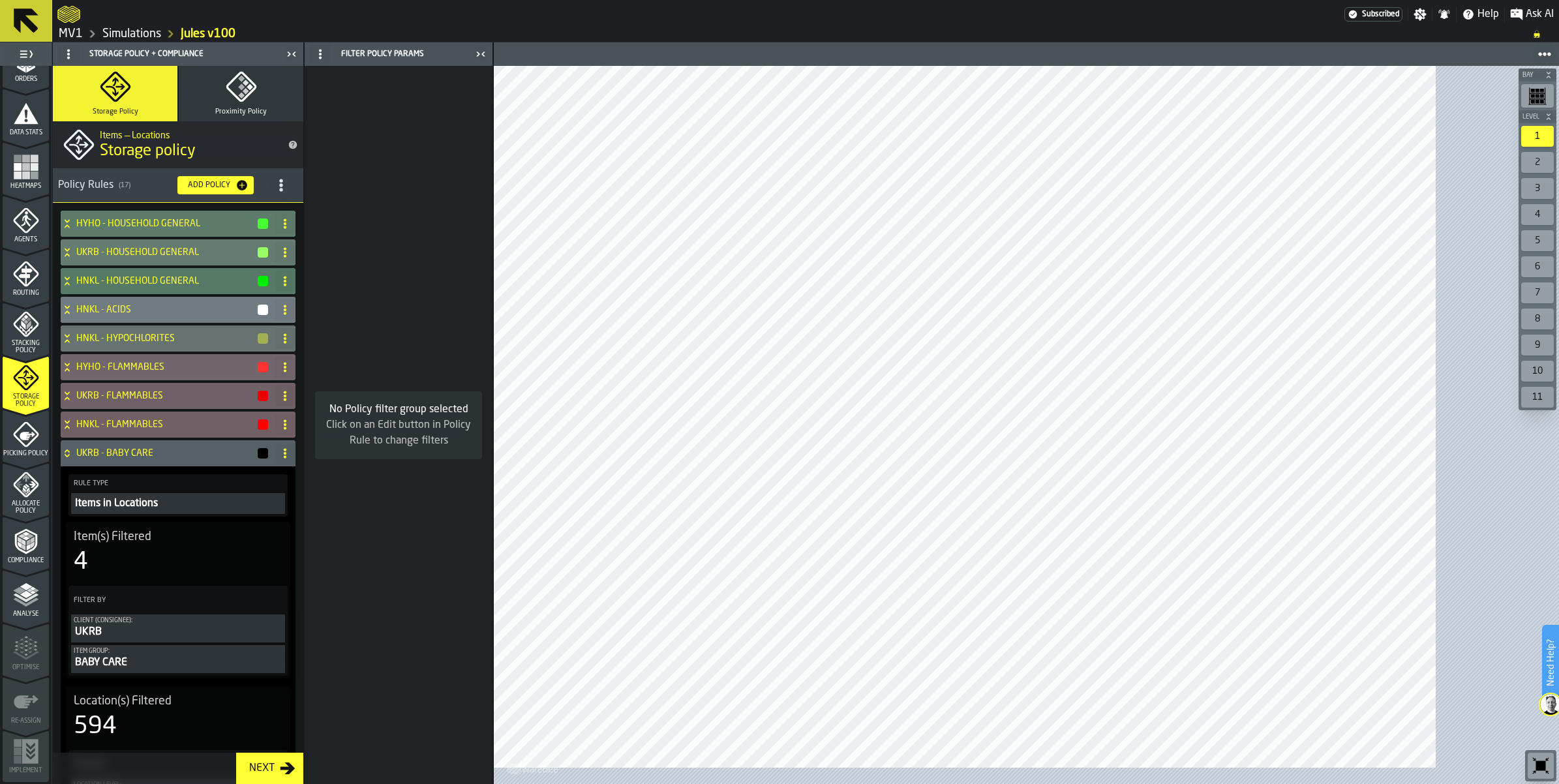
click at [282, 186] on circle "title-section-[object Object]" at bounding box center [280, 184] width 3 height 3
click at [266, 334] on div "Import" at bounding box center [299, 327] width 109 height 15
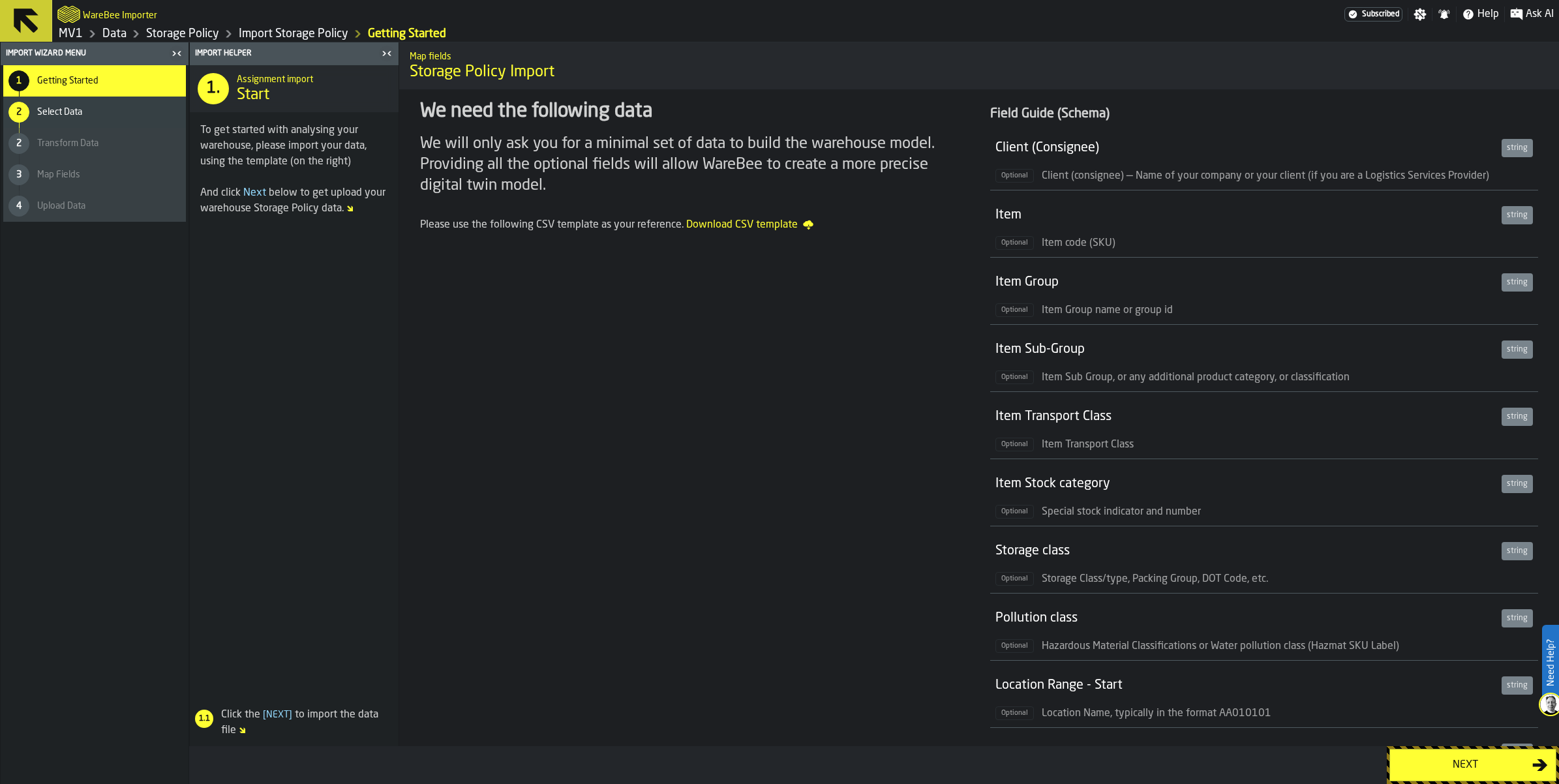
click at [814, 233] on span "Download CSV template" at bounding box center [750, 225] width 127 height 15
click at [1398, 757] on div "Next" at bounding box center [1465, 765] width 135 height 15
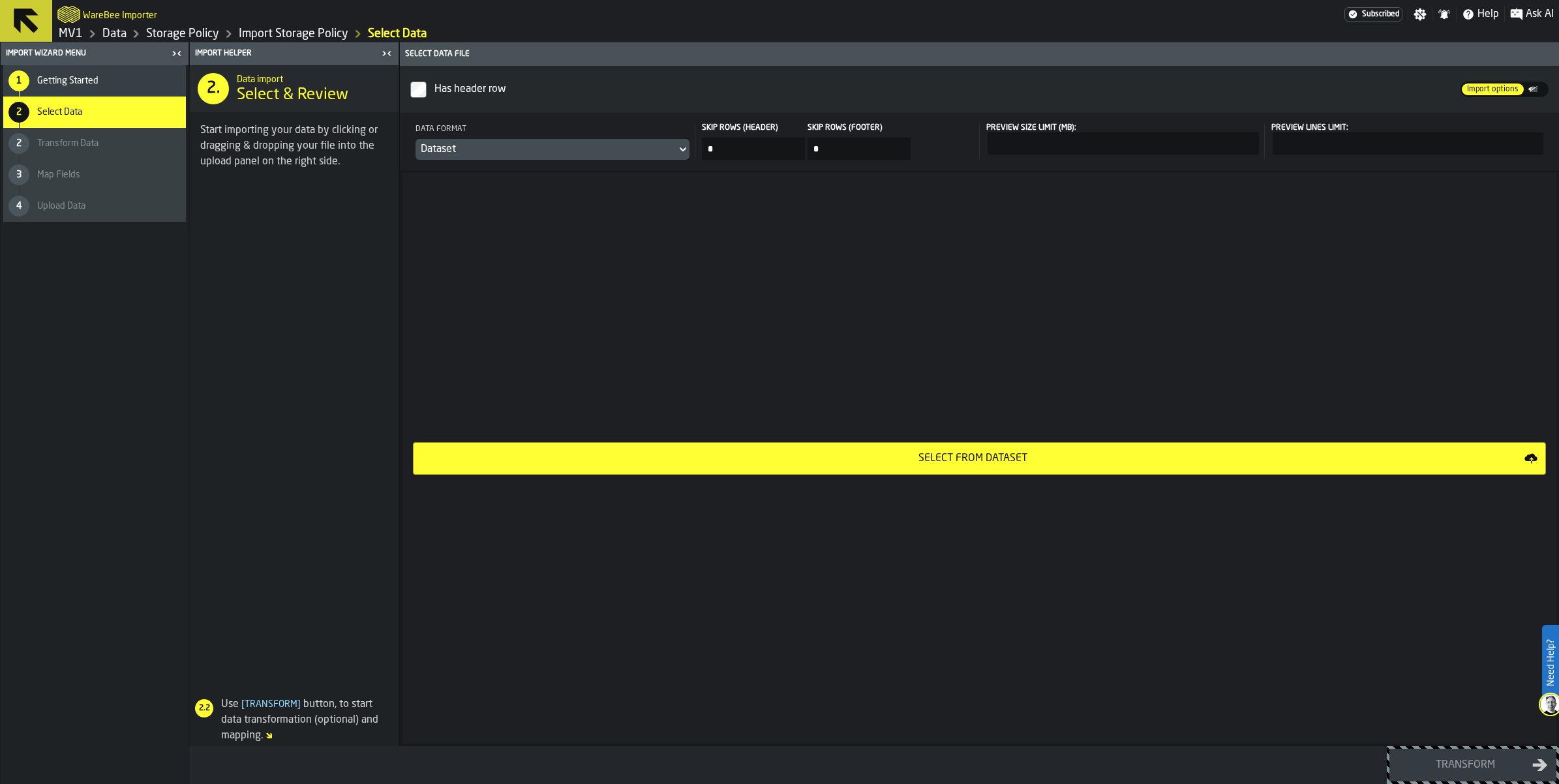
click at [1122, 466] on div "Select from Dataset" at bounding box center [973, 458] width 1103 height 15
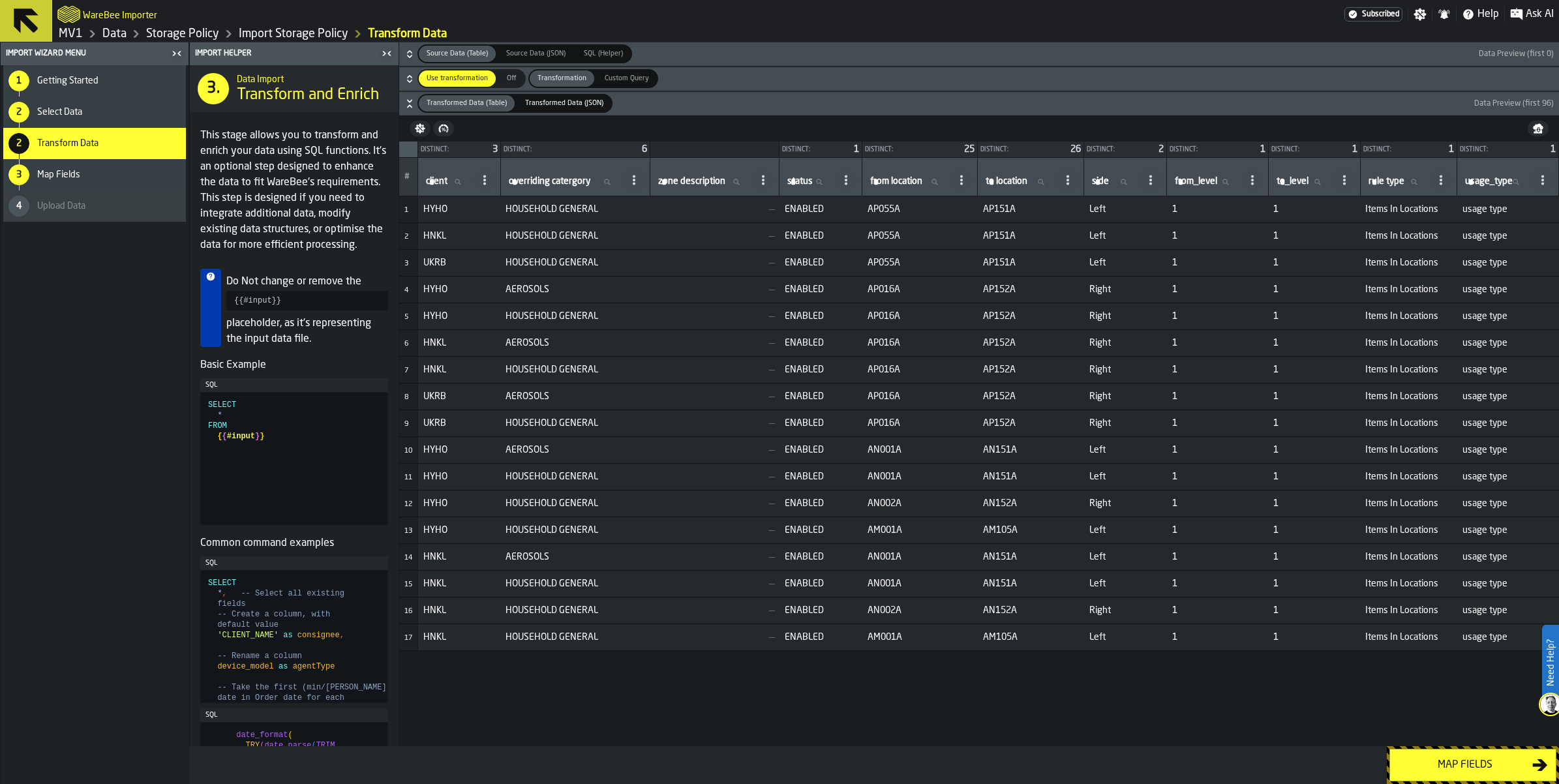
click at [1443, 767] on div "Map fields" at bounding box center [1465, 765] width 135 height 15
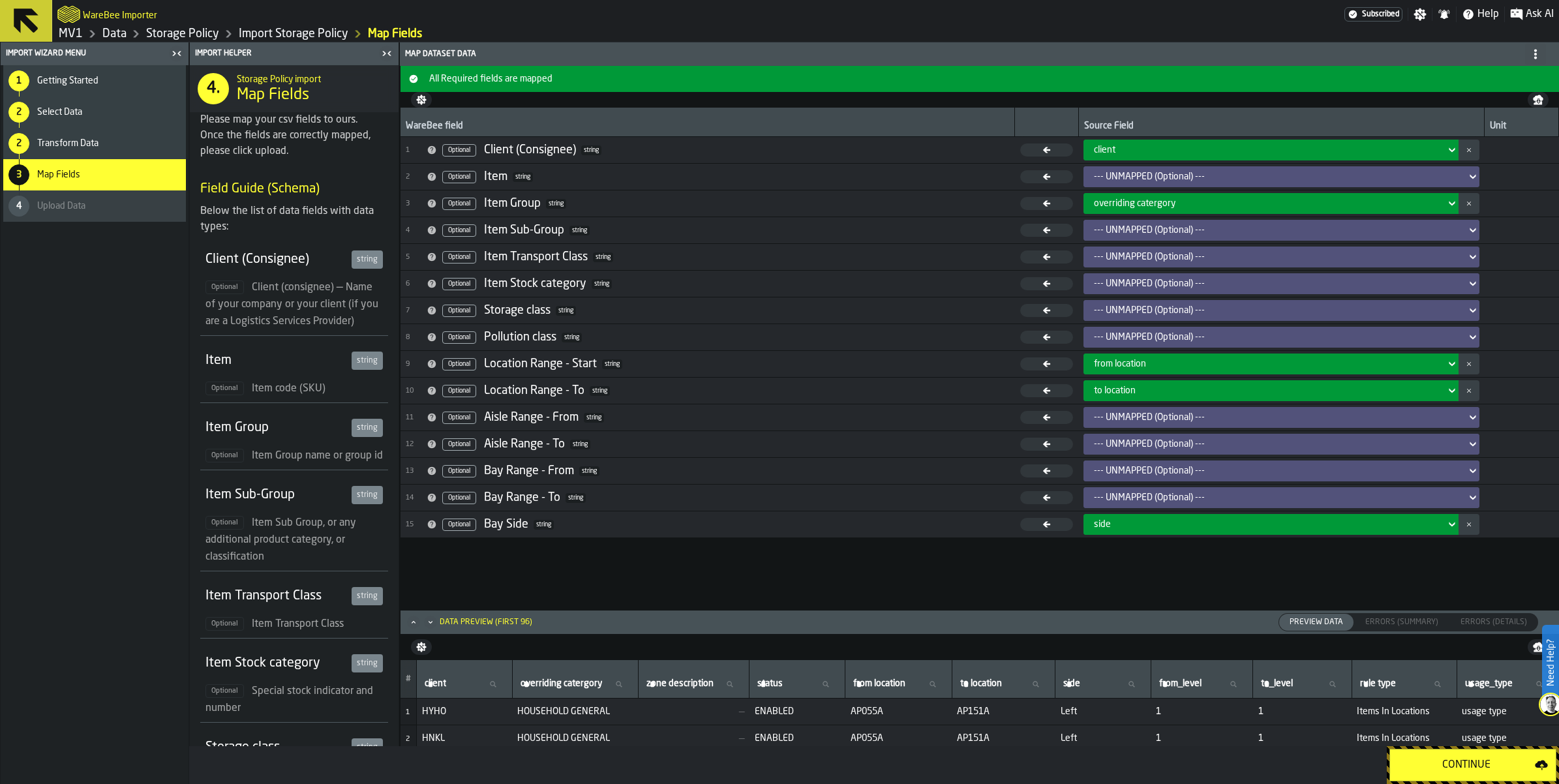
click at [1443, 767] on div "Continue" at bounding box center [1466, 765] width 137 height 15
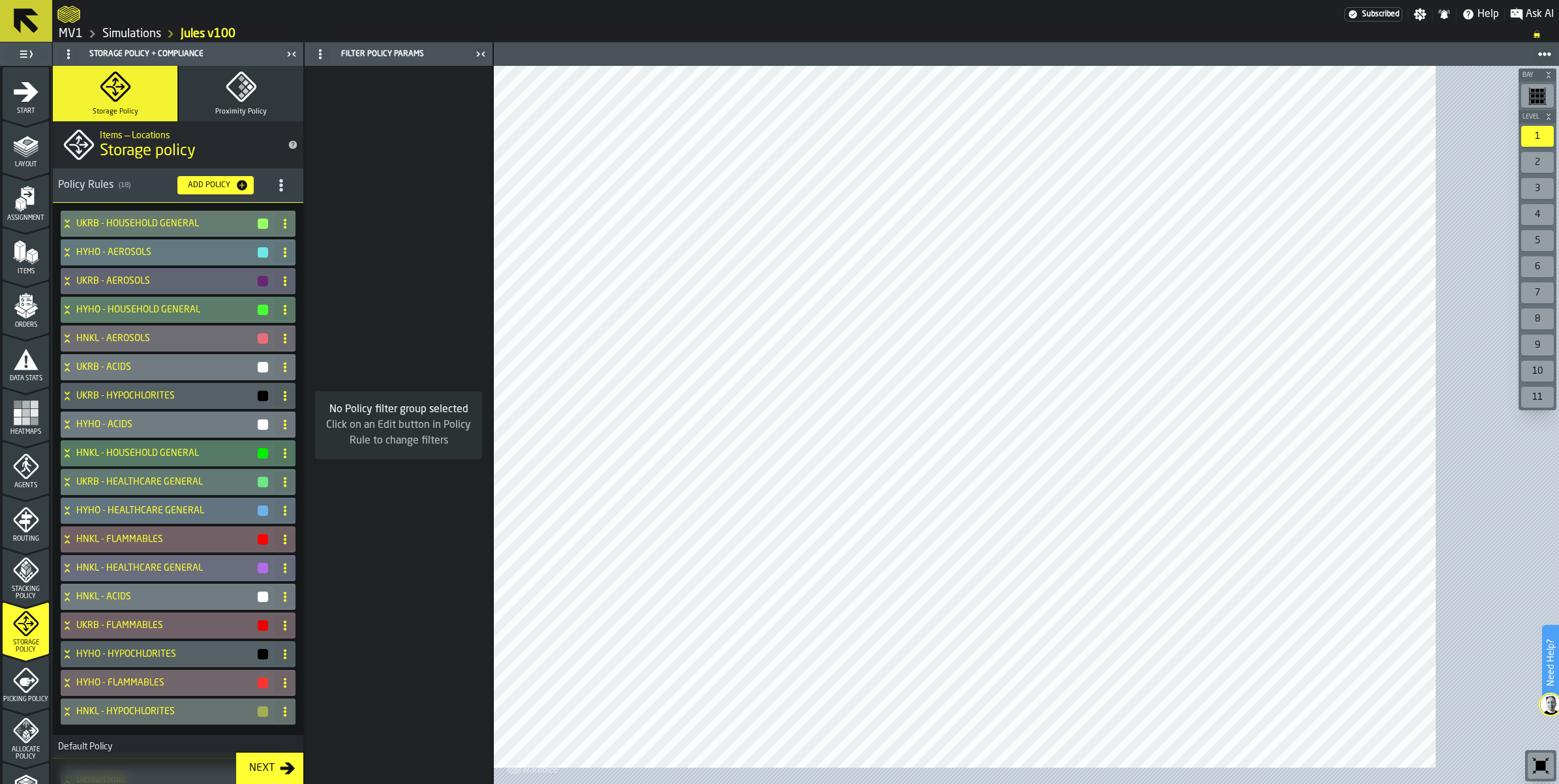
click at [303, 390] on div "UKRB - HOUSEHOLD GENERAL HYHO - AEROSOLS UKRB - AEROSOLS HYHO - HOUSEHOLD GENER…" at bounding box center [178, 469] width 251 height 532
drag, startPoint x: 381, startPoint y: 429, endPoint x: 384, endPoint y: 503, distance: 74.1
click at [384, 503] on aside "1 Start 2 Layout 3 Assignment 4 Items 5 Orders 6 Data Stats 7 Heatmaps 8 Agents…" at bounding box center [246, 413] width 493 height 741
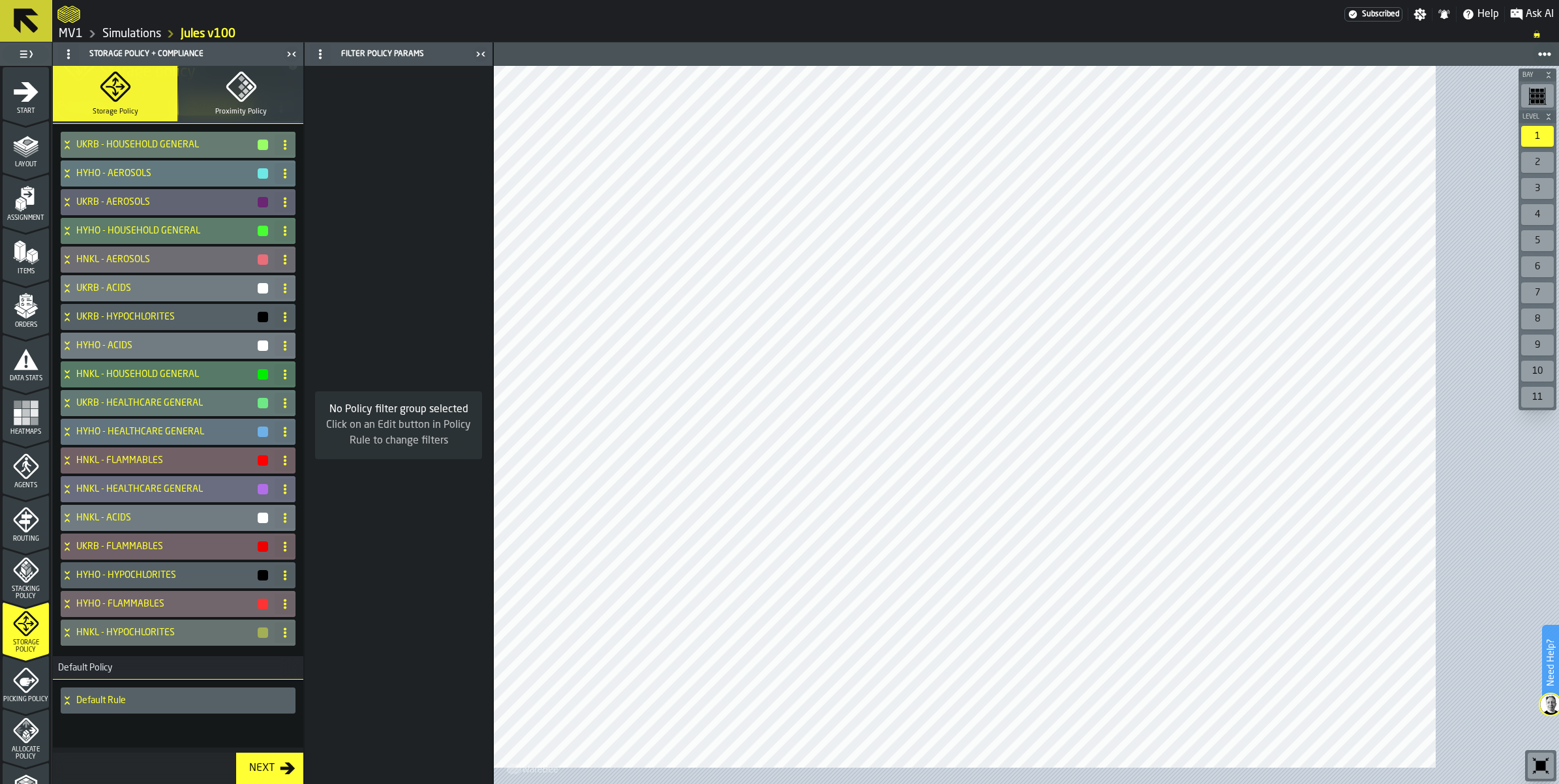
scroll to position [203, 0]
click at [74, 400] on icon at bounding box center [67, 402] width 13 height 10
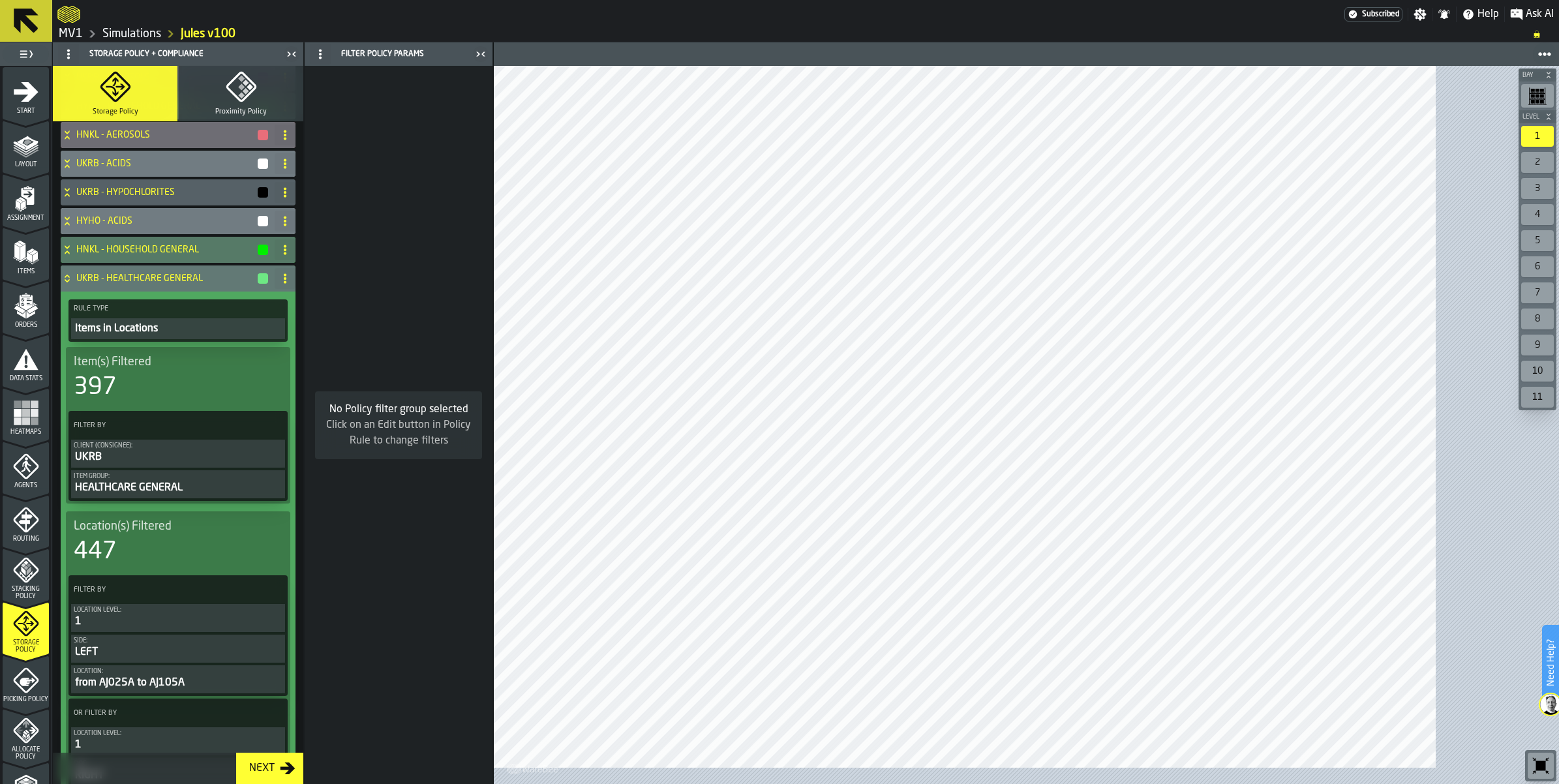
drag, startPoint x: 375, startPoint y: 262, endPoint x: 383, endPoint y: 370, distance: 108.3
click at [383, 370] on aside "1 Start 2 Layout 3 Assignment 4 Items 5 Orders 6 Data Stats 7 Heatmaps 8 Agents…" at bounding box center [246, 413] width 493 height 741
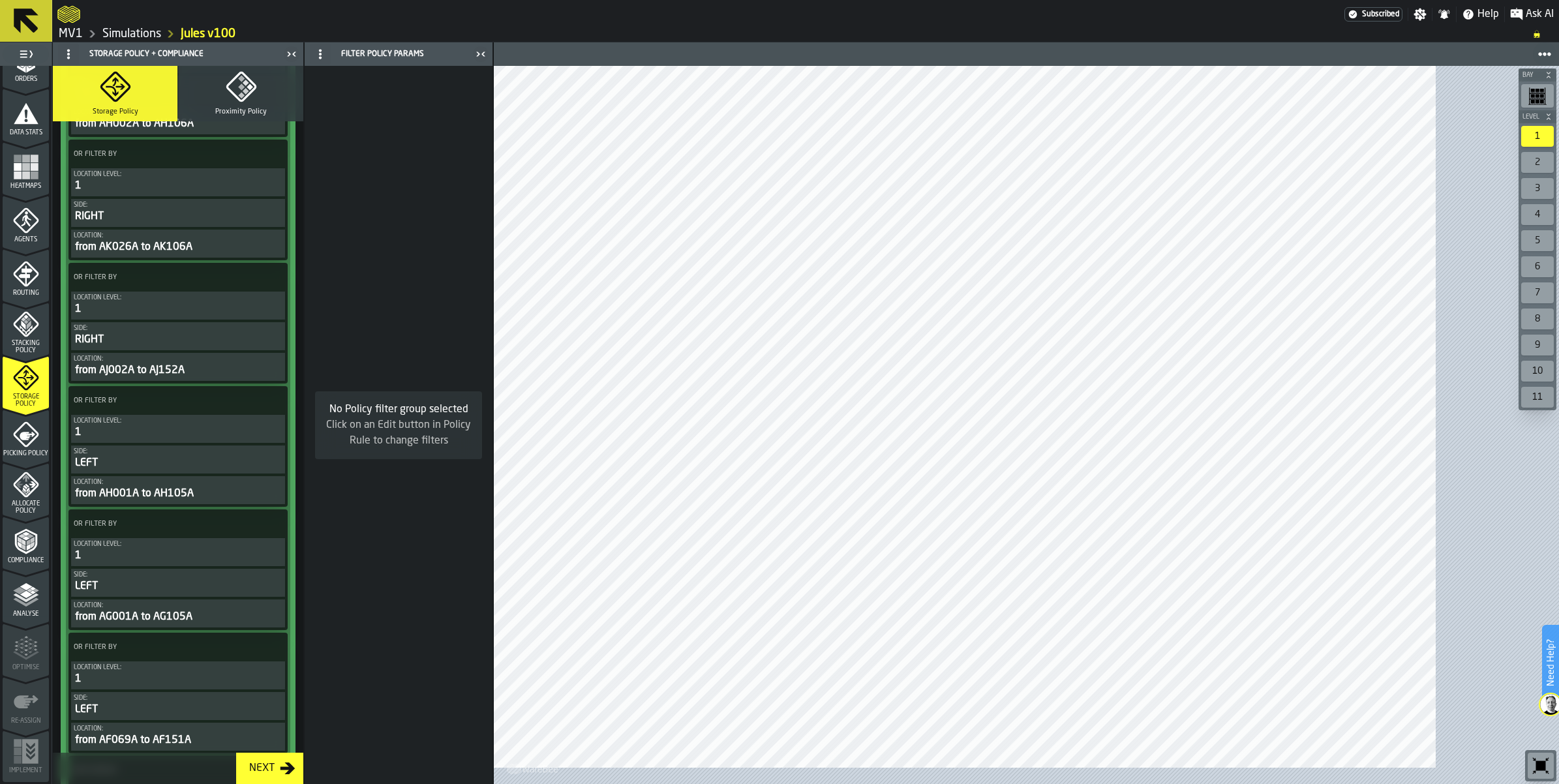
scroll to position [294, 0]
click at [303, 425] on div "UKRB - HOUSEHOLD GENERAL HYHO - AEROSOLS UKRB - AEROSOLS HYHO - HOUSEHOLD GENER…" at bounding box center [178, 163] width 251 height 1938
drag, startPoint x: 379, startPoint y: 436, endPoint x: 383, endPoint y: 496, distance: 60.1
click at [383, 496] on aside "1 Start 2 Layout 3 Assignment 4 Items 5 Orders 6 Data Stats 7 Heatmaps 8 Agents…" at bounding box center [246, 413] width 493 height 741
click at [383, 471] on div "No Policy filter group selected Click on an Edit button in Policy Rule to chang…" at bounding box center [399, 424] width 188 height 718
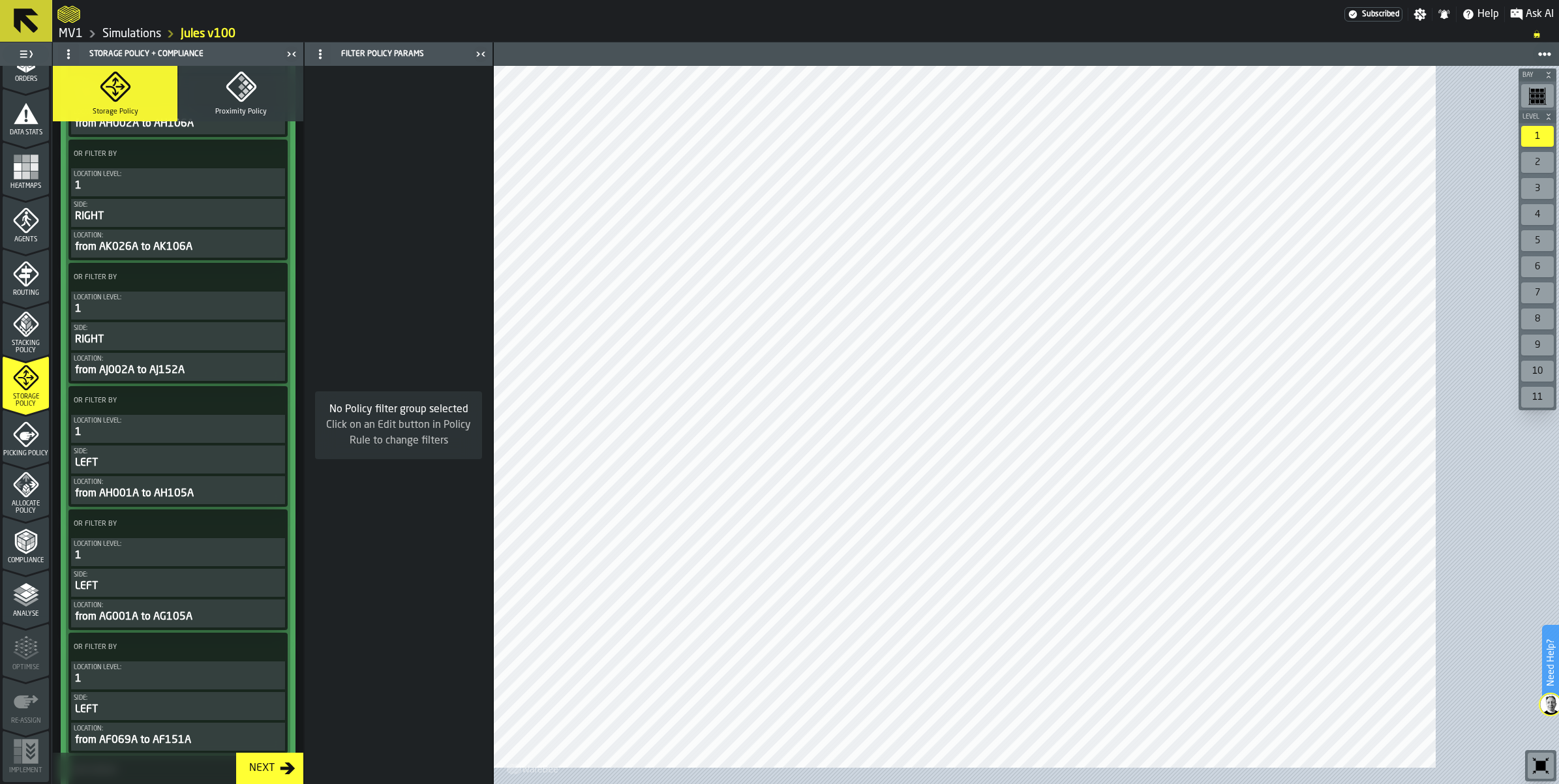
drag, startPoint x: 374, startPoint y: 482, endPoint x: 383, endPoint y: 491, distance: 12.7
click at [303, 530] on div "Storage Policy Proximity Policy Items — Locations Storage policy Policy Rules (…" at bounding box center [178, 424] width 251 height 718
drag, startPoint x: 379, startPoint y: 477, endPoint x: 373, endPoint y: 491, distance: 15.2
click at [304, 499] on div "Storage Policy + Compliance Storage Policy Proximity Policy Items — Locations S…" at bounding box center [178, 413] width 252 height 741
drag, startPoint x: 375, startPoint y: 480, endPoint x: 377, endPoint y: 470, distance: 10.2
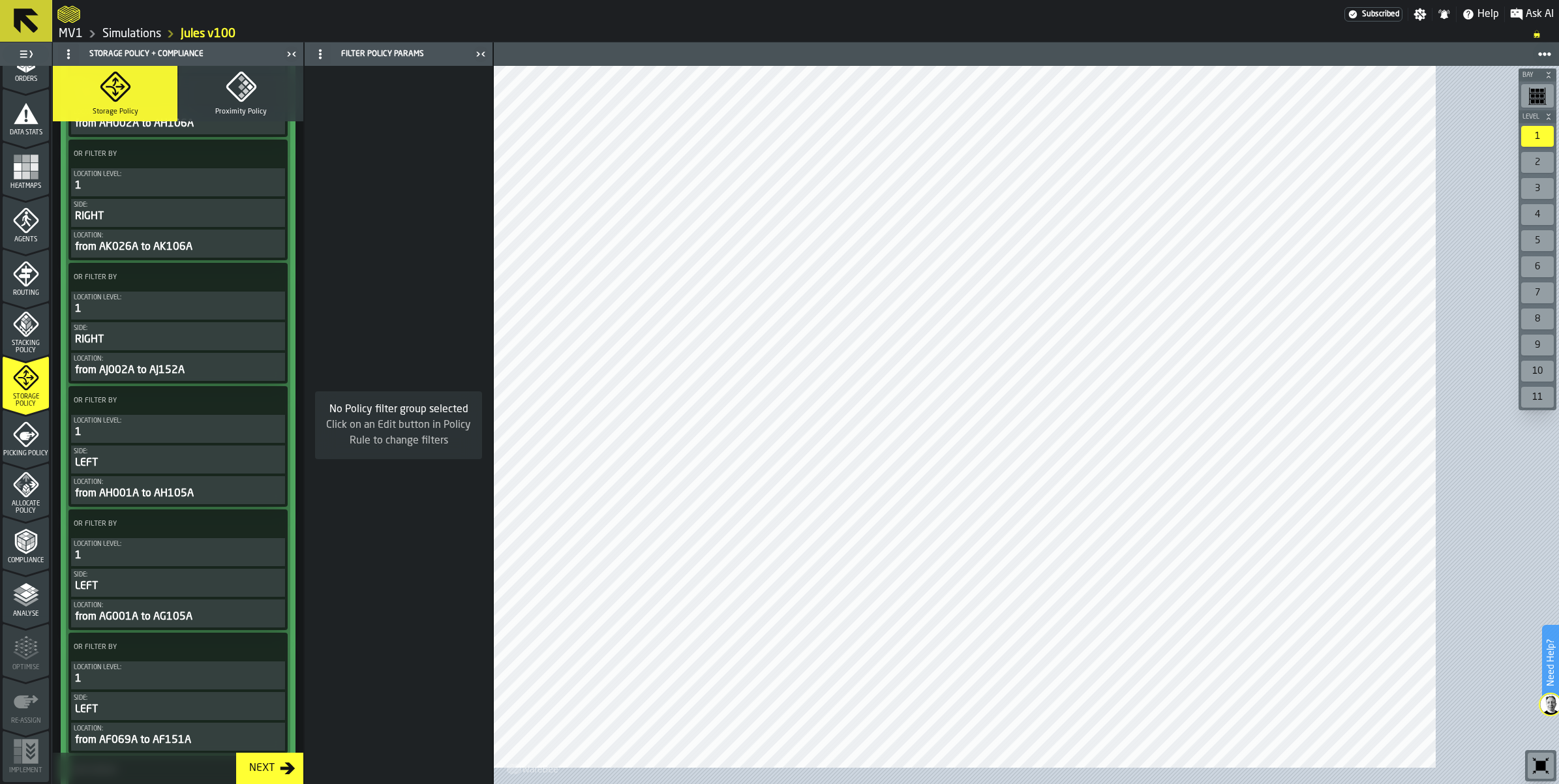
click at [380, 523] on aside "1 Start 2 Layout 3 Assignment 4 Items 5 Orders 6 Data Stats 7 Heatmaps 8 Agents…" at bounding box center [246, 413] width 493 height 741
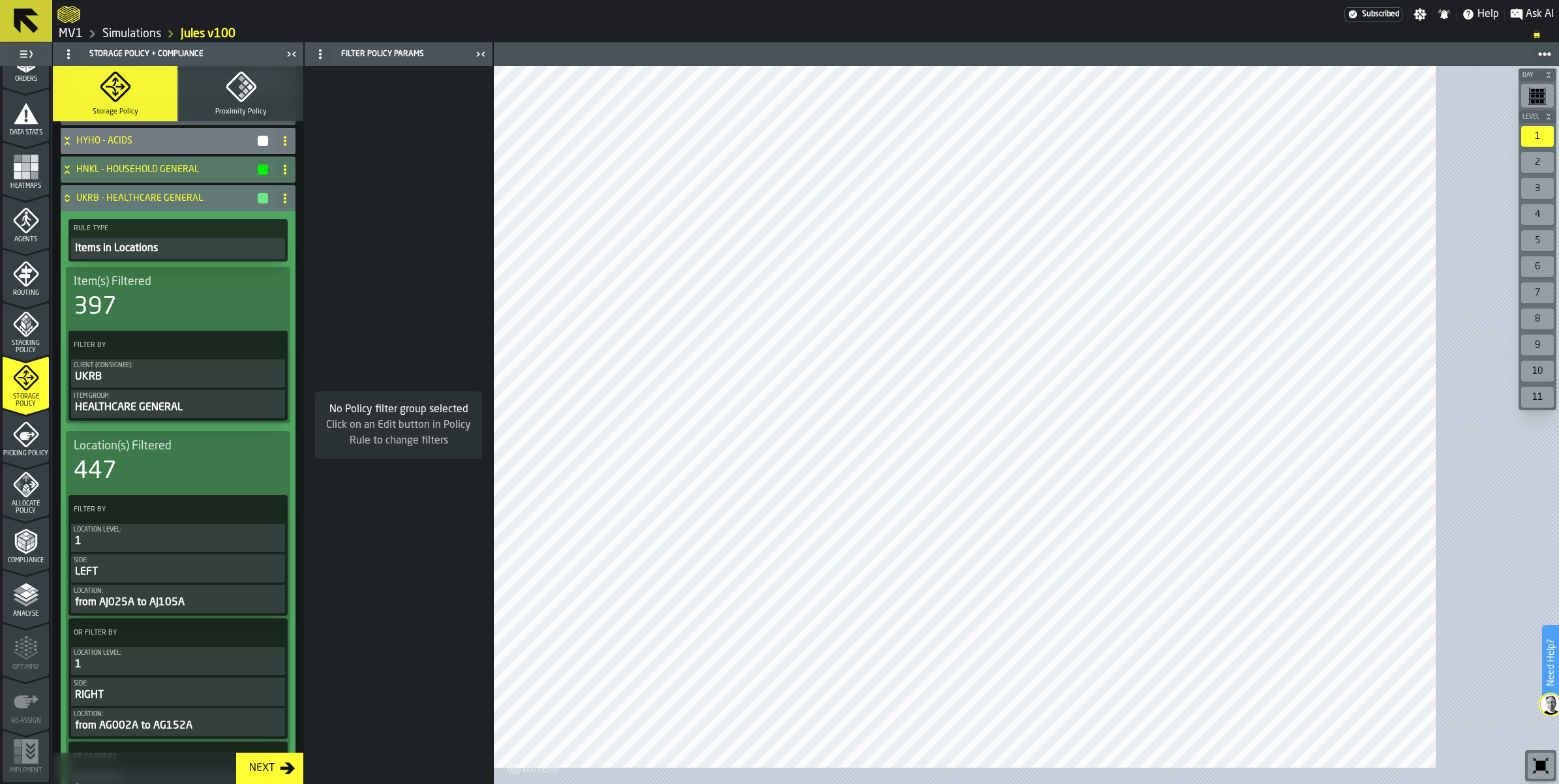
scroll to position [268, 0]
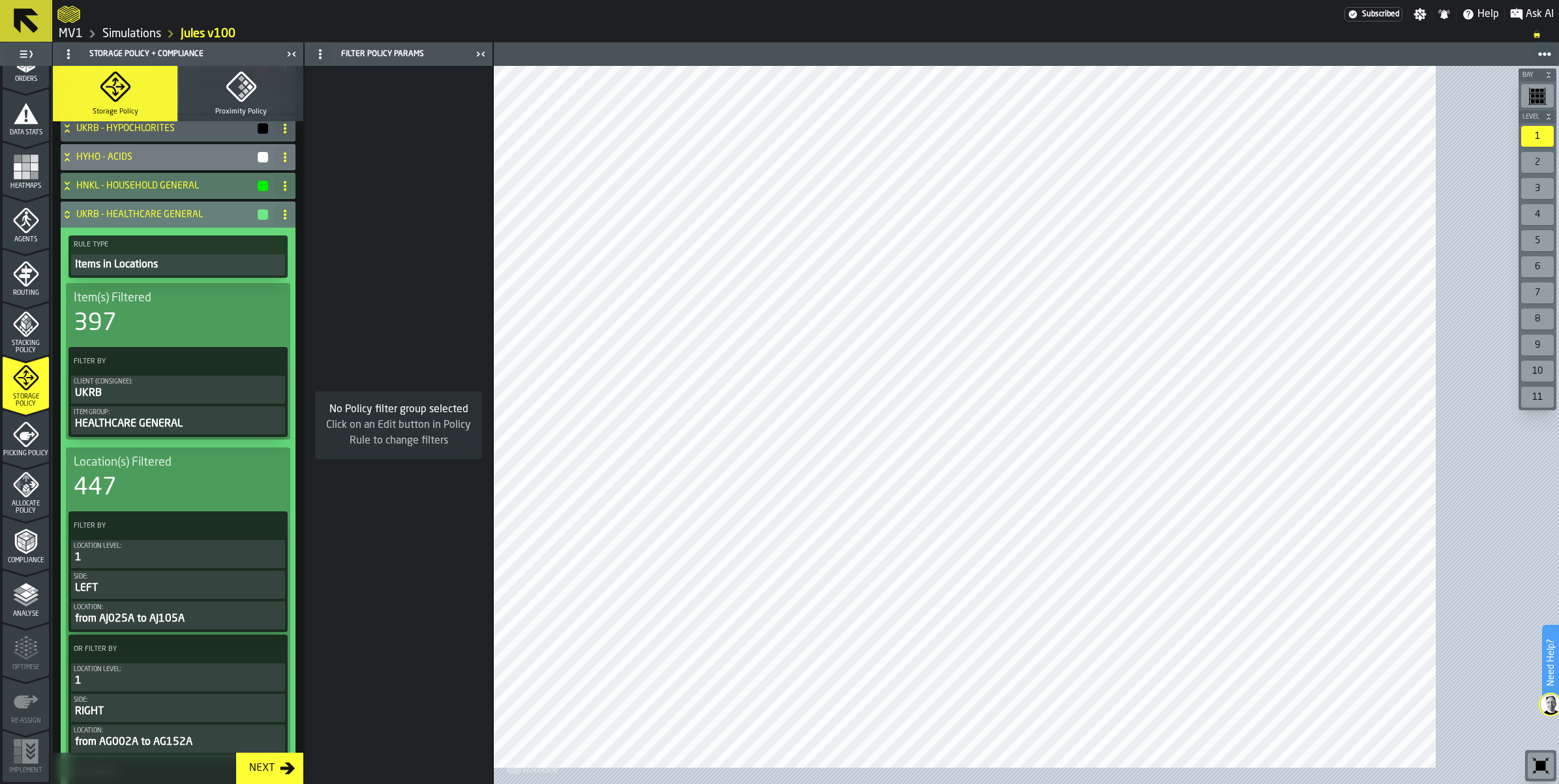
click at [74, 220] on icon at bounding box center [67, 215] width 13 height 10
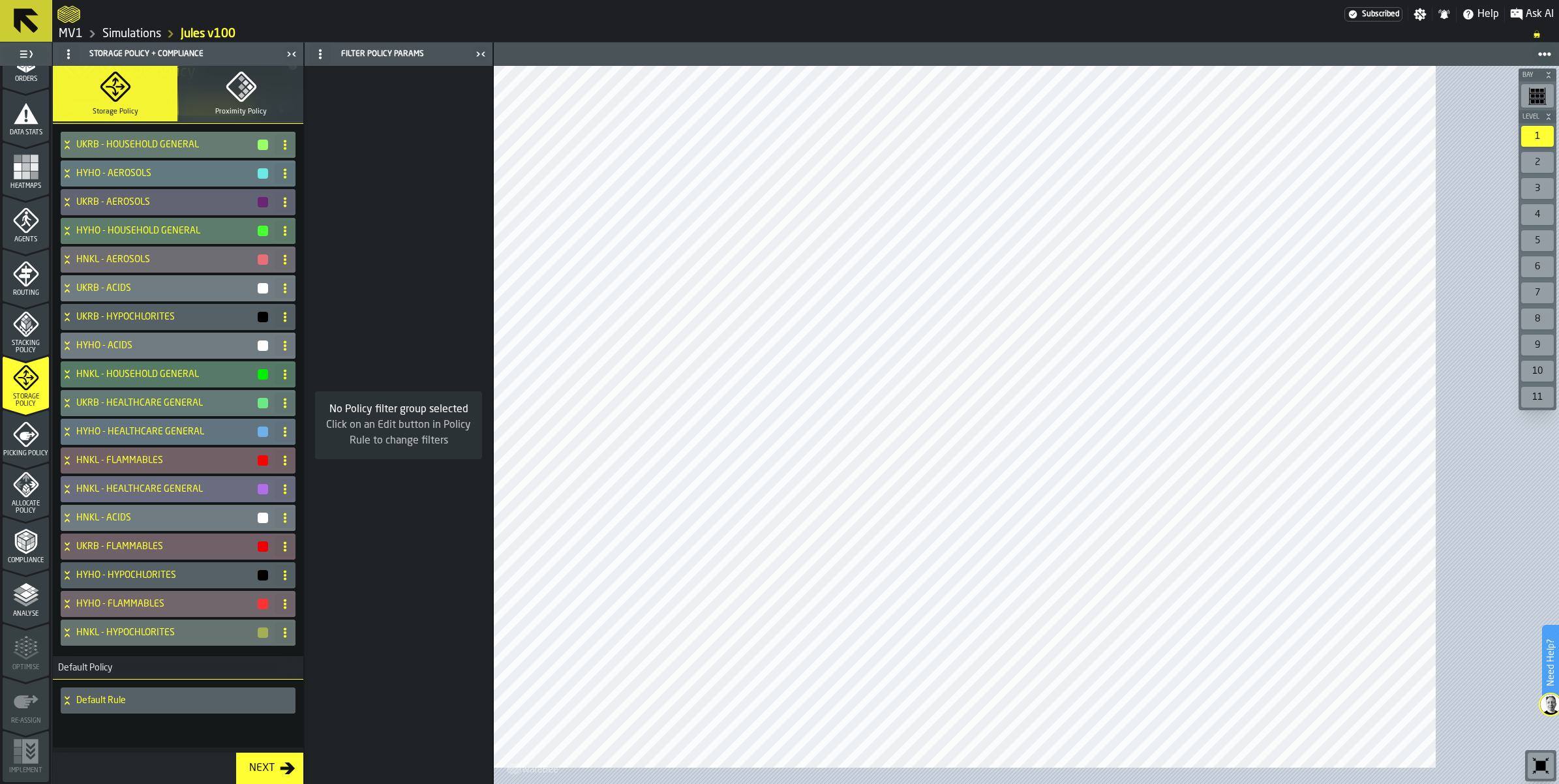
click at [295, 763] on icon "button-Next" at bounding box center [288, 768] width 15 height 11
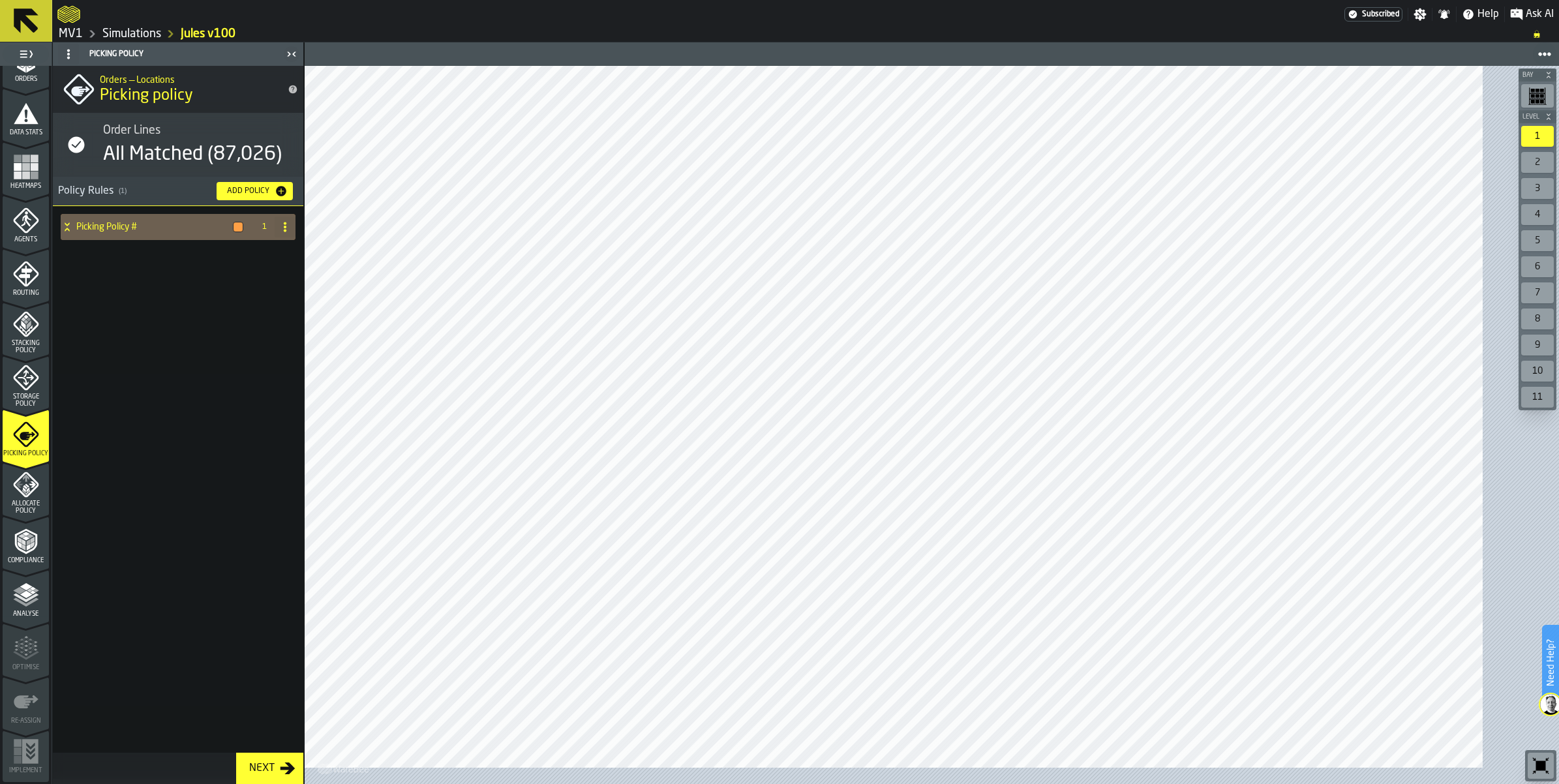
click at [280, 766] on div "Next" at bounding box center [262, 768] width 36 height 15
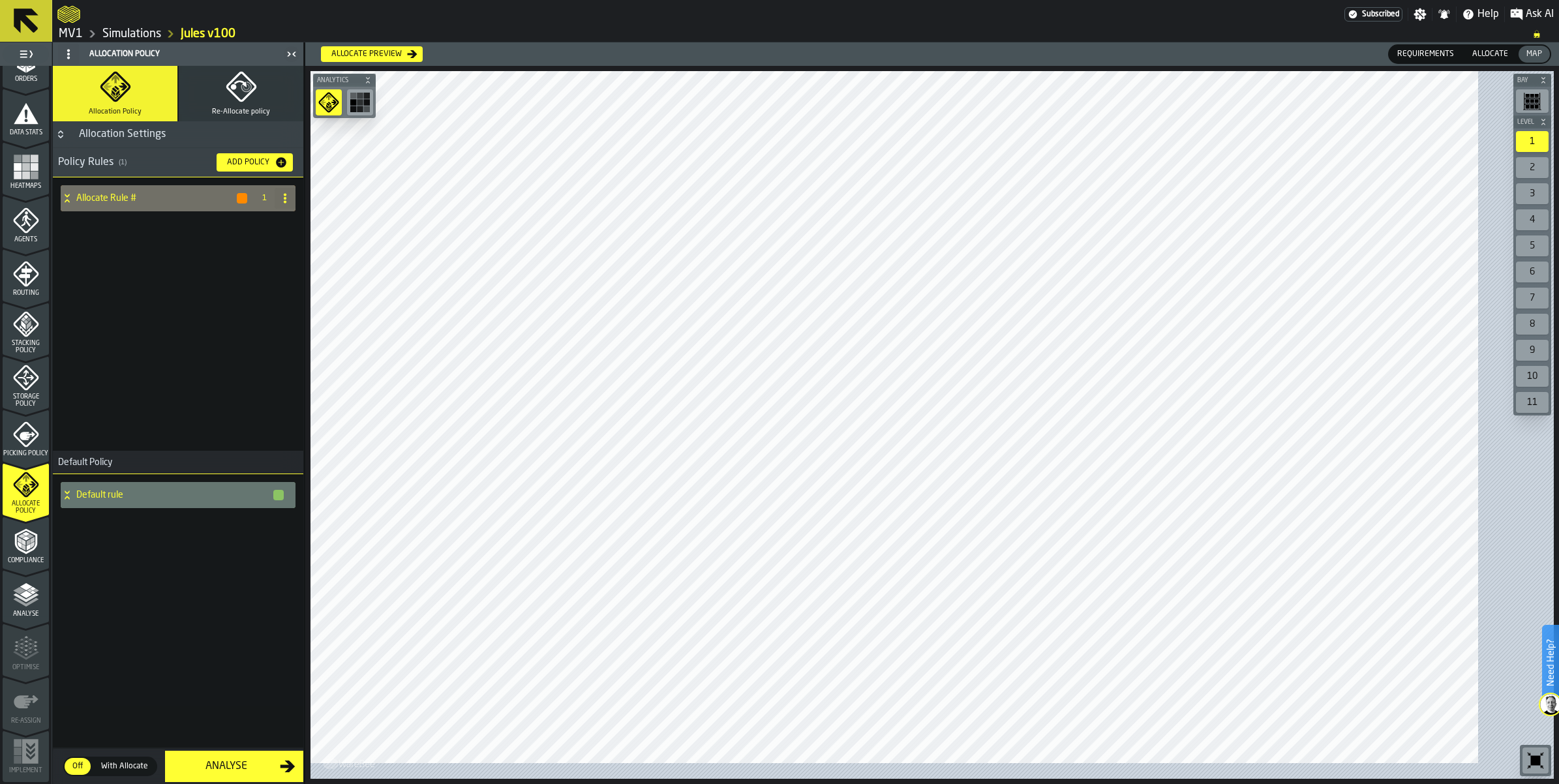
click at [30, 179] on rect "menu Heatmaps" at bounding box center [26, 176] width 8 height 8
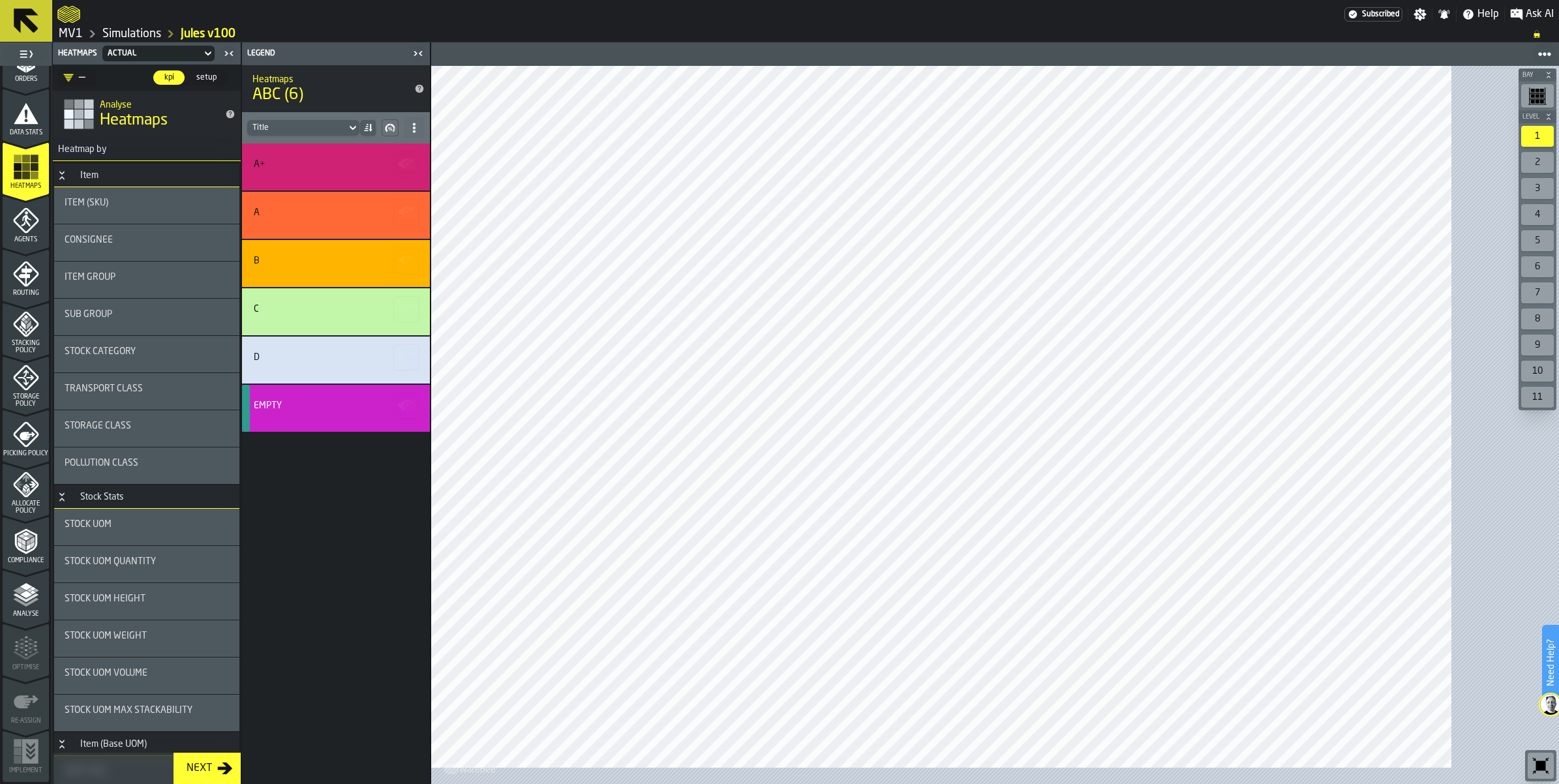
click at [106, 320] on span "Sub Group" at bounding box center [88, 314] width 47 height 10
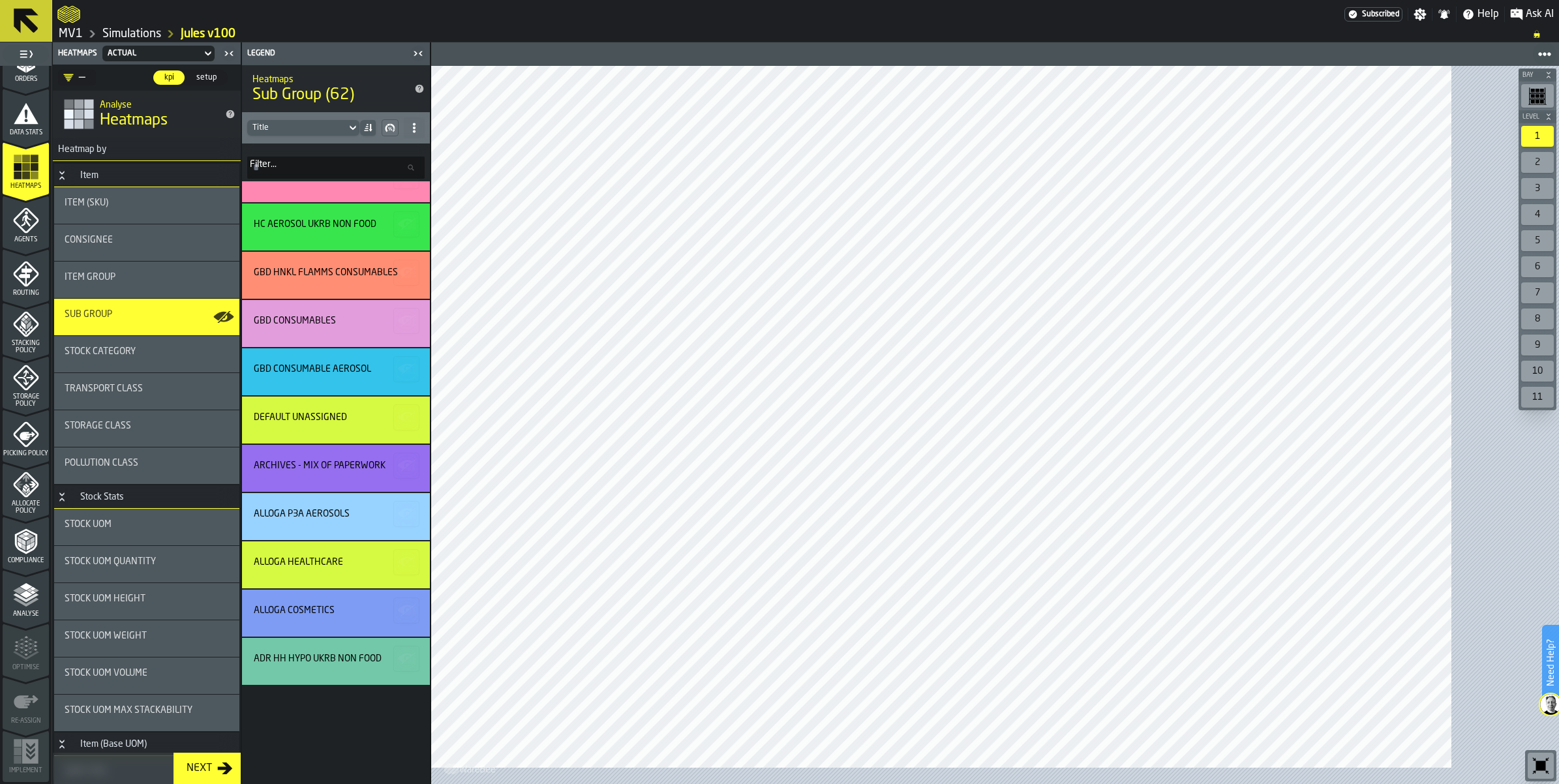
scroll to position [2831, 0]
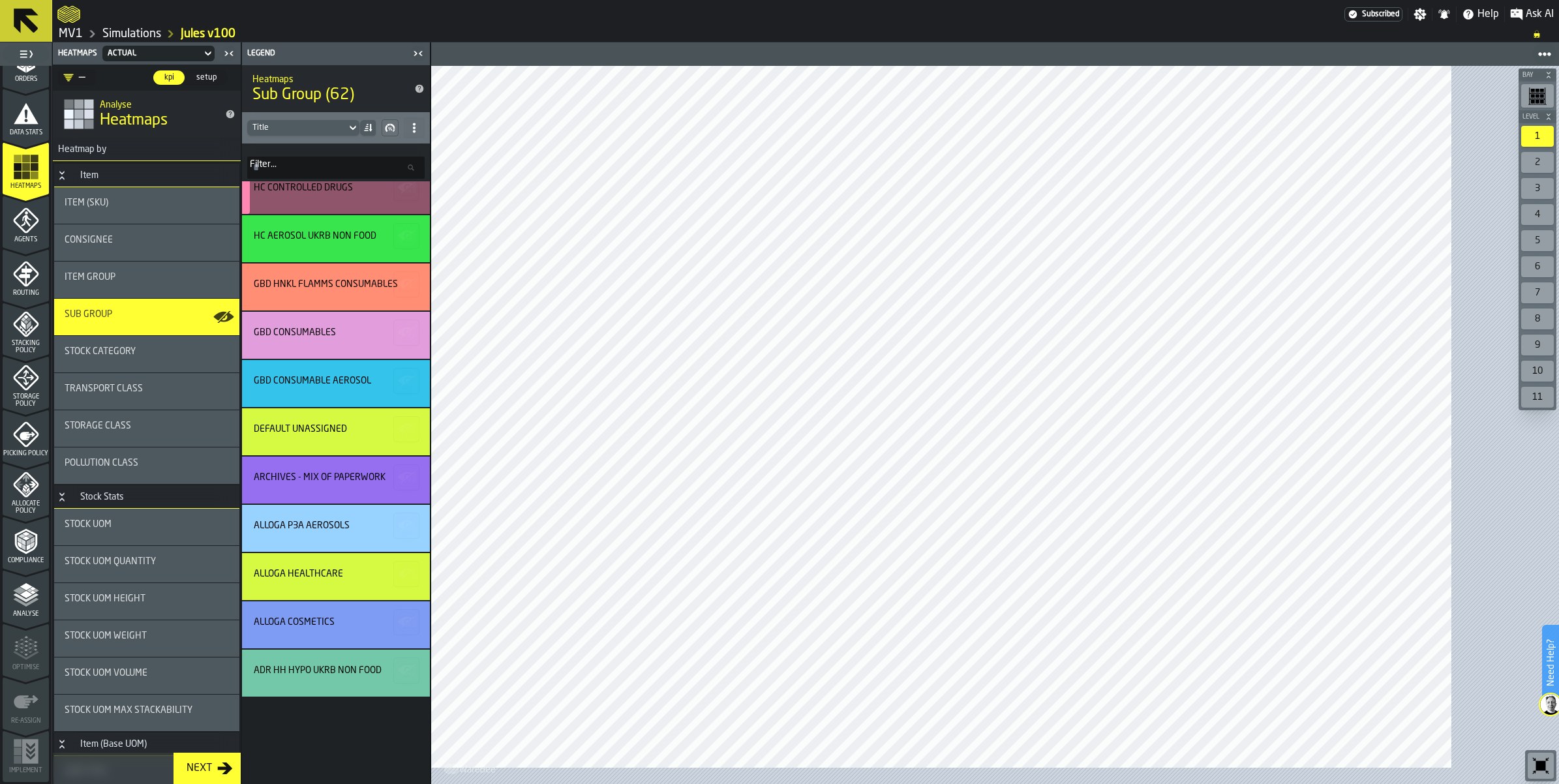
click at [406, 198] on div "HC CONTROLLED DRUGS" at bounding box center [333, 190] width 160 height 15
click at [414, 193] on div "HC CONTROLLED DRUGS" at bounding box center [333, 187] width 160 height 10
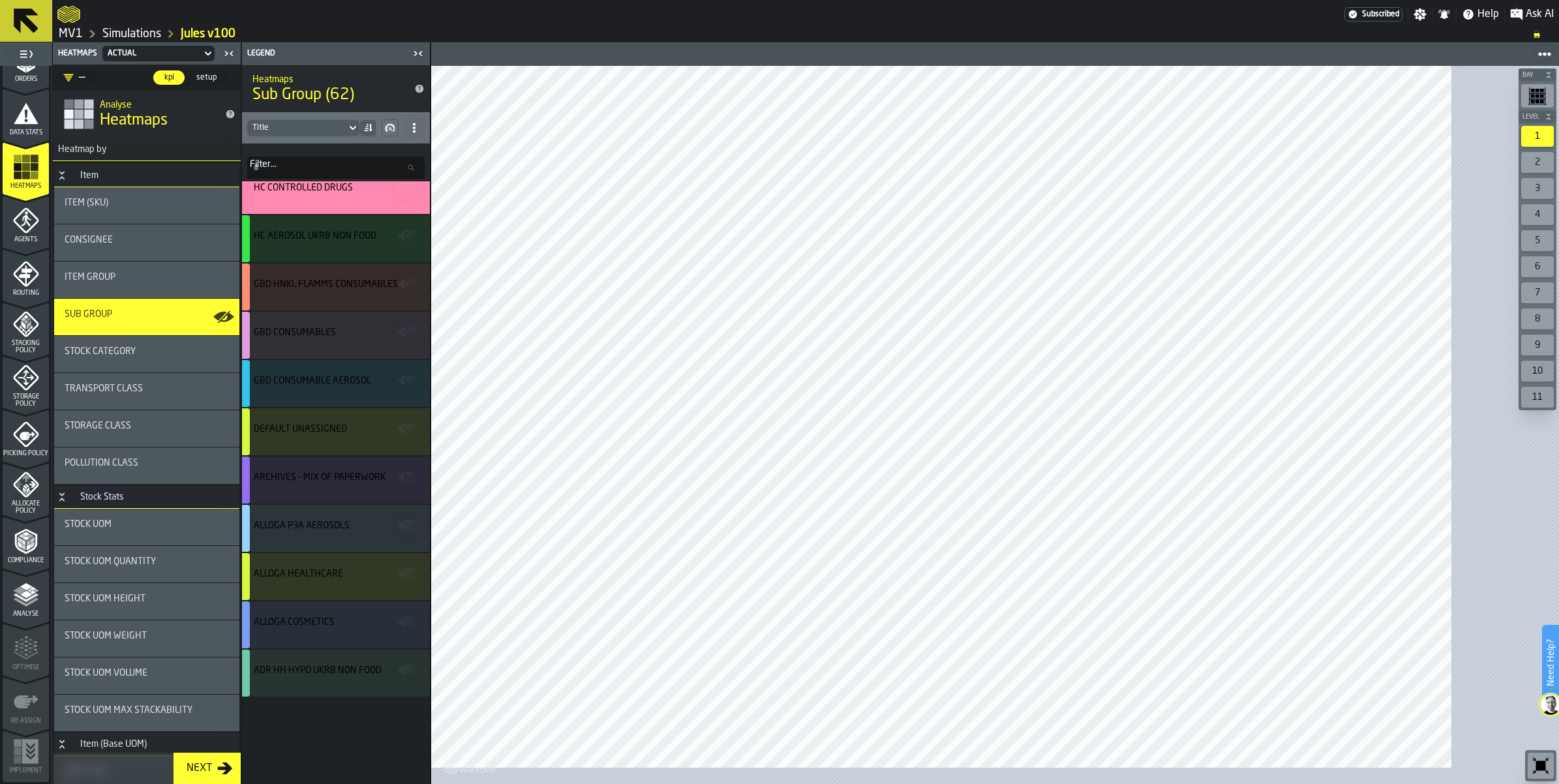
click at [1534, 199] on div "3" at bounding box center [1537, 189] width 32 height 21
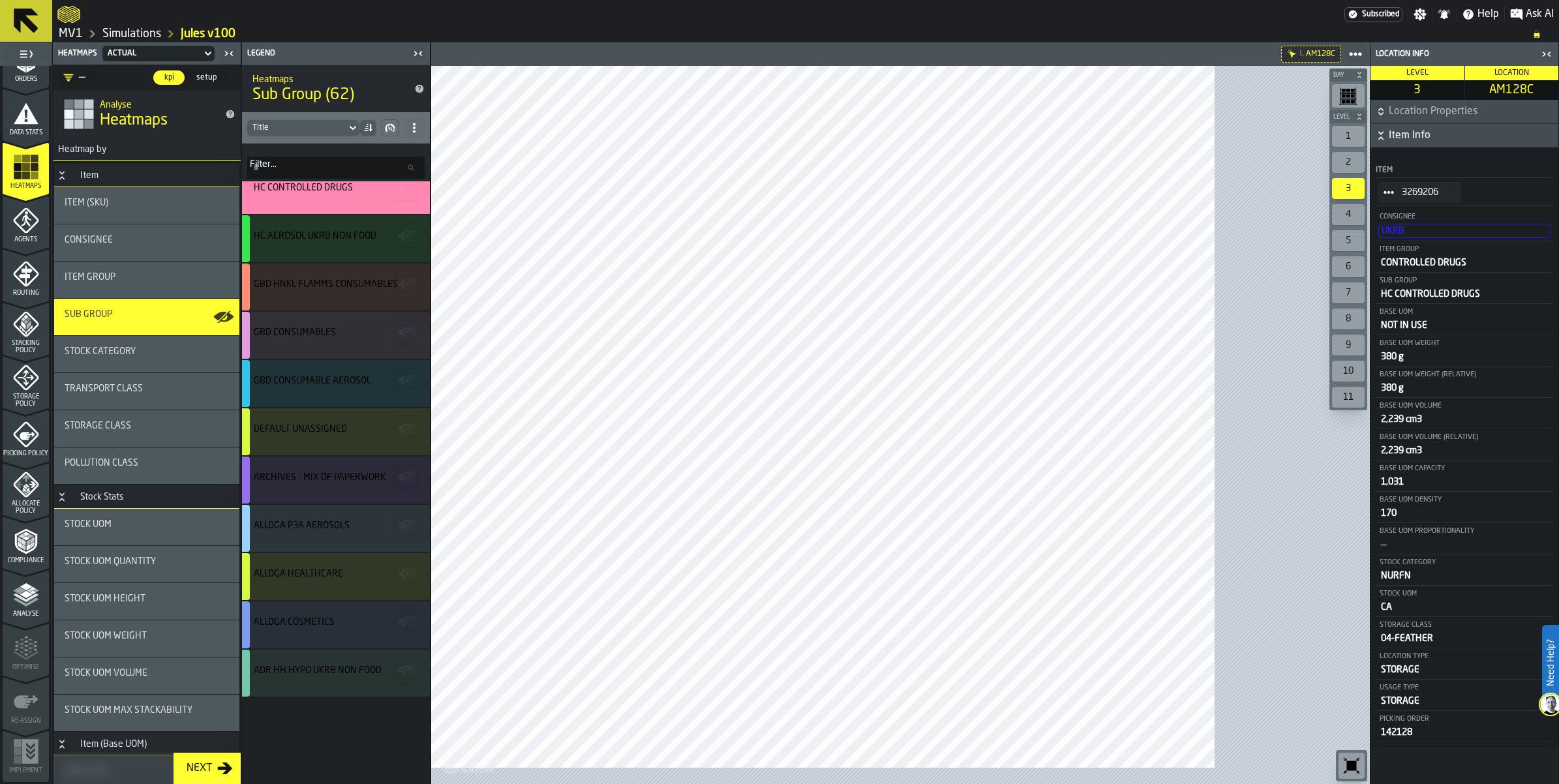
scroll to position [491, 0]
click at [34, 528] on icon "menu Compliance" at bounding box center [26, 540] width 26 height 26
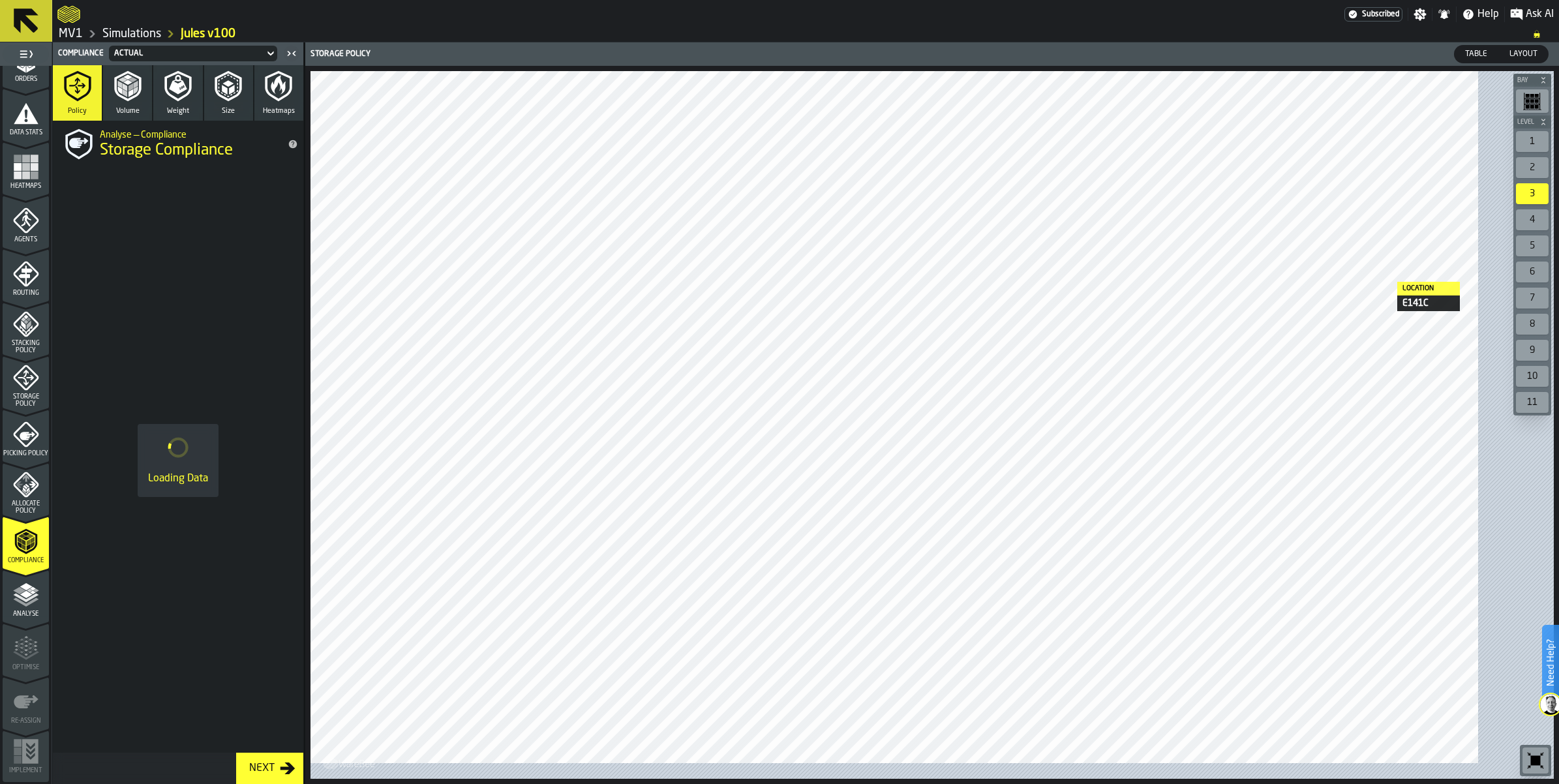
click at [1516, 178] on div "2" at bounding box center [1532, 168] width 32 height 21
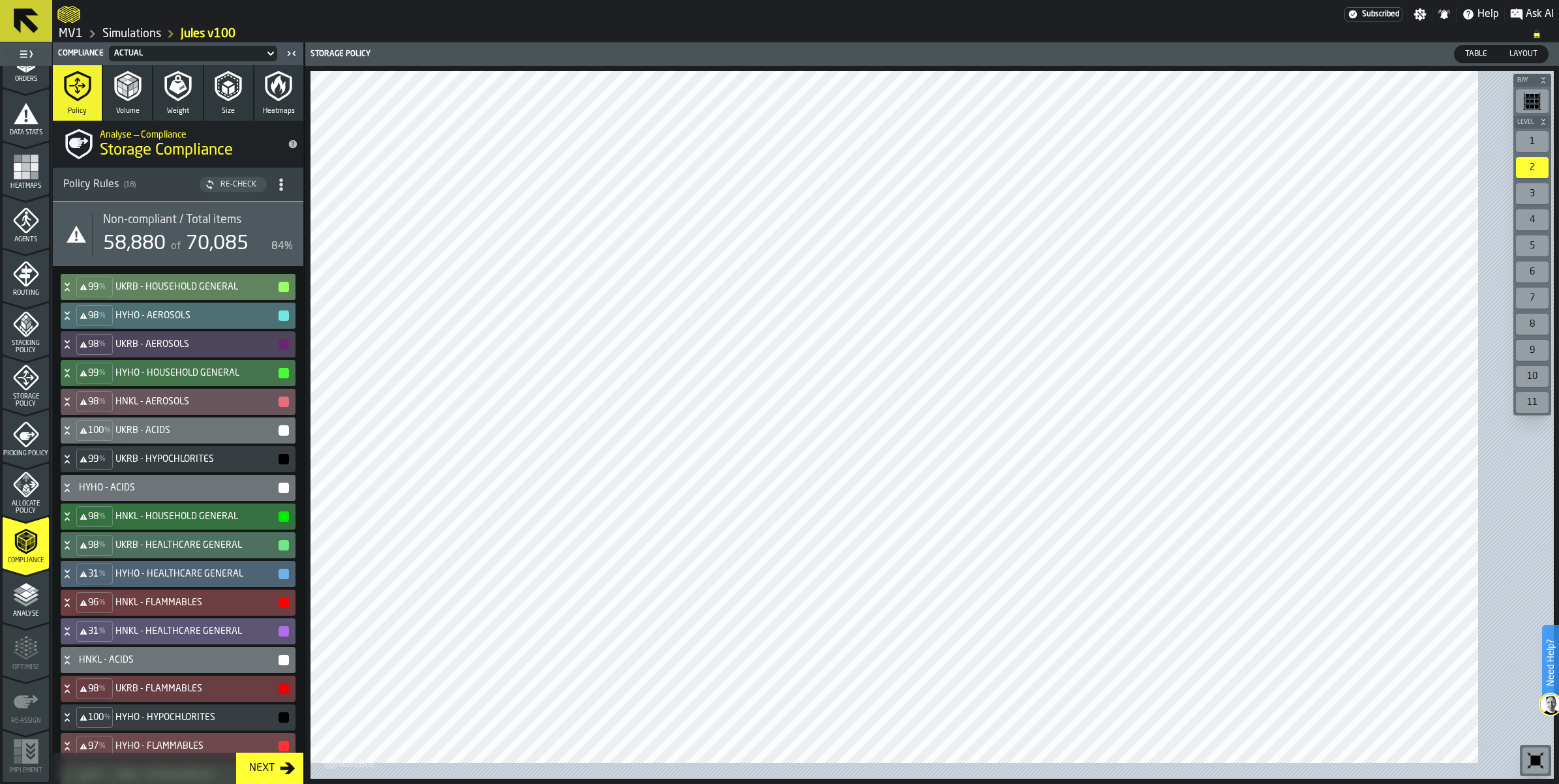
click at [231, 292] on h4 "UKRB - HOUSEHOLD GENERAL" at bounding box center [197, 287] width 161 height 10
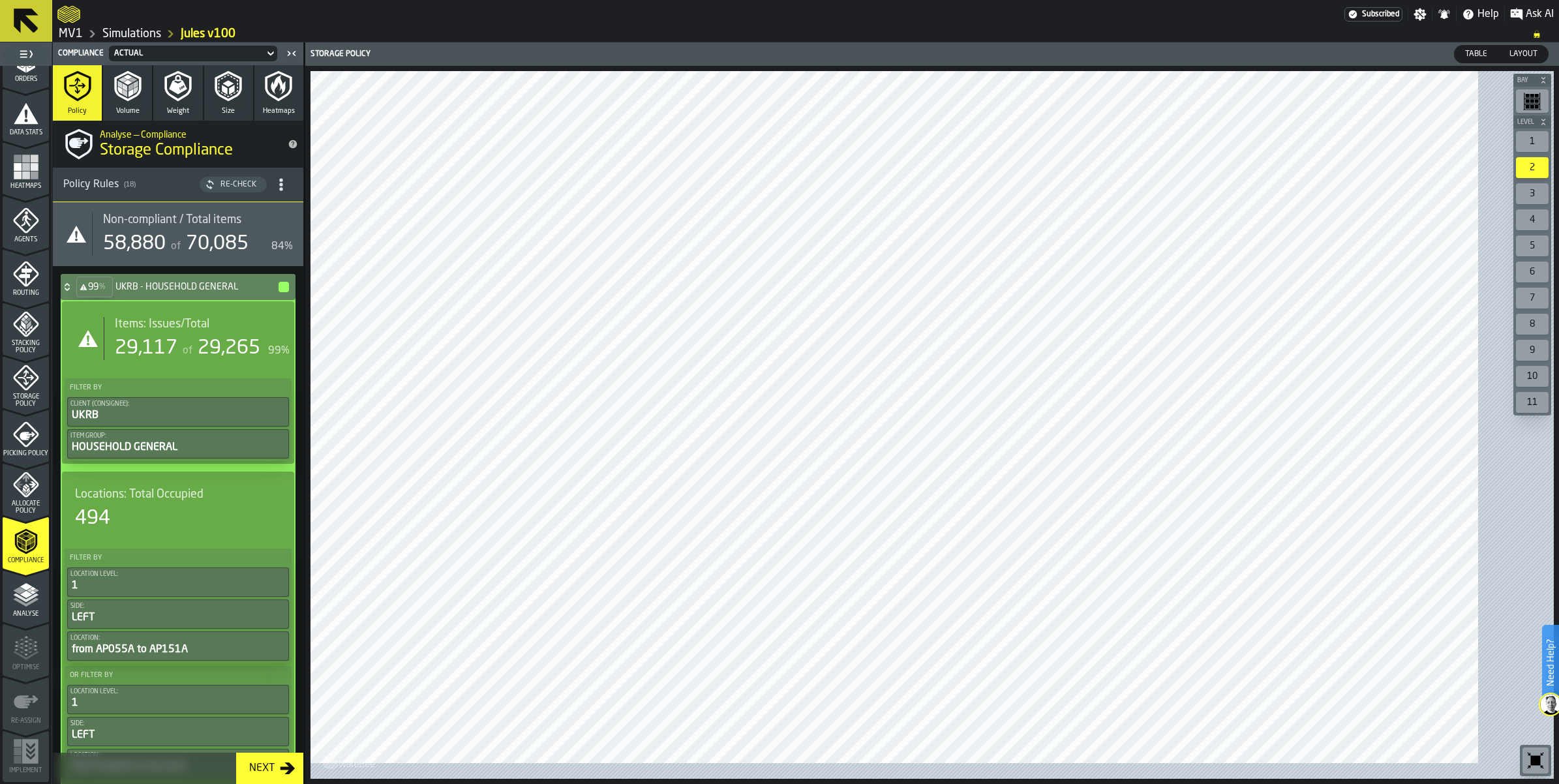
click at [74, 292] on icon at bounding box center [67, 287] width 13 height 10
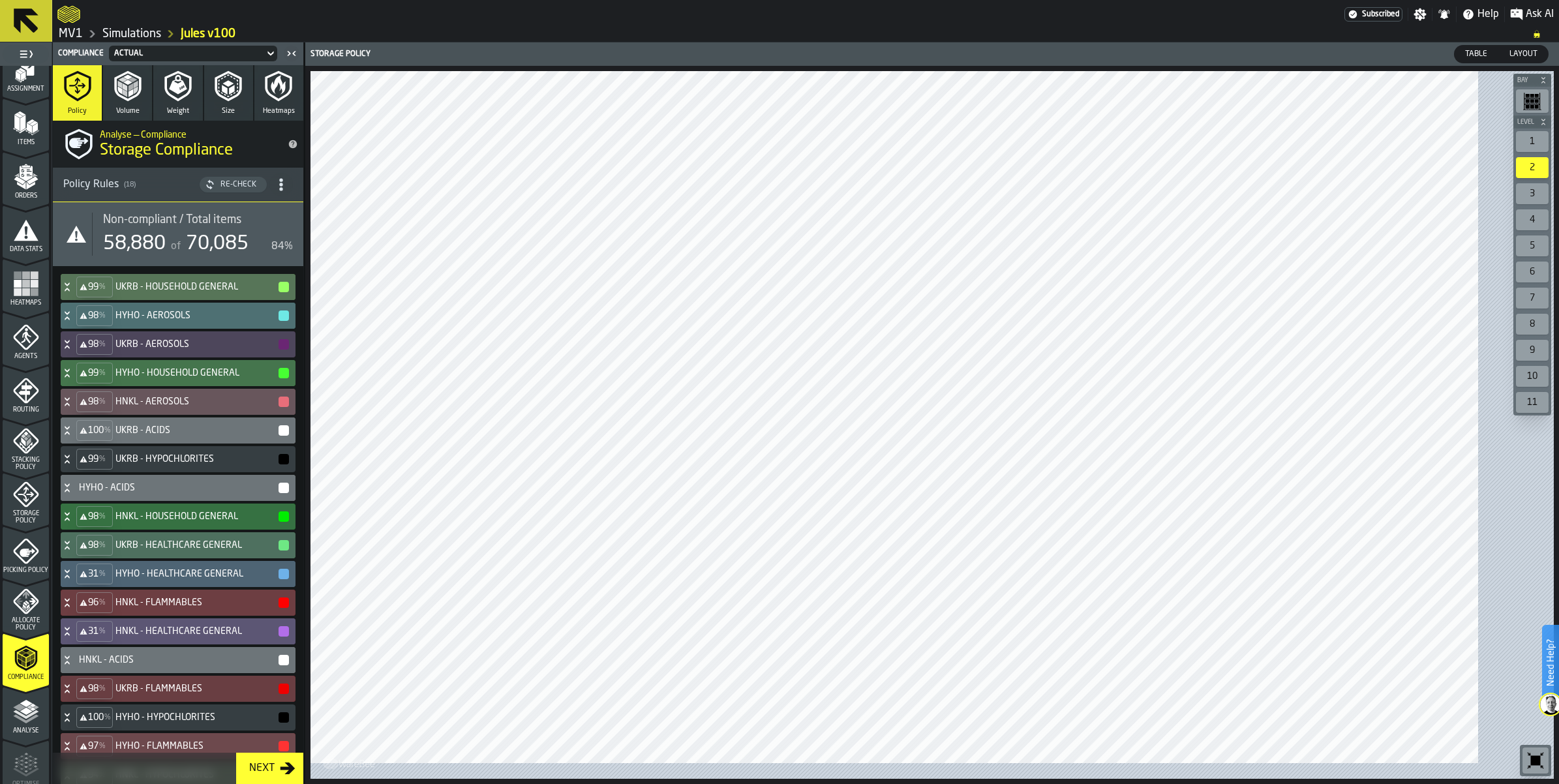
scroll to position [2, 0]
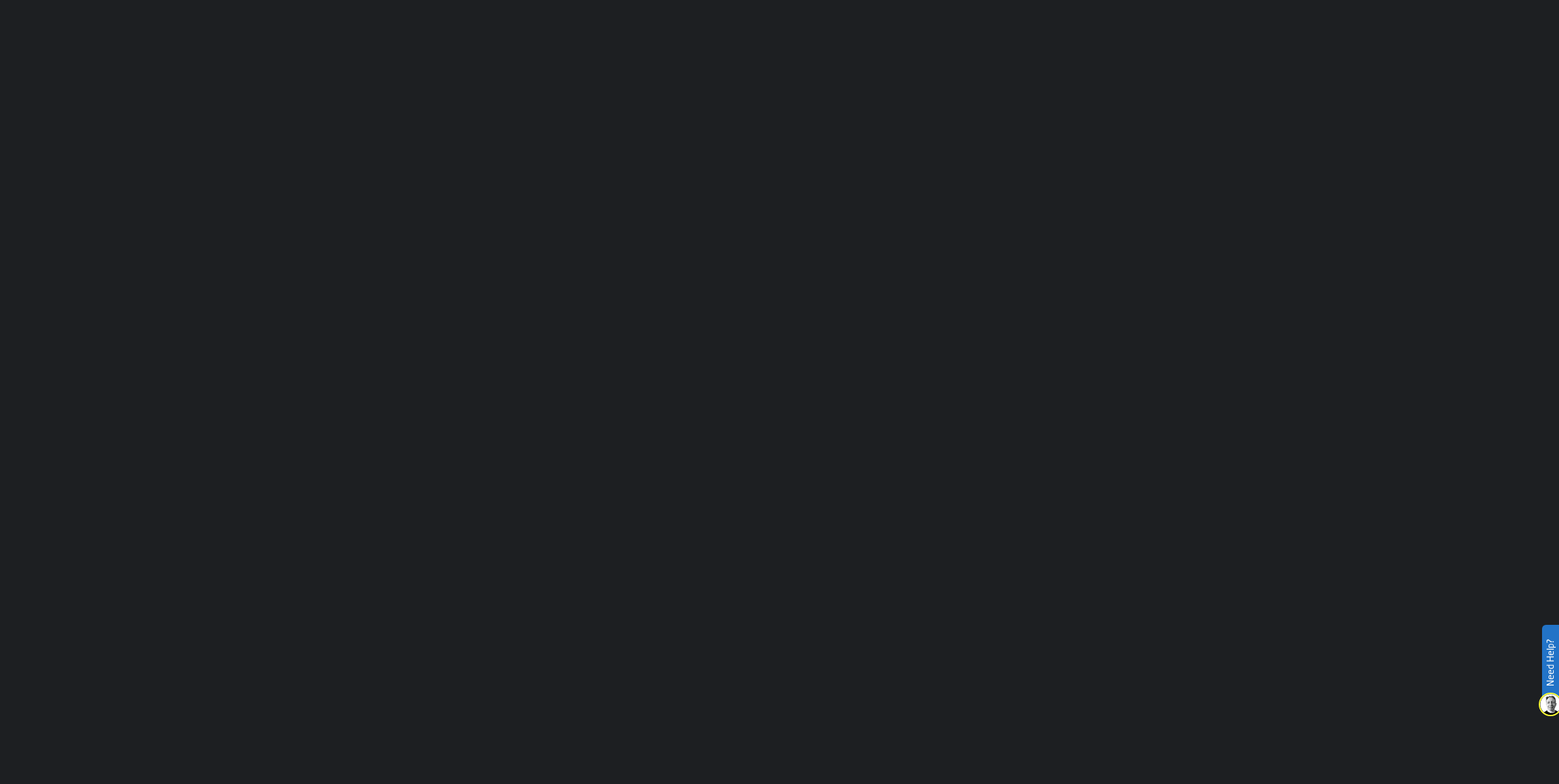
click at [1299, 107] on main "Menu Help Notifications Settings Ask AI (Beta)" at bounding box center [780, 392] width 1559 height 784
